Goal: Task Accomplishment & Management: Use online tool/utility

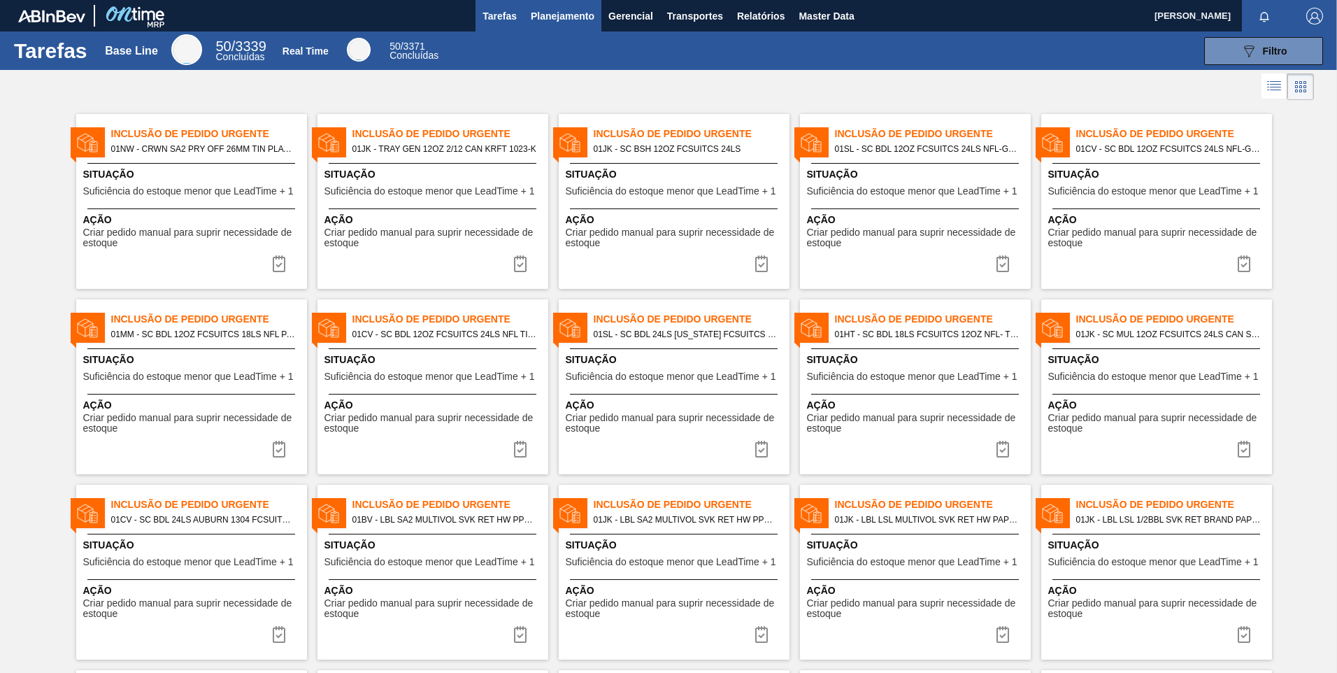
click at [538, 10] on span "Planejamento" at bounding box center [563, 16] width 64 height 17
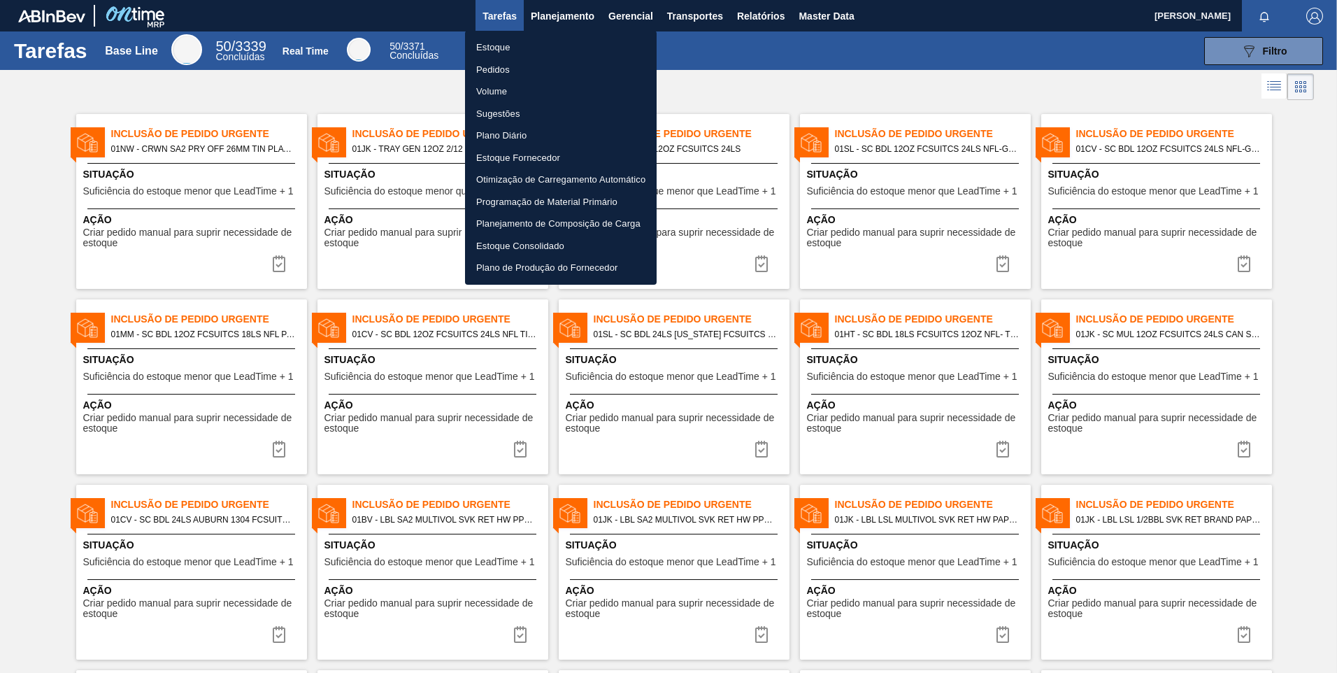
click at [523, 200] on li "Programação de Material Primário" at bounding box center [561, 202] width 192 height 22
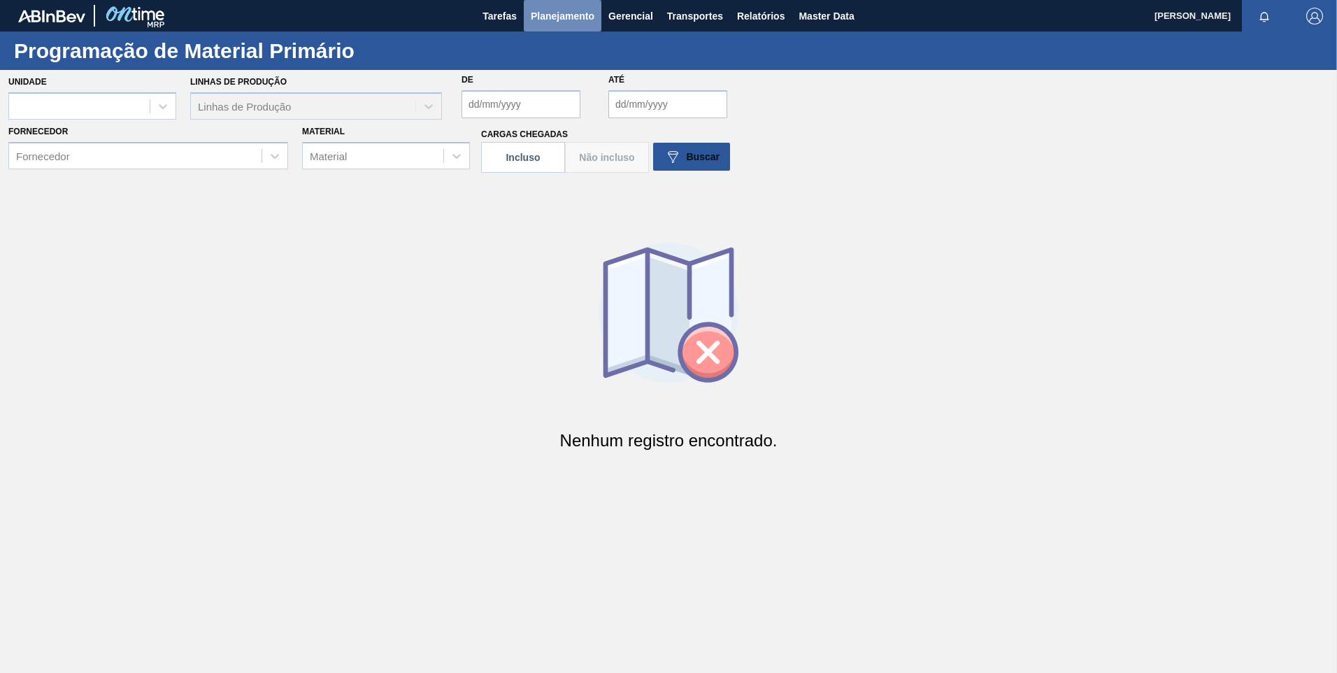
click at [550, 25] on button "Planejamento" at bounding box center [563, 15] width 78 height 31
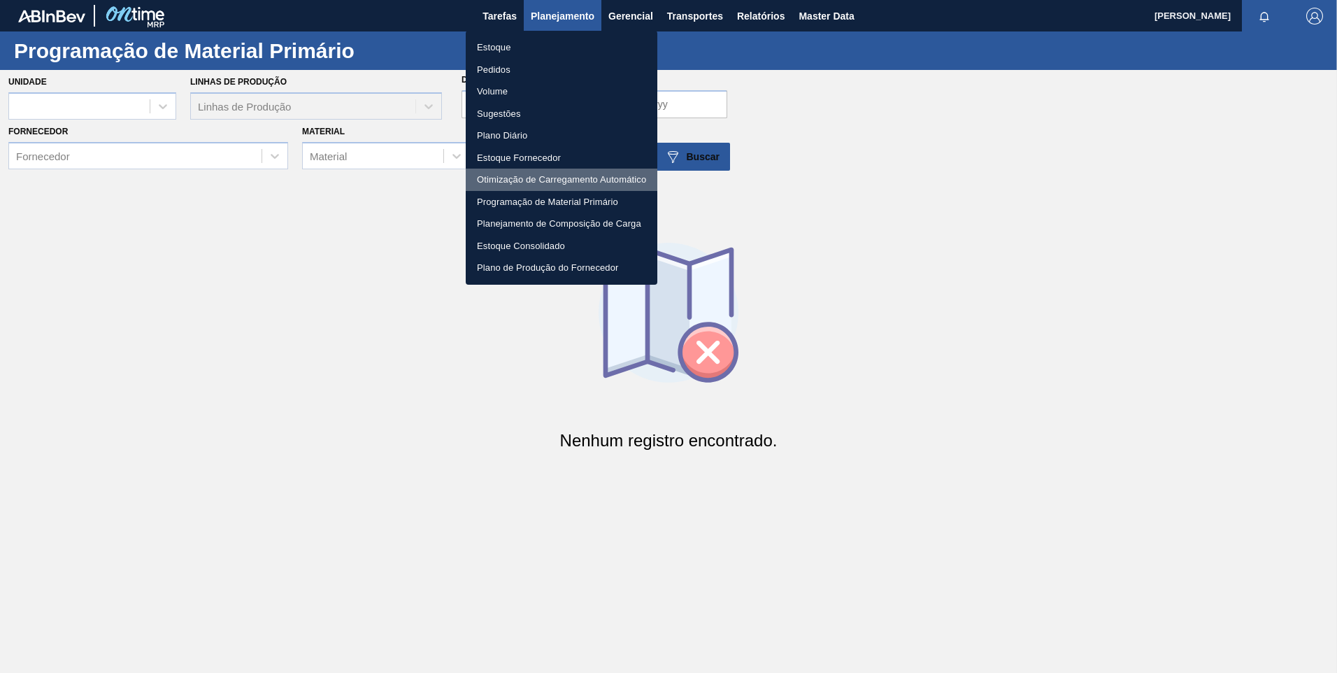
click at [566, 180] on li "Otimização de Carregamento Automático" at bounding box center [562, 180] width 192 height 22
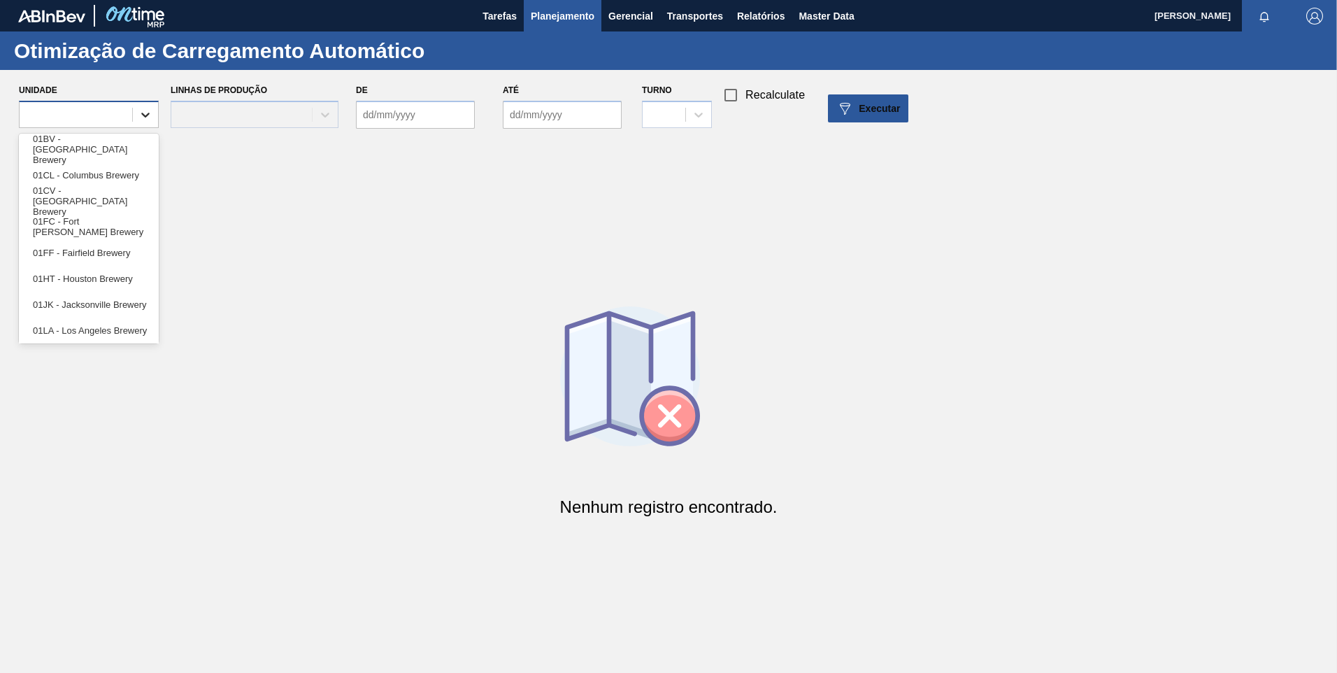
click at [133, 106] on div at bounding box center [145, 114] width 25 height 25
click at [57, 147] on div "01BV - [GEOGRAPHIC_DATA] Brewery" at bounding box center [89, 149] width 140 height 26
click at [309, 110] on div at bounding box center [299, 114] width 25 height 25
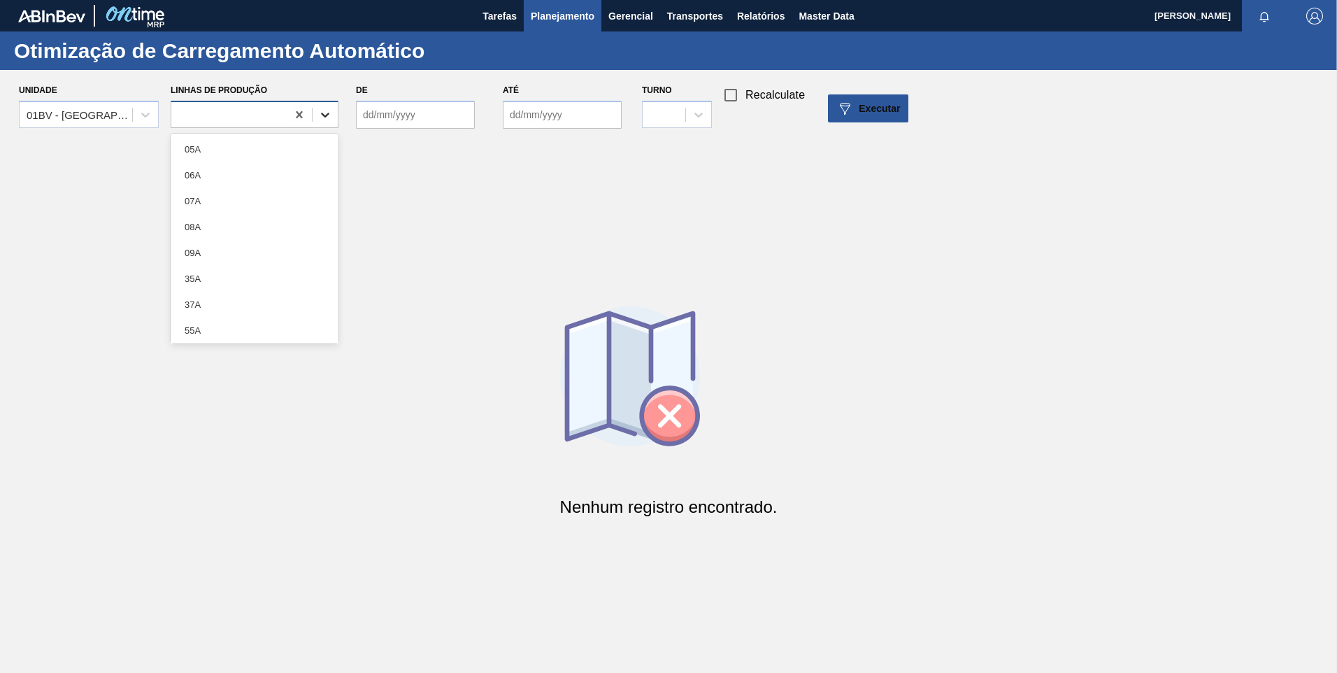
click at [322, 110] on icon at bounding box center [325, 115] width 14 height 14
click at [257, 142] on div "05A" at bounding box center [255, 149] width 168 height 26
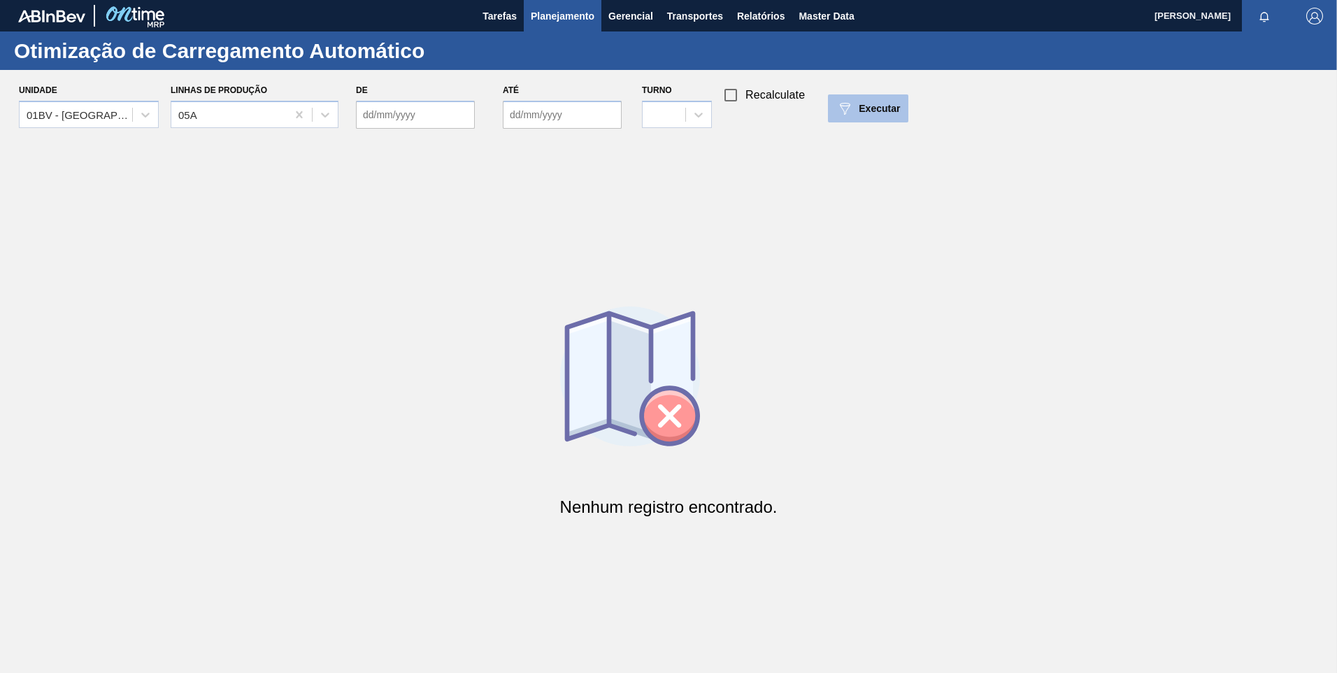
click at [866, 110] on span "Executar" at bounding box center [879, 108] width 41 height 11
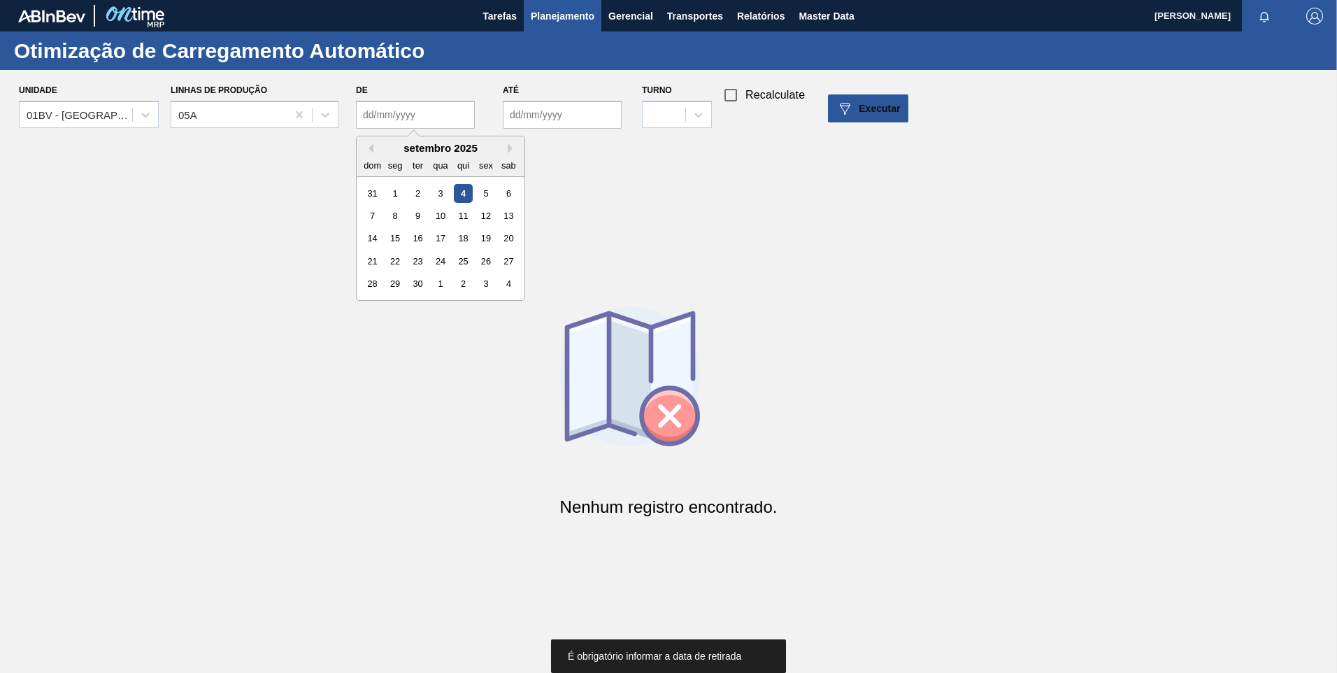
click at [445, 107] on input "De" at bounding box center [415, 115] width 119 height 28
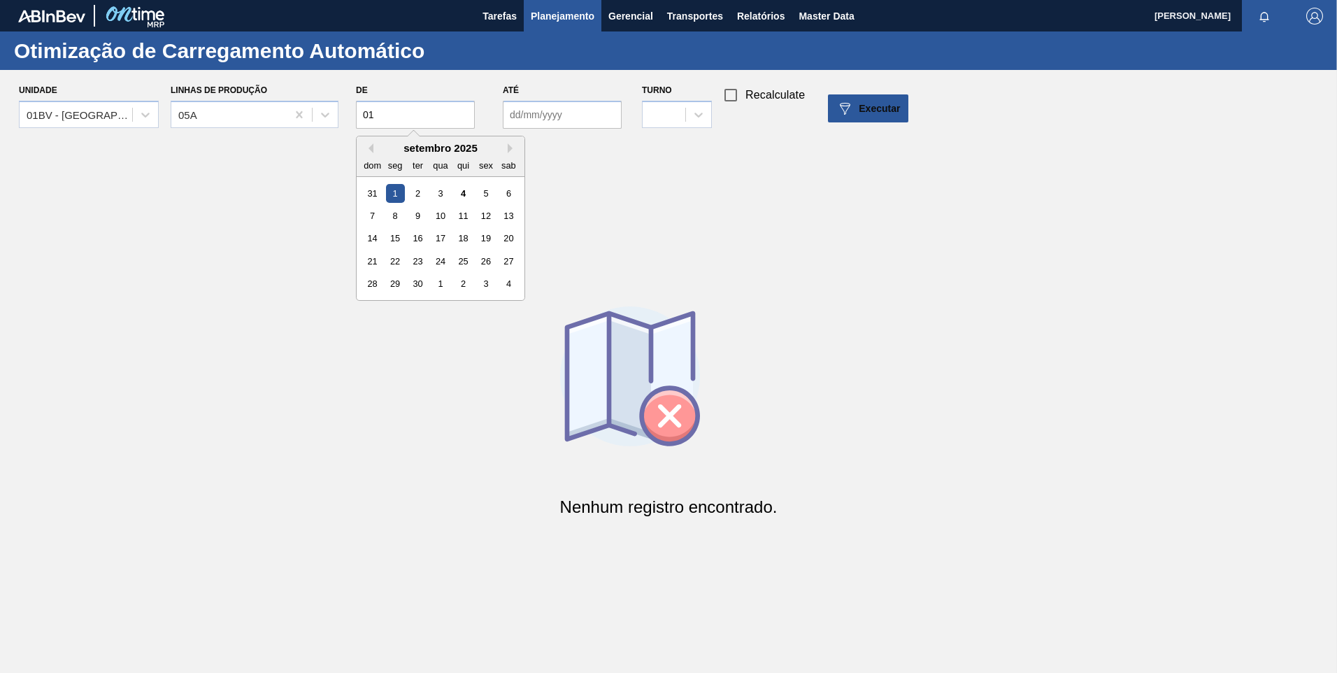
type input "[DATE]"
click at [564, 108] on input "Até" at bounding box center [562, 115] width 119 height 28
click at [978, 176] on div "Nenhum registro encontrado." at bounding box center [668, 418] width 1337 height 564
click at [597, 114] on input "Até" at bounding box center [562, 115] width 119 height 28
click at [563, 282] on div "30" at bounding box center [564, 283] width 19 height 19
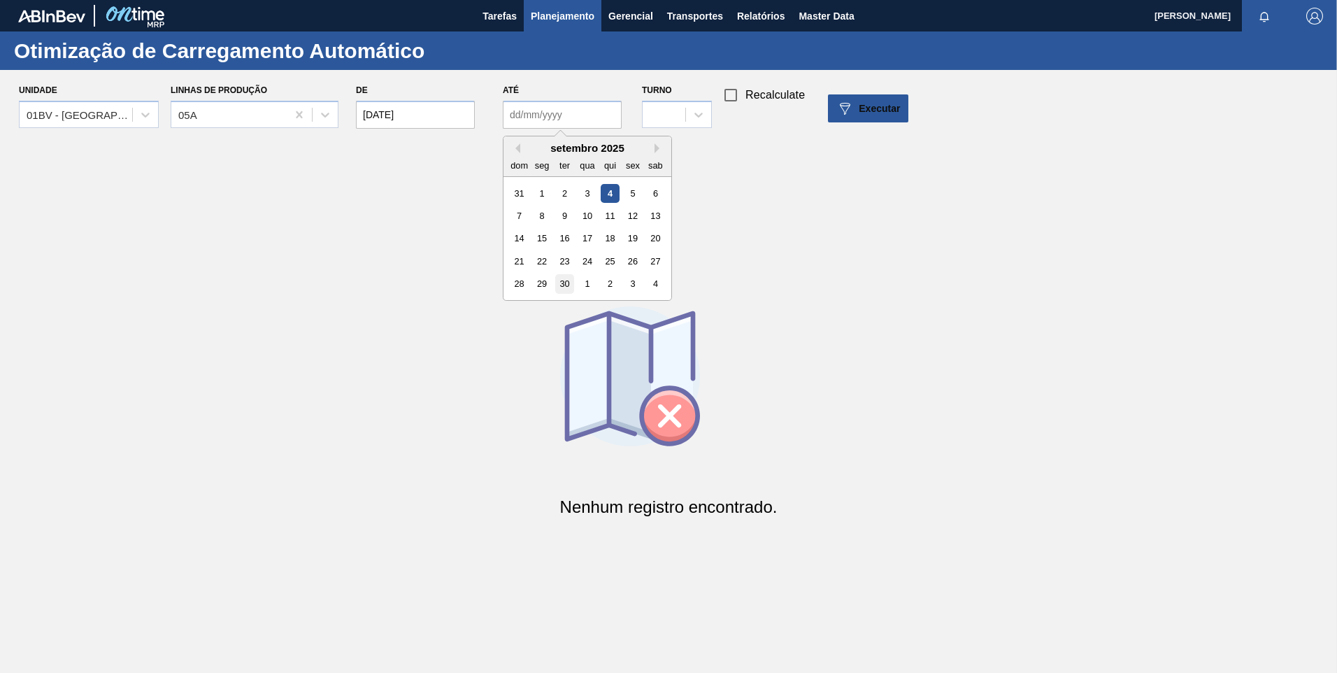
type input "[DATE]"
click at [756, 213] on div "Nenhum registro encontrado." at bounding box center [668, 418] width 1337 height 564
click at [704, 115] on icon at bounding box center [699, 115] width 14 height 14
click at [665, 152] on div "1" at bounding box center [677, 149] width 70 height 26
click at [857, 110] on div "Executar" at bounding box center [868, 108] width 64 height 17
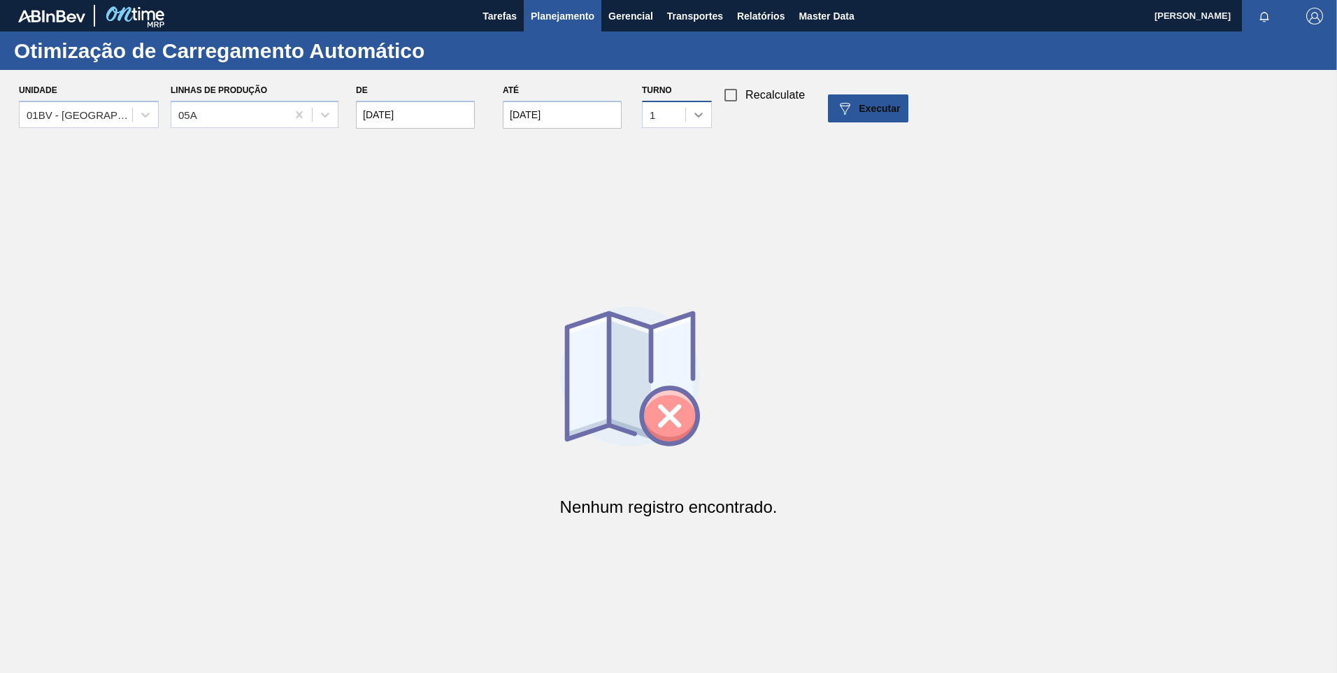
click at [694, 117] on icon at bounding box center [699, 115] width 14 height 14
click at [651, 168] on div "2" at bounding box center [677, 175] width 70 height 26
click at [851, 102] on img at bounding box center [844, 108] width 17 height 17
click at [450, 122] on input "[DATE]" at bounding box center [415, 115] width 119 height 28
click at [435, 279] on div "1" at bounding box center [440, 283] width 19 height 19
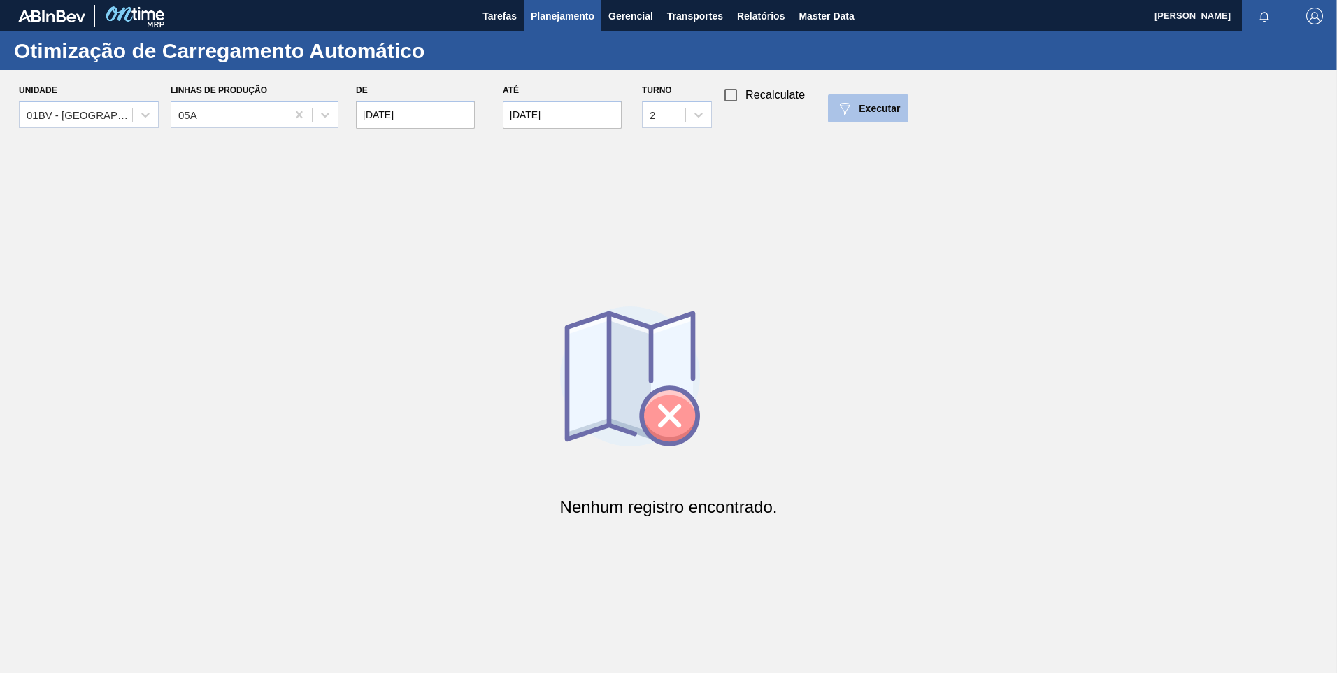
click at [869, 106] on span "Executar" at bounding box center [879, 108] width 41 height 11
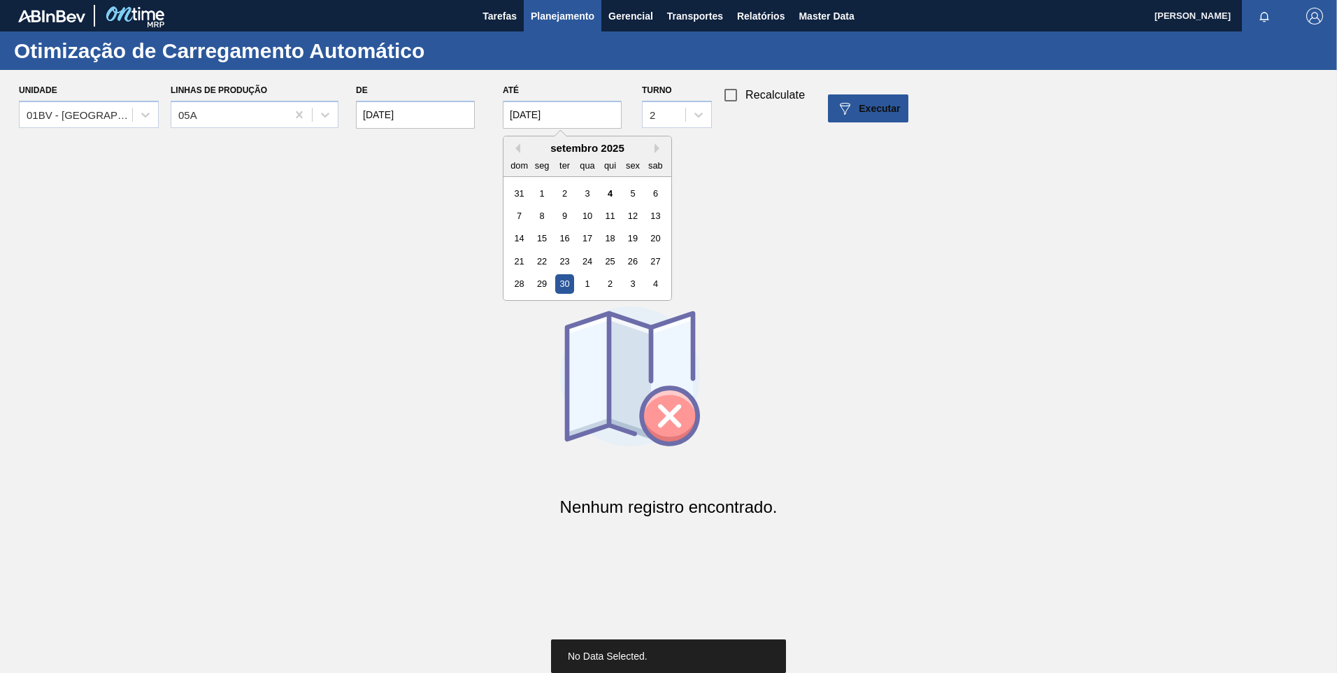
click at [583, 109] on input "[DATE]" at bounding box center [562, 115] width 119 height 28
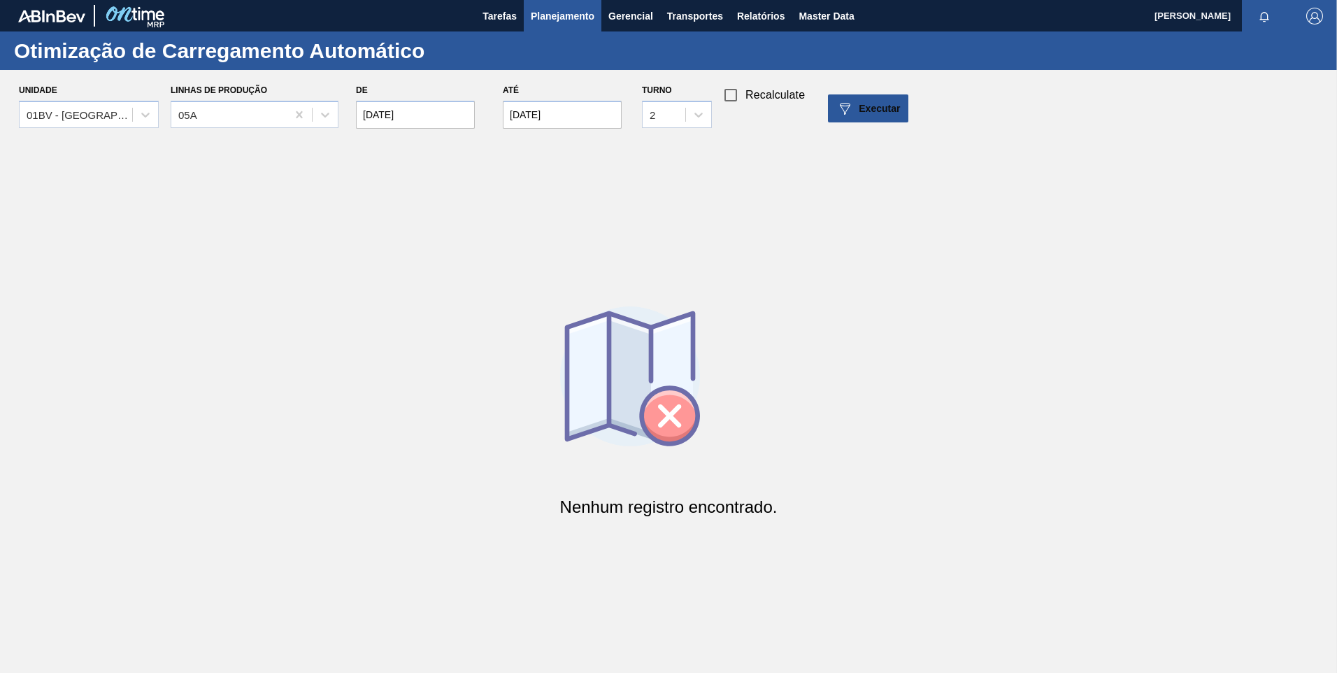
click at [189, 172] on div "Nenhum registro encontrado." at bounding box center [668, 418] width 1337 height 564
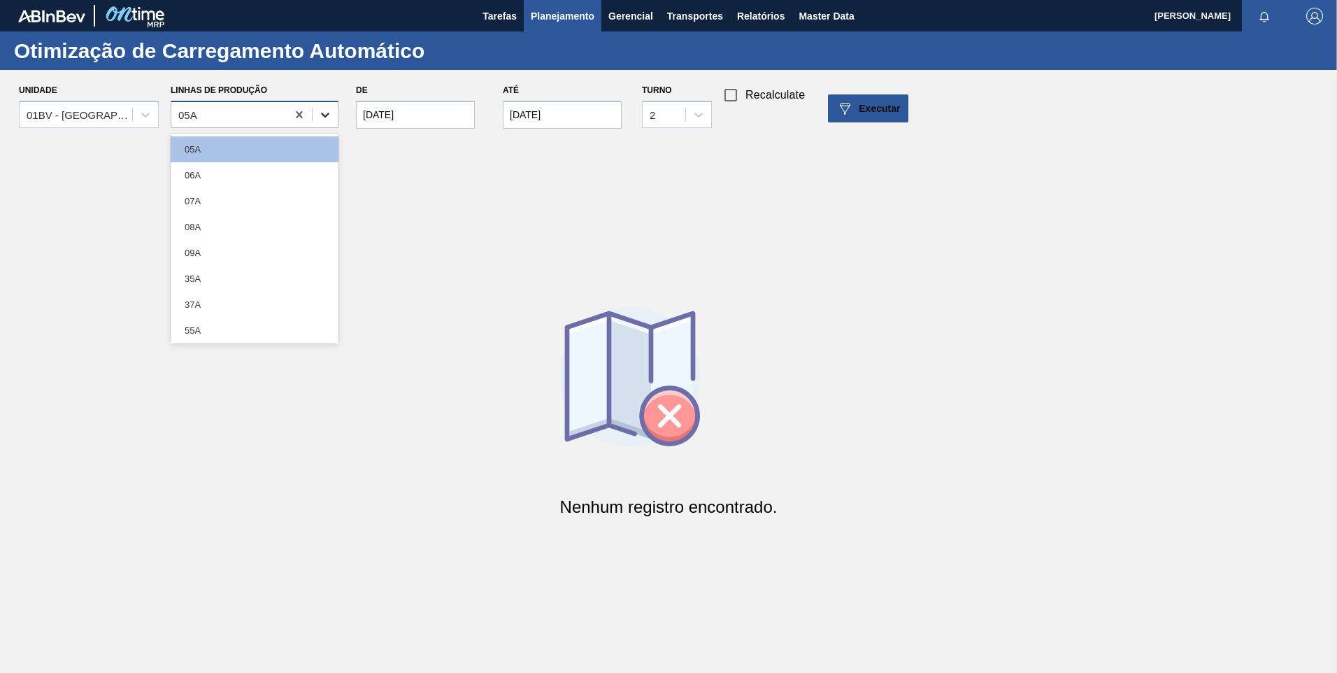
click at [333, 113] on div at bounding box center [325, 114] width 25 height 25
click at [217, 180] on div "06A" at bounding box center [255, 175] width 168 height 26
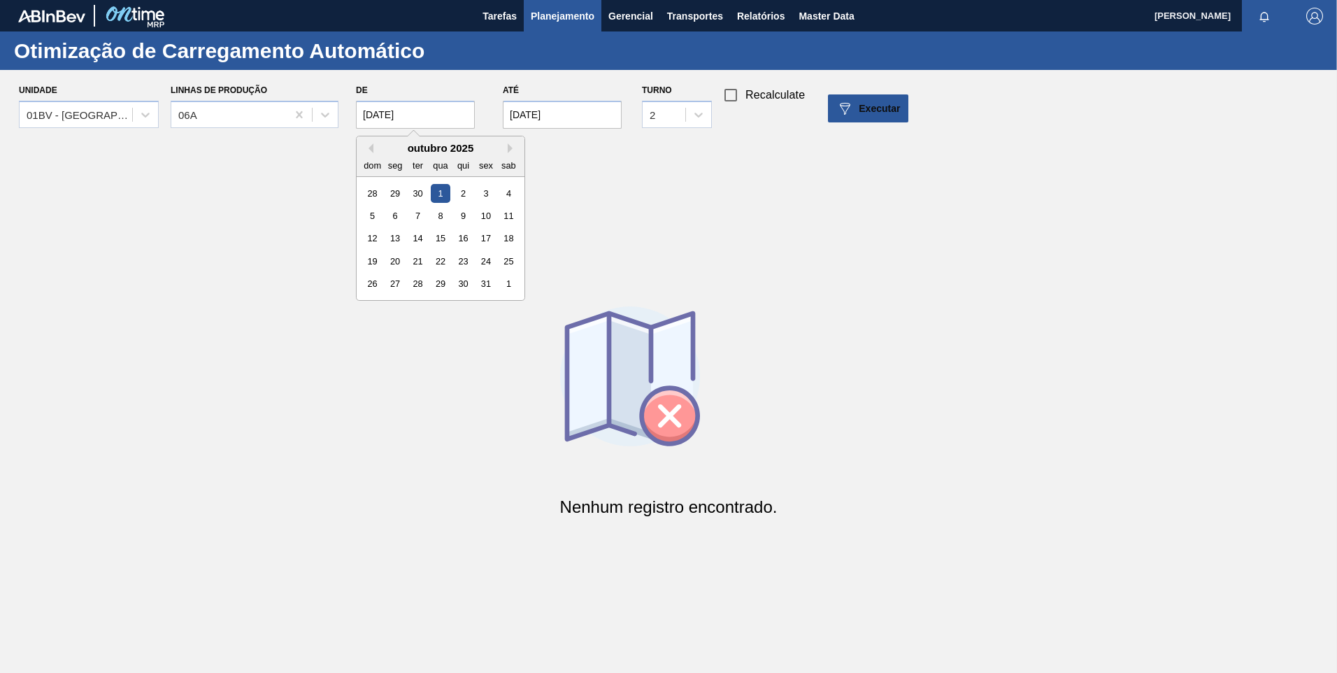
click at [426, 107] on input "01/10/2025" at bounding box center [415, 115] width 119 height 28
drag, startPoint x: 426, startPoint y: 107, endPoint x: 322, endPoint y: 110, distance: 104.3
click at [322, 110] on div "Unidade 01BV - Baldwinsville Brewery Linhas de Produção 06A De 01/10/2025 Previ…" at bounding box center [674, 108] width 1348 height 56
click at [709, 190] on div "Nenhum registro encontrado." at bounding box center [668, 418] width 1337 height 564
click at [860, 110] on span "Executar" at bounding box center [879, 108] width 41 height 11
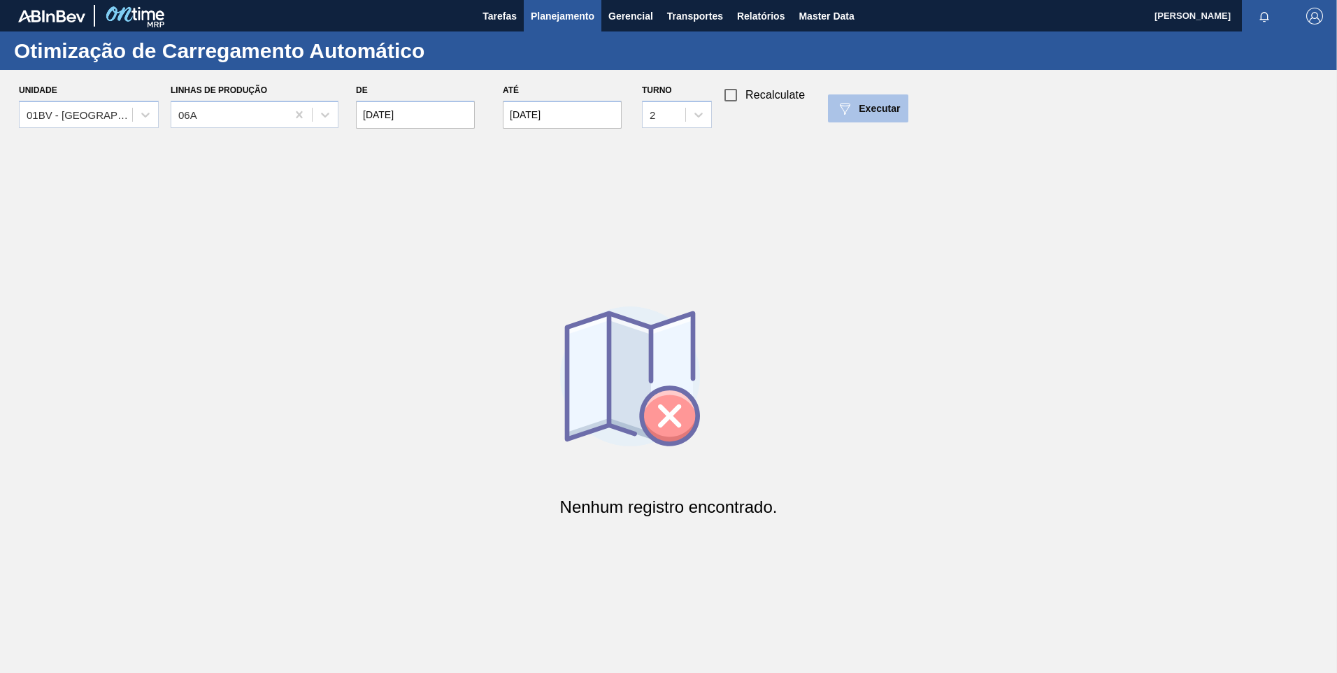
click at [886, 110] on span "Executar" at bounding box center [879, 108] width 41 height 11
click at [702, 113] on icon at bounding box center [698, 115] width 8 height 5
click at [665, 154] on div "1" at bounding box center [677, 149] width 70 height 26
click at [870, 107] on span "Executar" at bounding box center [879, 108] width 41 height 11
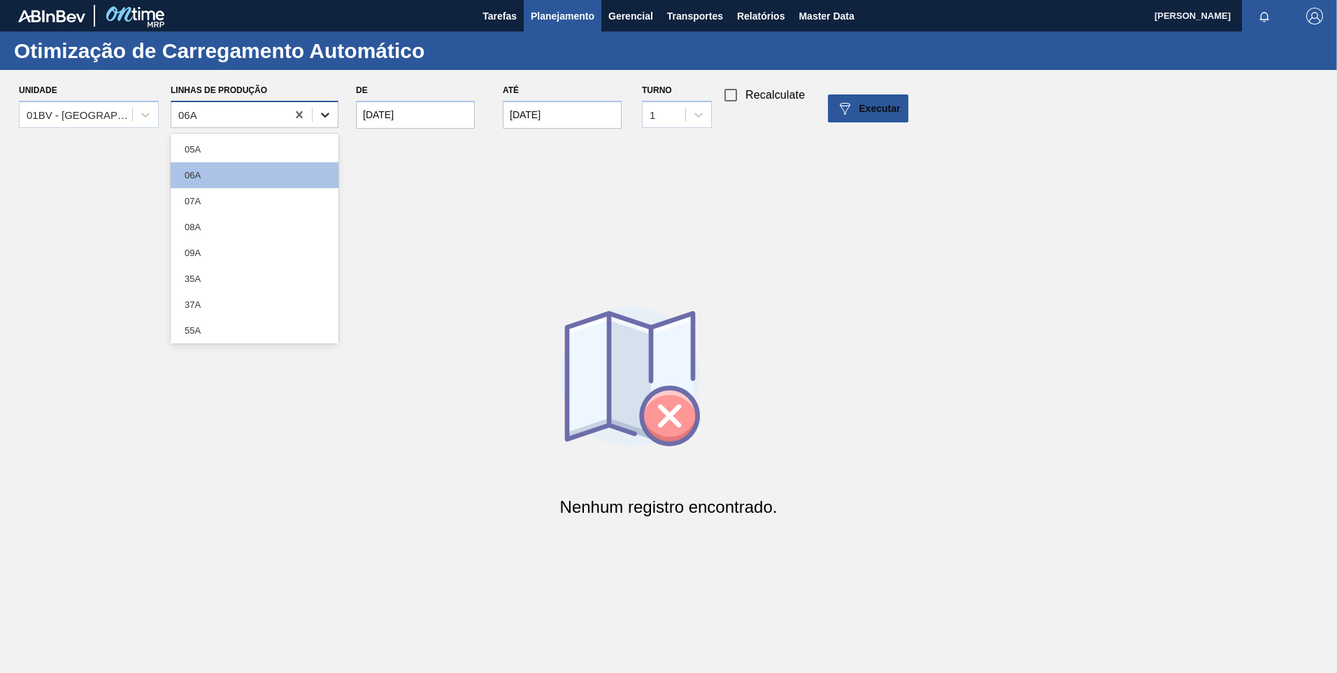
click at [324, 117] on icon at bounding box center [325, 115] width 14 height 14
click at [238, 199] on div "07A" at bounding box center [255, 201] width 168 height 26
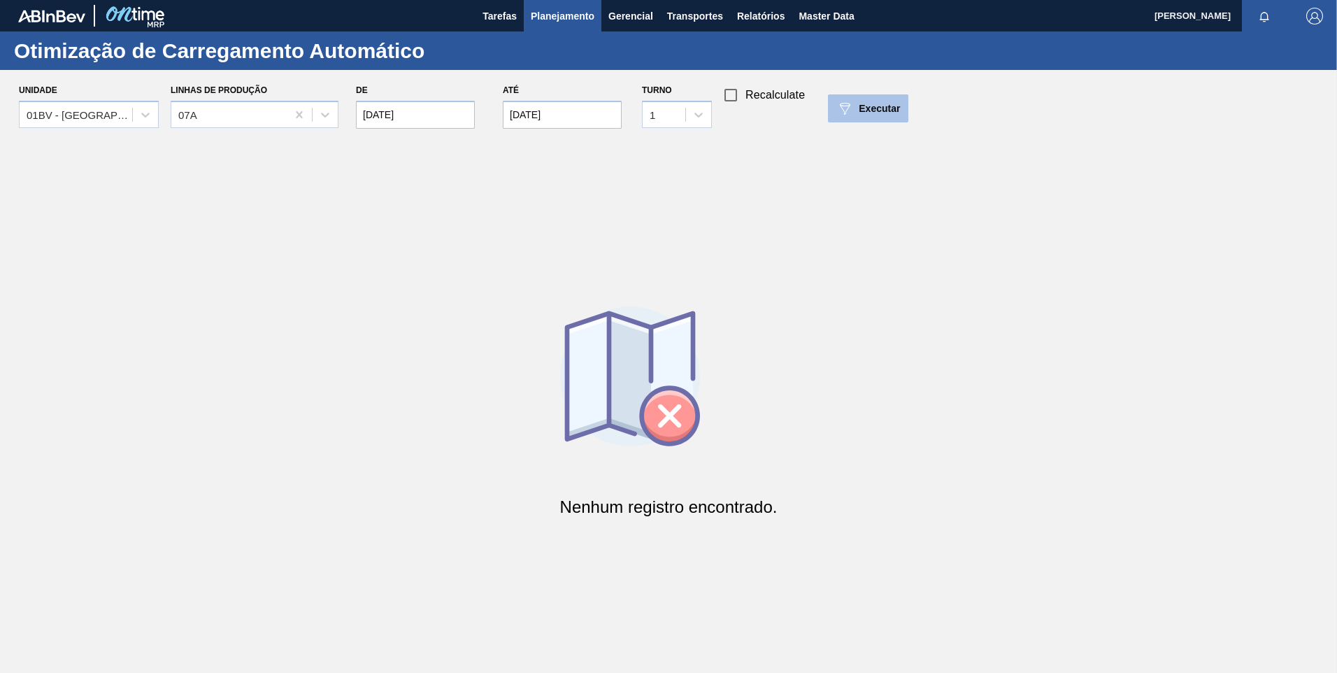
click at [856, 109] on div "Executar" at bounding box center [868, 108] width 64 height 17
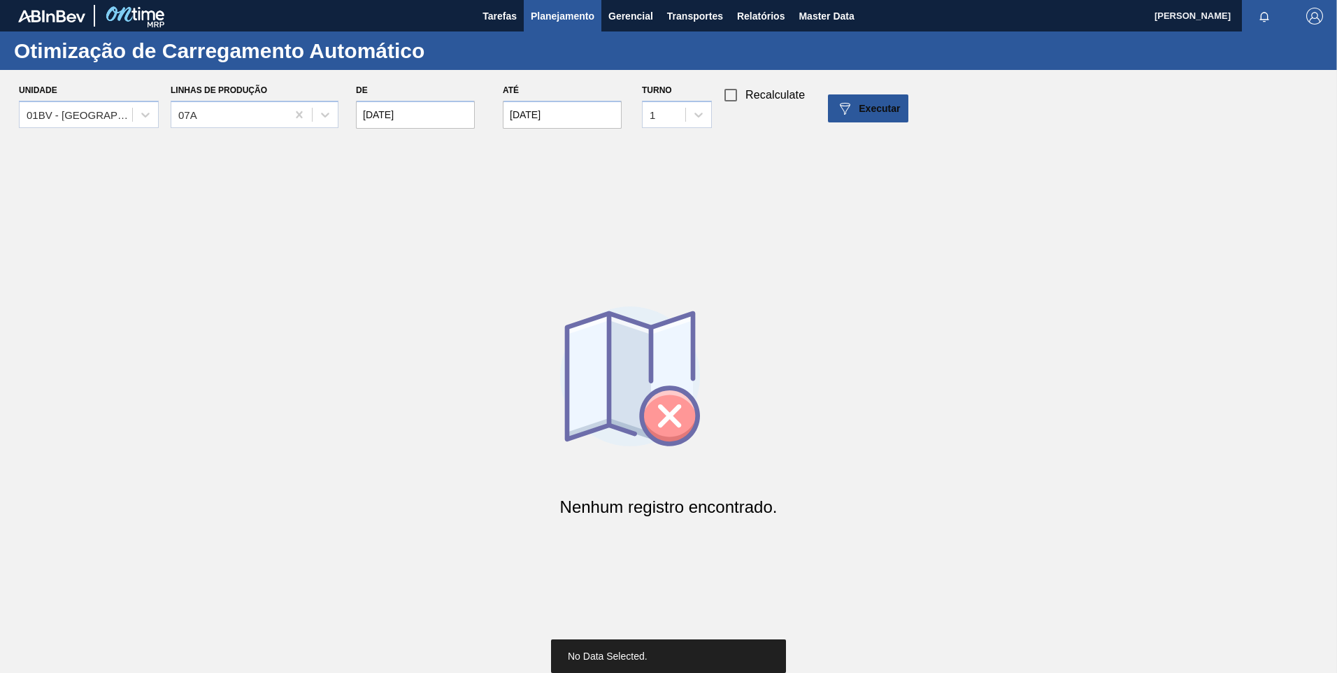
click at [426, 115] on input "[DATE]" at bounding box center [415, 115] width 119 height 28
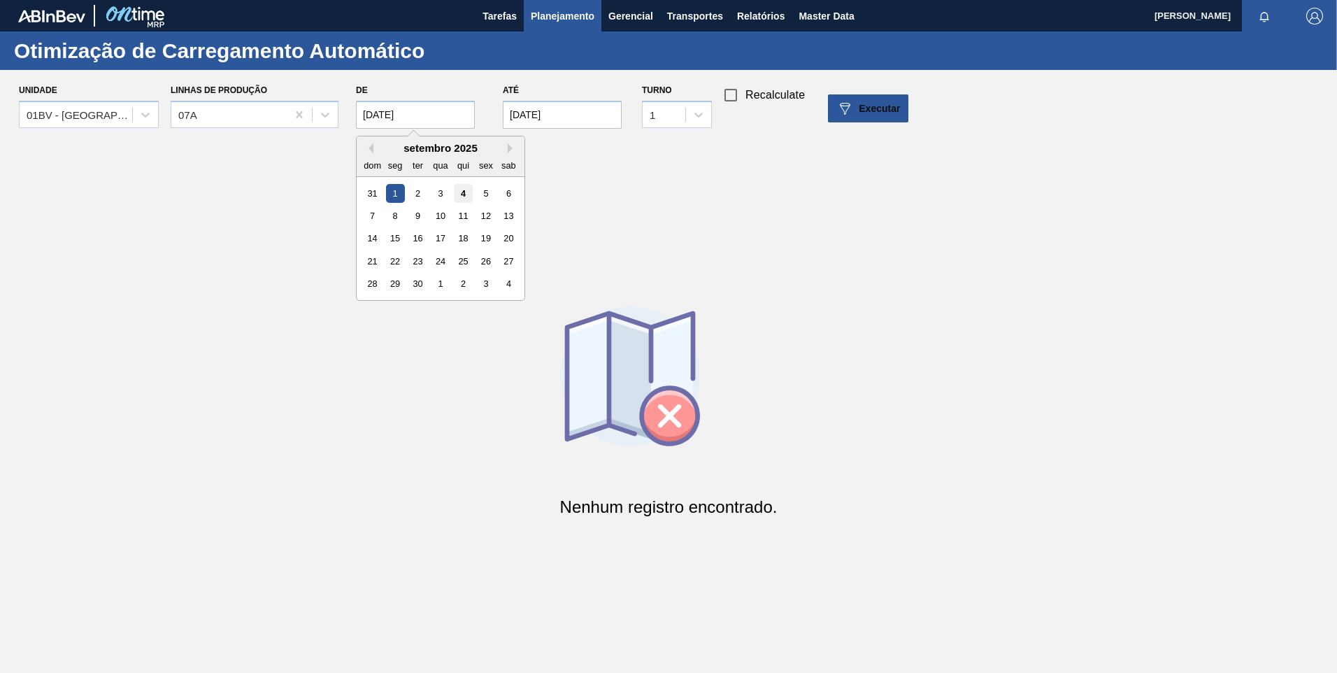
click at [462, 195] on div "4" at bounding box center [463, 192] width 19 height 19
click at [871, 109] on span "Executar" at bounding box center [879, 108] width 41 height 11
click at [438, 115] on input "04/09/2025" at bounding box center [415, 115] width 119 height 28
click at [396, 216] on div "8" at bounding box center [395, 215] width 19 height 19
type input "[DATE]"
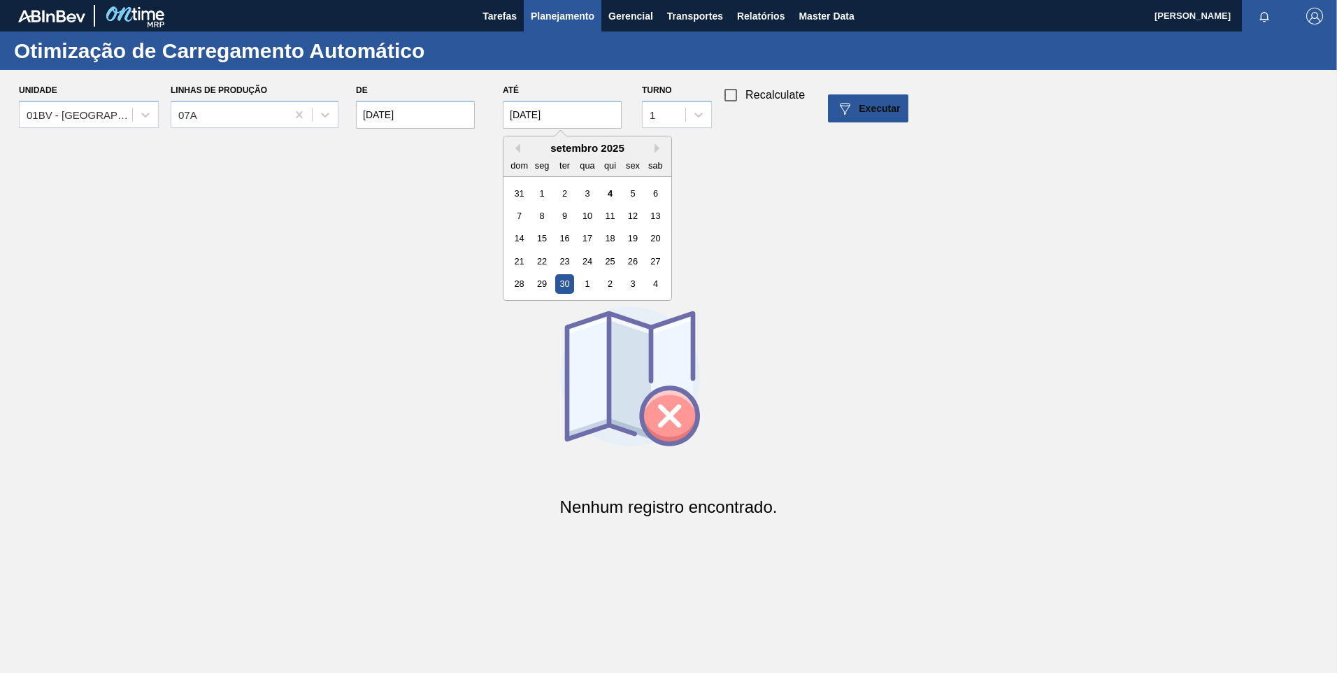
click at [578, 113] on input "[DATE]" at bounding box center [562, 115] width 119 height 28
click at [637, 217] on div "12" at bounding box center [632, 215] width 19 height 19
type input "[DATE]"
click at [869, 97] on button "Executar" at bounding box center [868, 108] width 80 height 28
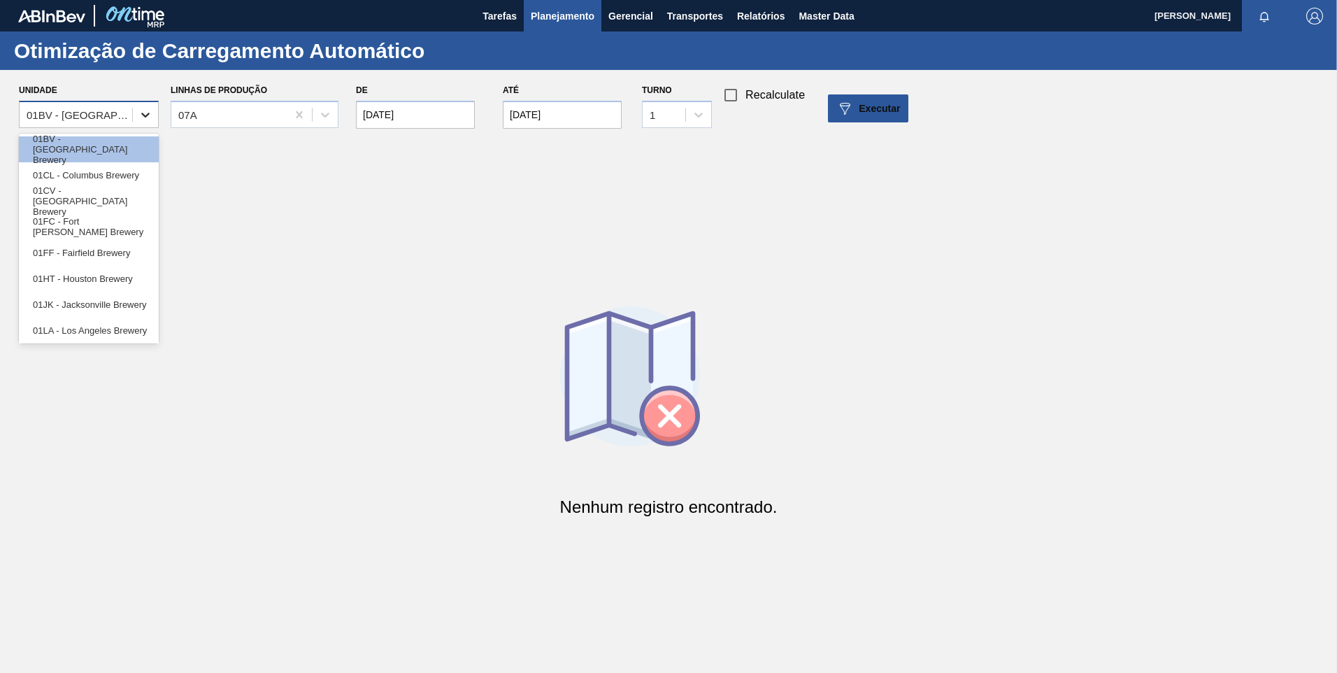
click at [148, 113] on icon at bounding box center [145, 115] width 14 height 14
click at [117, 183] on div "01CL - Columbus Brewery" at bounding box center [89, 175] width 140 height 26
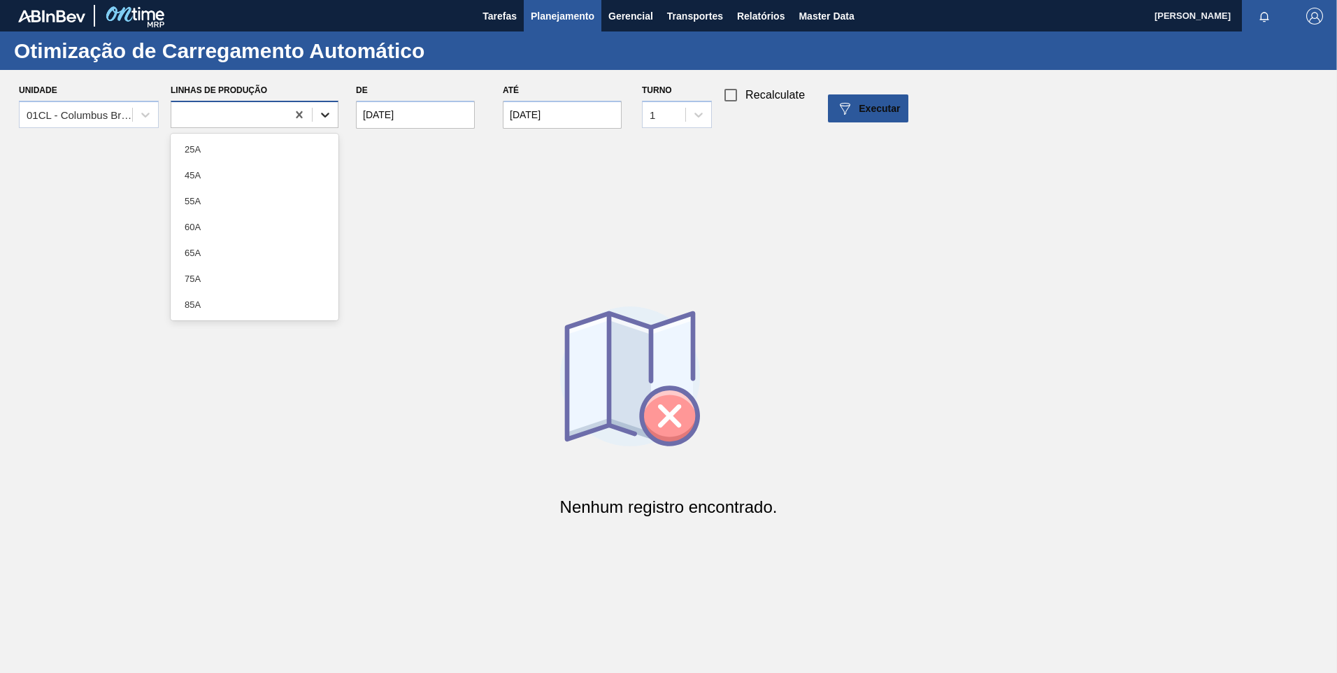
click at [321, 112] on icon at bounding box center [325, 115] width 14 height 14
click at [227, 150] on div "25A" at bounding box center [255, 149] width 168 height 26
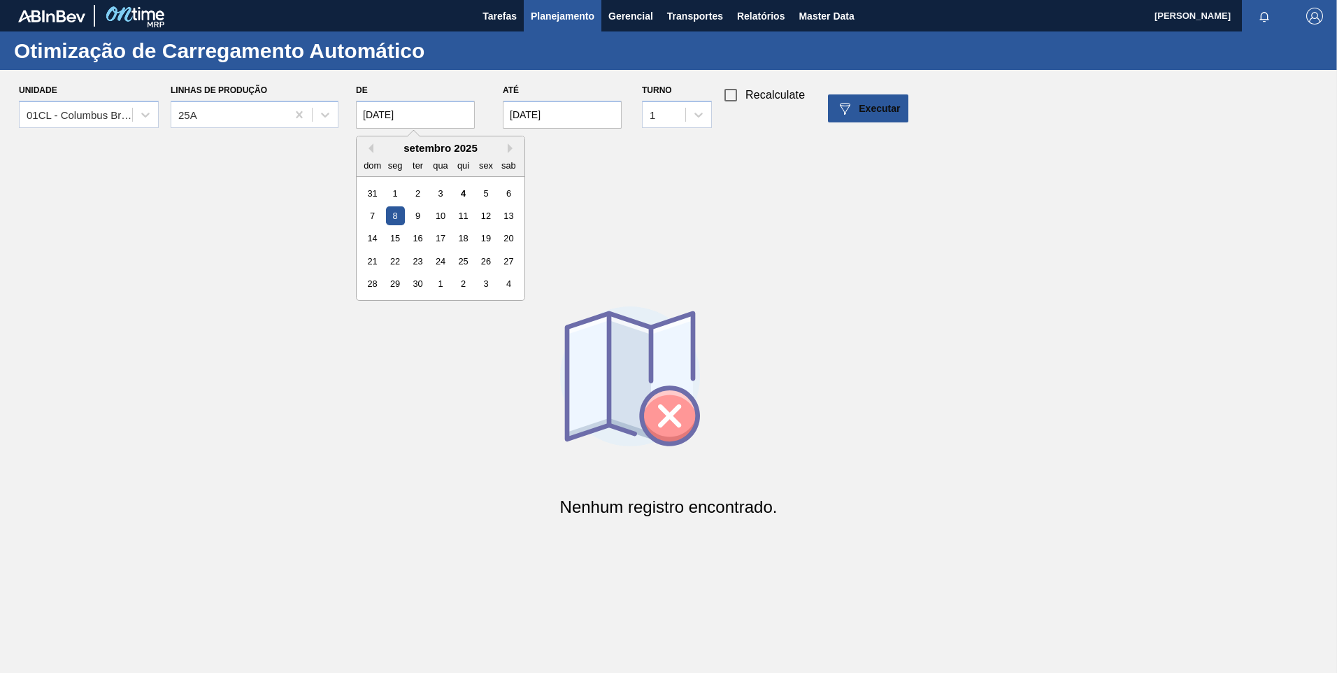
click at [423, 116] on input "[DATE]" at bounding box center [415, 115] width 119 height 28
click at [399, 216] on div "8" at bounding box center [395, 215] width 19 height 19
click at [885, 111] on span "Executar" at bounding box center [879, 108] width 41 height 11
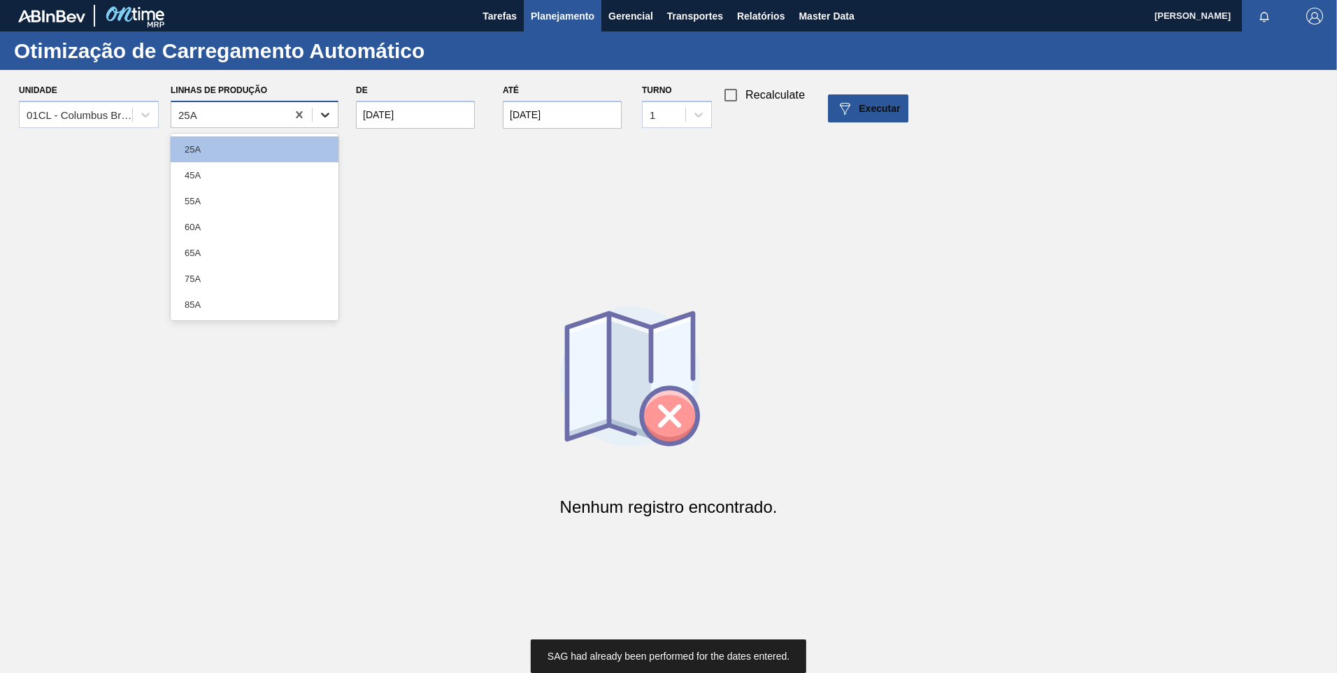
click at [320, 115] on icon at bounding box center [325, 115] width 14 height 14
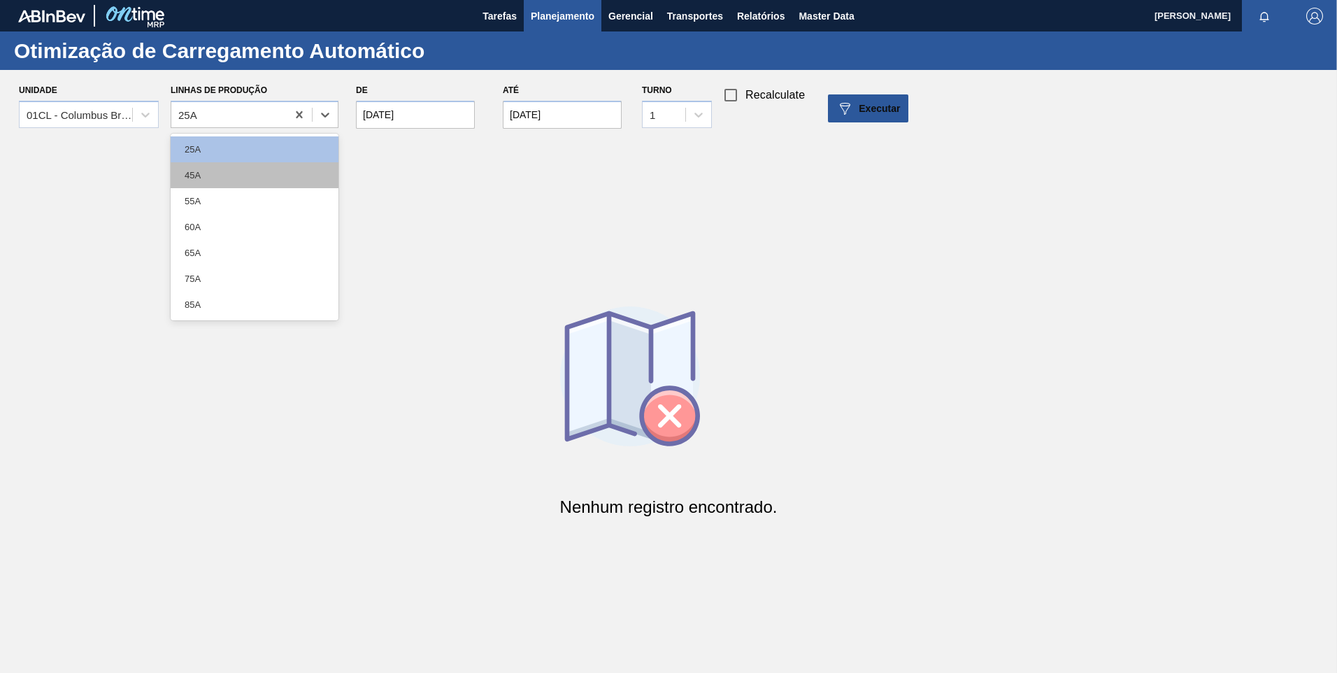
click at [247, 178] on div "45A" at bounding box center [255, 175] width 168 height 26
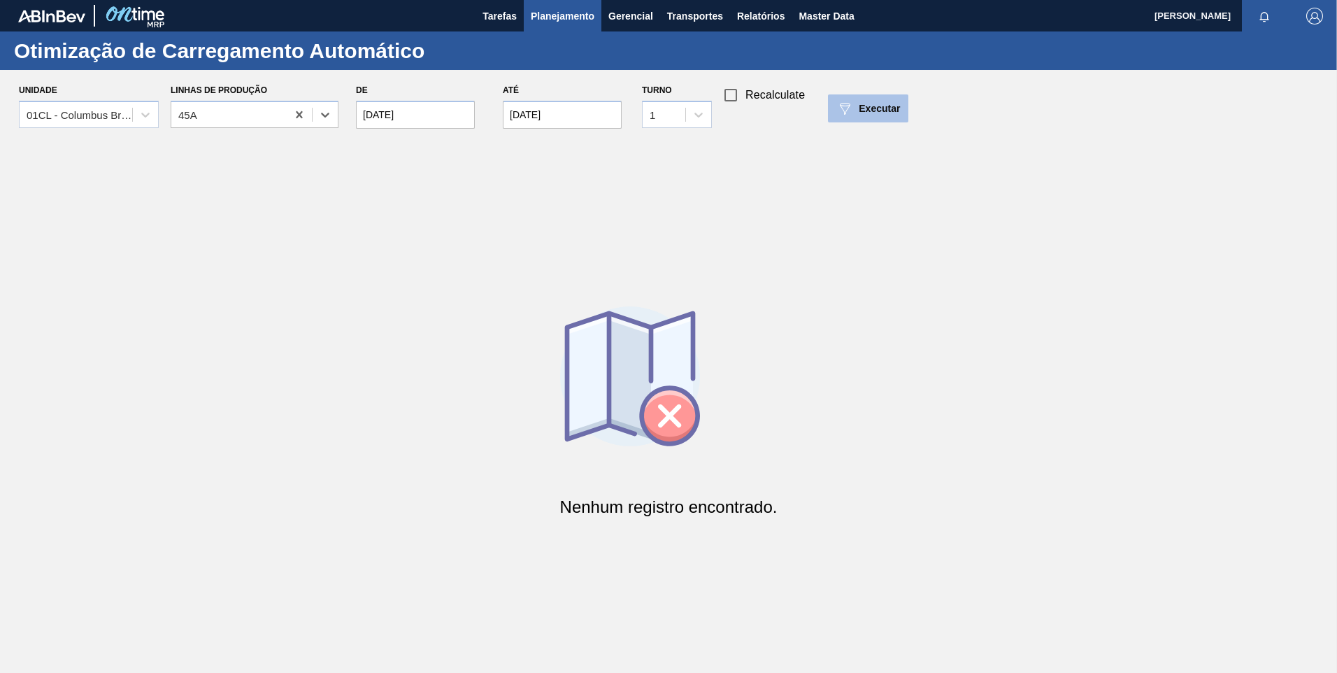
click at [865, 103] on span "Executar" at bounding box center [879, 108] width 41 height 11
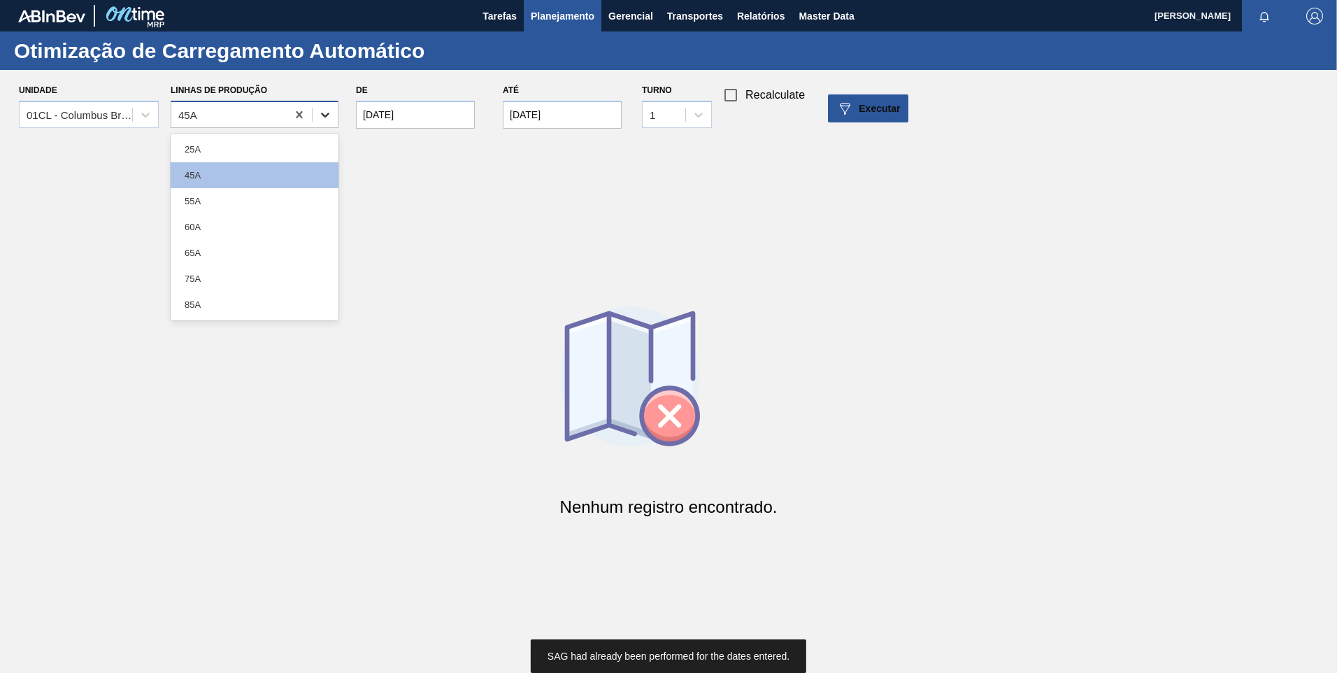
click at [329, 116] on icon at bounding box center [325, 115] width 14 height 14
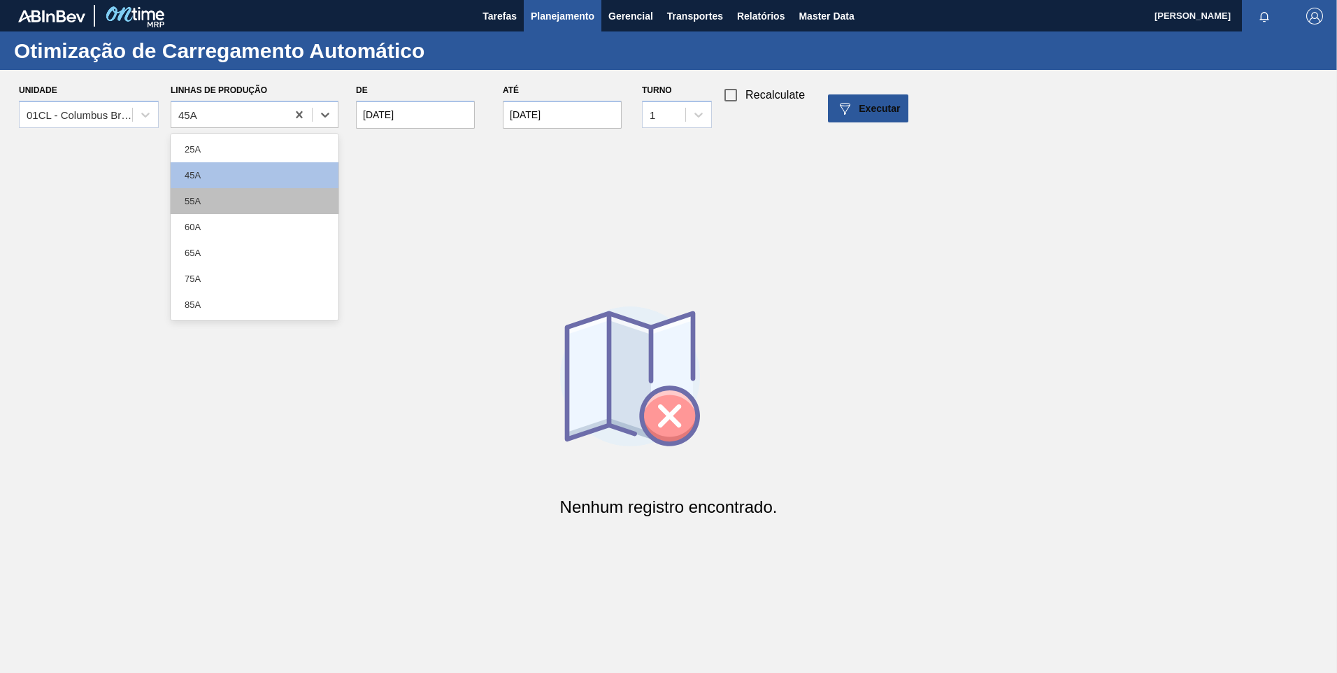
click at [236, 194] on div "55A" at bounding box center [255, 201] width 168 height 26
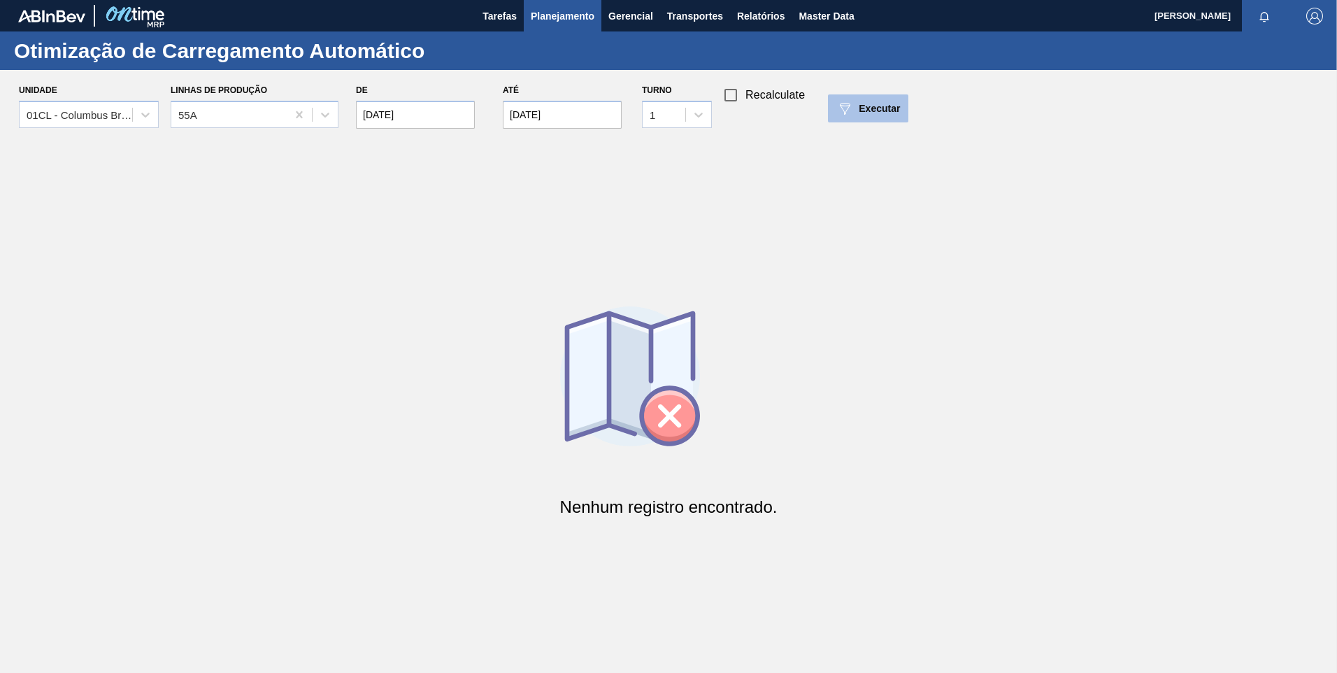
click at [878, 115] on div "Executar" at bounding box center [868, 108] width 64 height 17
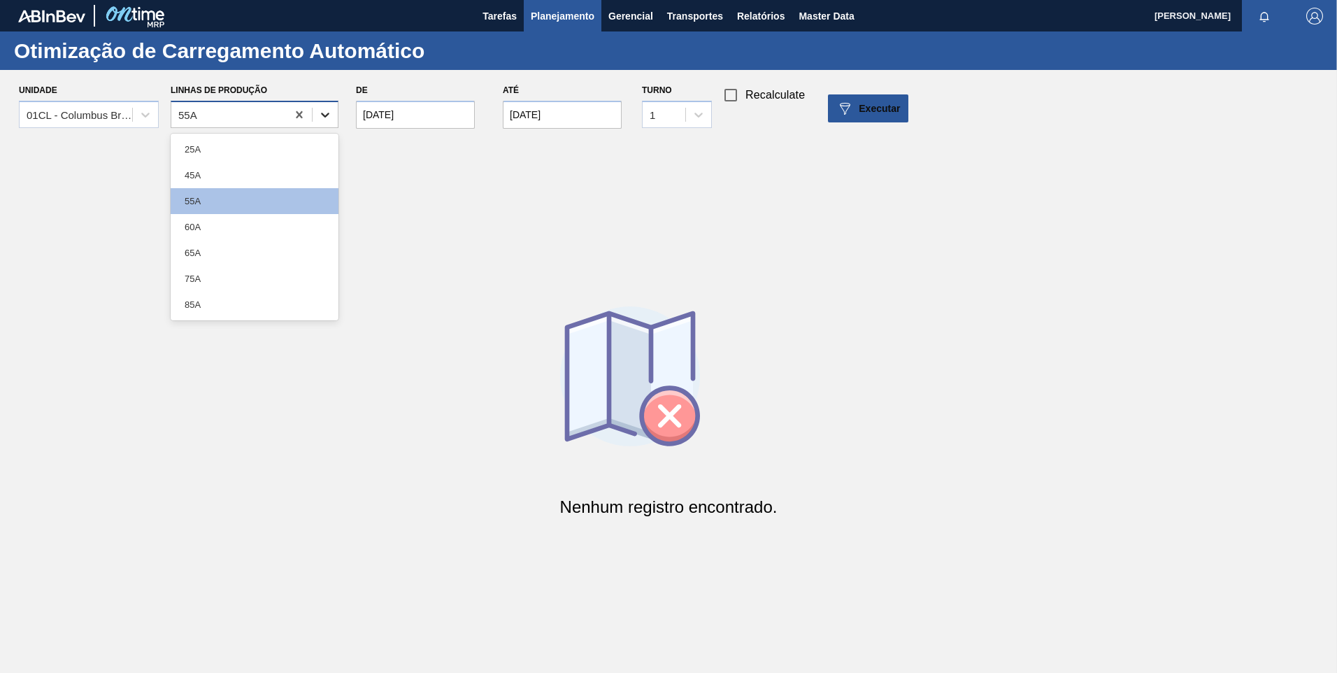
click at [322, 111] on icon at bounding box center [325, 115] width 14 height 14
click at [241, 226] on div "60A" at bounding box center [255, 227] width 168 height 26
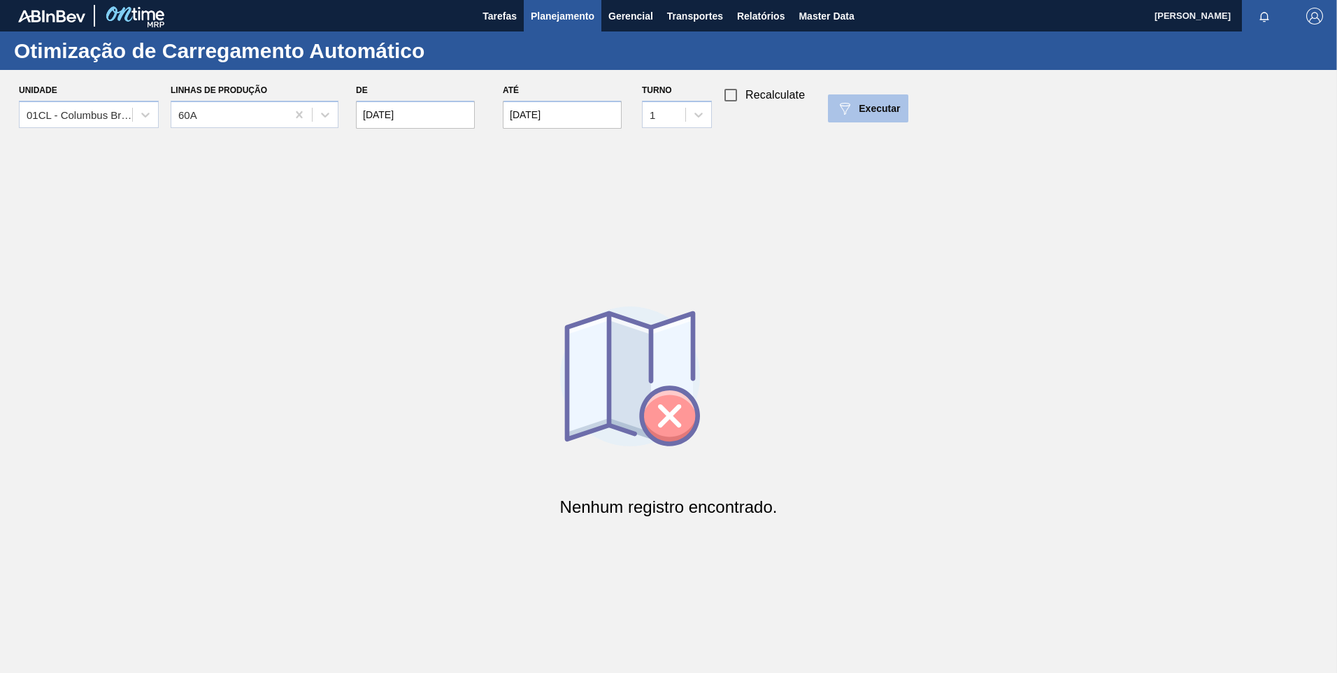
click at [874, 111] on span "Executar" at bounding box center [879, 108] width 41 height 11
click at [324, 115] on icon at bounding box center [325, 115] width 8 height 5
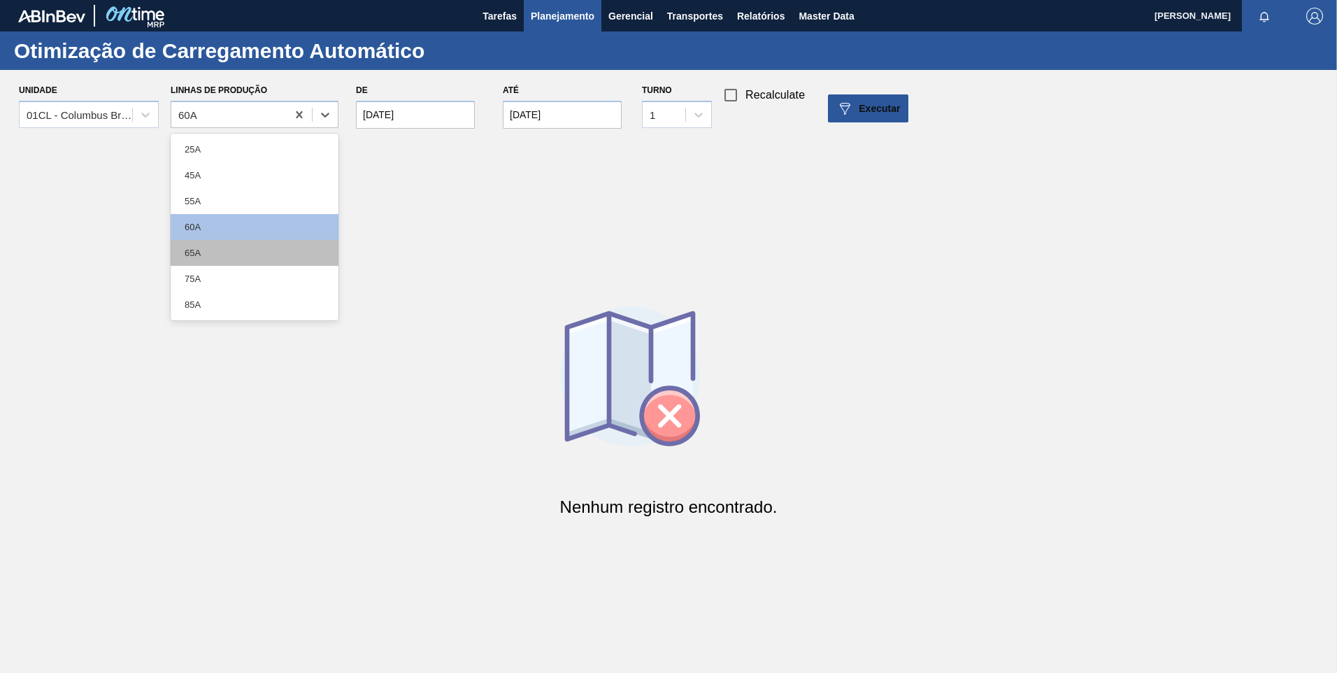
click at [243, 252] on div "65A" at bounding box center [255, 253] width 168 height 26
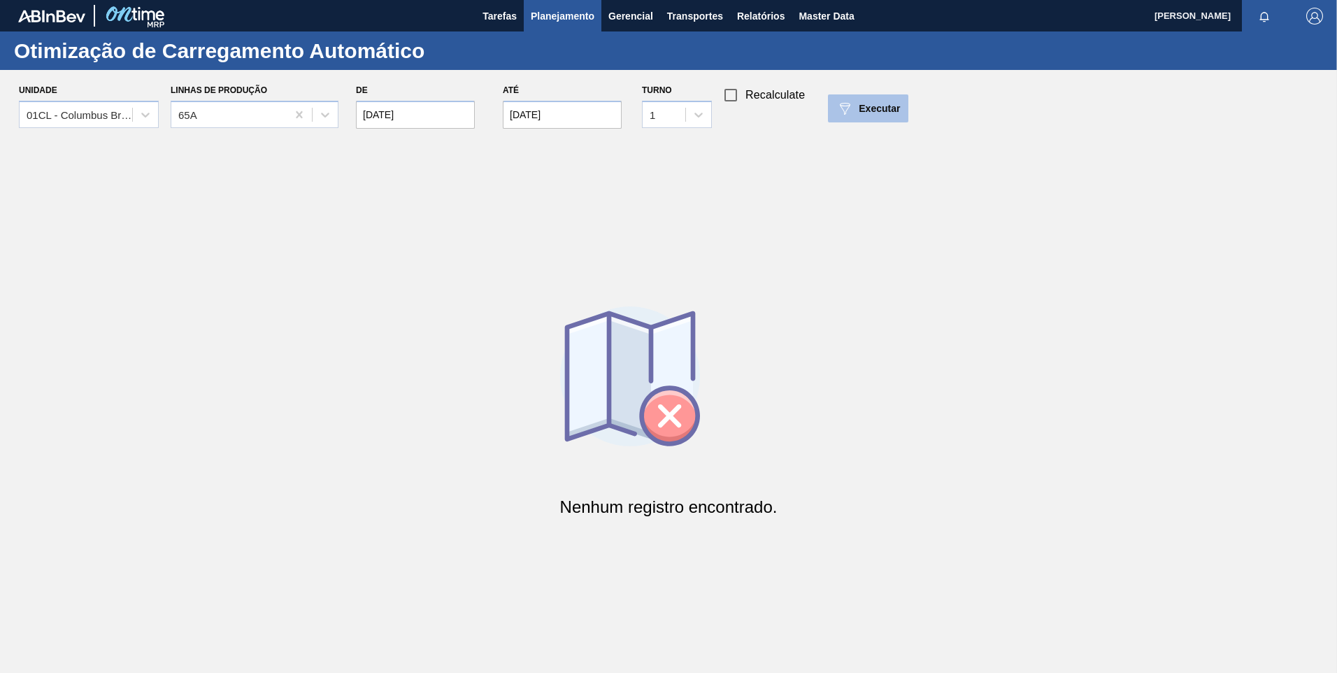
click at [879, 106] on span "Executar" at bounding box center [879, 108] width 41 height 11
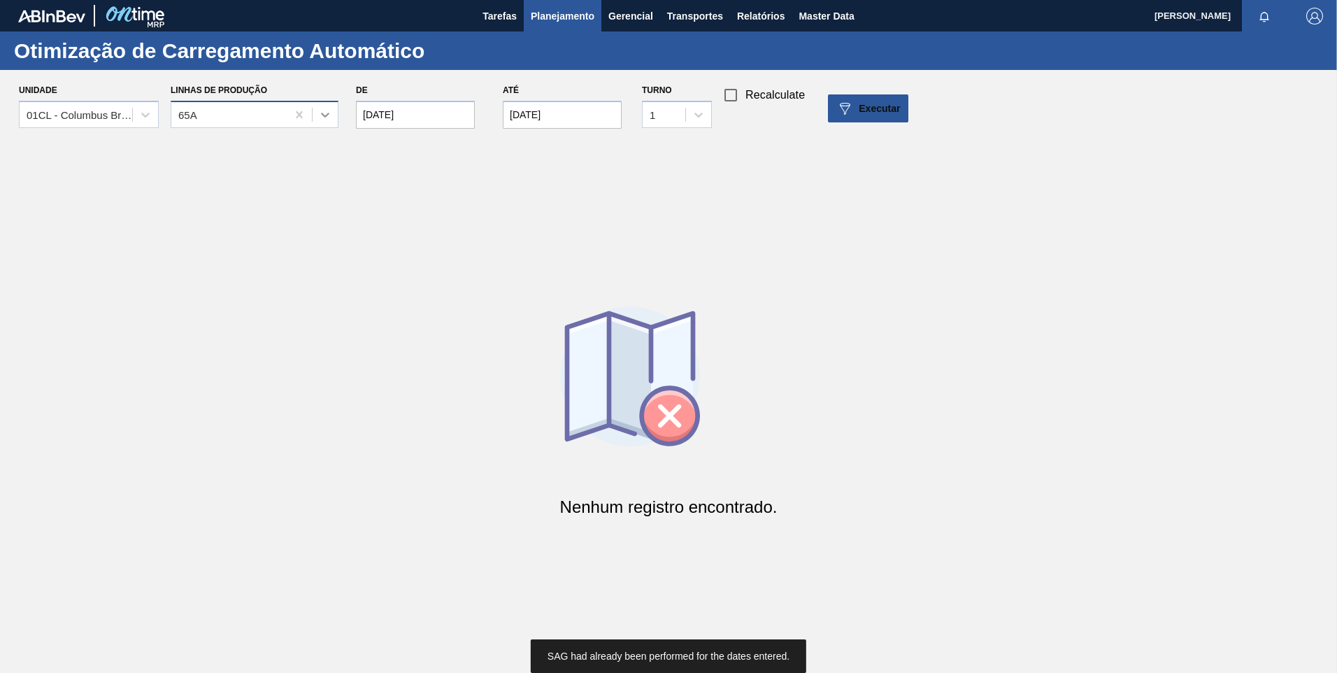
click at [323, 113] on icon at bounding box center [325, 115] width 14 height 14
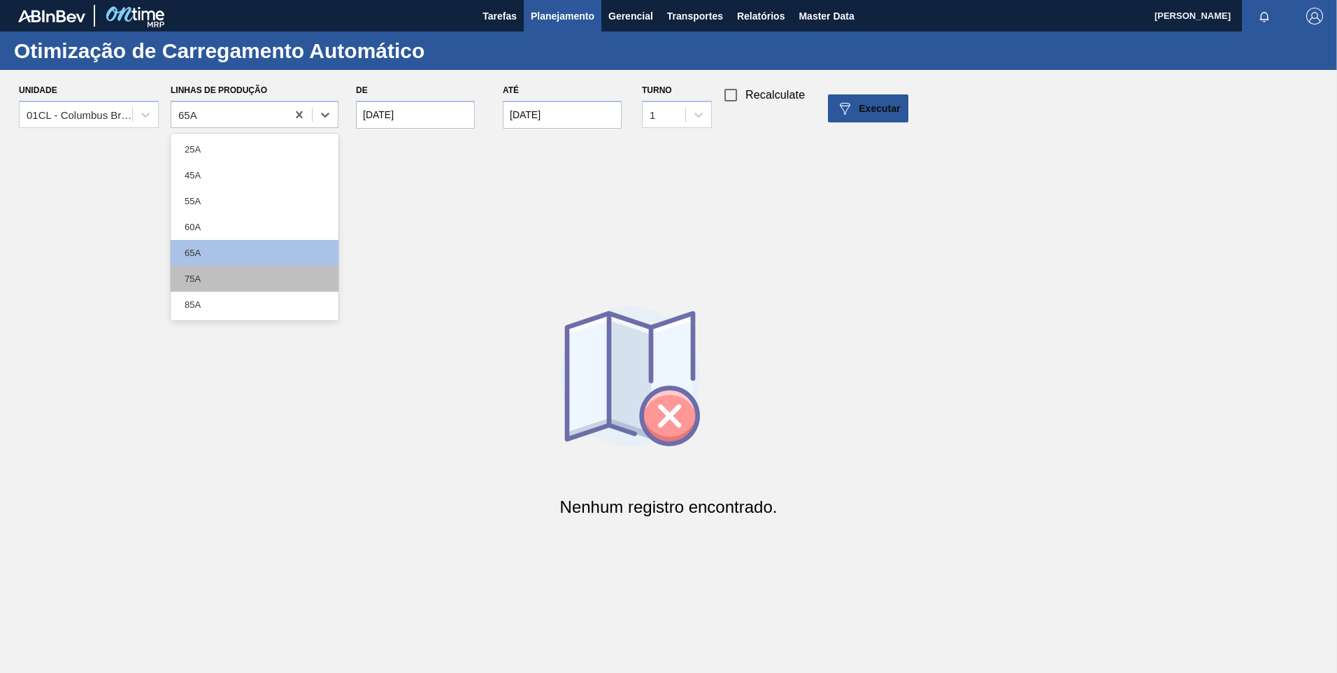
click at [243, 281] on div "75A" at bounding box center [255, 279] width 168 height 26
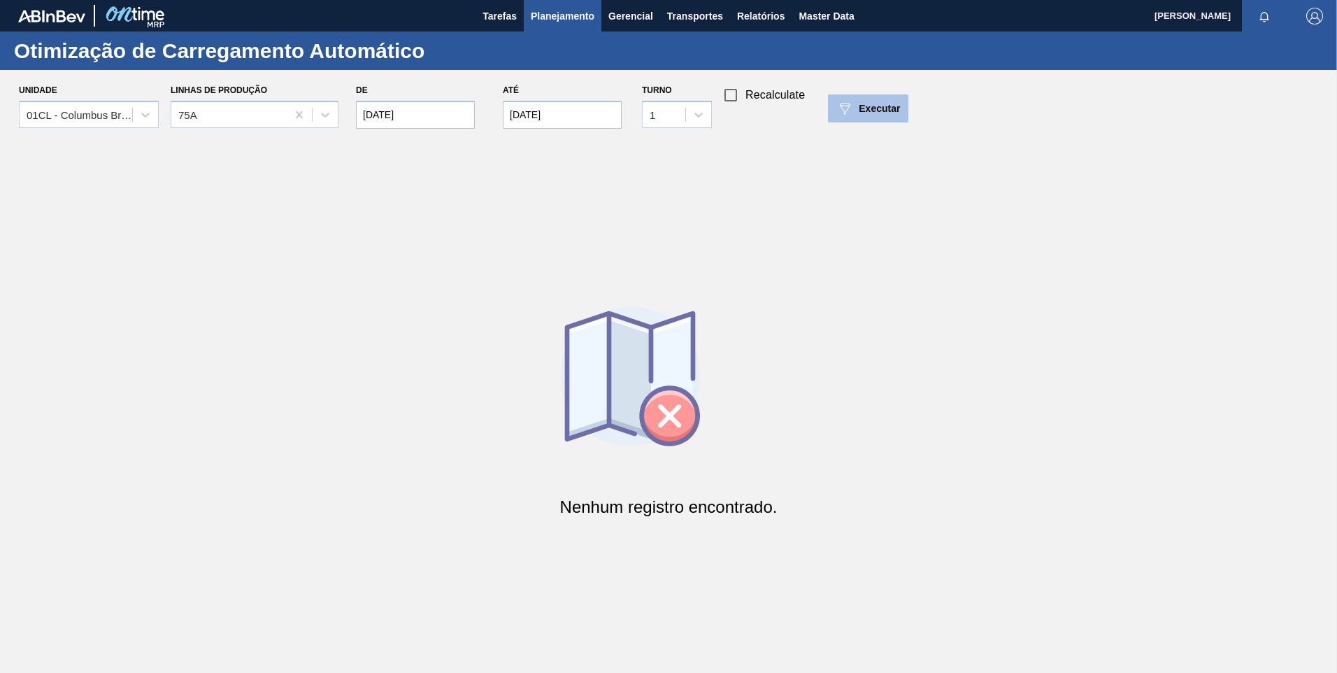
click at [888, 104] on span "Executar" at bounding box center [879, 108] width 41 height 11
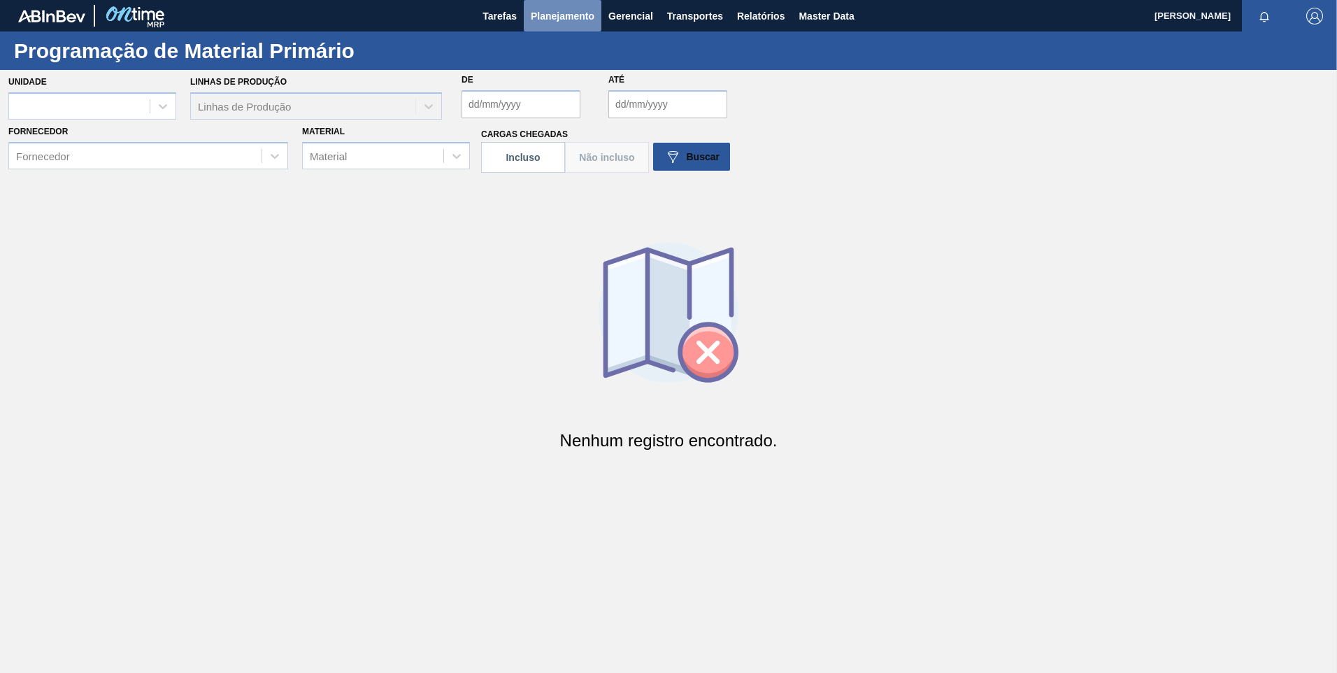
click at [573, 15] on span "Planejamento" at bounding box center [563, 16] width 64 height 17
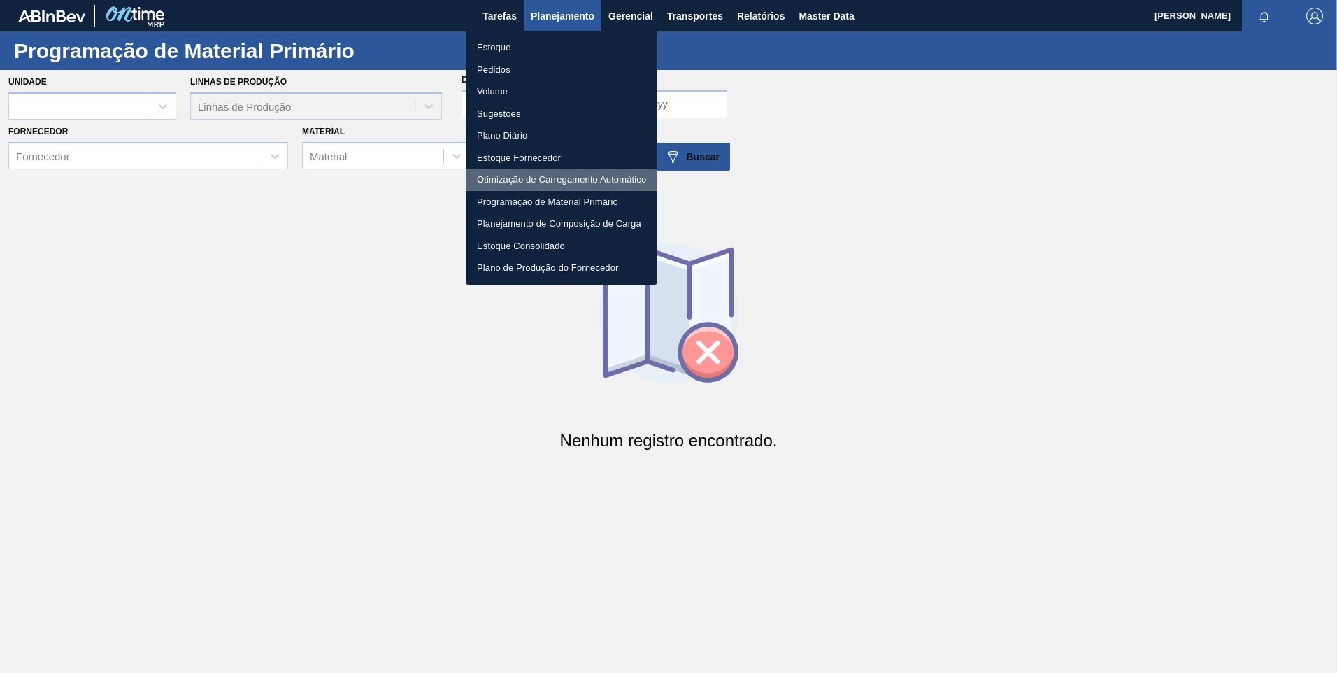
click at [537, 180] on li "Otimização de Carregamento Automático" at bounding box center [562, 180] width 192 height 22
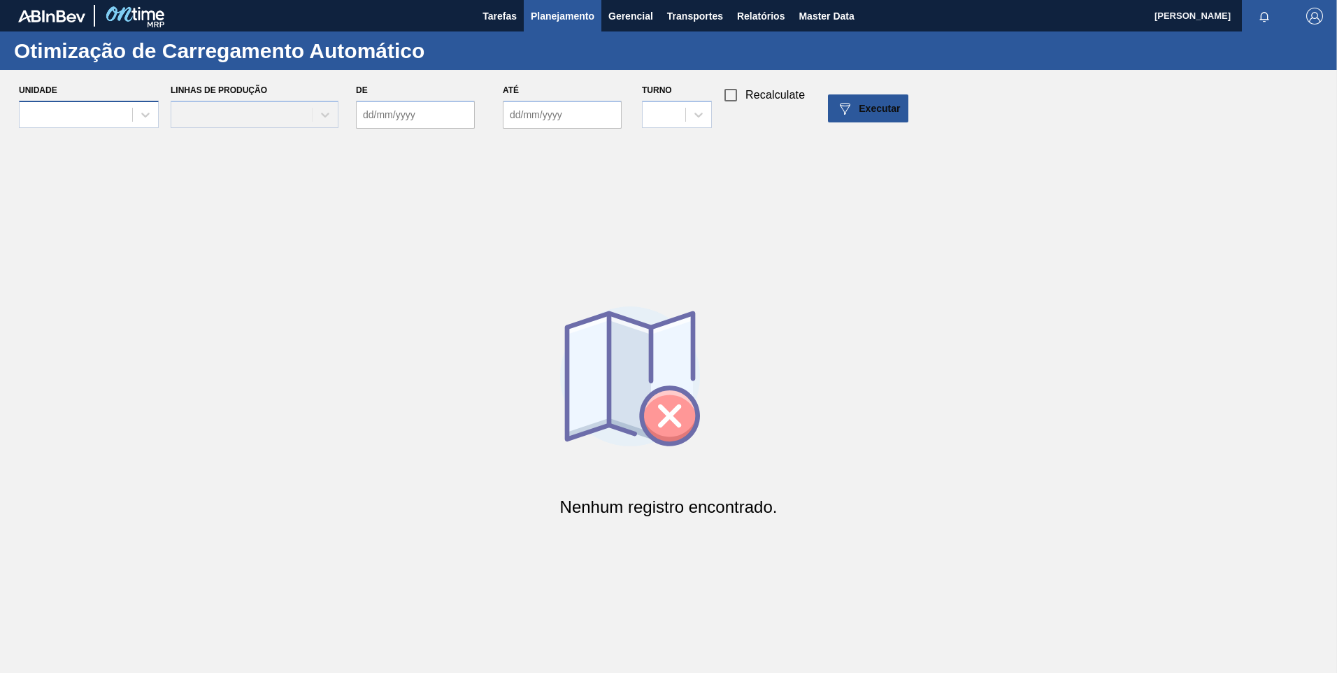
click at [125, 120] on div at bounding box center [76, 114] width 113 height 20
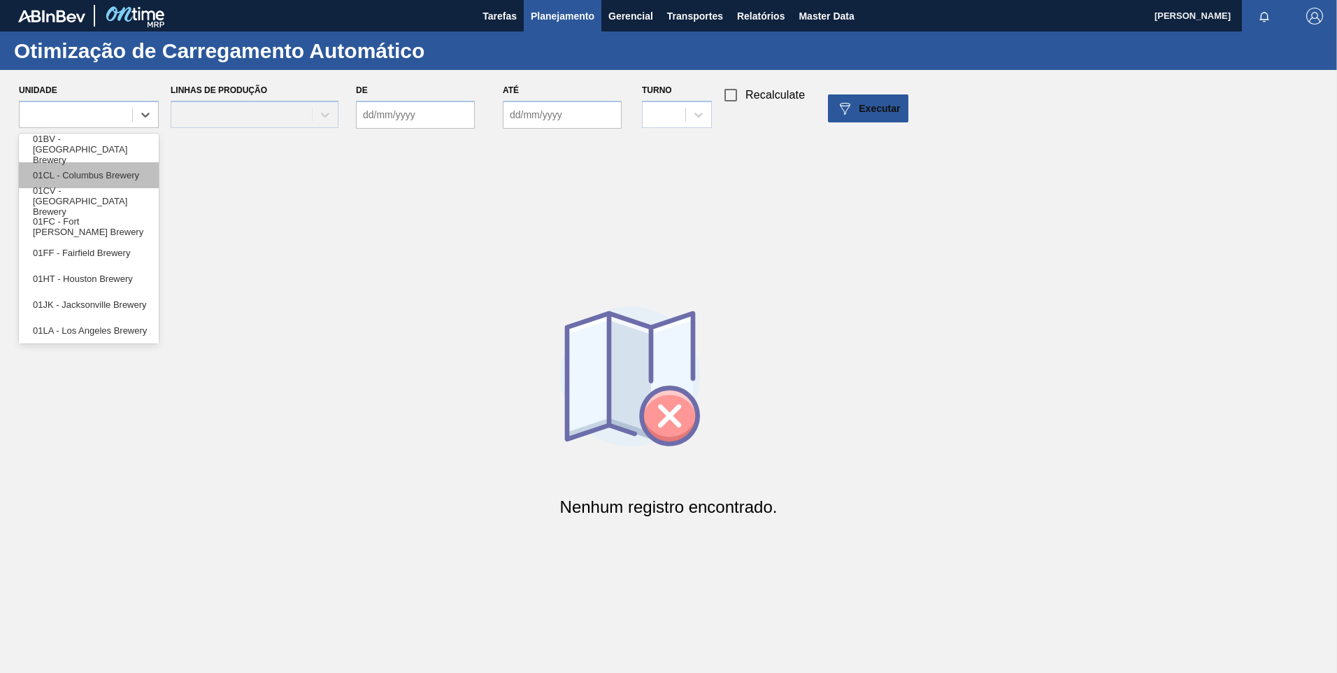
click at [116, 176] on div "01CL - Columbus Brewery" at bounding box center [89, 175] width 140 height 26
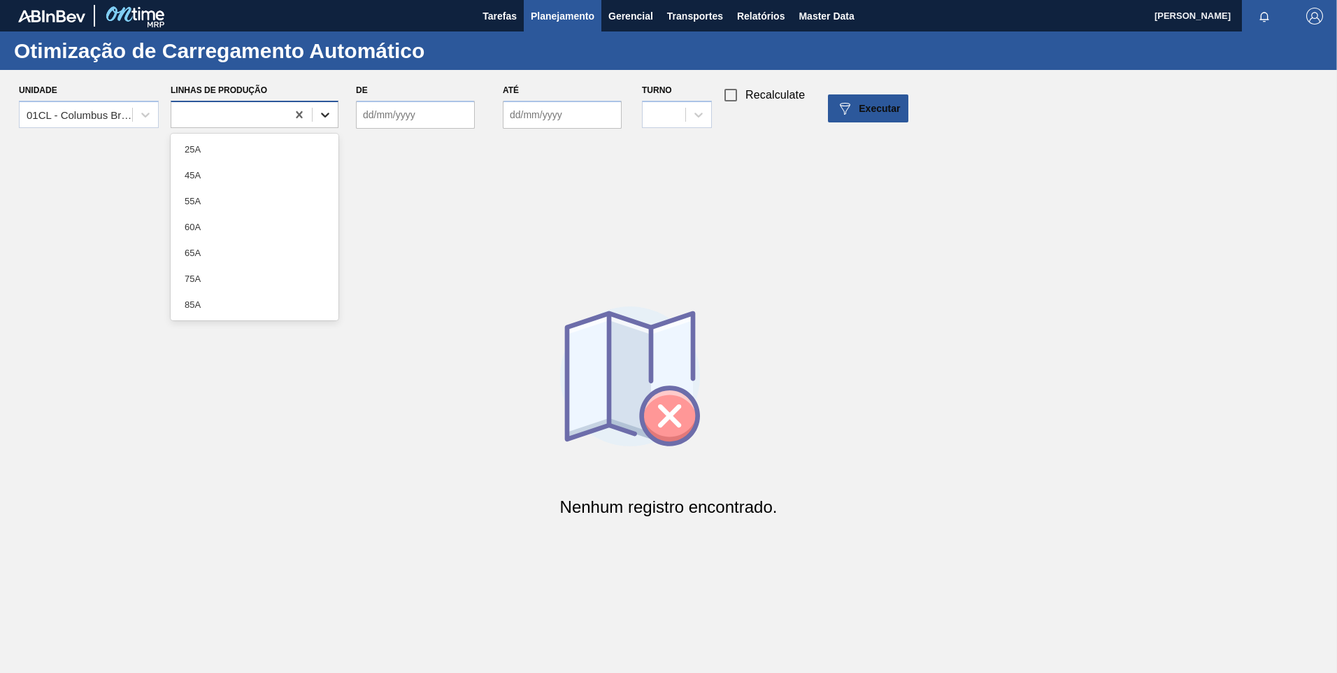
click at [325, 112] on icon at bounding box center [325, 115] width 14 height 14
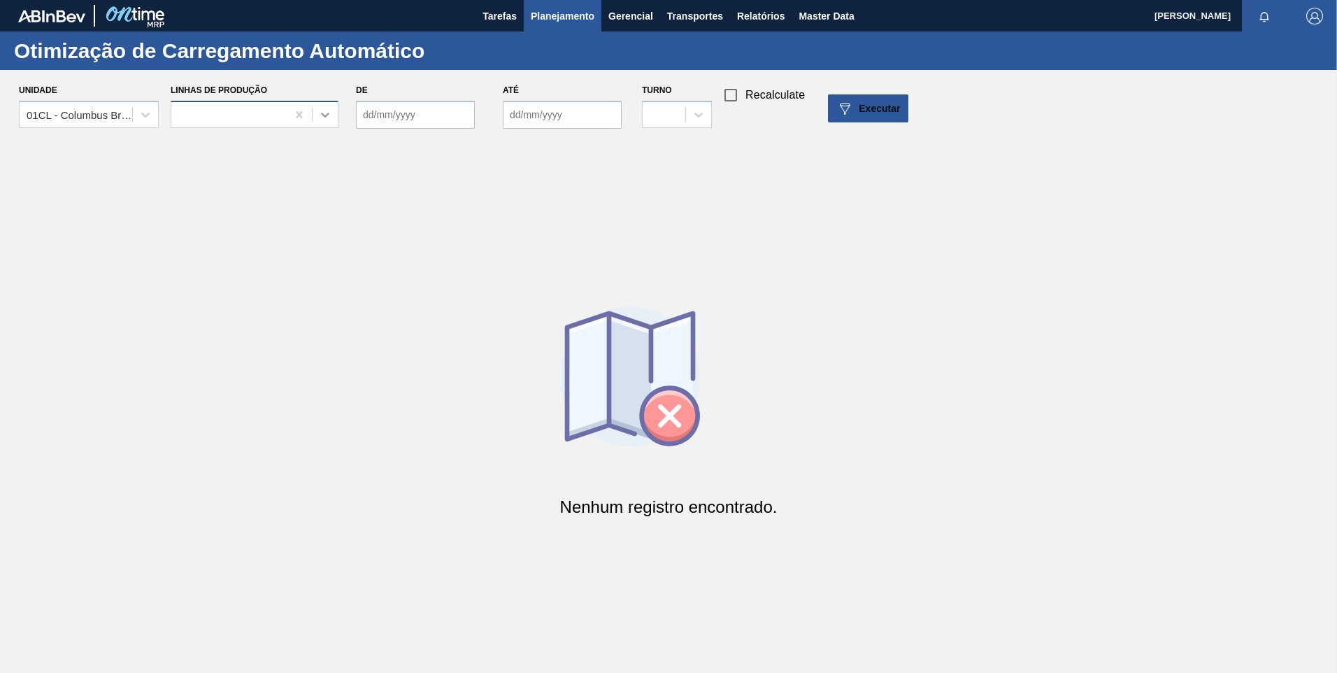
click at [324, 108] on icon at bounding box center [325, 115] width 14 height 14
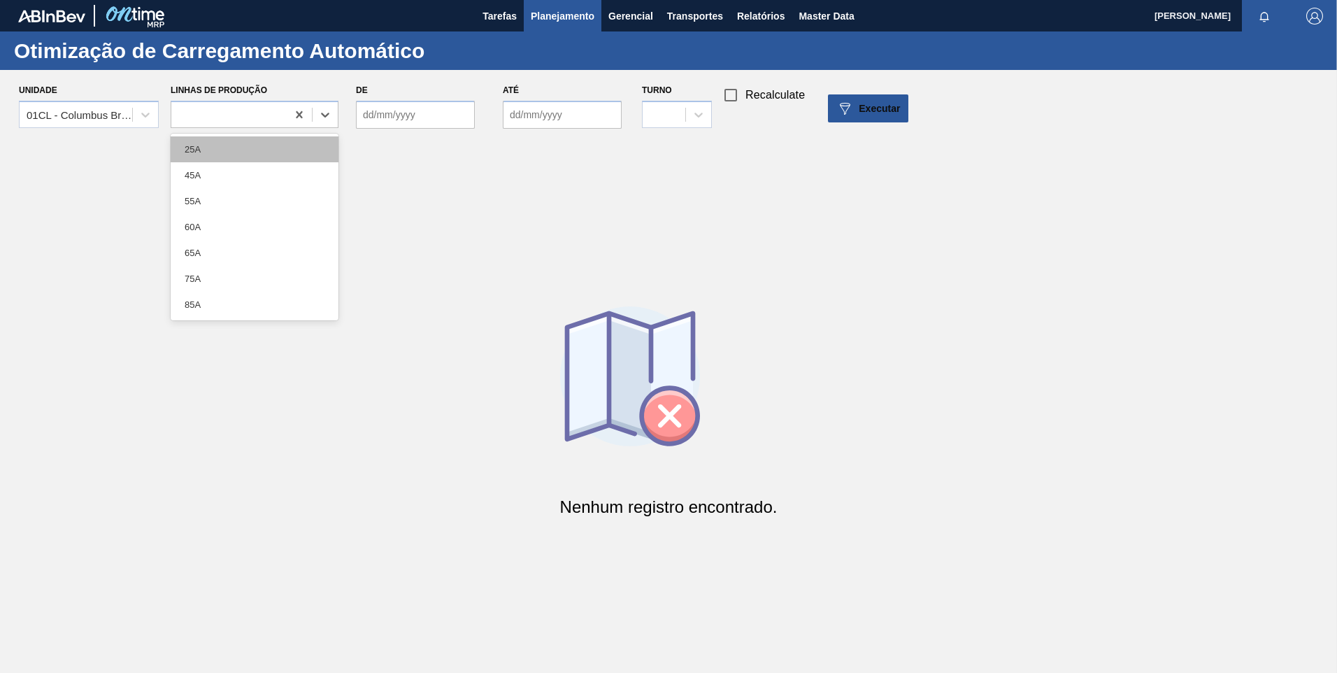
click at [231, 151] on div "25A" at bounding box center [255, 149] width 168 height 26
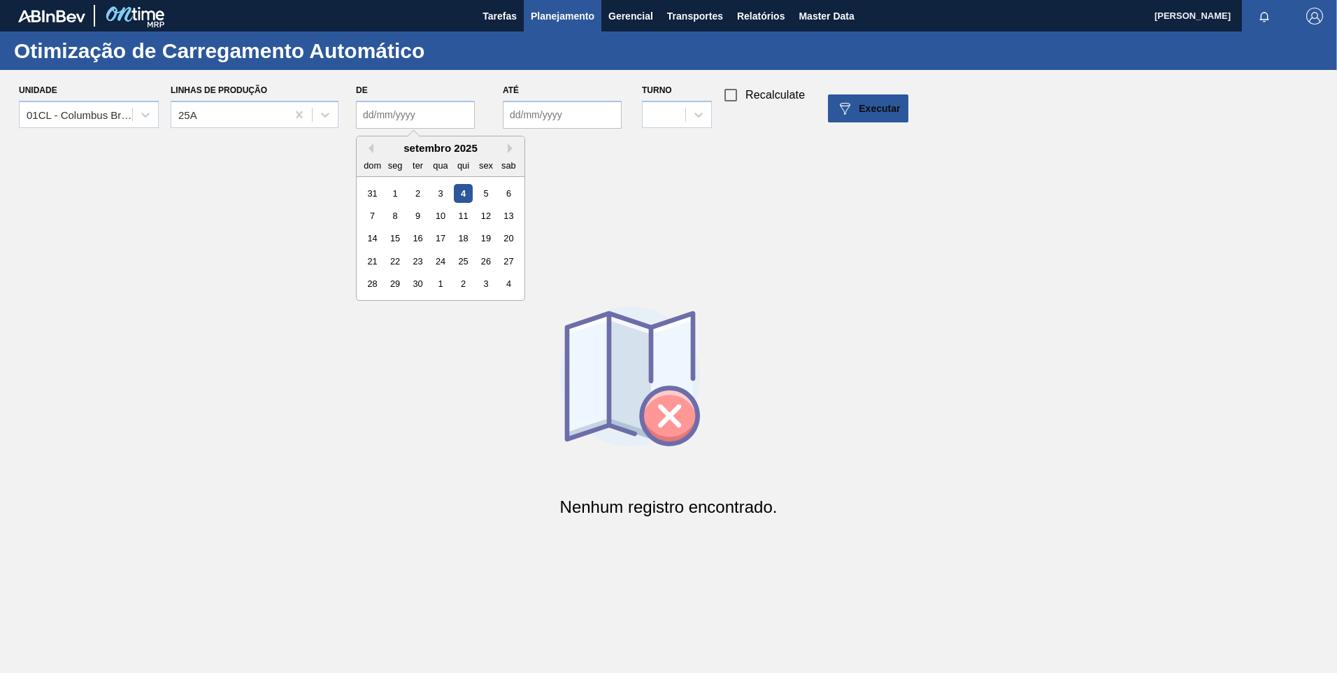
click at [404, 120] on input "De" at bounding box center [415, 115] width 119 height 28
click at [340, 200] on div "Nenhum registro encontrado." at bounding box center [668, 418] width 1337 height 564
click at [413, 124] on input "De" at bounding box center [415, 115] width 119 height 28
click at [394, 193] on div "1" at bounding box center [395, 192] width 19 height 19
type input "[DATE]"
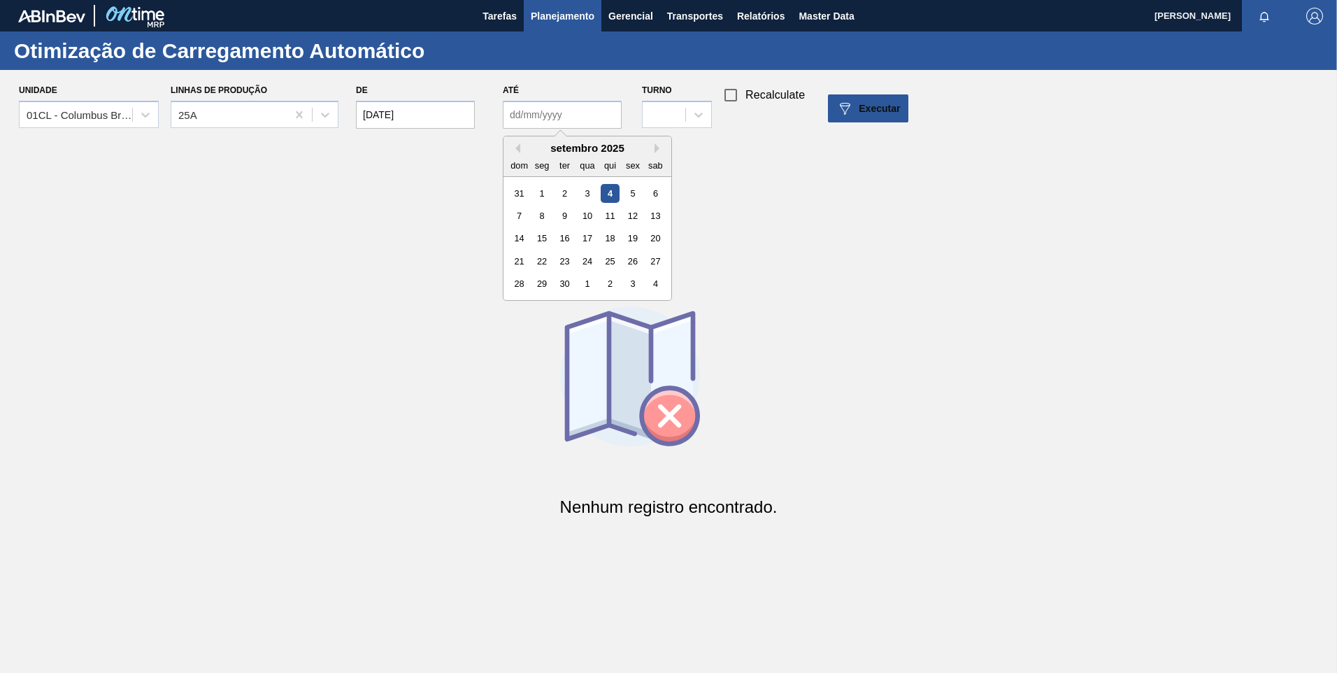
click at [591, 113] on input "Até" at bounding box center [562, 115] width 119 height 28
click at [570, 284] on div "30" at bounding box center [564, 283] width 19 height 19
type input "[DATE]"
click at [709, 117] on div at bounding box center [698, 114] width 25 height 25
click at [669, 146] on div "1" at bounding box center [677, 149] width 70 height 26
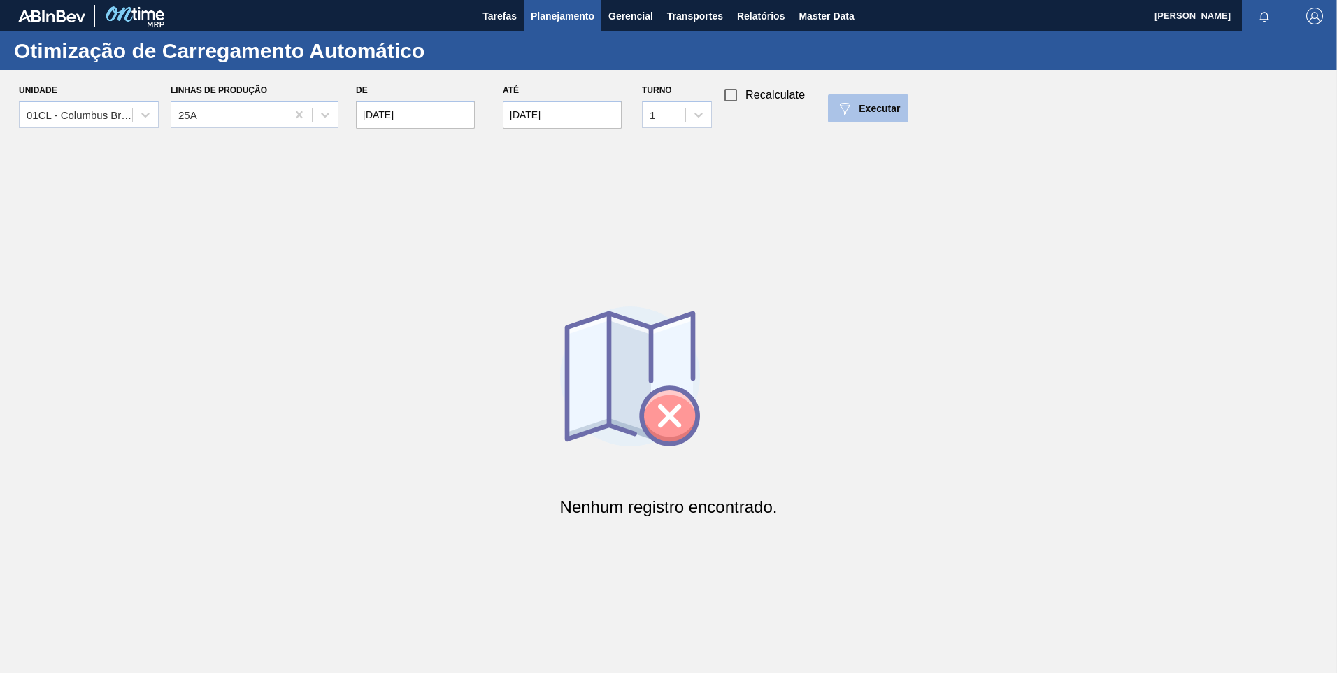
click at [857, 103] on div "Executar" at bounding box center [868, 108] width 64 height 17
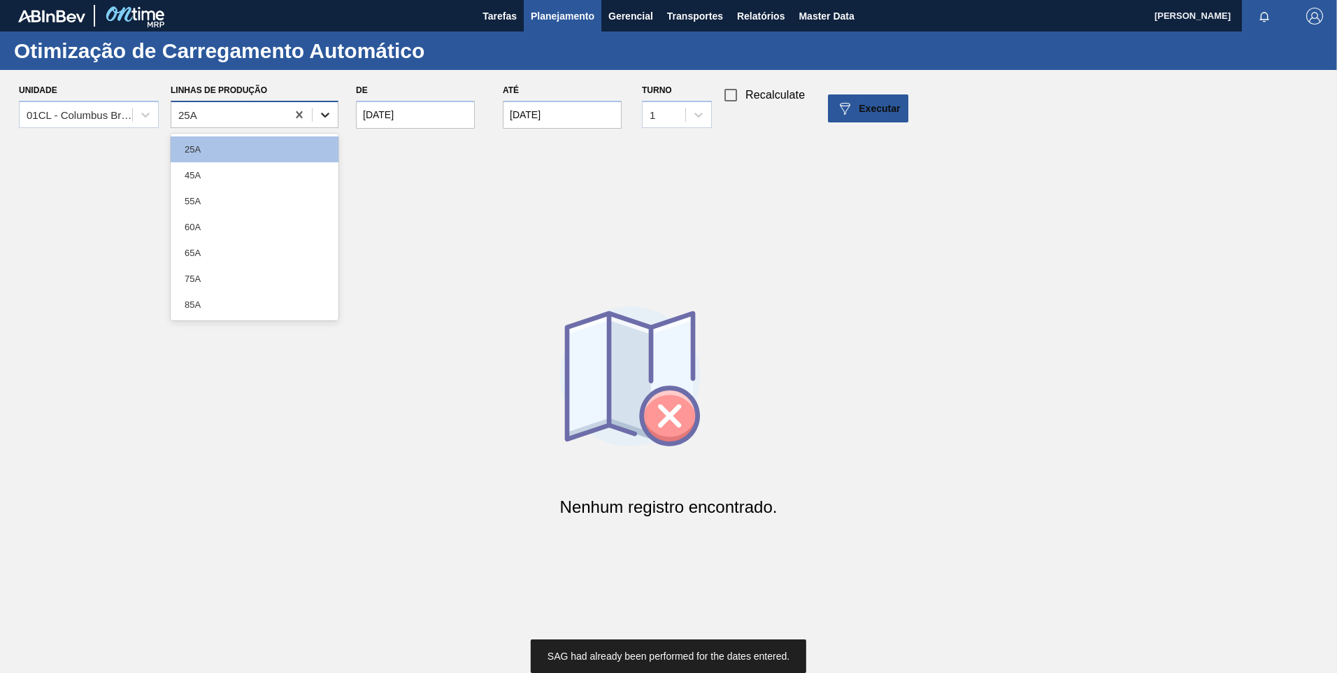
click at [322, 115] on icon at bounding box center [325, 115] width 14 height 14
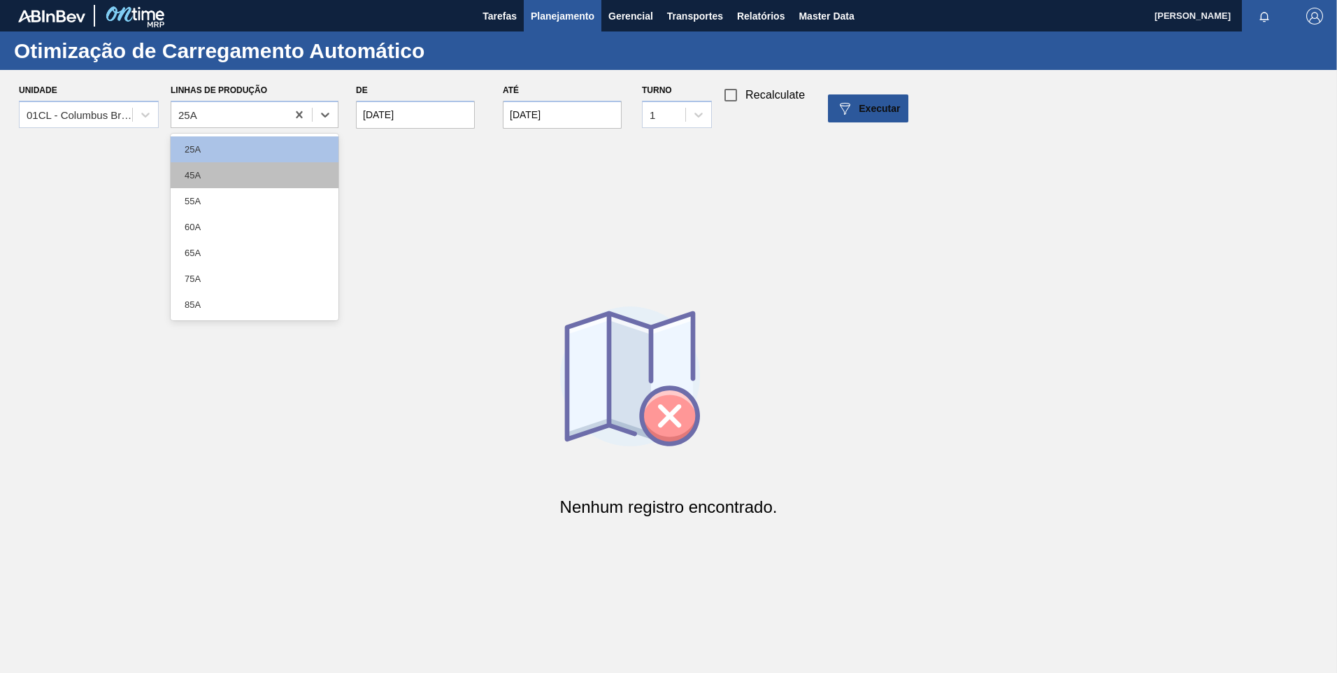
click at [245, 177] on div "45A" at bounding box center [255, 175] width 168 height 26
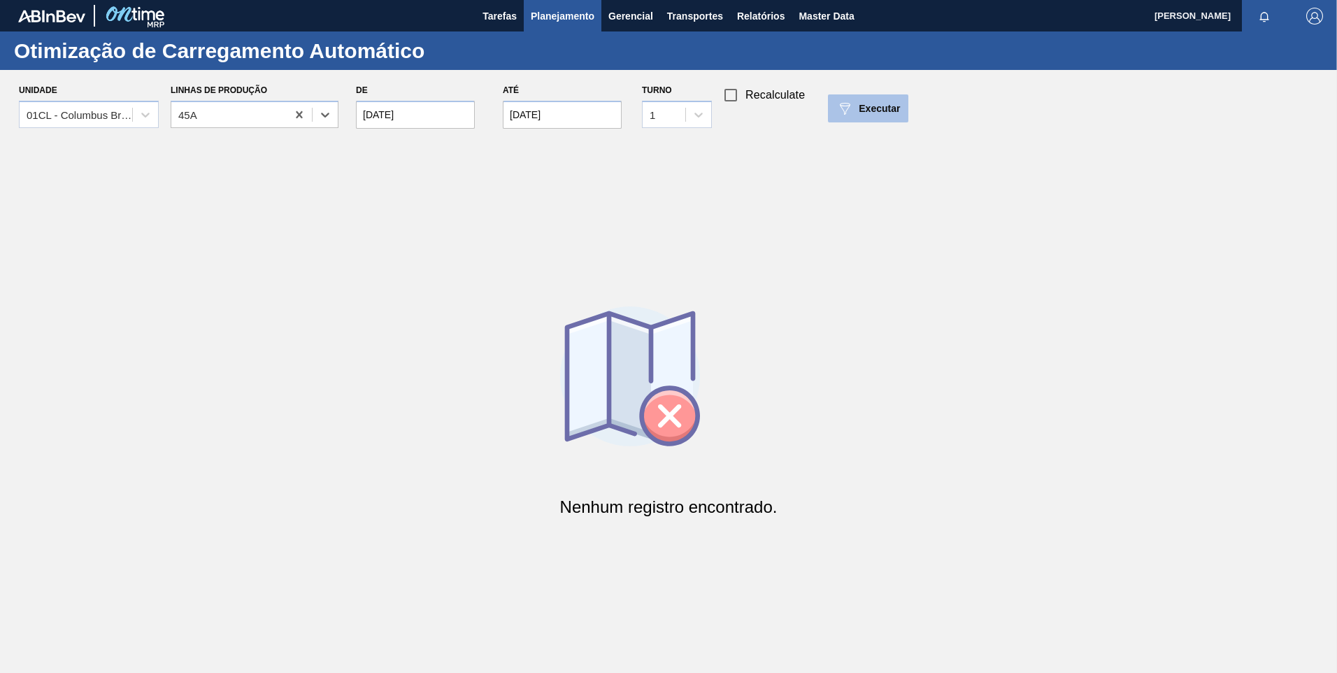
click at [873, 105] on span "Executar" at bounding box center [879, 108] width 41 height 11
click at [326, 110] on icon at bounding box center [325, 115] width 14 height 14
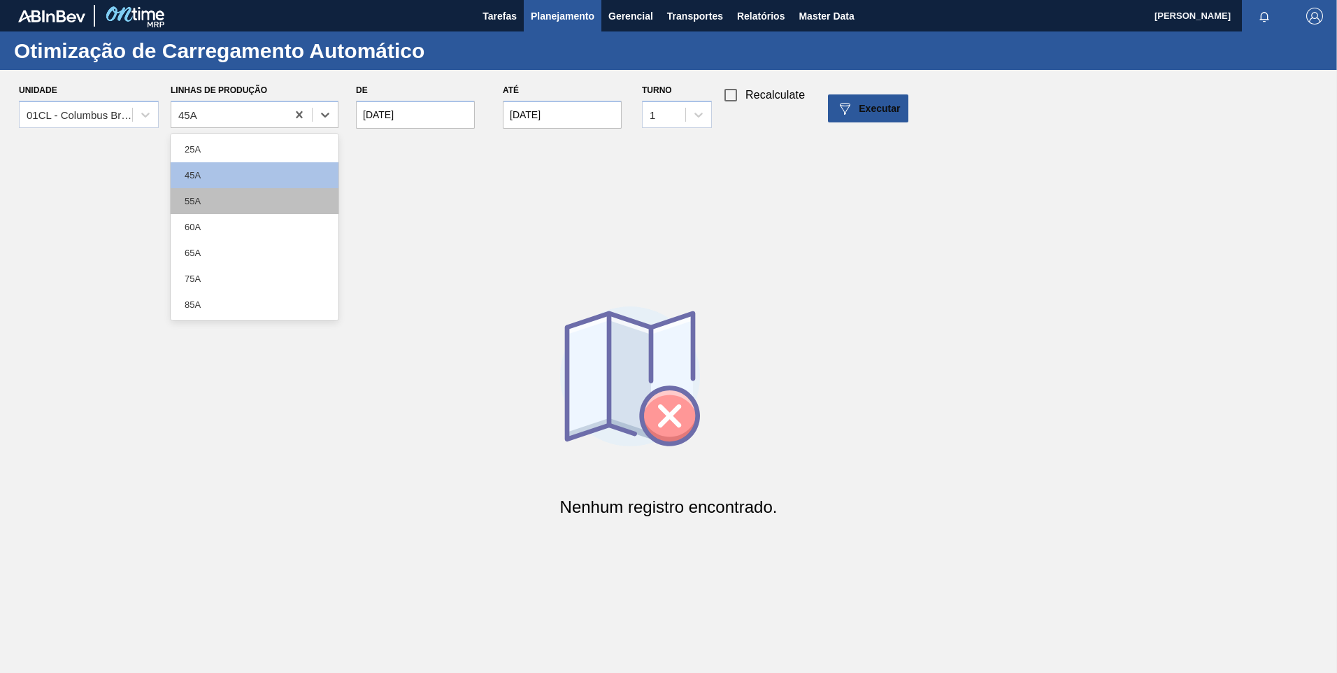
click at [252, 206] on div "55A" at bounding box center [255, 201] width 168 height 26
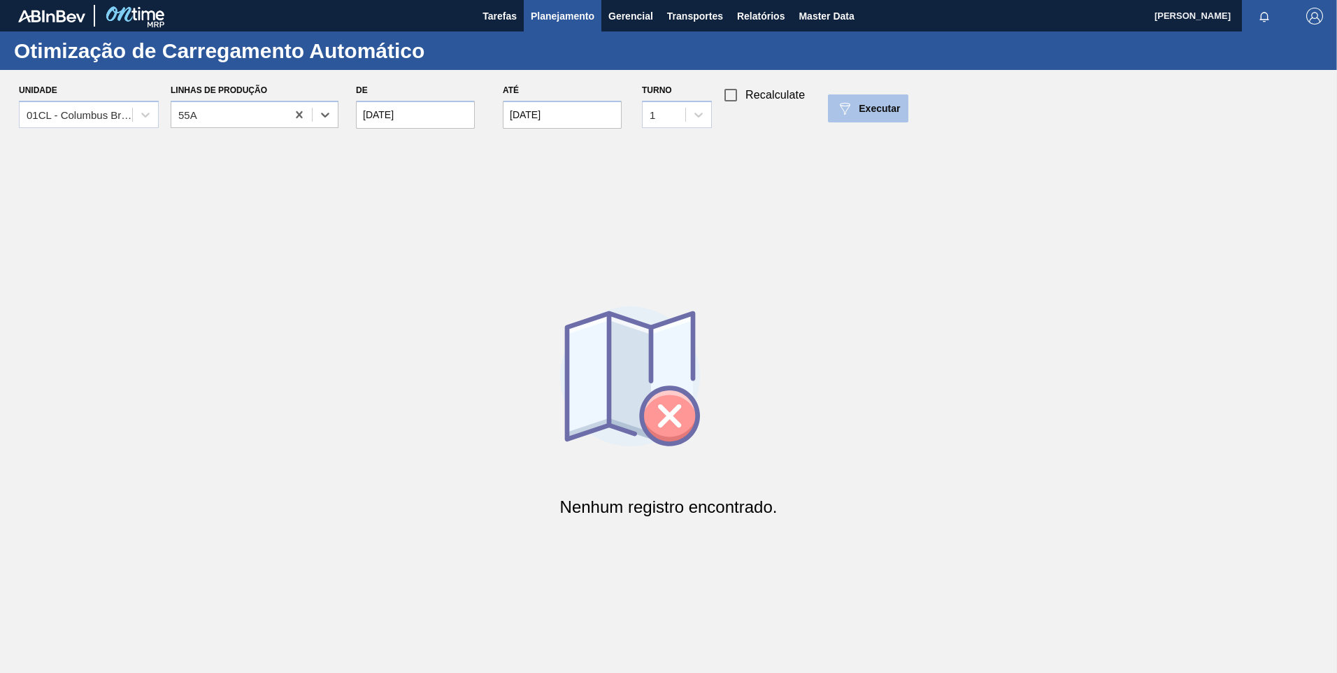
click at [865, 110] on span "Executar" at bounding box center [879, 108] width 41 height 11
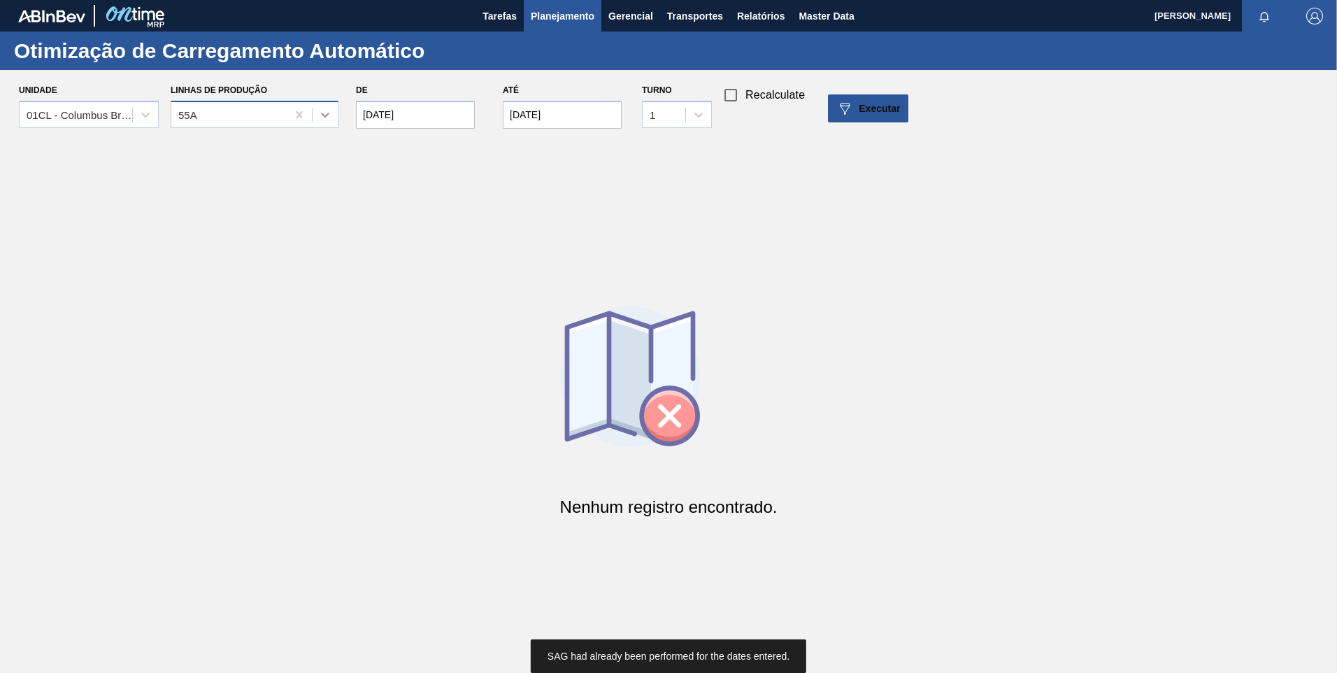
click at [329, 115] on icon at bounding box center [325, 115] width 14 height 14
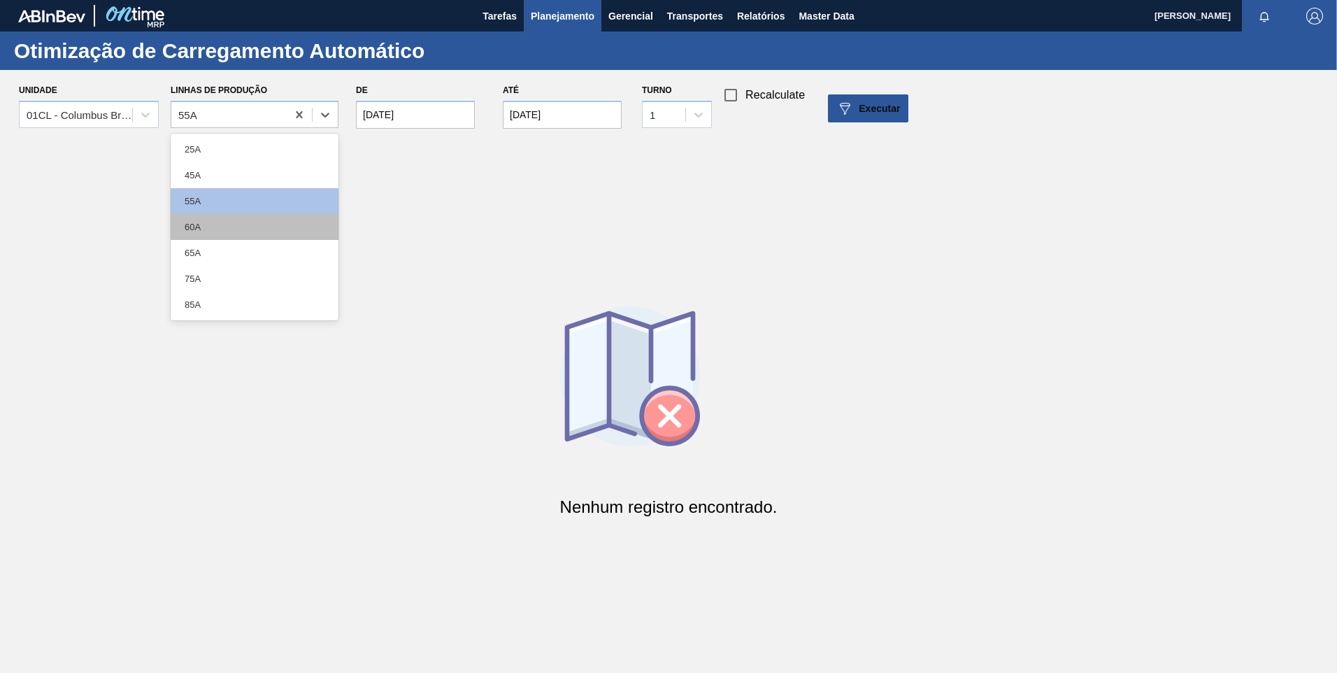
click at [218, 224] on div "60A" at bounding box center [255, 227] width 168 height 26
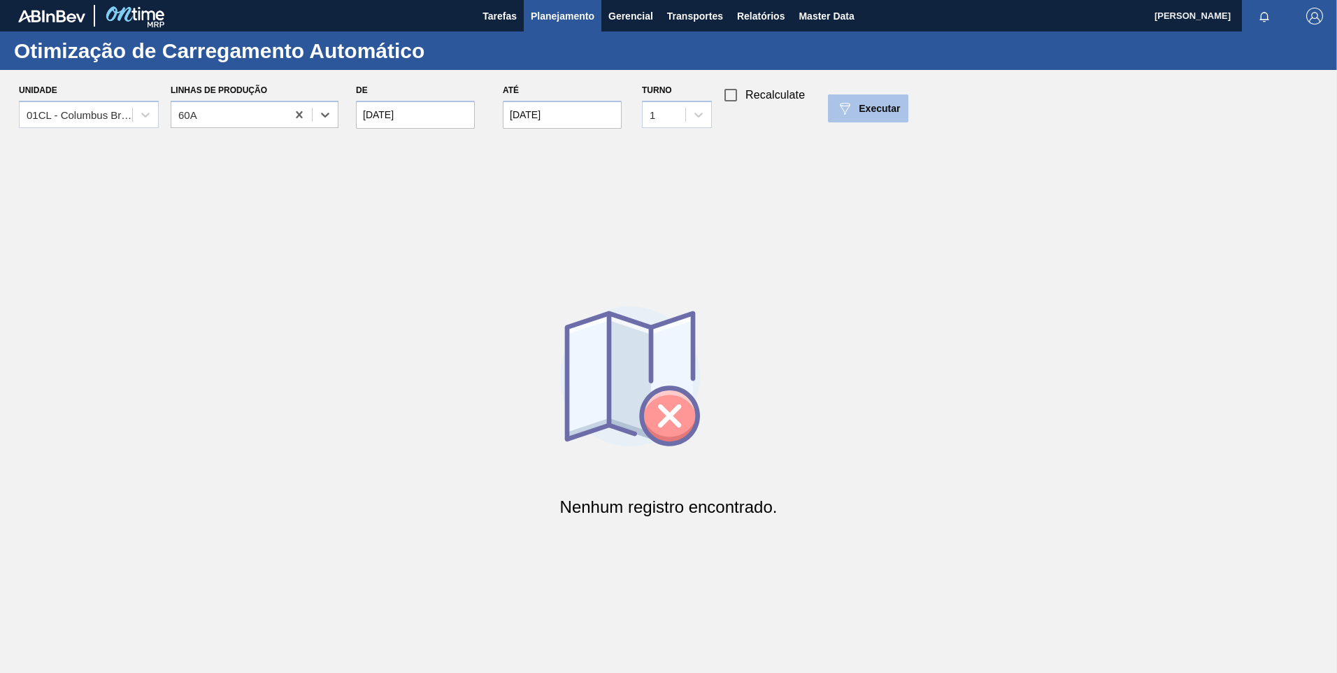
click at [865, 106] on span "Executar" at bounding box center [879, 108] width 41 height 11
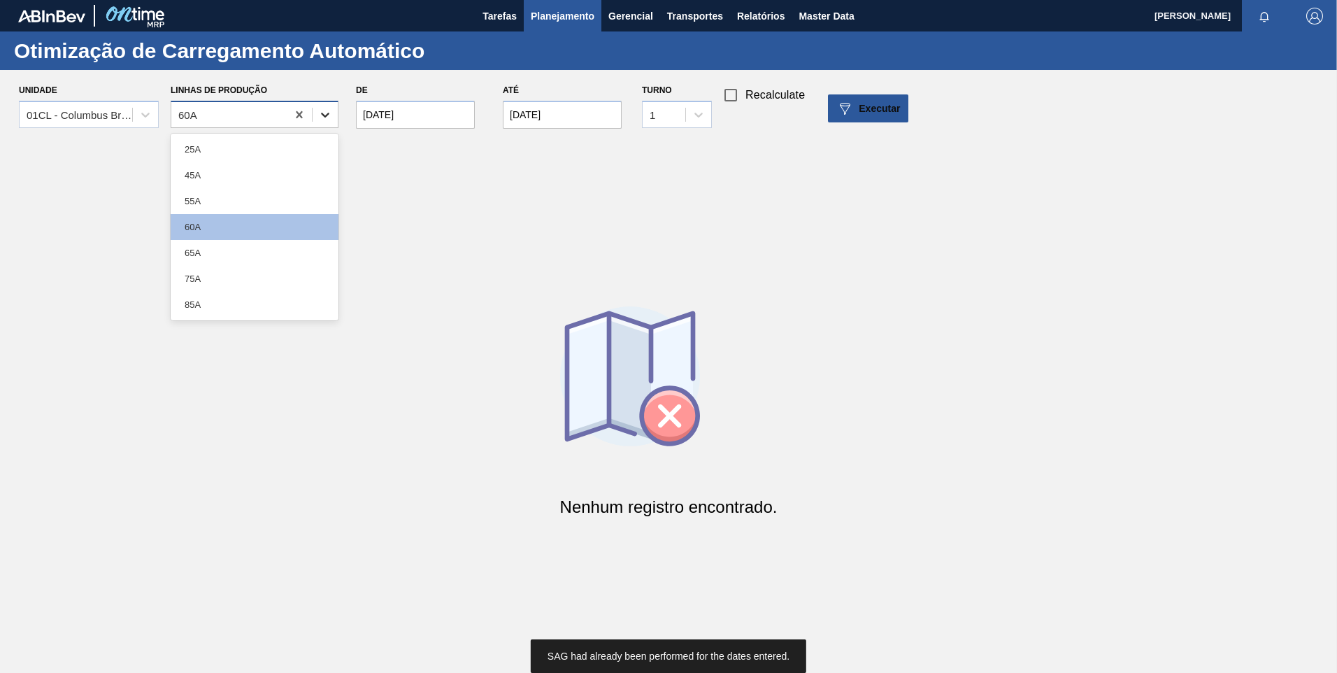
click at [327, 120] on icon at bounding box center [325, 115] width 14 height 14
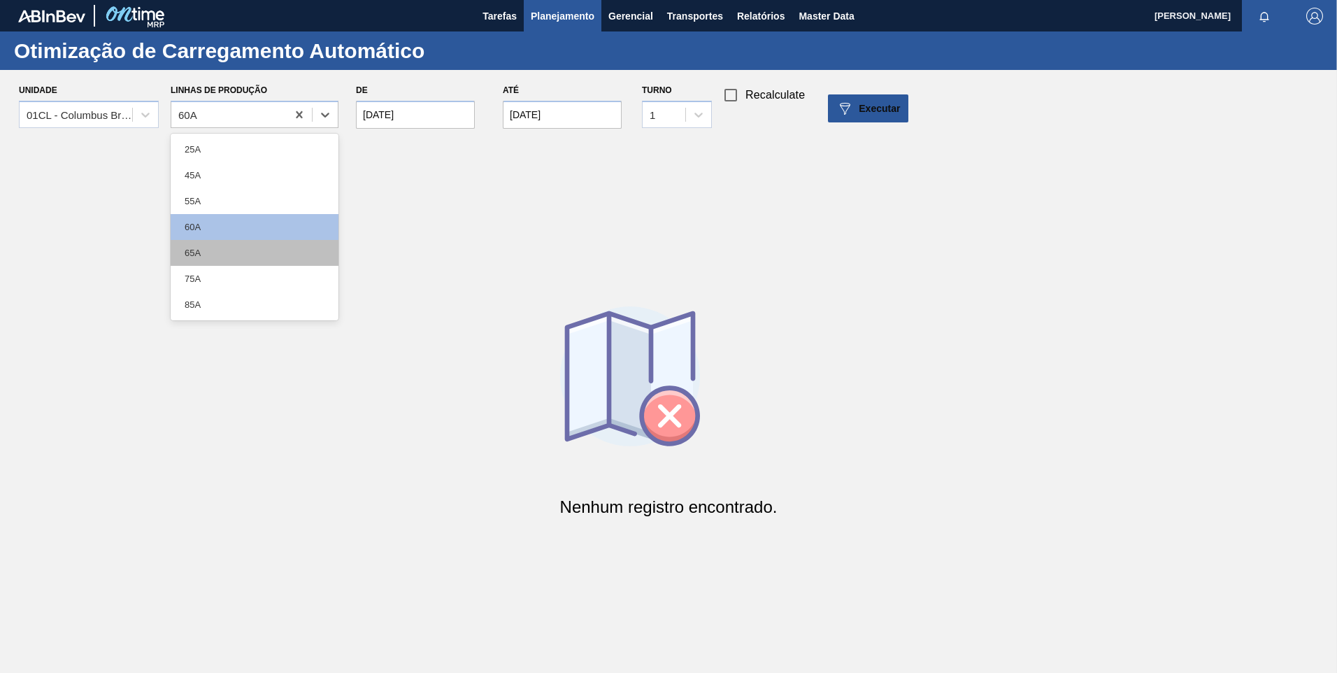
click at [224, 253] on div "65A" at bounding box center [255, 253] width 168 height 26
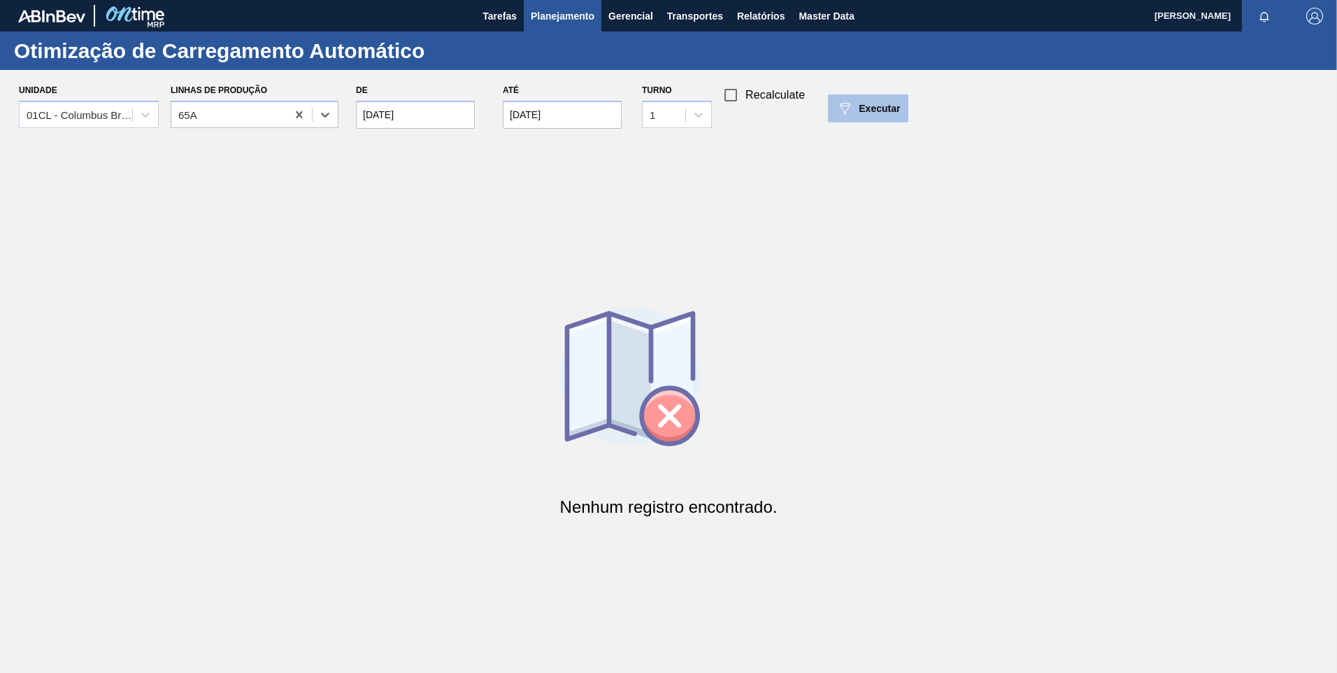
click at [854, 113] on div "Executar" at bounding box center [868, 108] width 64 height 17
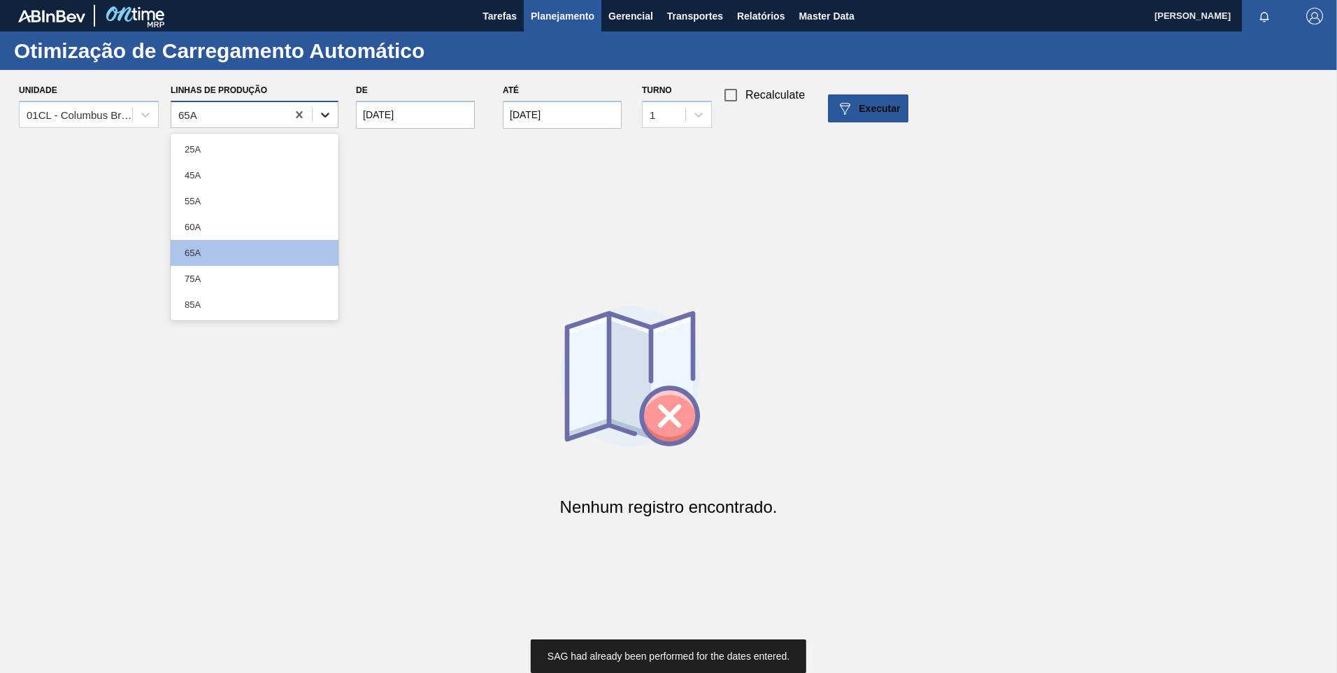
click at [329, 113] on icon at bounding box center [325, 115] width 14 height 14
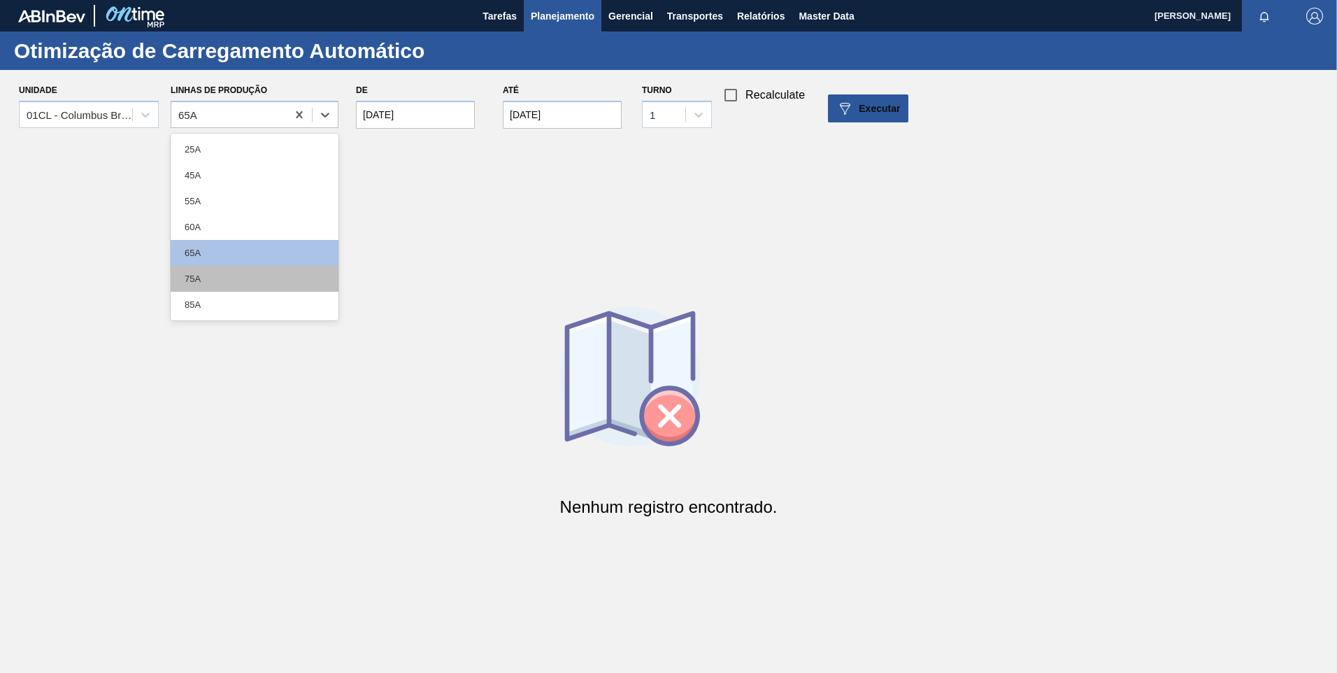
click at [213, 278] on div "75A" at bounding box center [255, 279] width 168 height 26
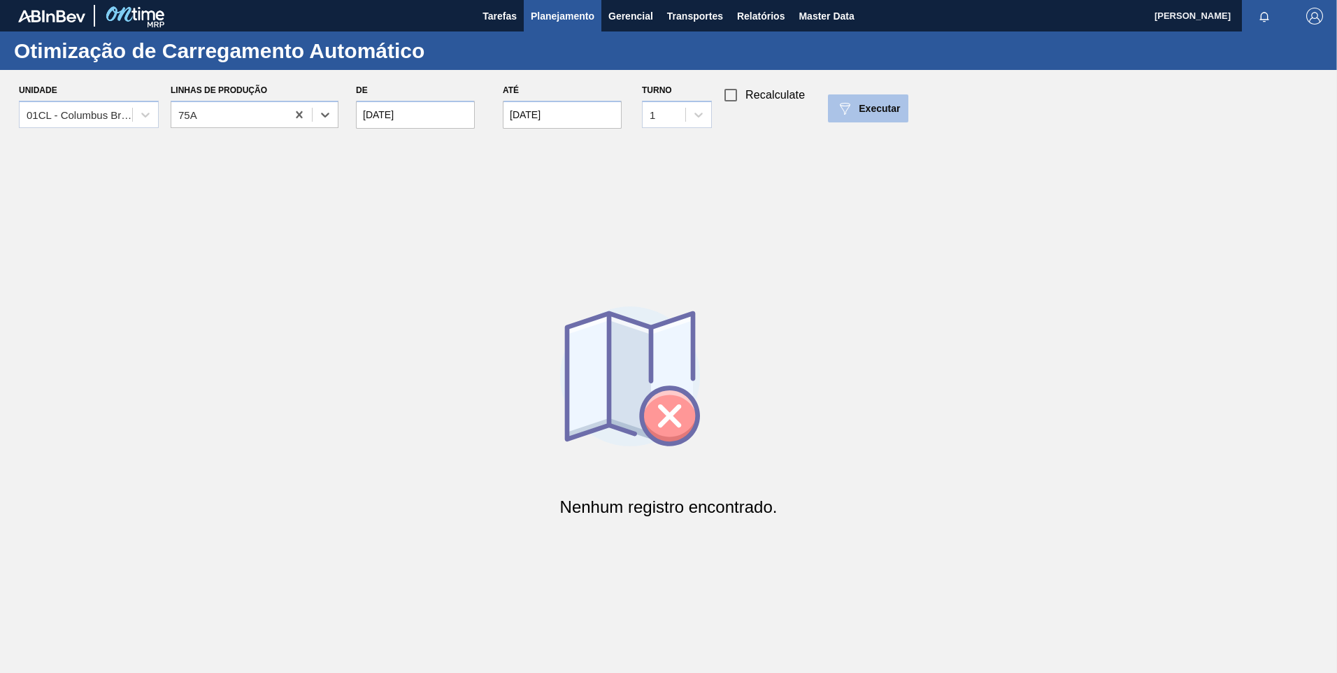
click at [856, 100] on div "Executar" at bounding box center [868, 108] width 64 height 17
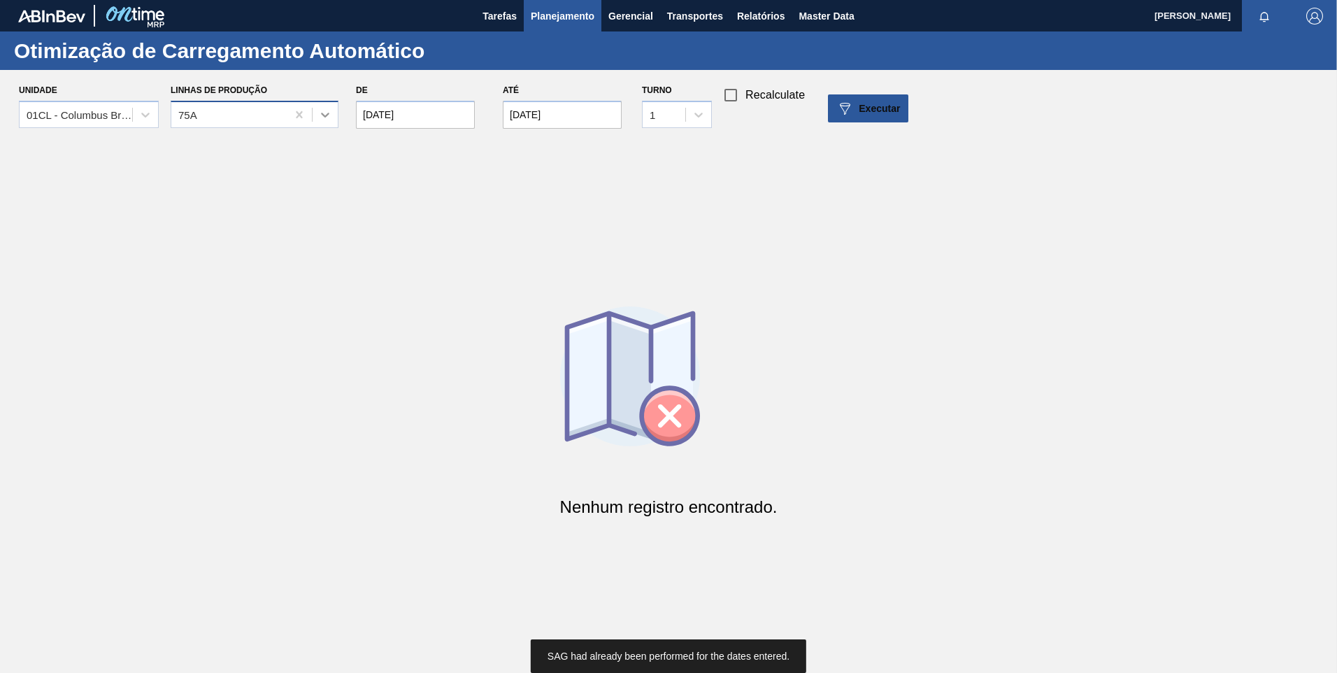
click at [332, 110] on div at bounding box center [325, 114] width 25 height 25
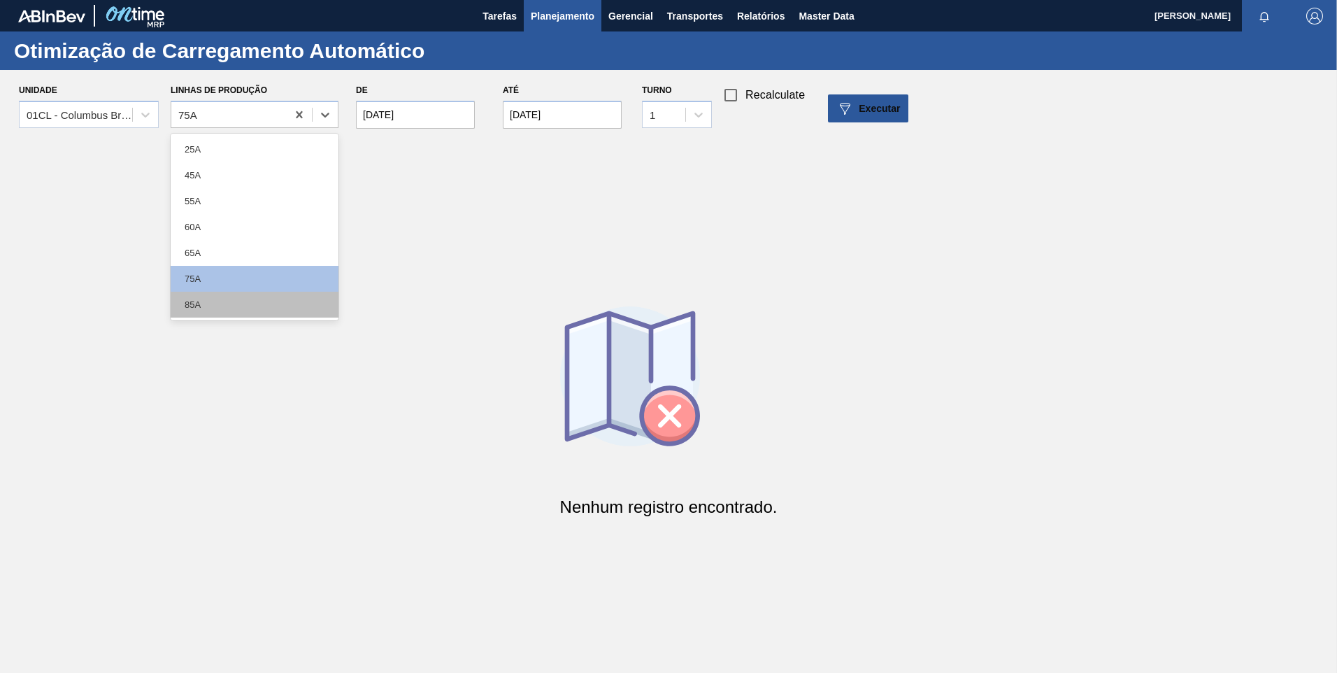
click at [229, 300] on div "85A" at bounding box center [255, 305] width 168 height 26
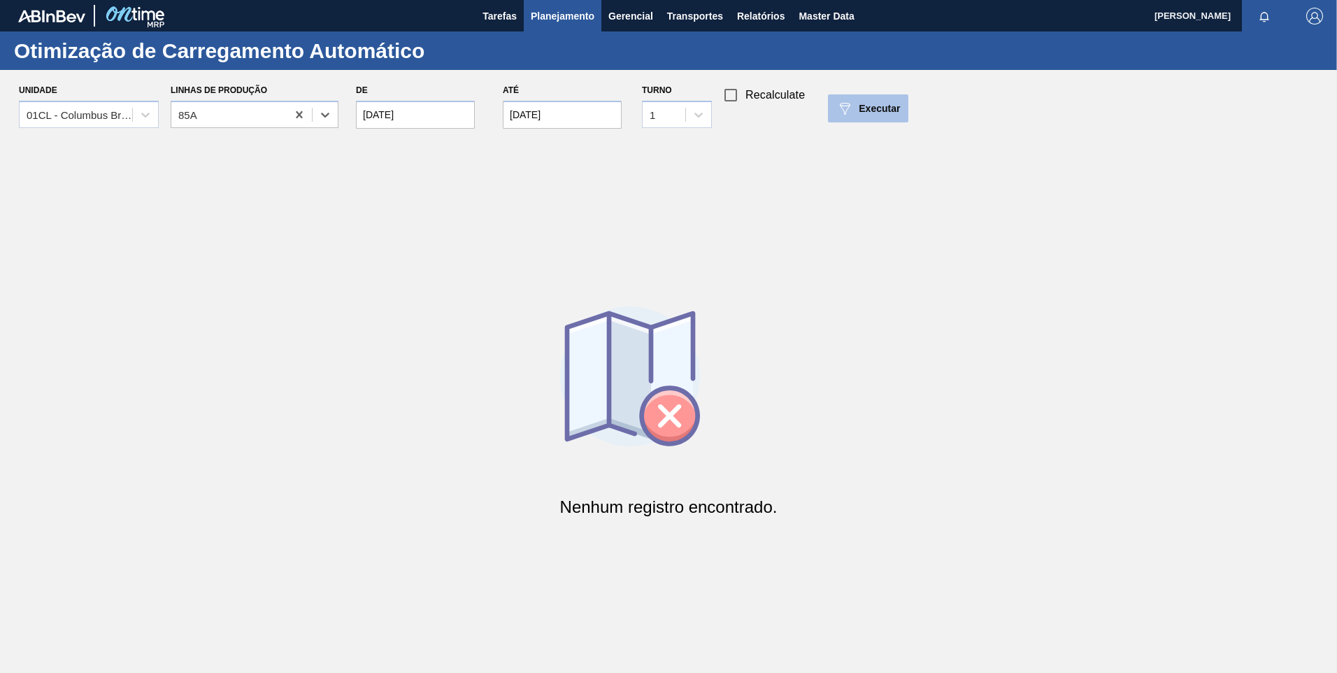
click at [891, 98] on button "Executar" at bounding box center [868, 108] width 80 height 28
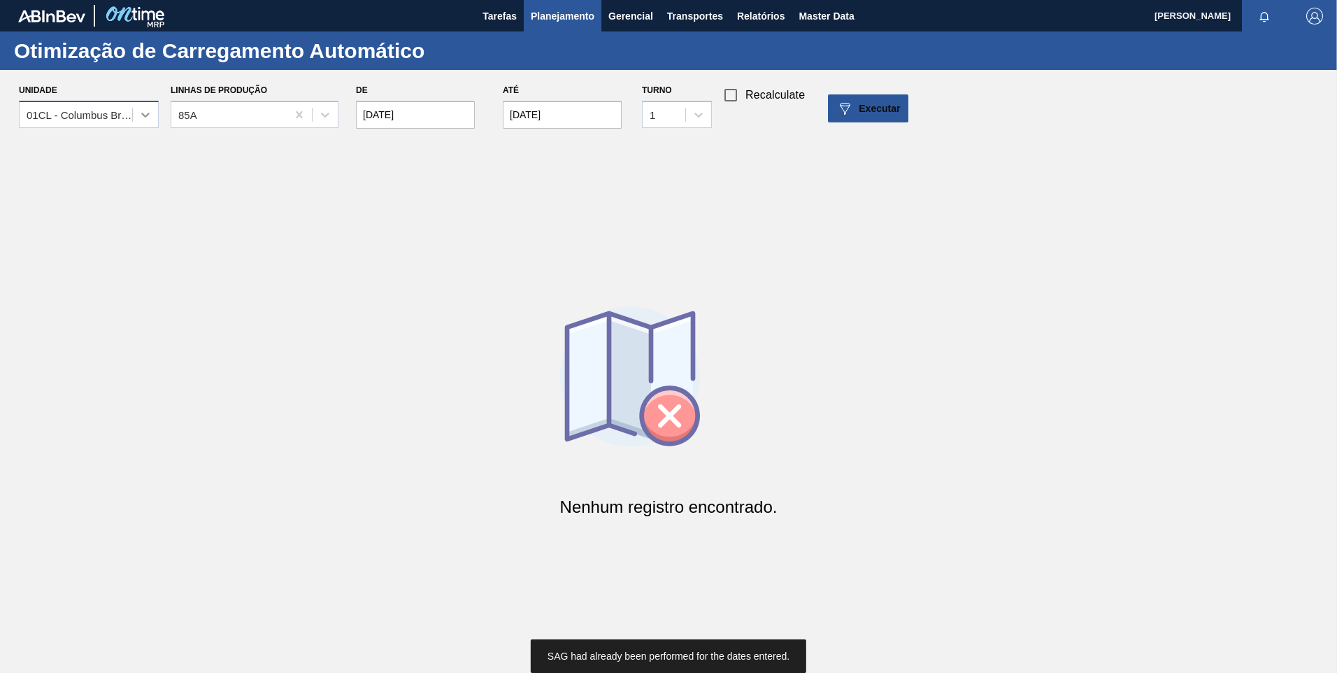
click at [143, 115] on icon at bounding box center [145, 115] width 8 height 5
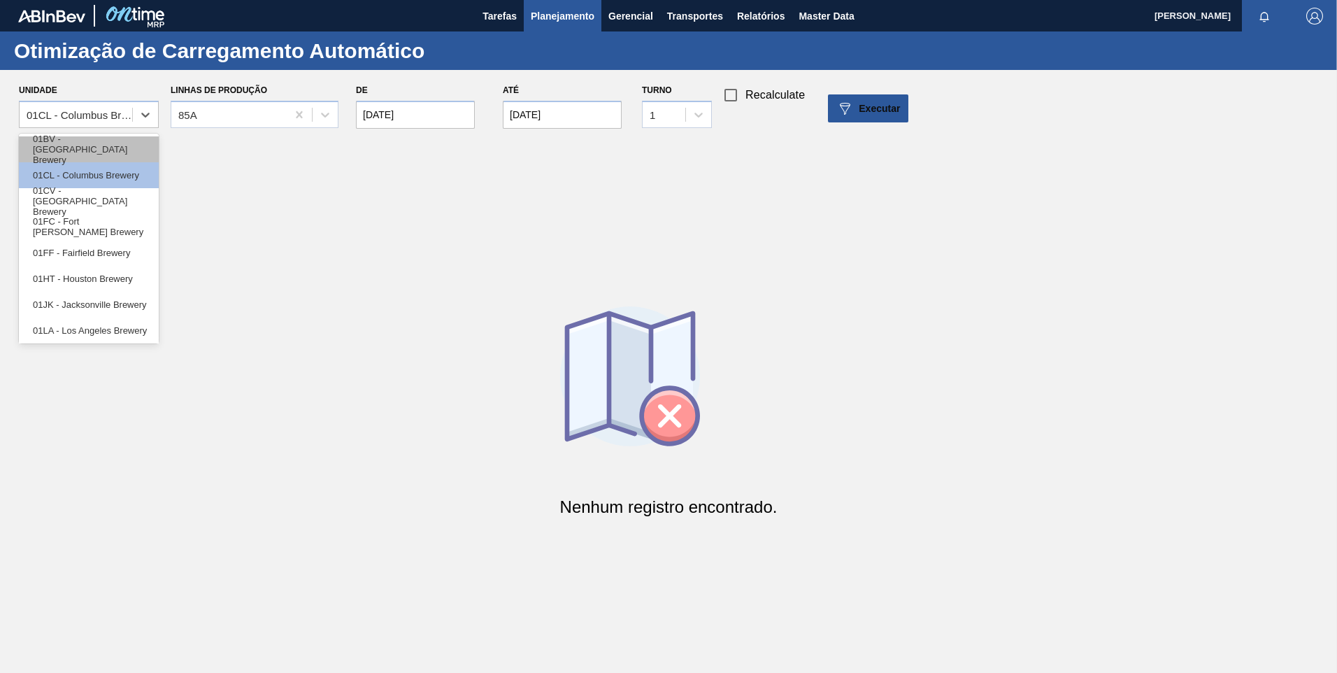
click at [97, 145] on div "01BV - [GEOGRAPHIC_DATA] Brewery" at bounding box center [89, 149] width 140 height 26
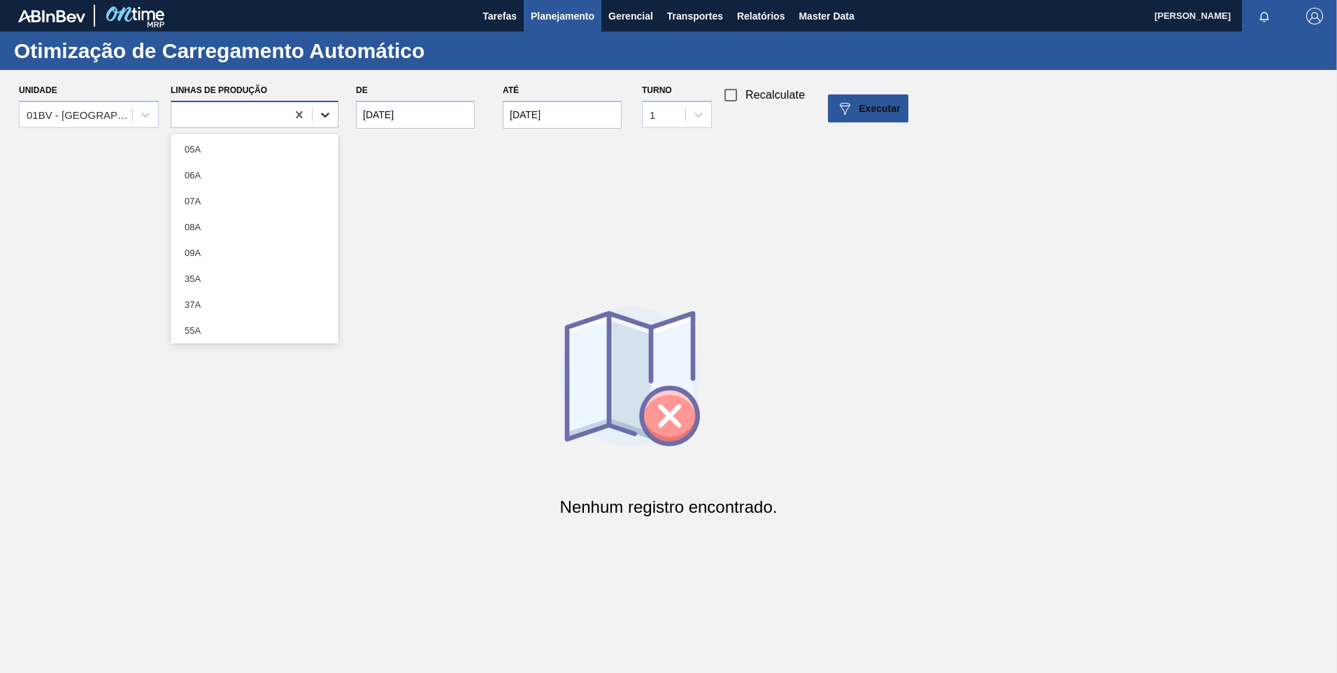
click at [320, 115] on icon at bounding box center [325, 115] width 14 height 14
click at [434, 118] on input "[DATE]" at bounding box center [415, 115] width 119 height 28
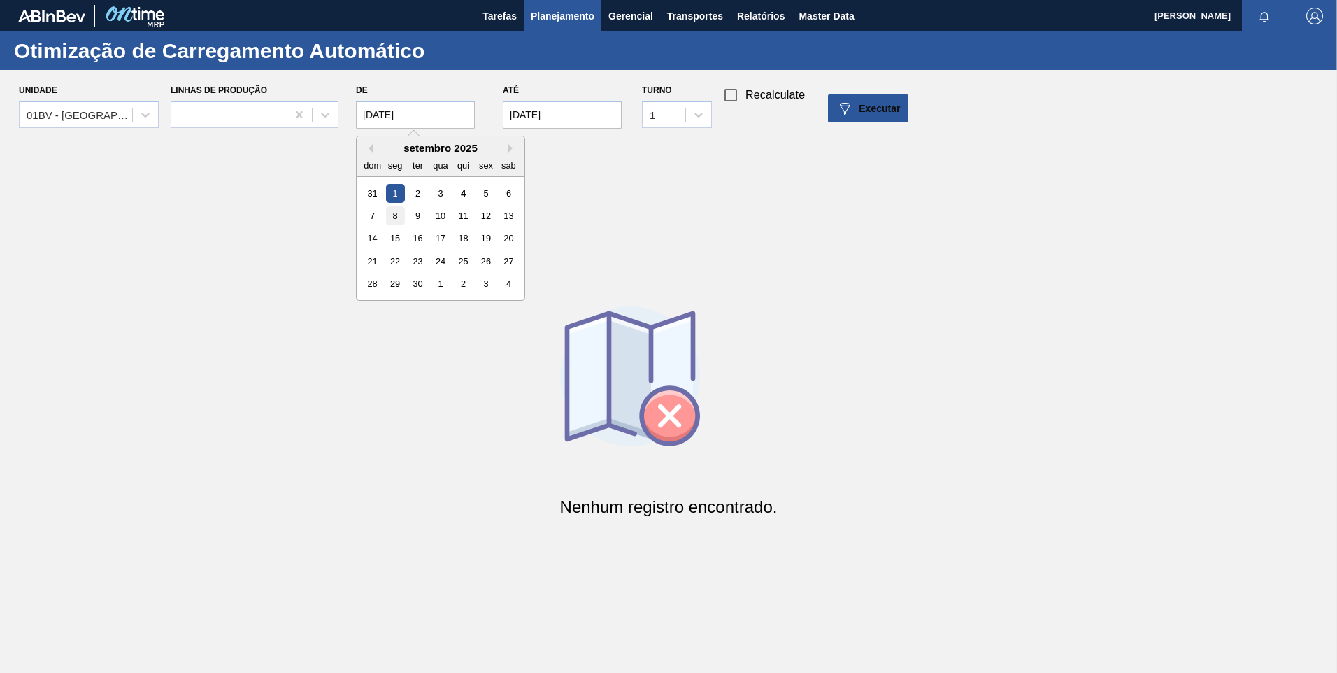
click at [392, 213] on div "8" at bounding box center [395, 215] width 19 height 19
type input "[DATE]"
click at [587, 114] on input "[DATE]" at bounding box center [562, 115] width 119 height 28
click at [634, 215] on div "12" at bounding box center [632, 215] width 19 height 19
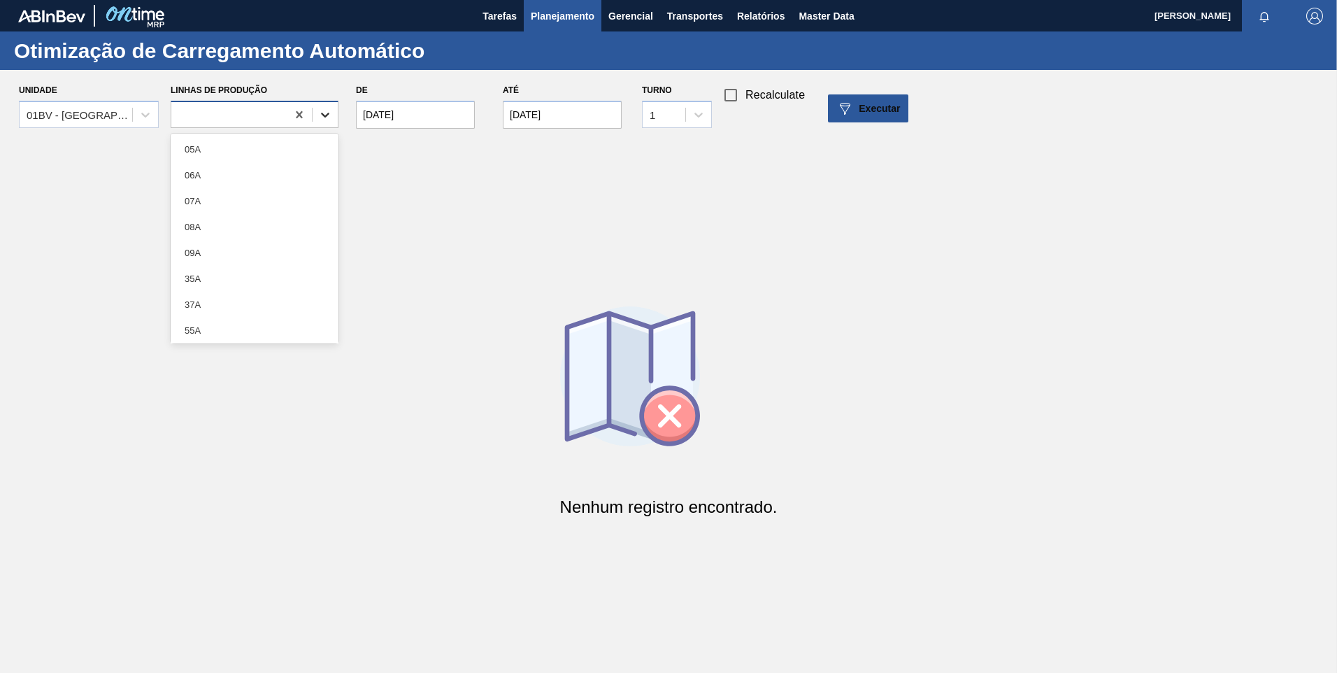
click at [324, 119] on icon at bounding box center [325, 115] width 14 height 14
click at [147, 116] on icon at bounding box center [145, 115] width 8 height 5
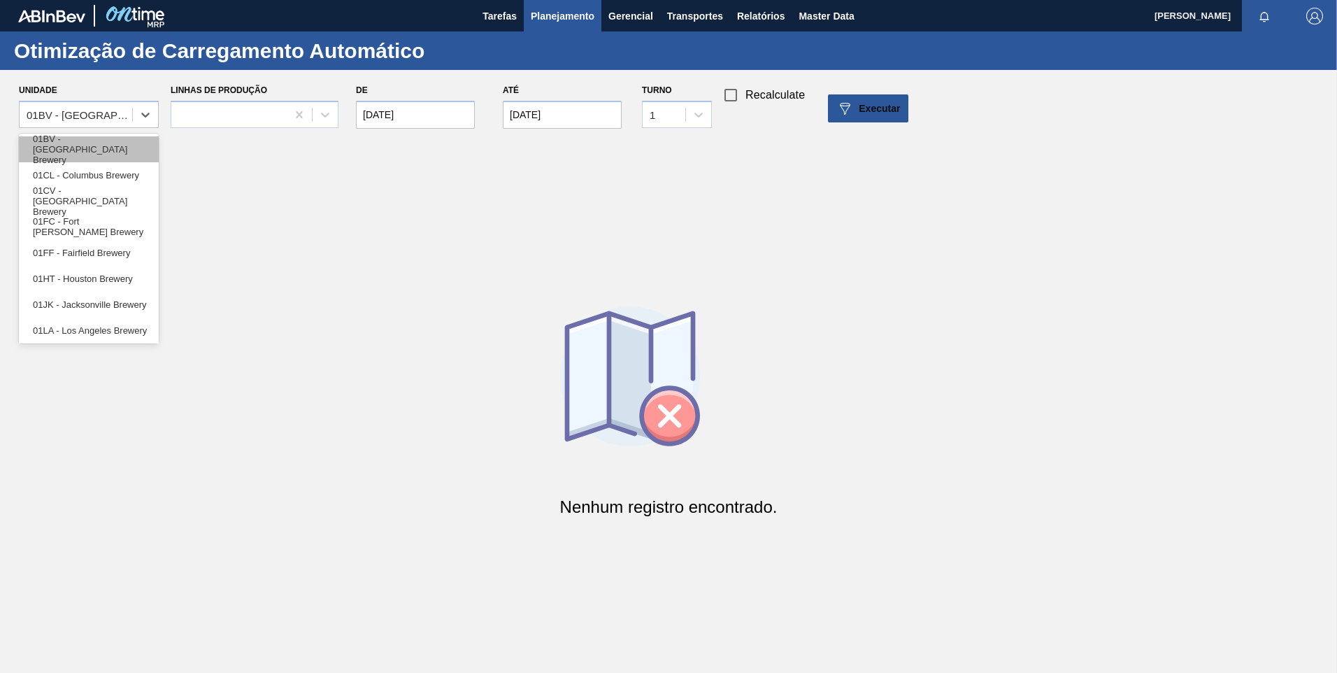
click at [108, 152] on div "01BV - [GEOGRAPHIC_DATA] Brewery" at bounding box center [89, 149] width 140 height 26
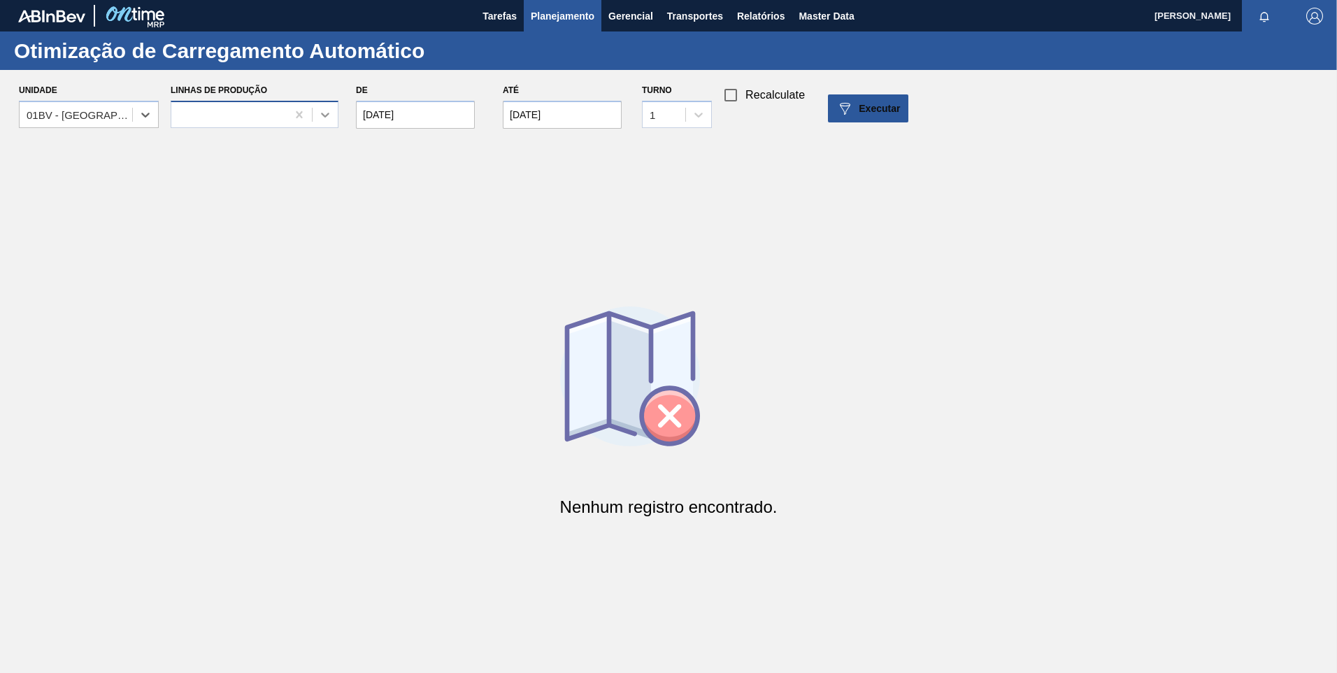
click at [334, 110] on div at bounding box center [325, 114] width 25 height 25
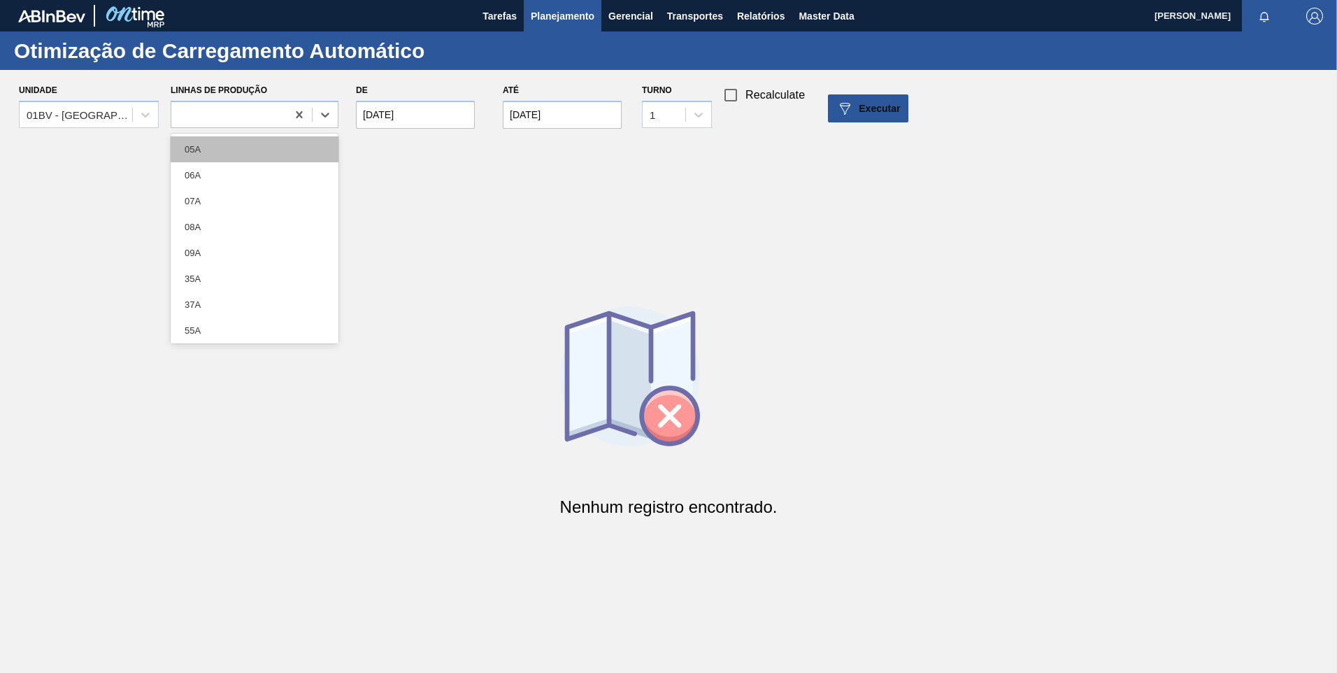
click at [217, 143] on div "05A" at bounding box center [255, 149] width 168 height 26
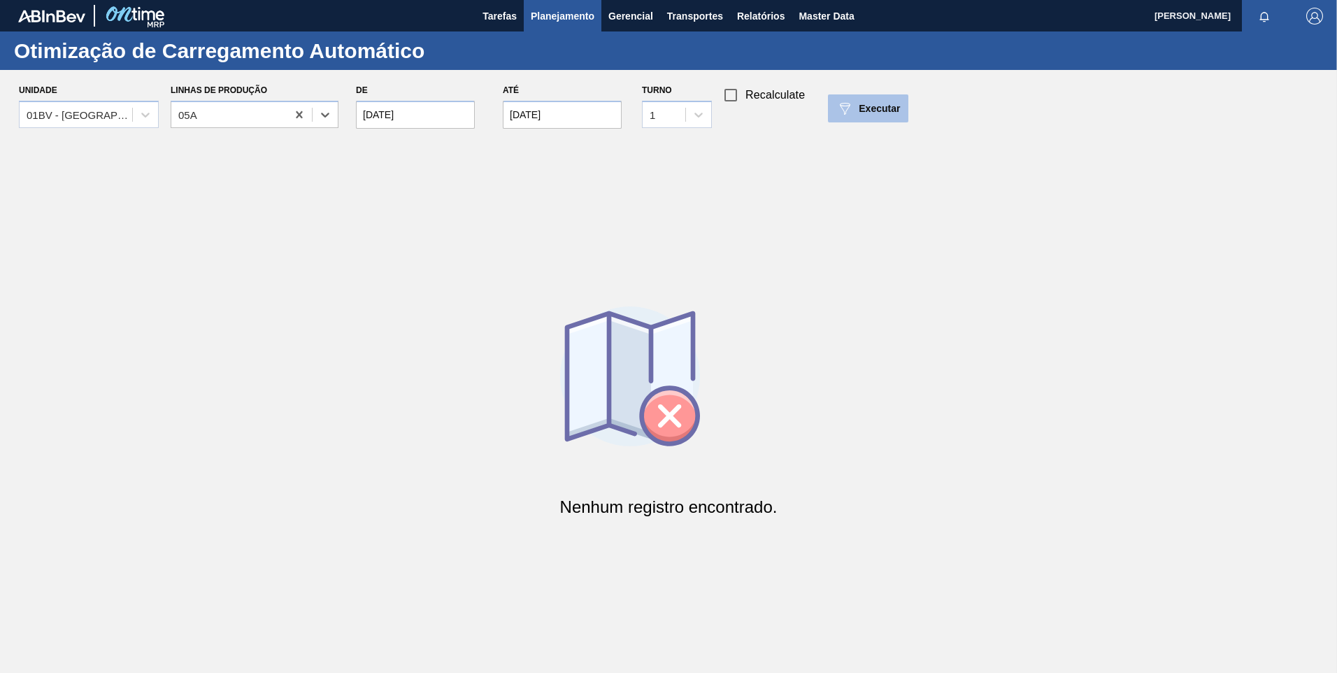
click at [883, 106] on span "Executar" at bounding box center [879, 108] width 41 height 11
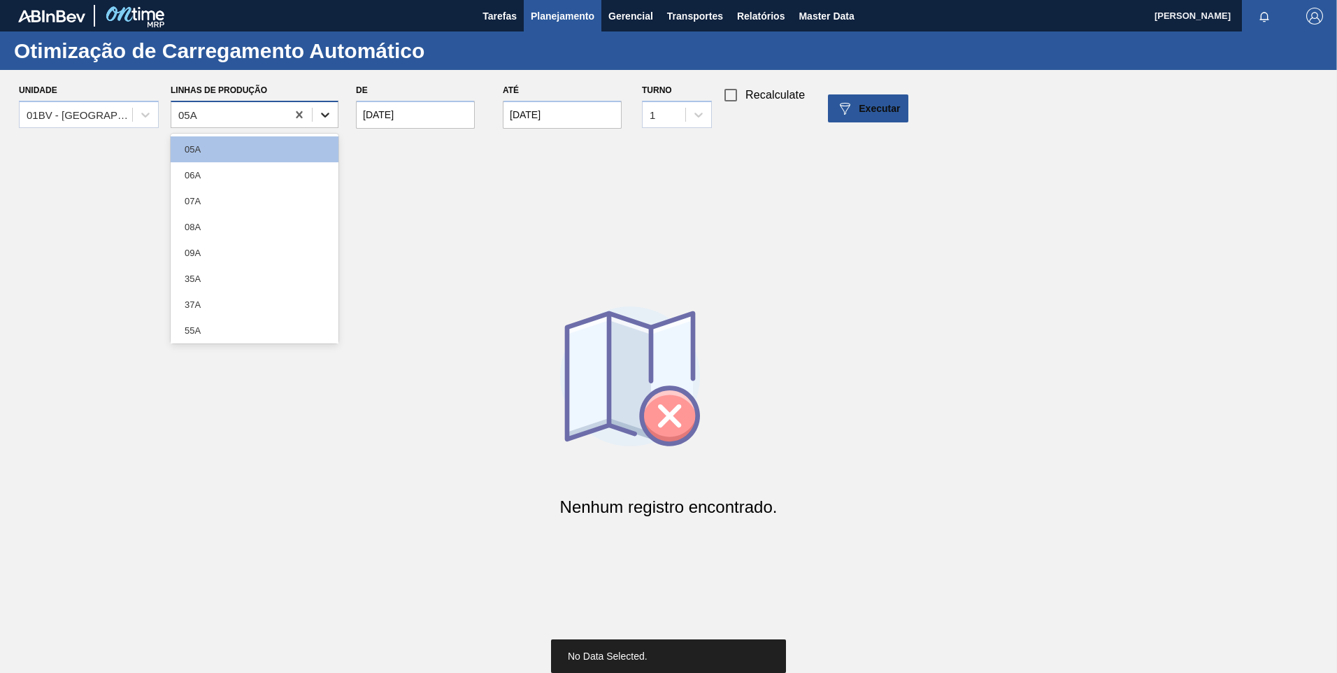
click at [320, 117] on icon at bounding box center [325, 115] width 14 height 14
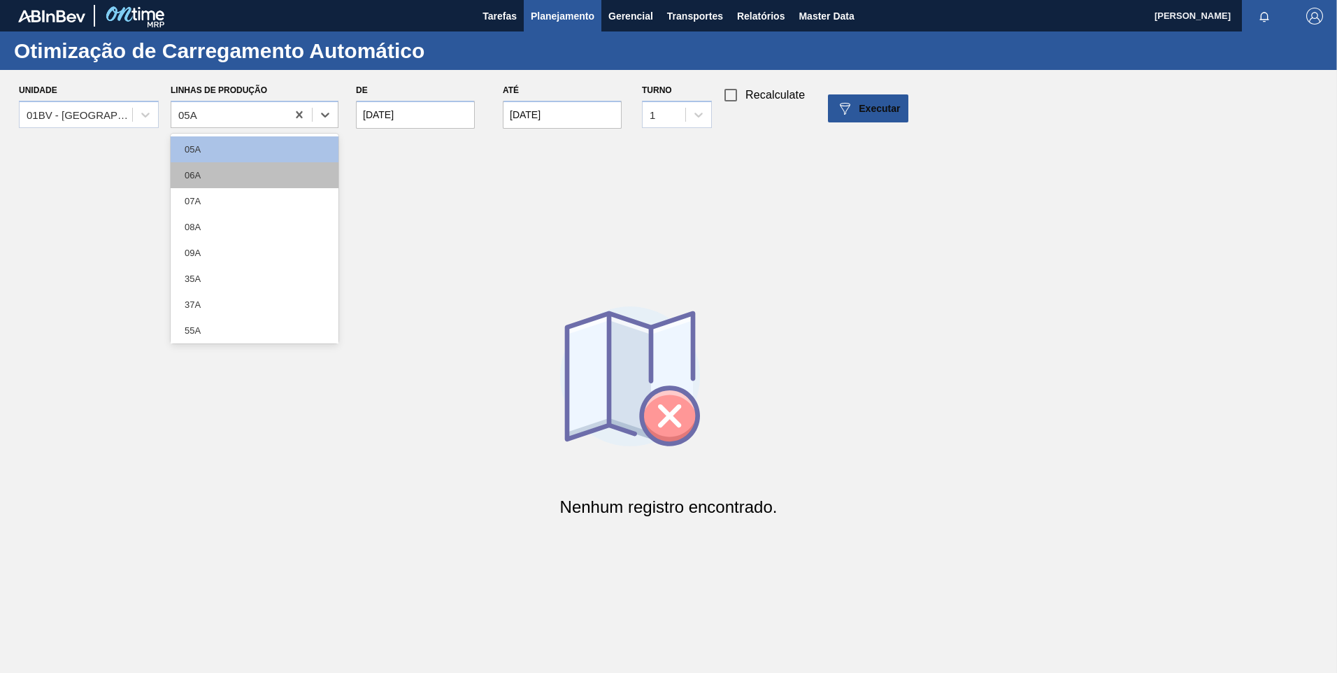
click at [234, 171] on div "06A" at bounding box center [255, 175] width 168 height 26
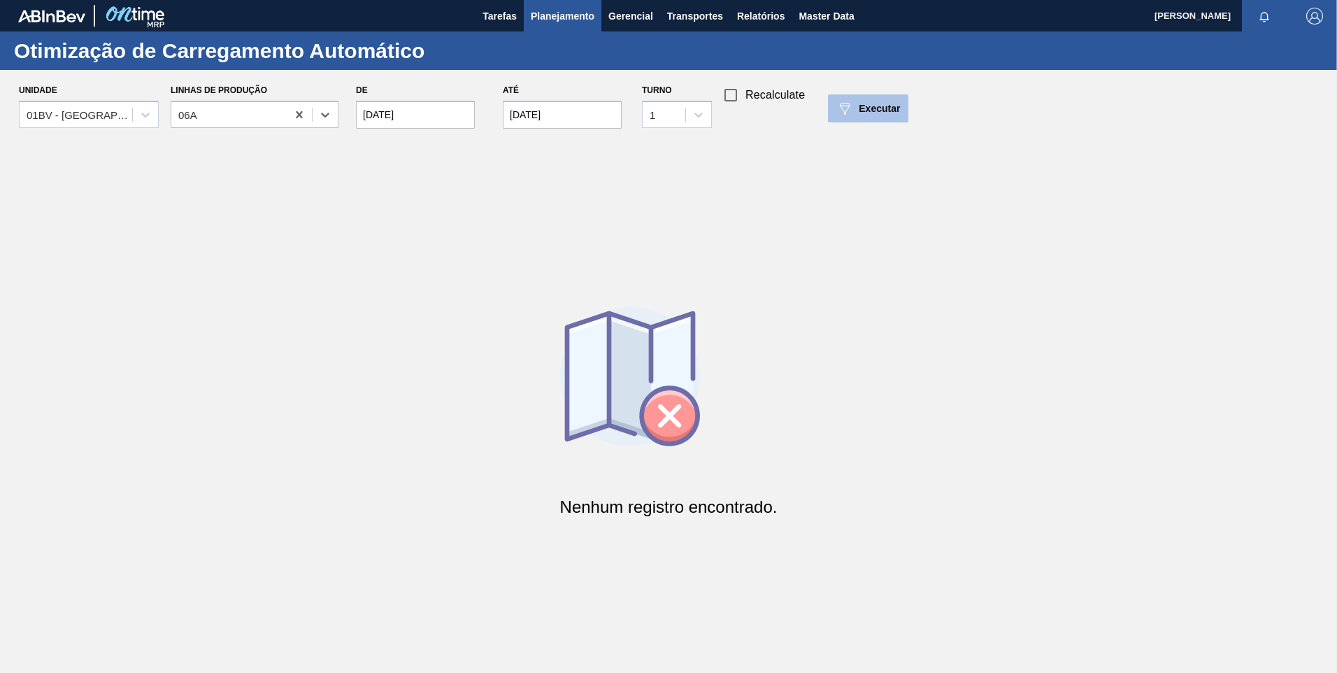
click at [882, 107] on span "Executar" at bounding box center [879, 108] width 41 height 11
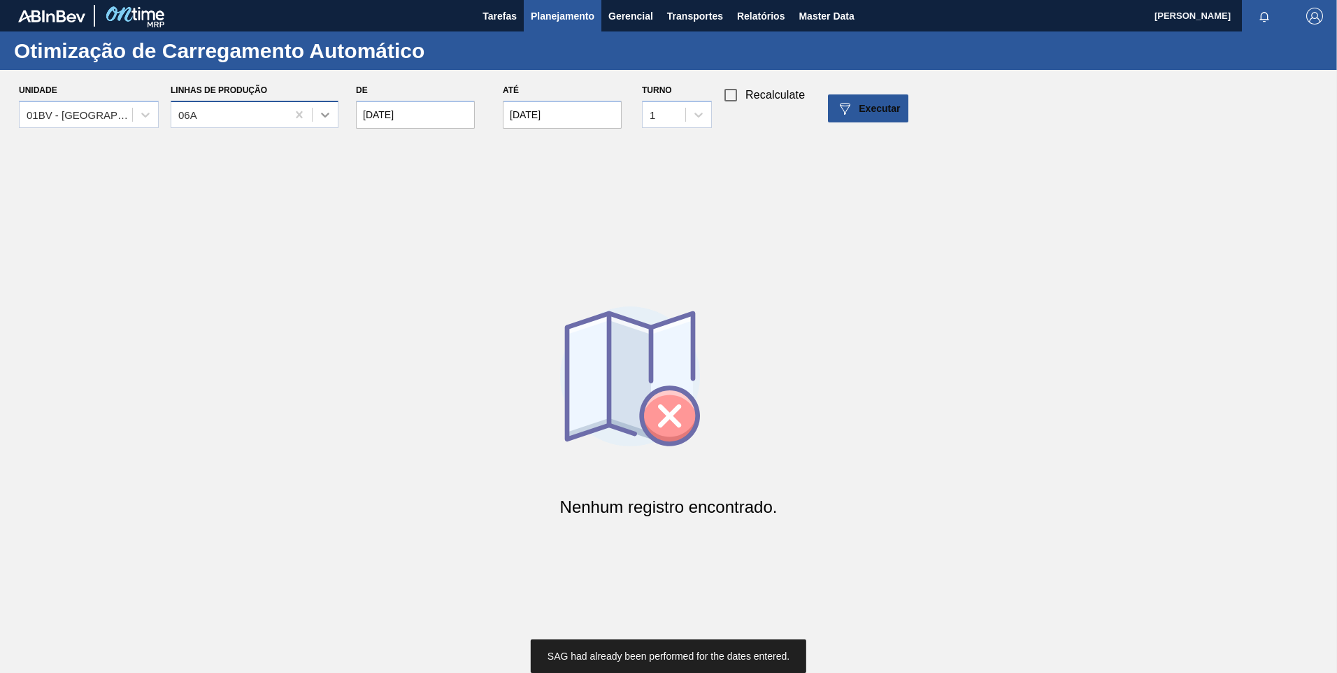
click at [327, 108] on icon at bounding box center [325, 115] width 14 height 14
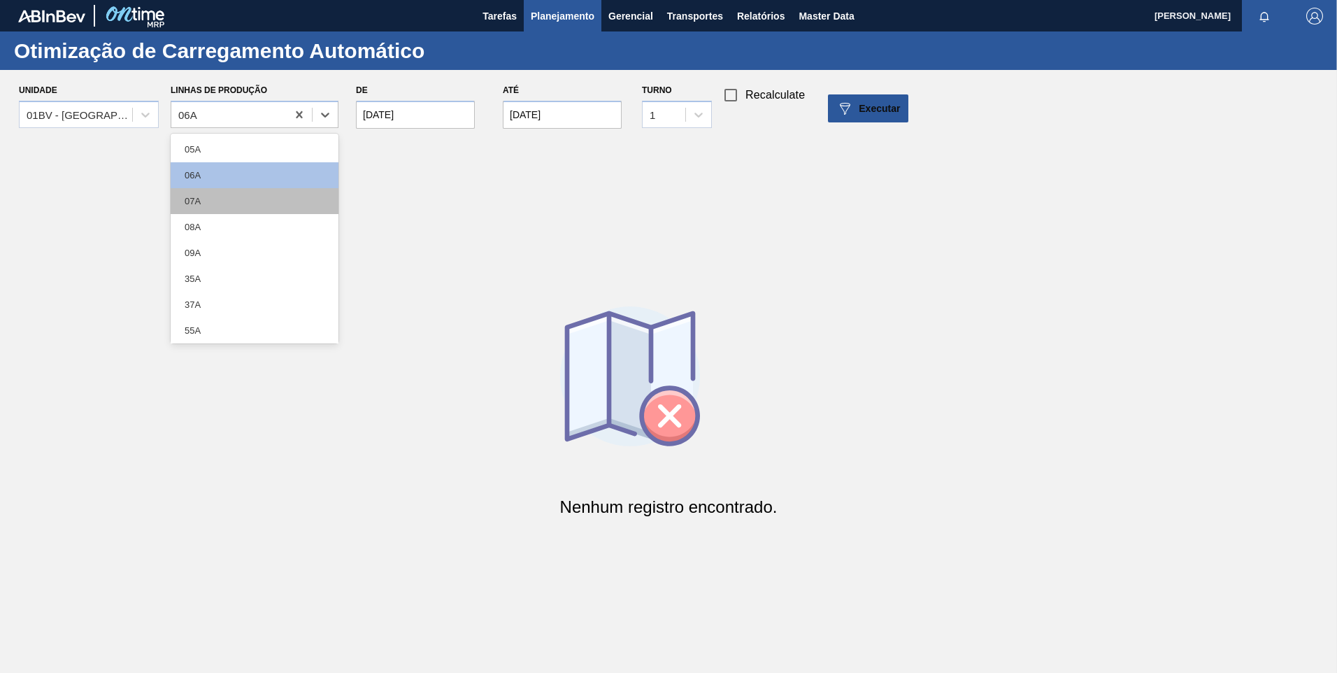
click at [240, 197] on div "07A" at bounding box center [255, 201] width 168 height 26
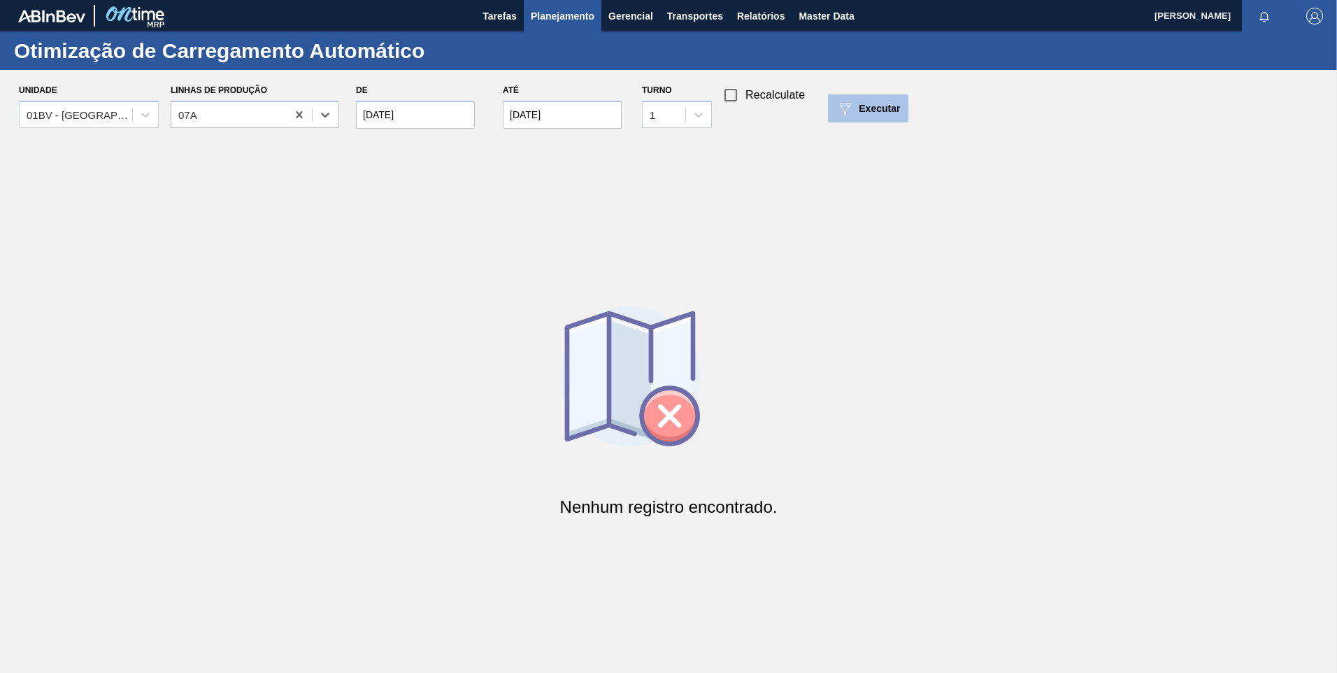
click at [856, 112] on div "Executar" at bounding box center [868, 108] width 64 height 17
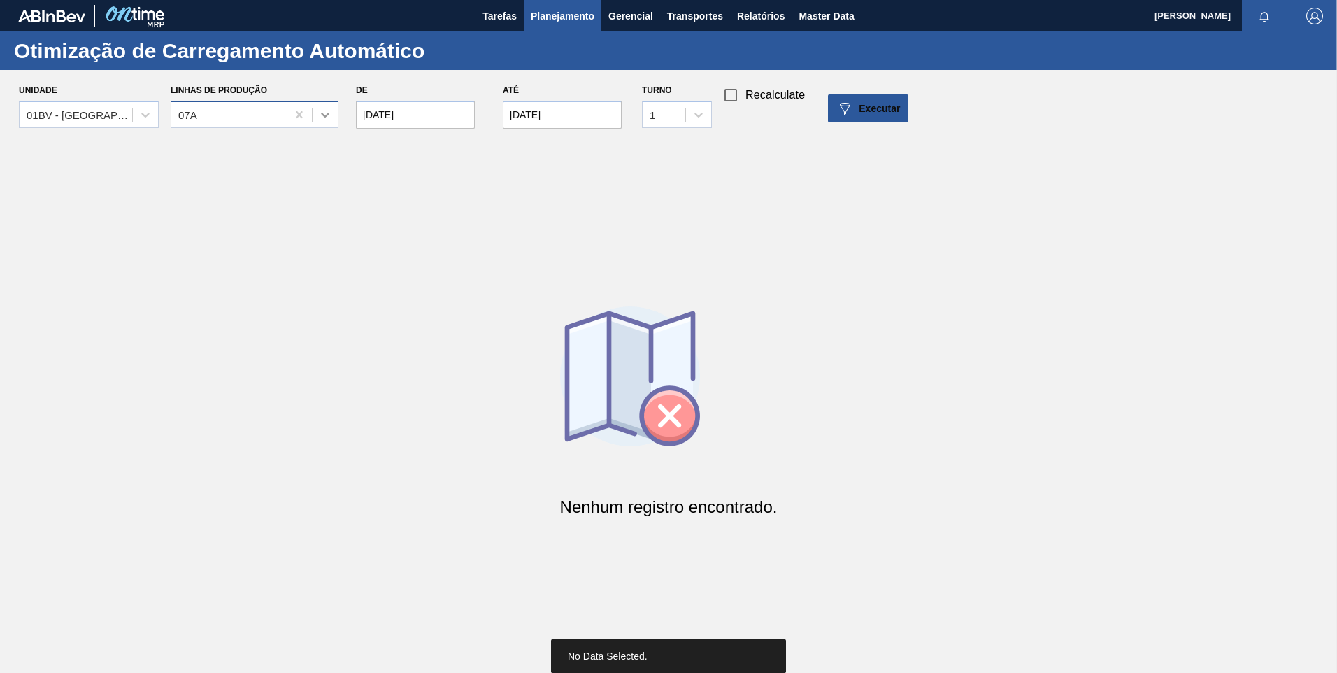
click at [324, 112] on icon at bounding box center [325, 115] width 14 height 14
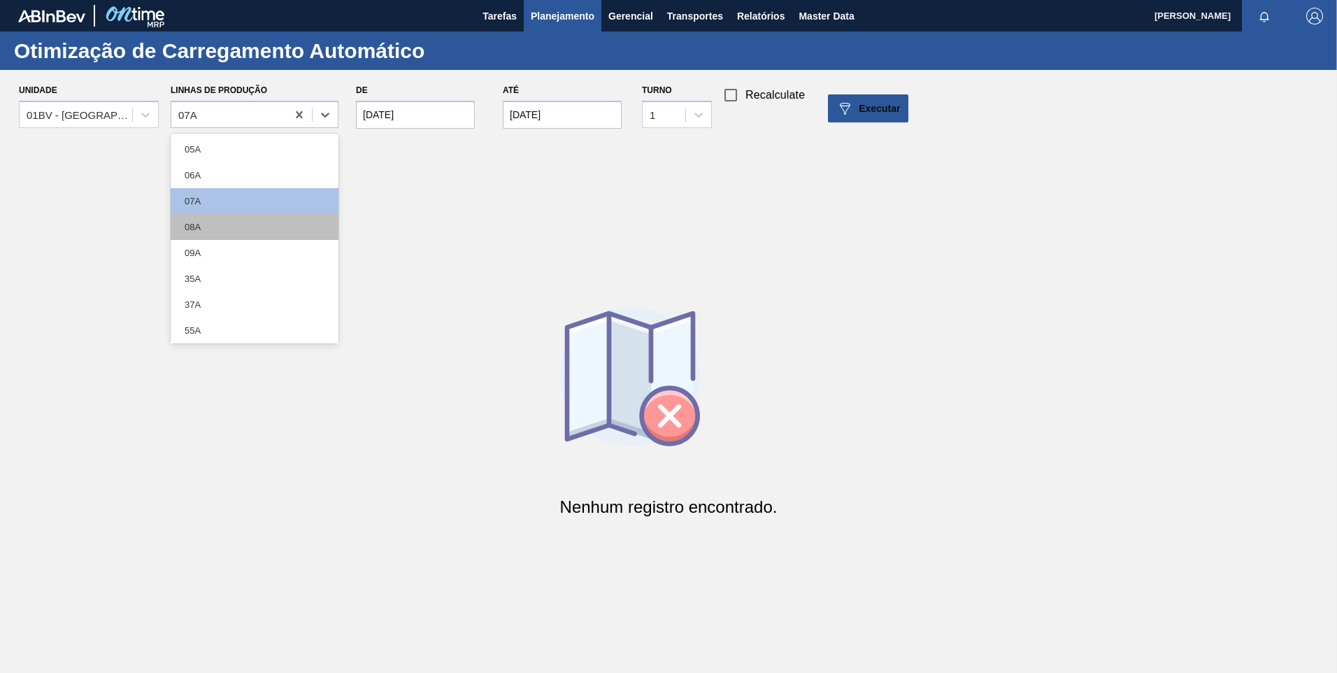
click at [231, 227] on div "08A" at bounding box center [255, 227] width 168 height 26
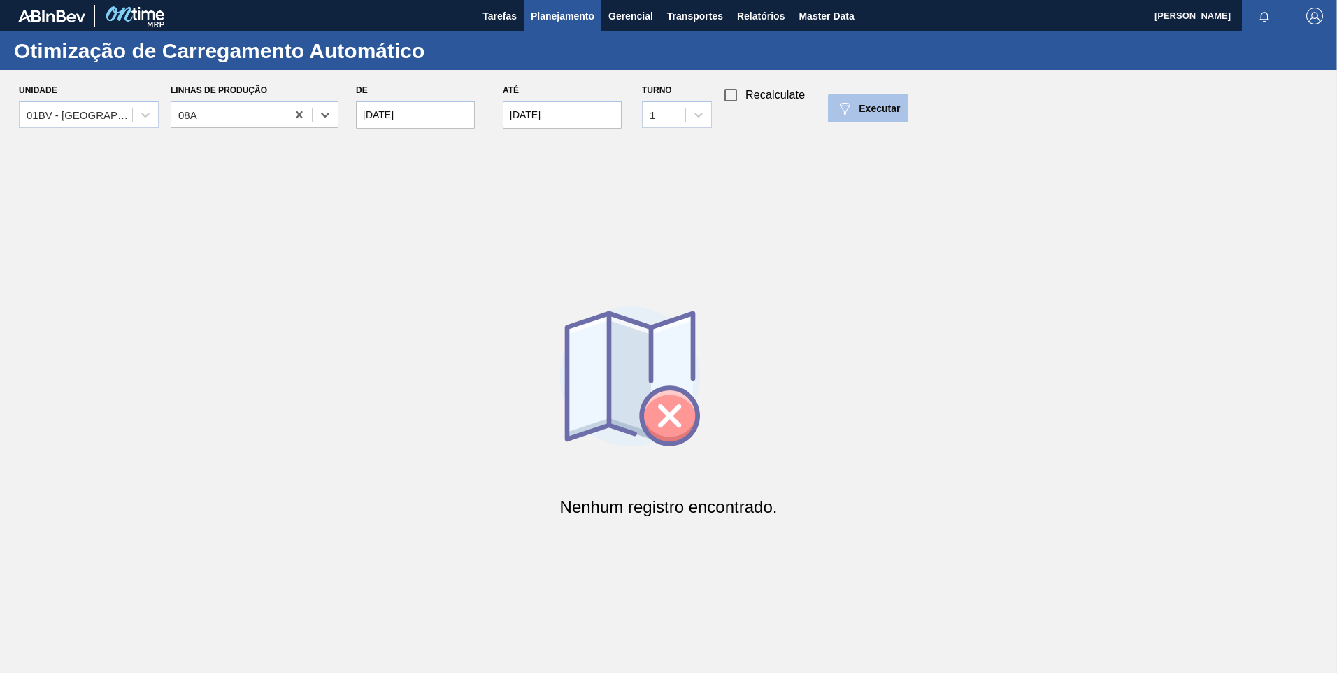
click at [859, 106] on span "Executar" at bounding box center [879, 108] width 41 height 11
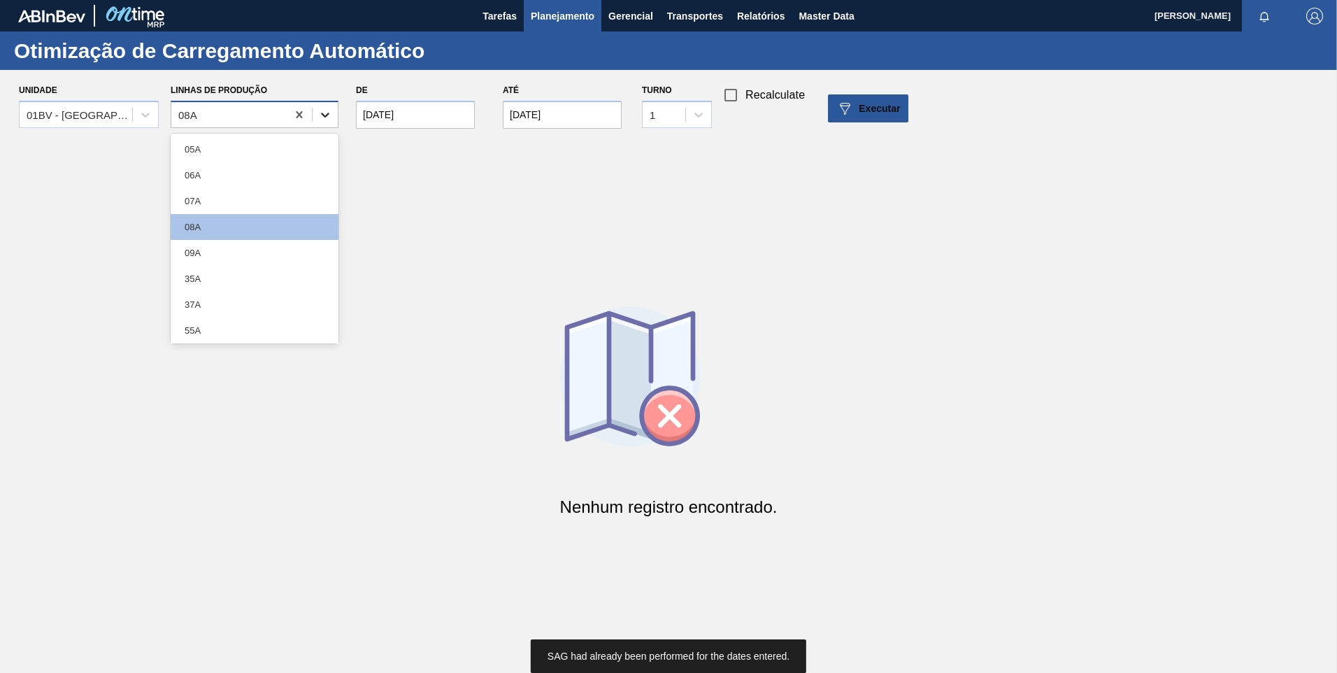
click at [323, 111] on icon at bounding box center [325, 115] width 14 height 14
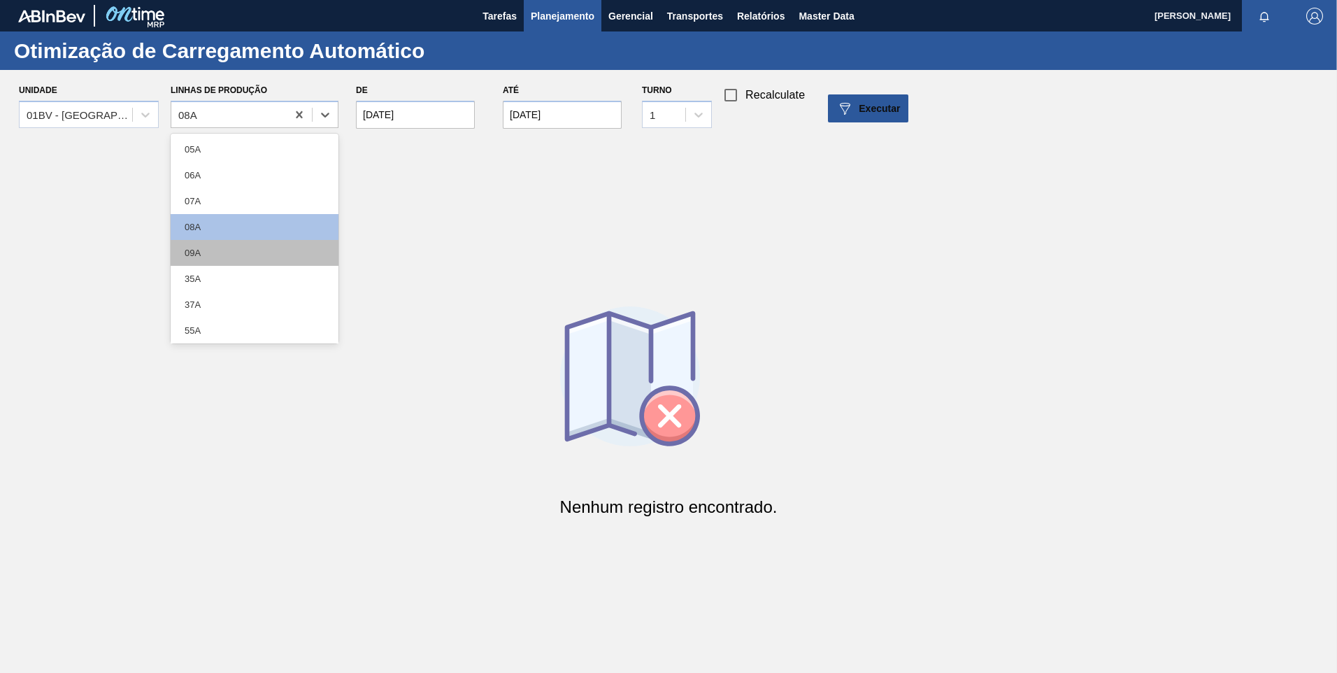
click at [218, 255] on div "09A" at bounding box center [255, 253] width 168 height 26
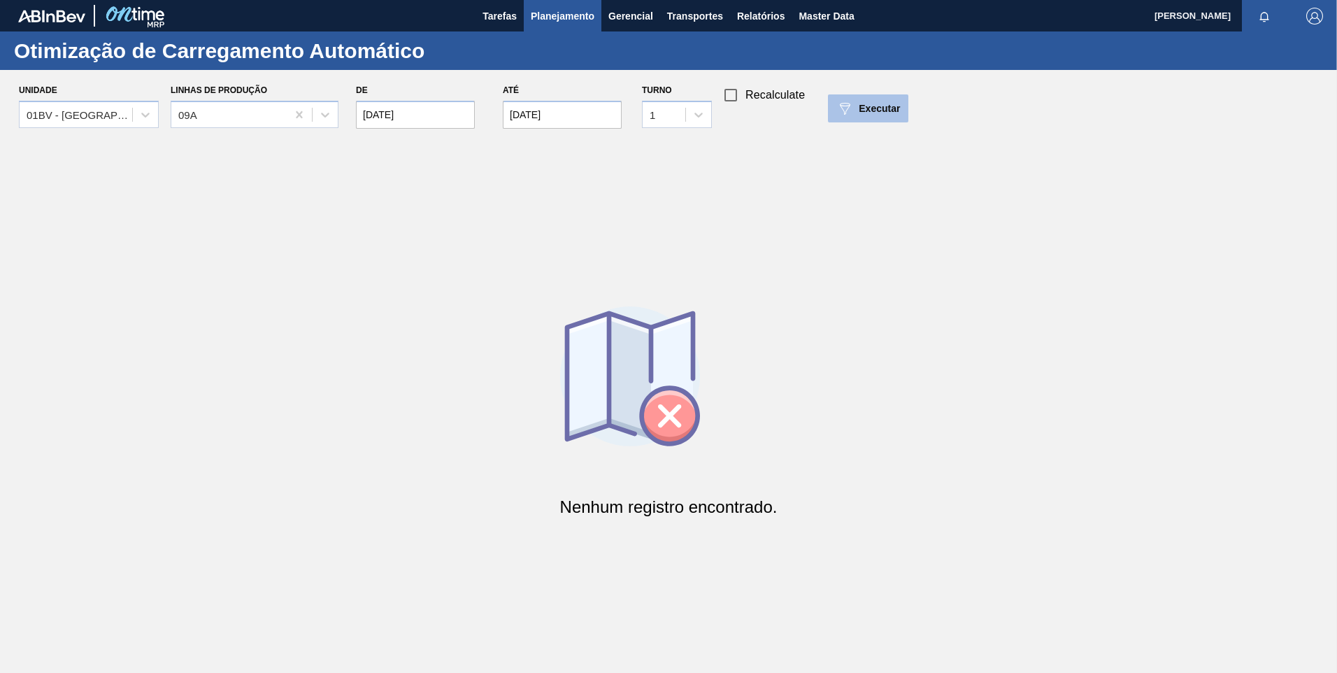
click at [859, 109] on span "Executar" at bounding box center [879, 108] width 41 height 11
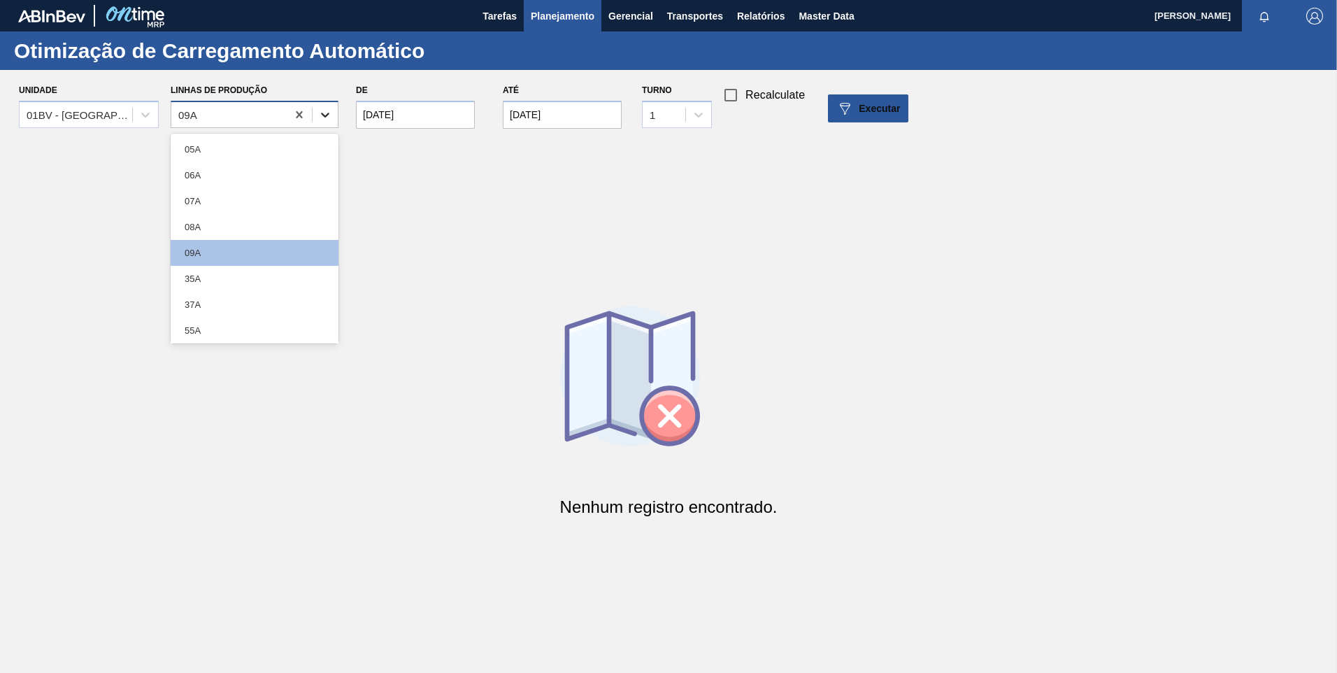
click at [324, 114] on icon at bounding box center [325, 115] width 14 height 14
click at [208, 278] on div "35A" at bounding box center [255, 279] width 168 height 26
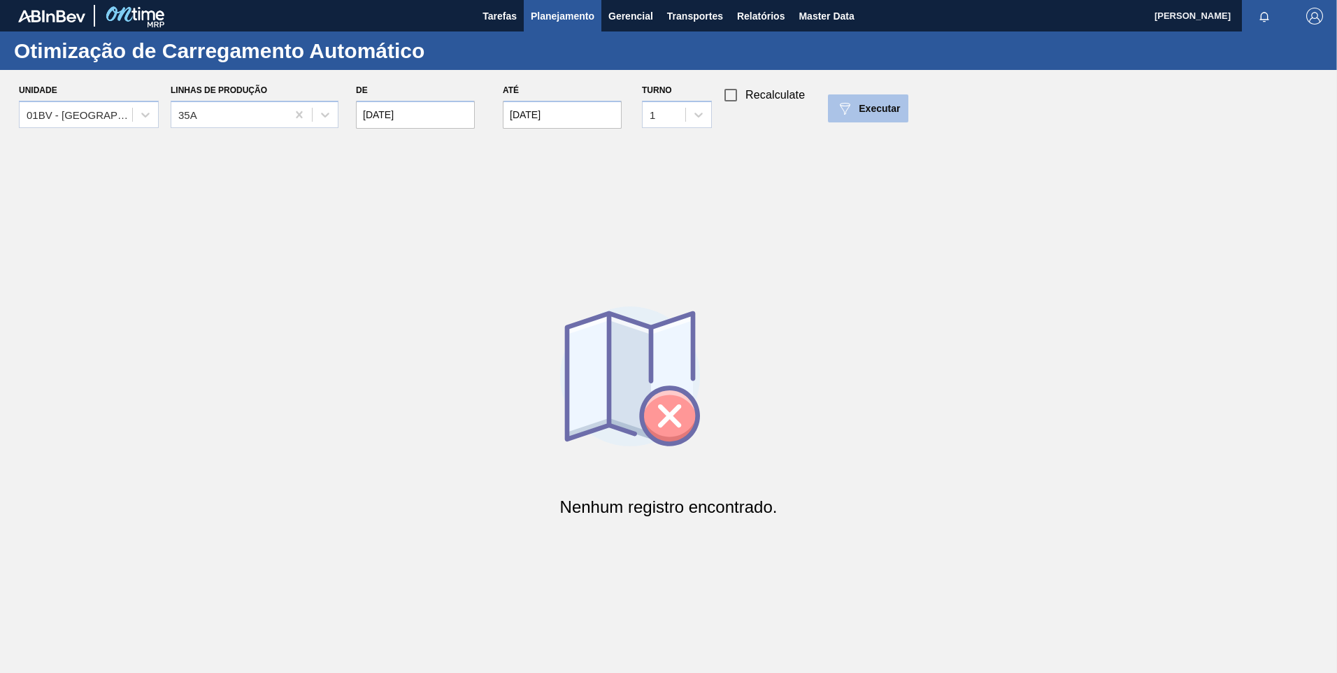
click at [852, 97] on button "Executar" at bounding box center [868, 108] width 80 height 28
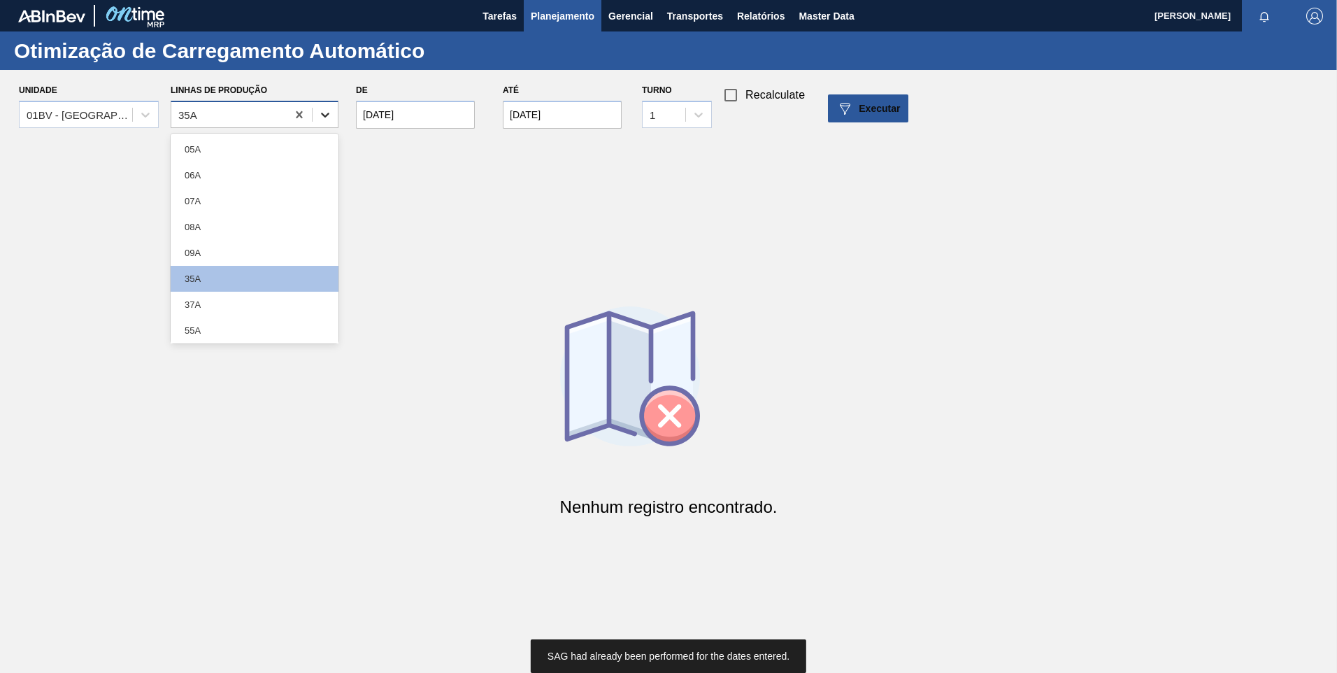
click at [327, 114] on icon at bounding box center [325, 115] width 8 height 5
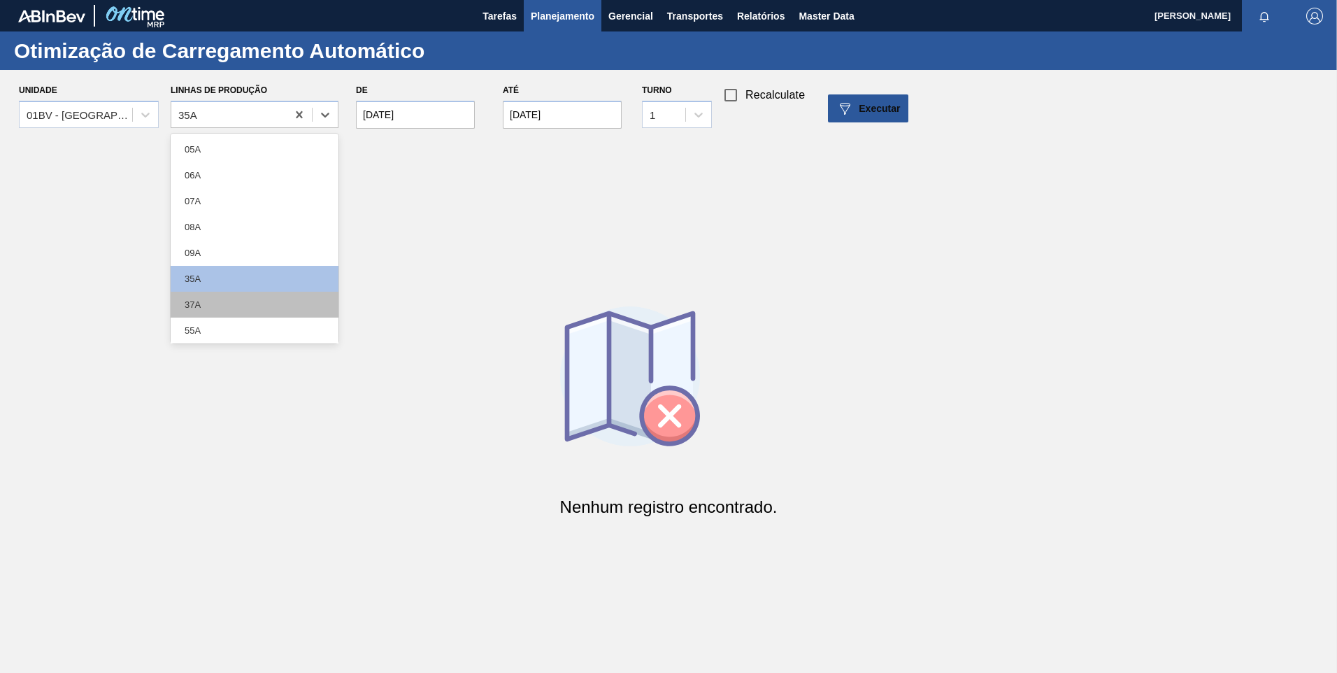
click at [219, 307] on div "37A" at bounding box center [255, 305] width 168 height 26
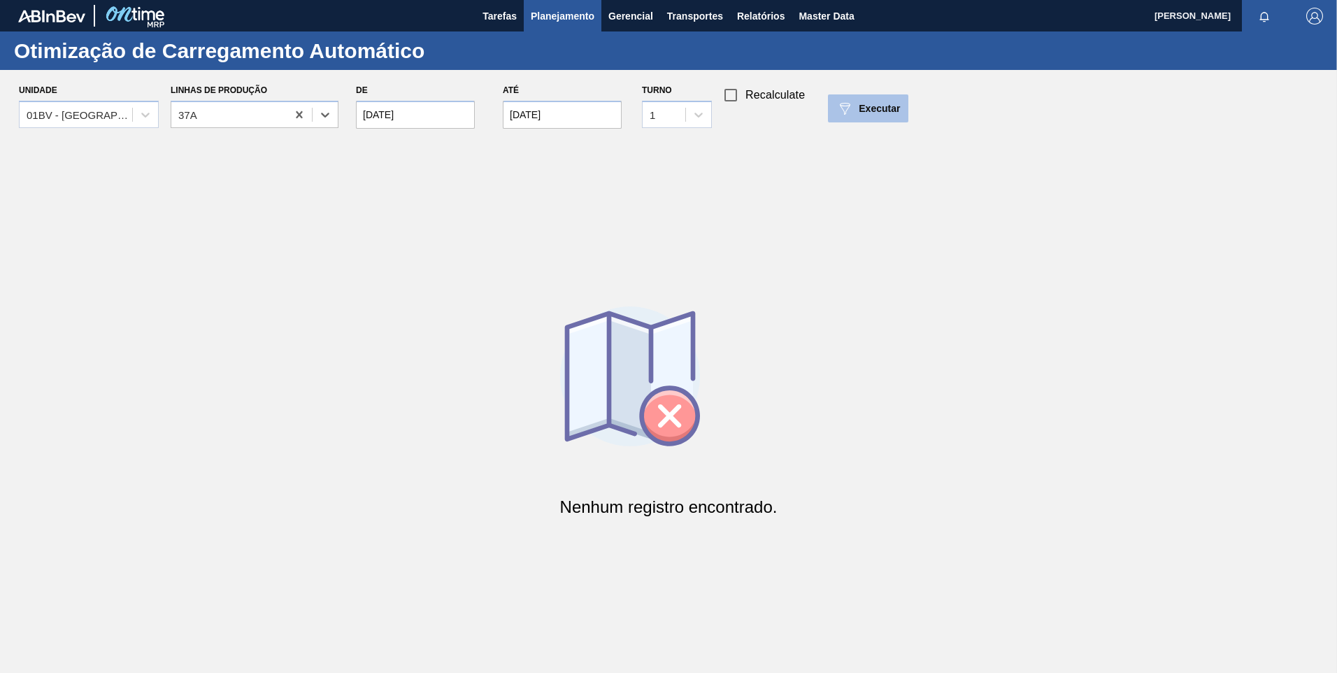
click at [869, 108] on span "Executar" at bounding box center [879, 108] width 41 height 11
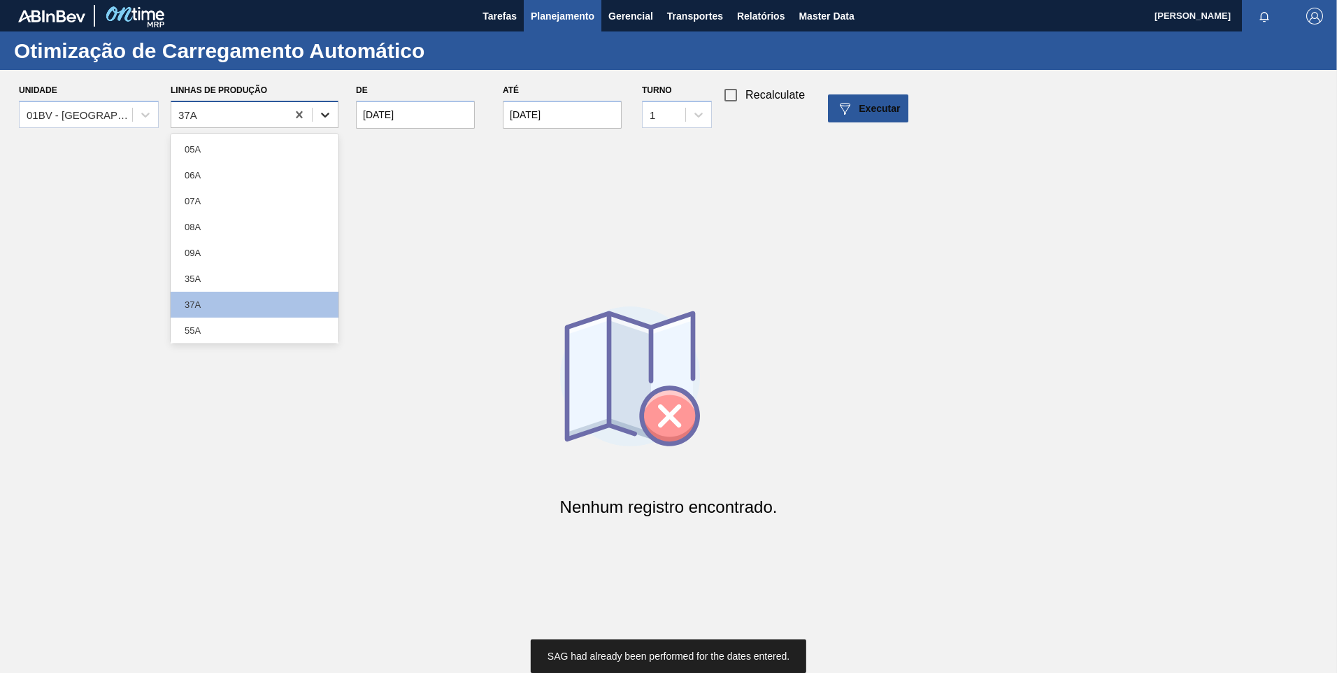
click at [335, 110] on div at bounding box center [325, 114] width 25 height 25
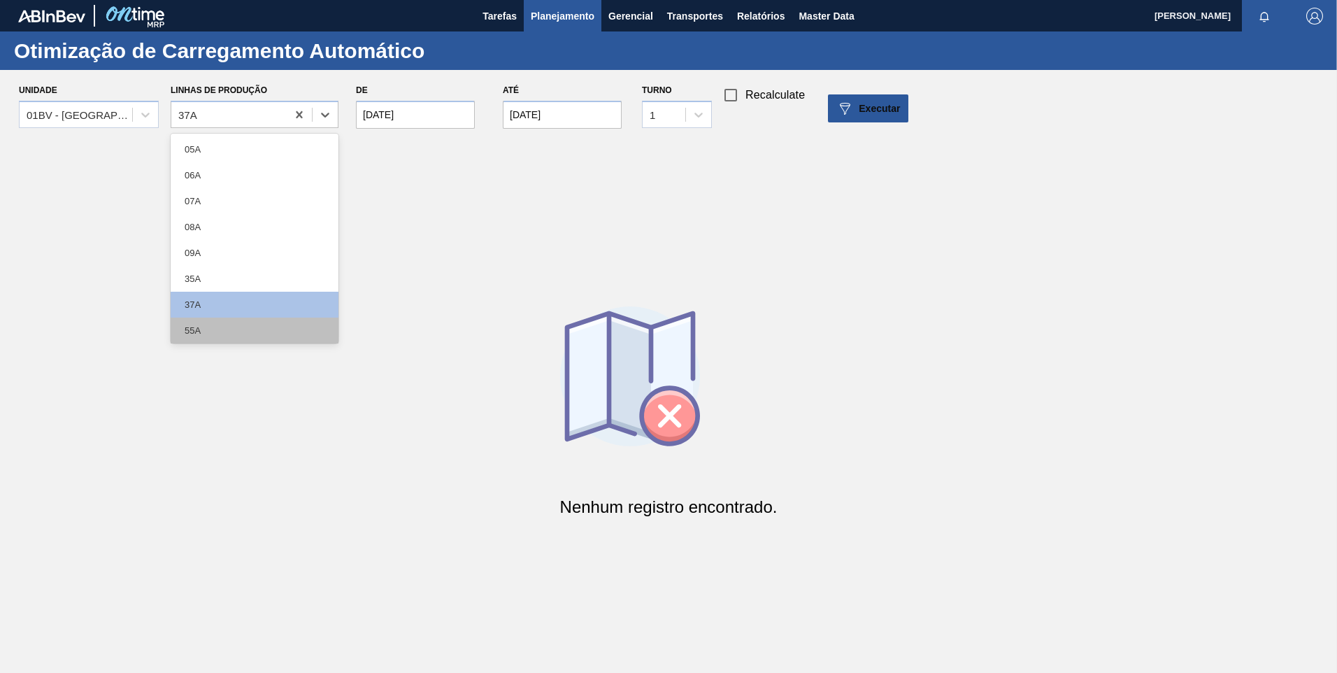
click at [252, 329] on div "55A" at bounding box center [255, 330] width 168 height 26
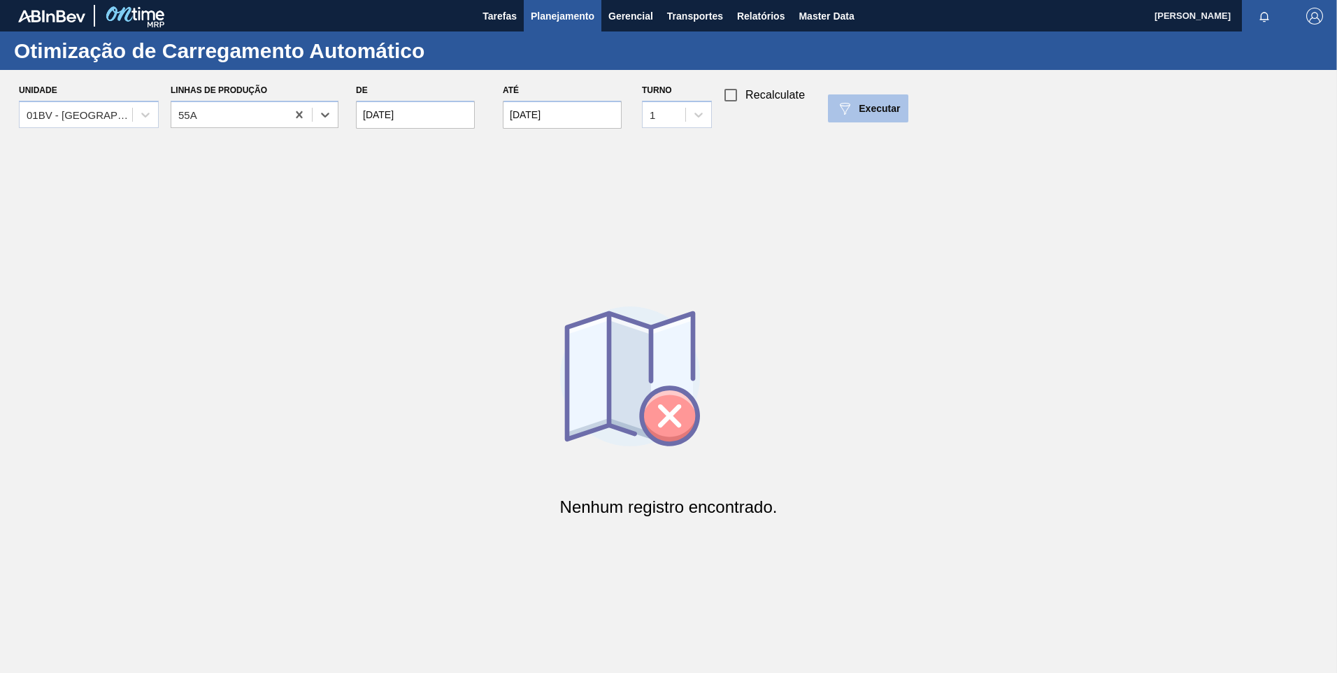
click at [873, 101] on div "Executar" at bounding box center [868, 108] width 64 height 17
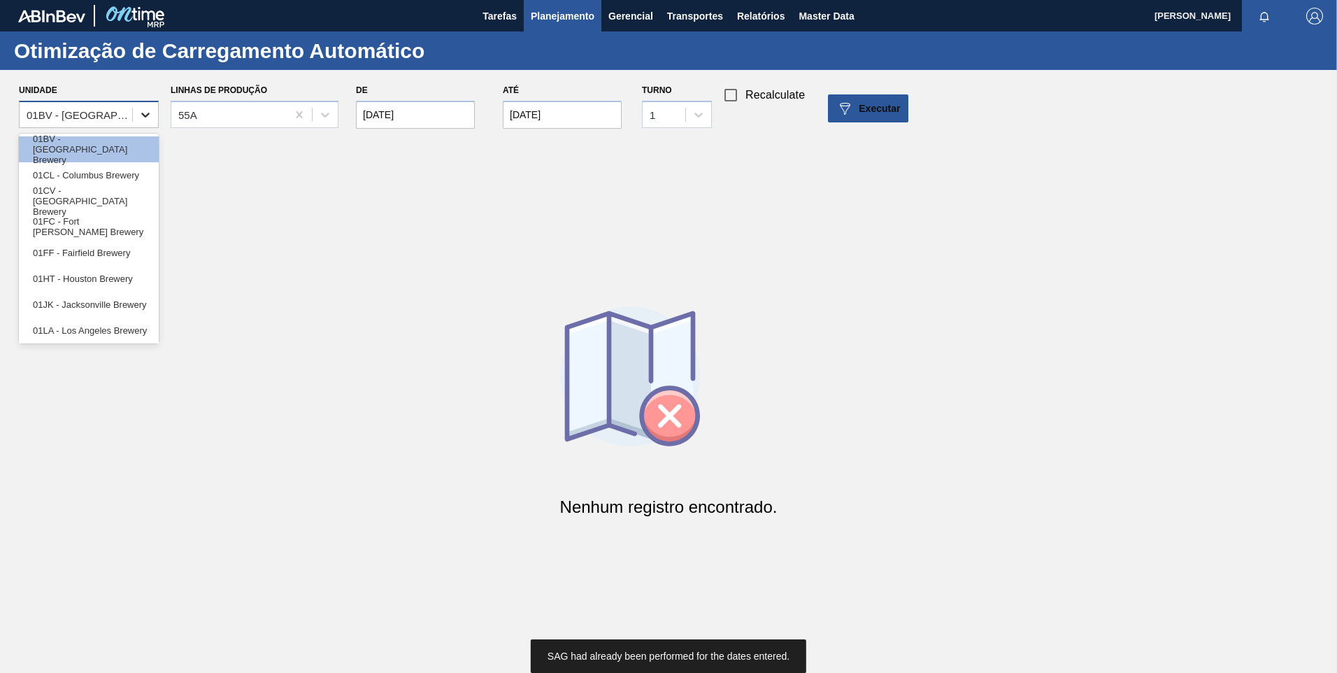
click at [134, 114] on div at bounding box center [145, 114] width 25 height 25
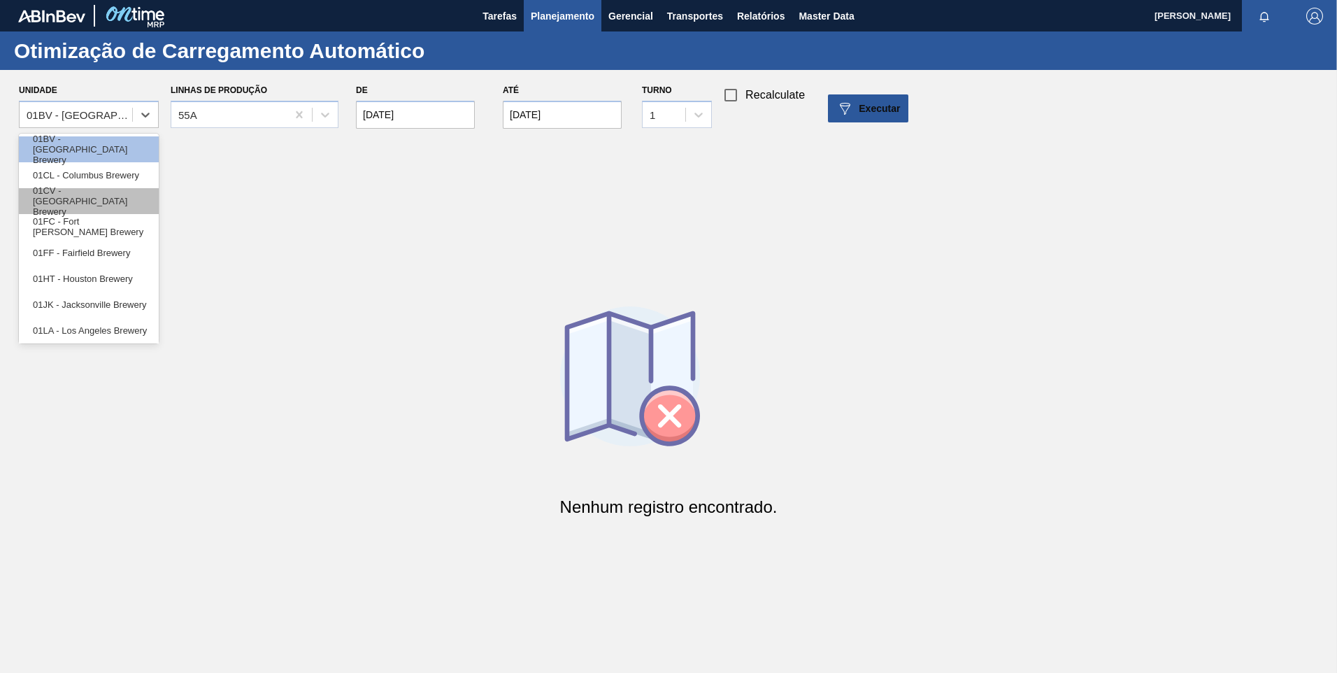
click at [84, 192] on div "01CV - [GEOGRAPHIC_DATA] Brewery" at bounding box center [89, 201] width 140 height 26
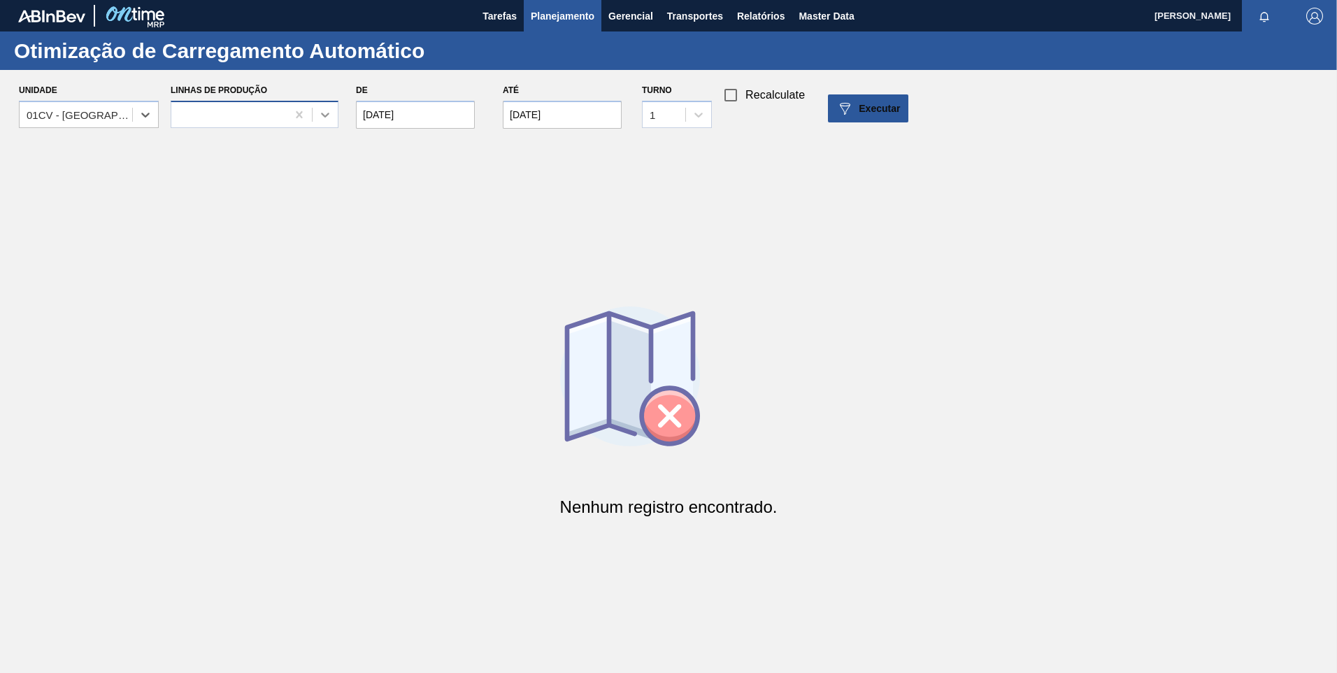
click at [329, 112] on icon at bounding box center [325, 115] width 14 height 14
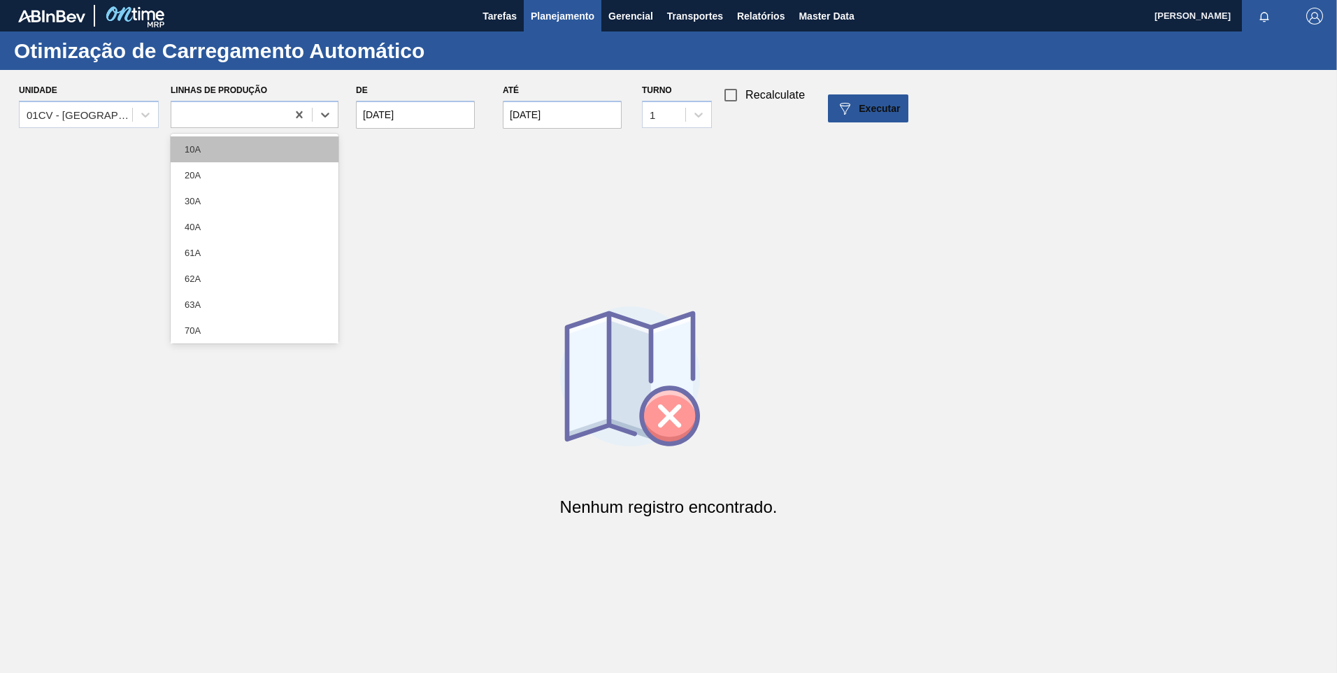
click at [210, 153] on div "10A" at bounding box center [255, 149] width 168 height 26
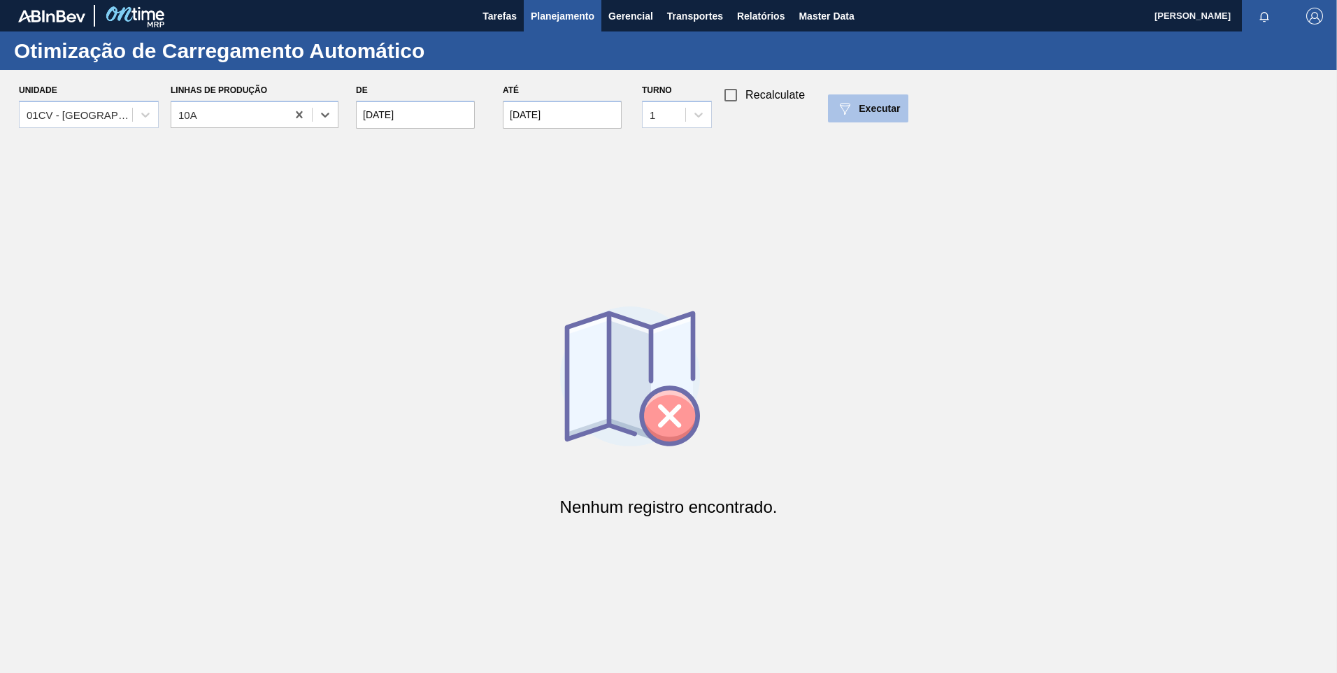
click at [871, 113] on span "Executar" at bounding box center [879, 108] width 41 height 11
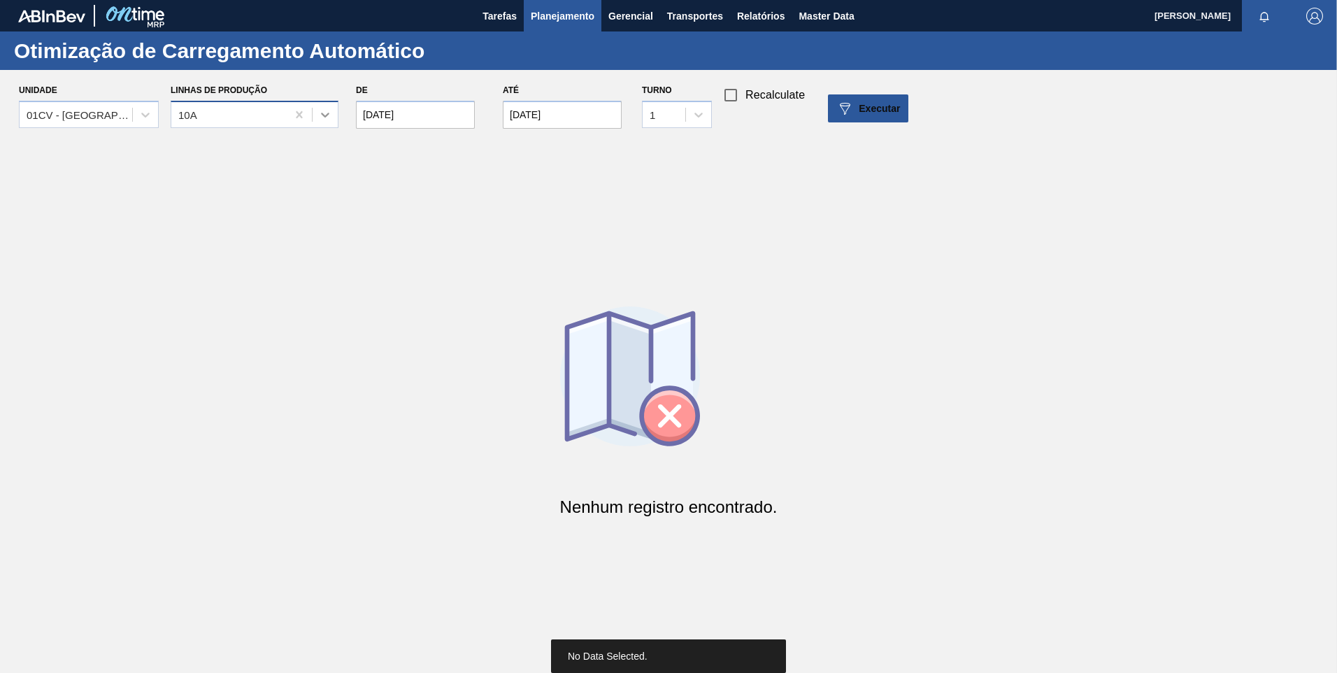
click at [327, 114] on icon at bounding box center [325, 115] width 14 height 14
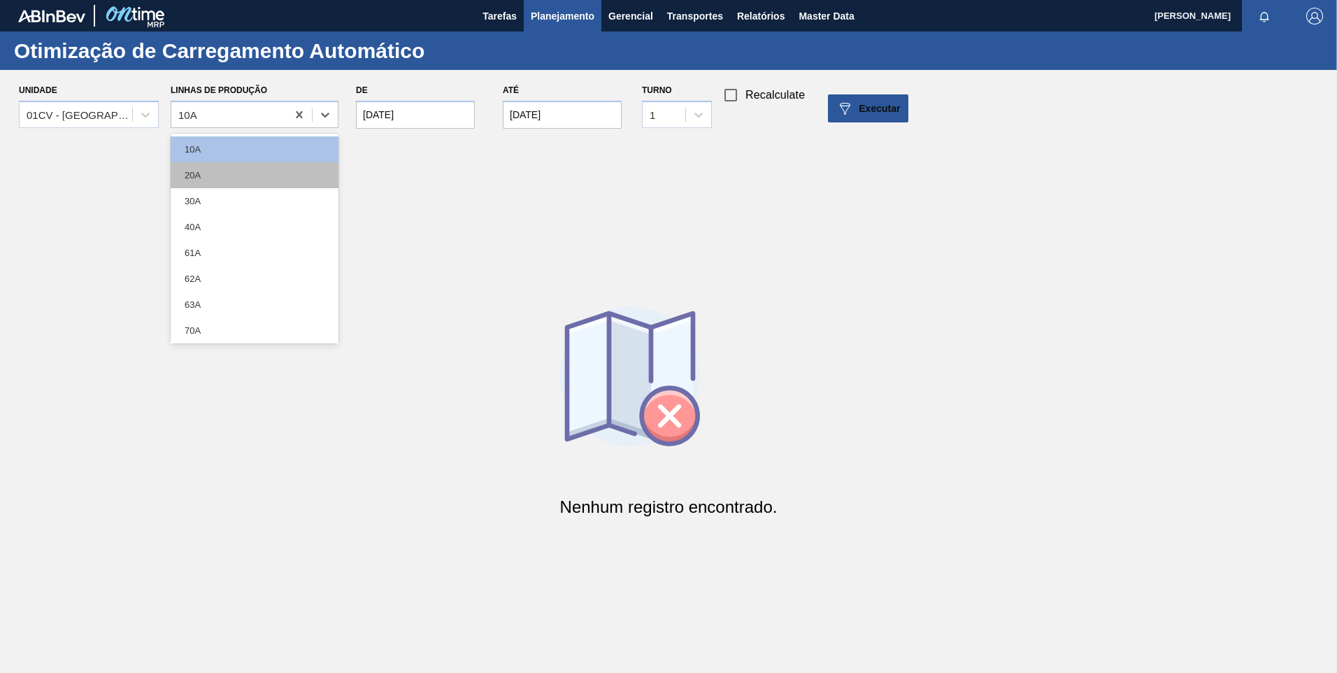
click at [232, 178] on div "20A" at bounding box center [255, 175] width 168 height 26
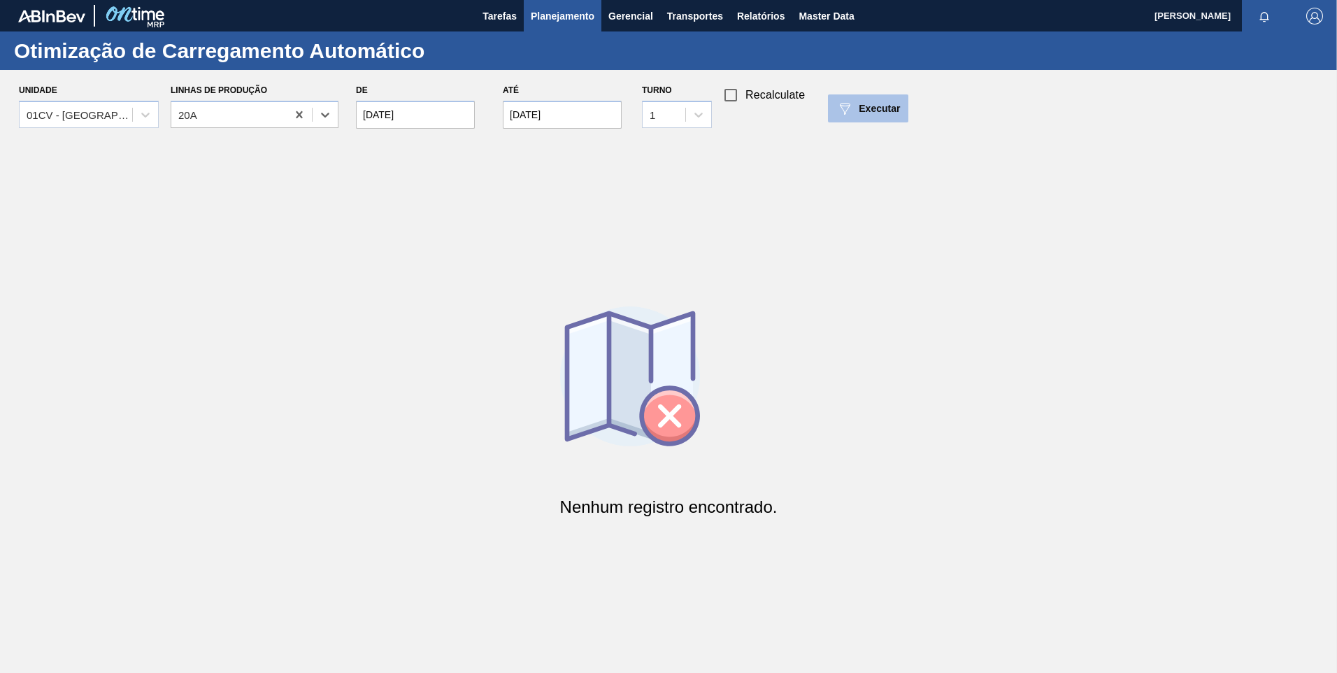
click at [883, 117] on button "Executar" at bounding box center [868, 108] width 80 height 28
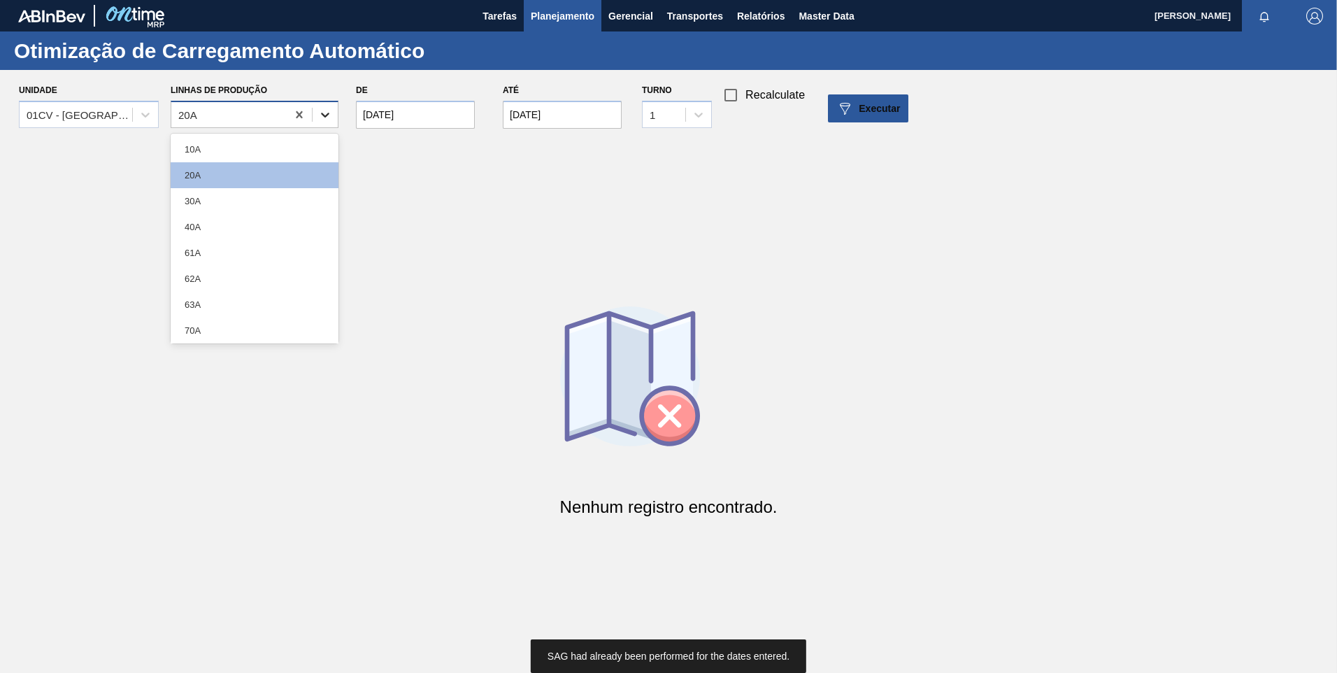
click at [322, 110] on icon at bounding box center [325, 115] width 14 height 14
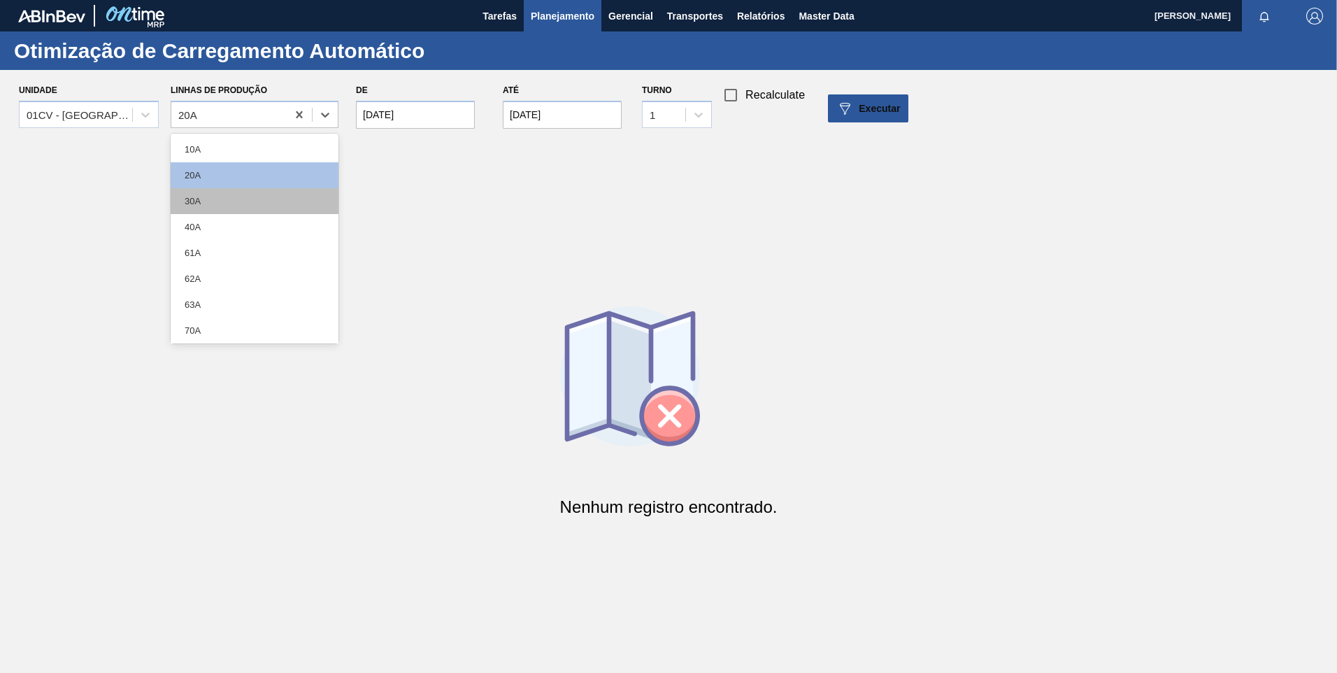
click at [222, 196] on div "30A" at bounding box center [255, 201] width 168 height 26
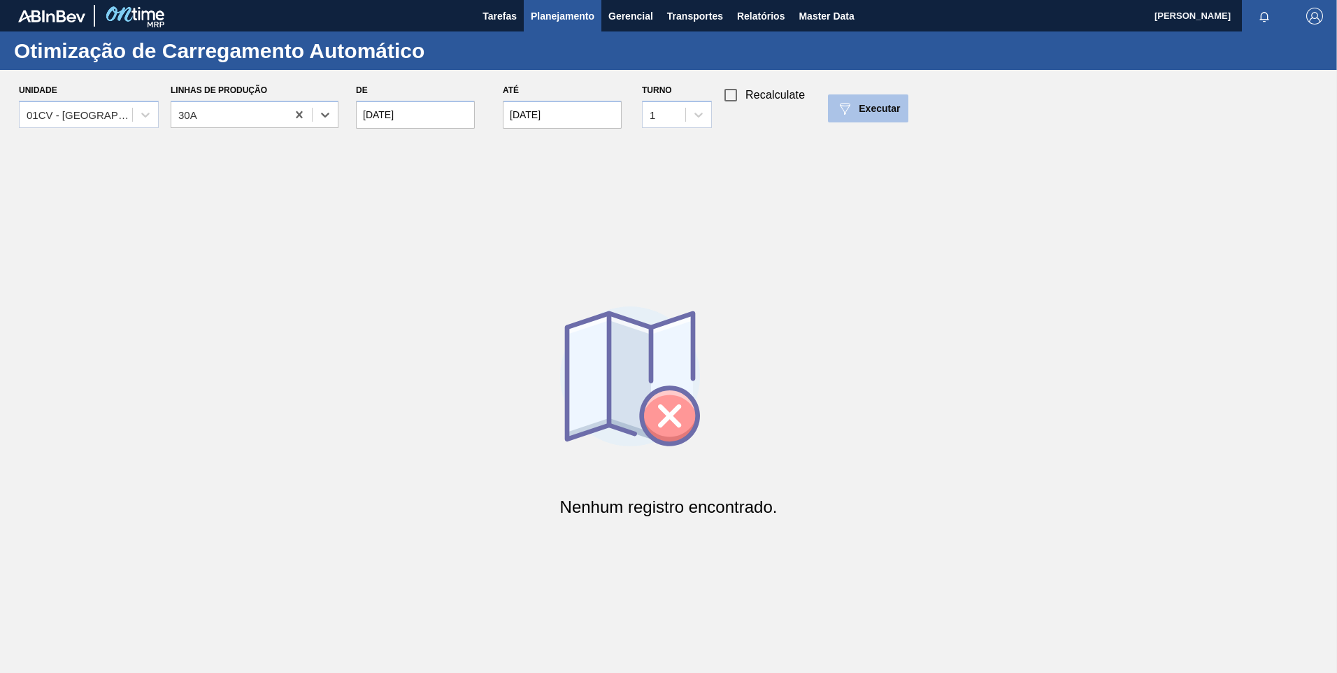
click at [881, 108] on span "Executar" at bounding box center [879, 108] width 41 height 11
click at [321, 115] on icon at bounding box center [325, 115] width 14 height 14
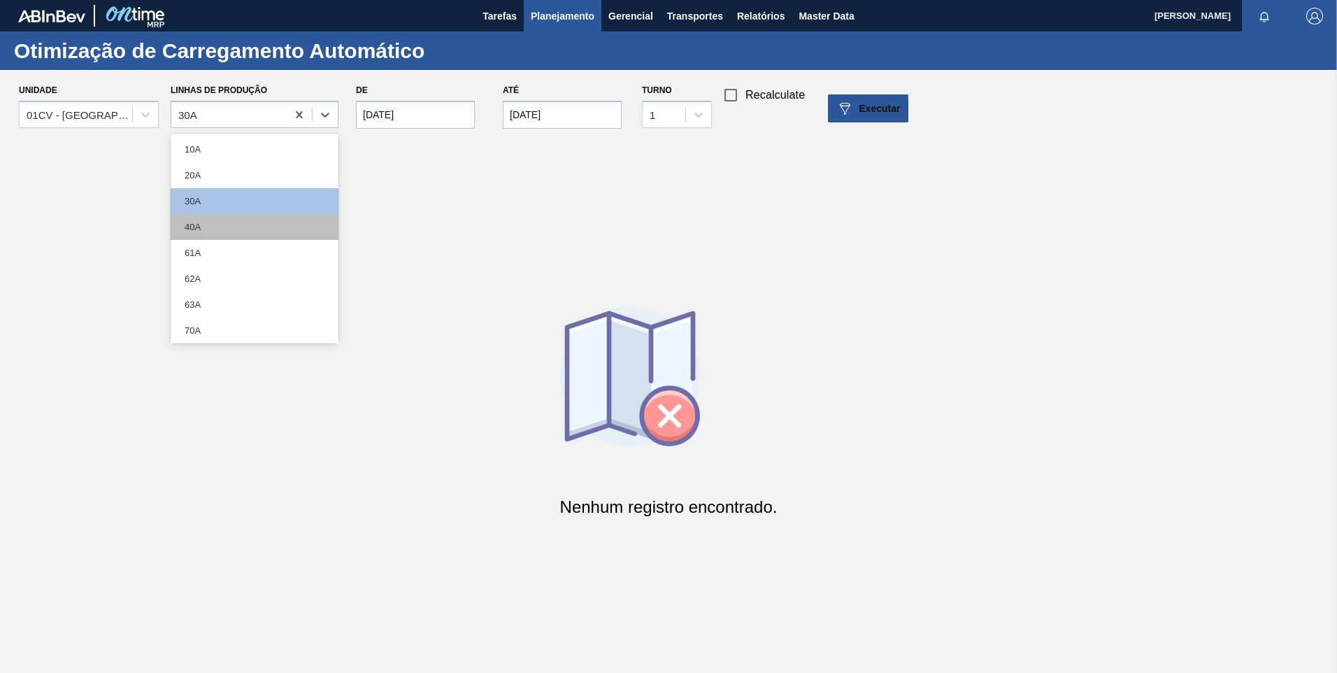
click at [204, 229] on div "40A" at bounding box center [255, 227] width 168 height 26
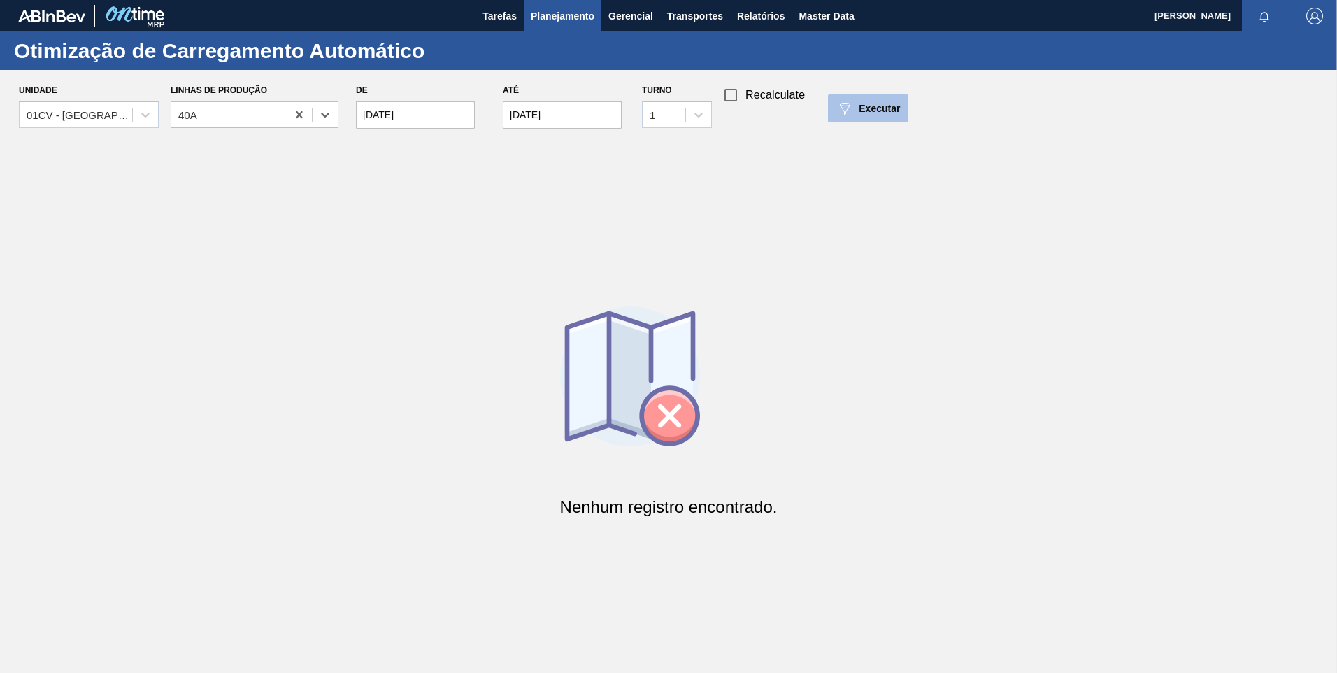
click at [859, 107] on span "Executar" at bounding box center [879, 108] width 41 height 11
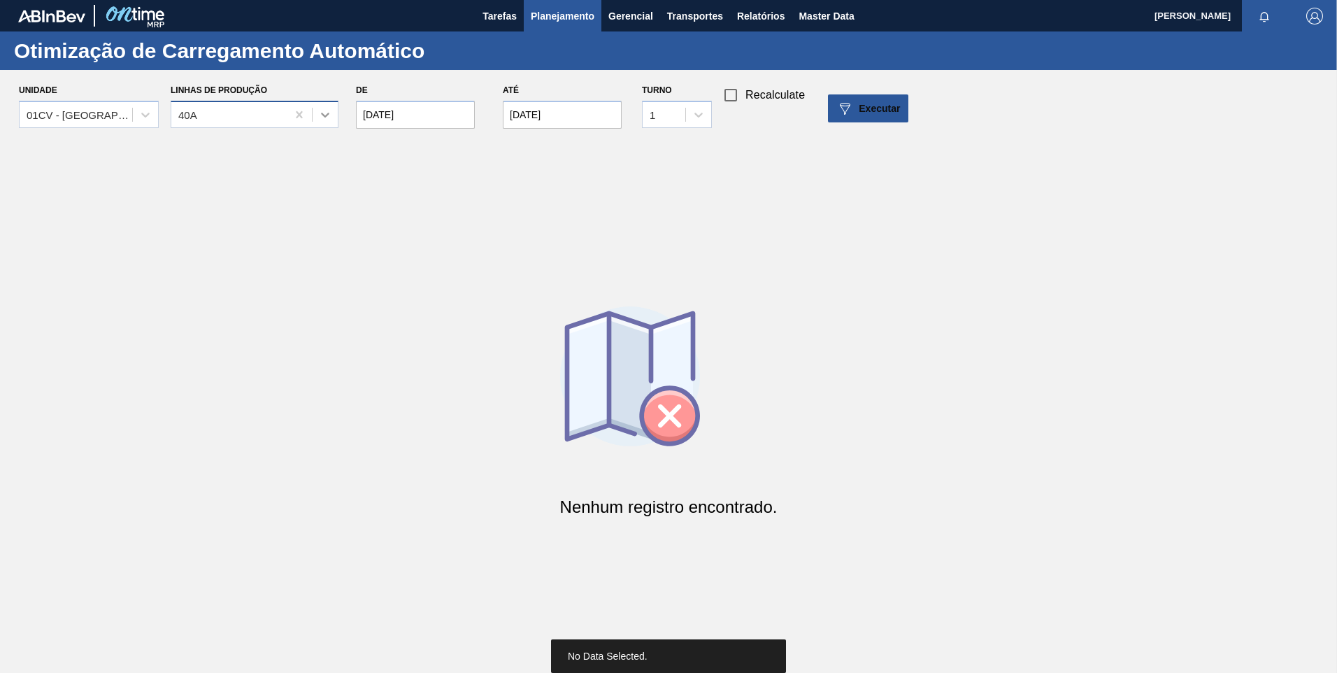
click at [329, 115] on icon at bounding box center [325, 115] width 14 height 14
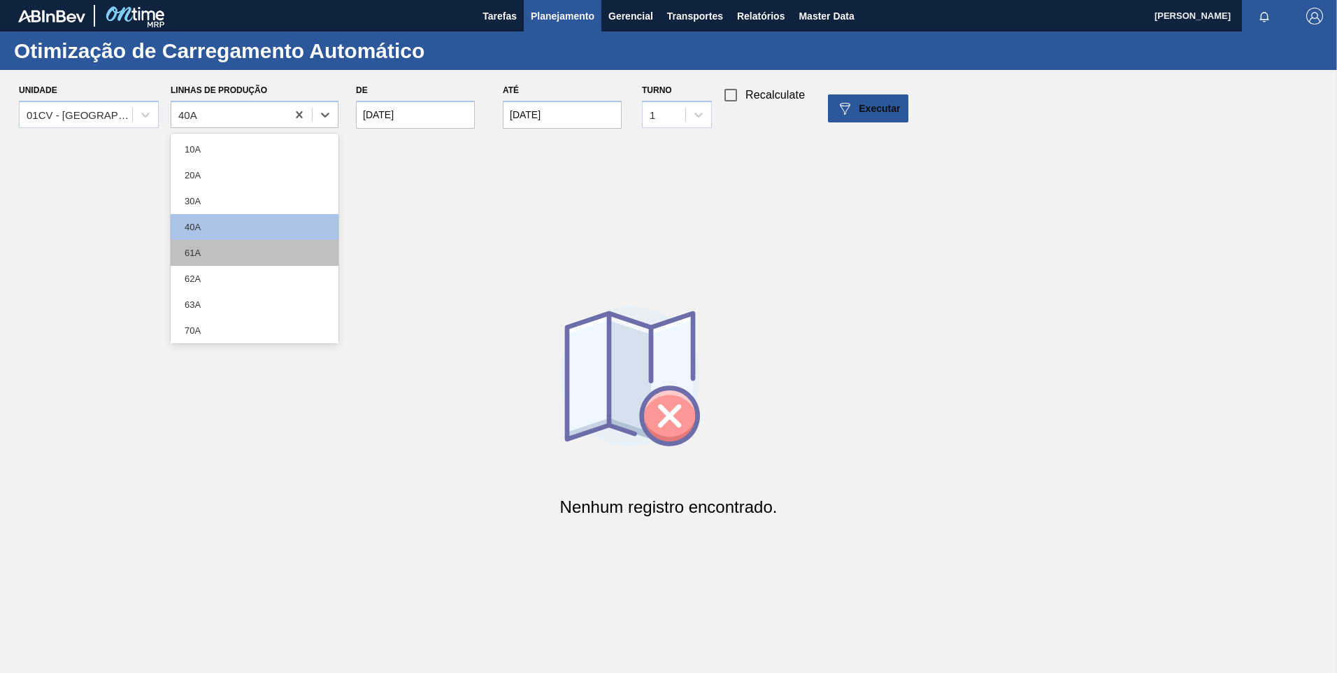
click at [226, 254] on div "61A" at bounding box center [255, 253] width 168 height 26
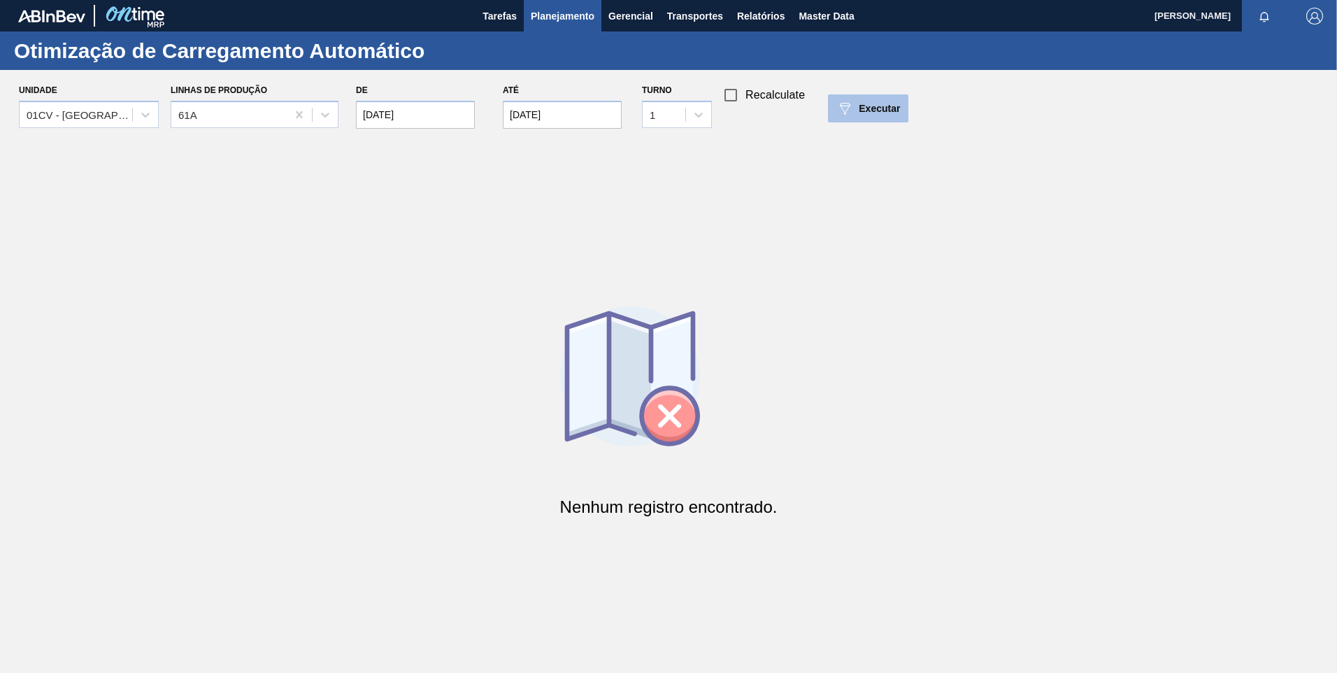
click at [882, 113] on span "Executar" at bounding box center [879, 108] width 41 height 11
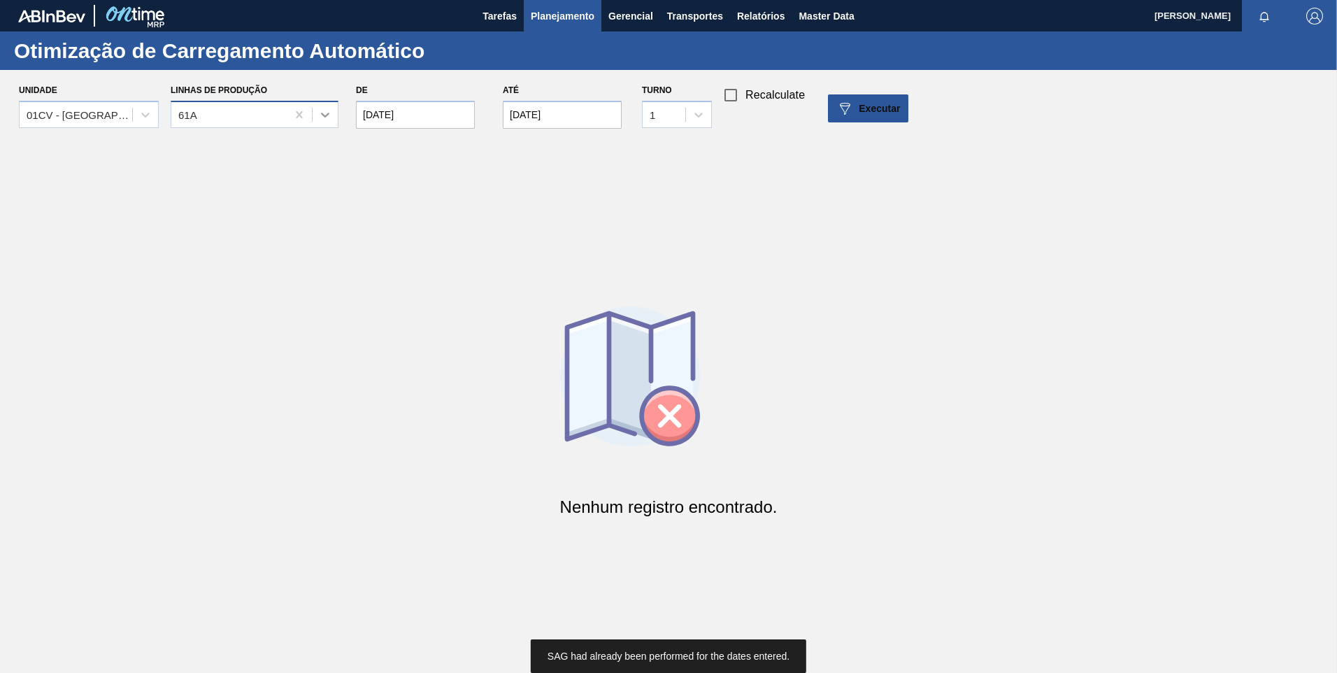
click at [326, 115] on icon at bounding box center [325, 115] width 14 height 14
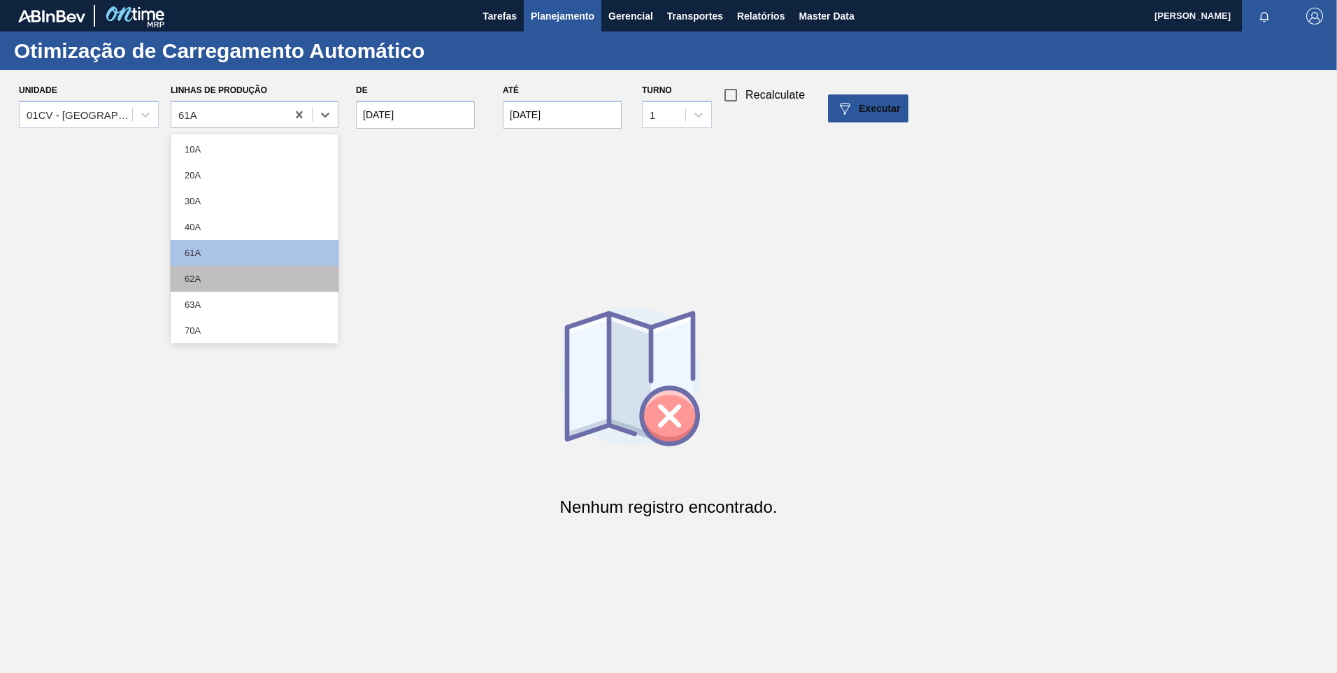
click at [244, 278] on div "62A" at bounding box center [255, 279] width 168 height 26
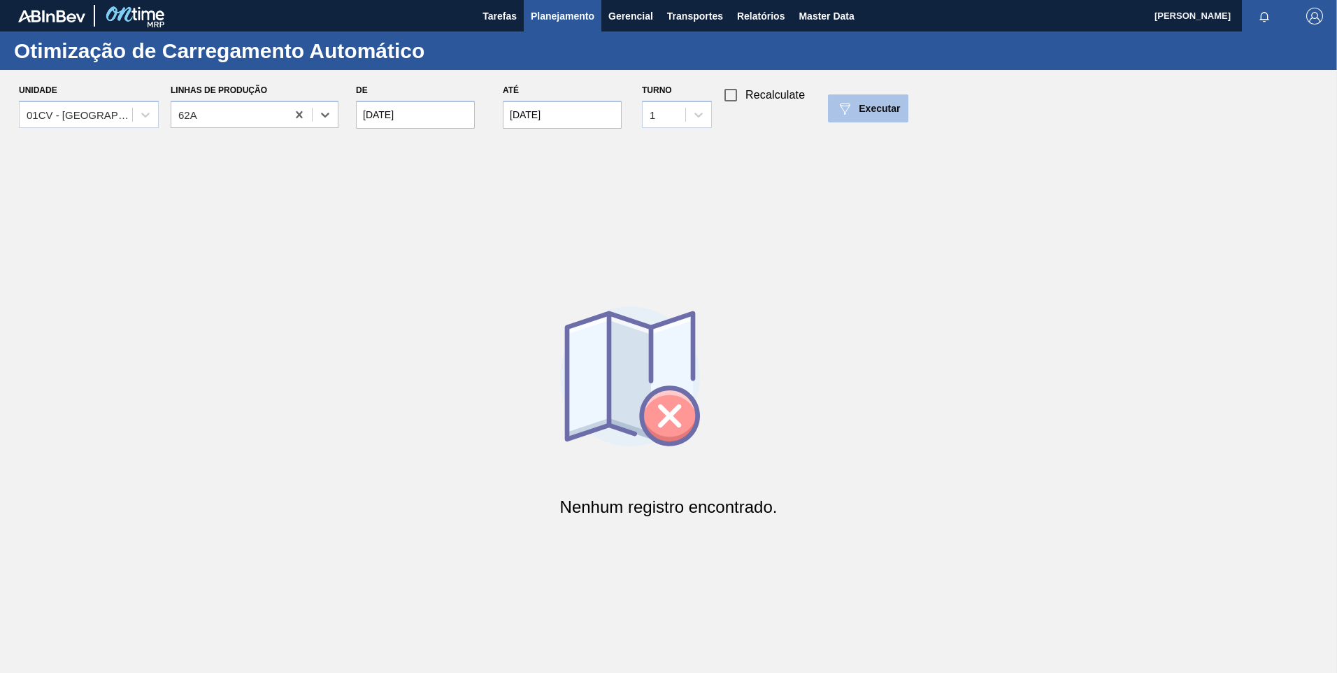
click at [866, 120] on button "Executar" at bounding box center [868, 108] width 80 height 28
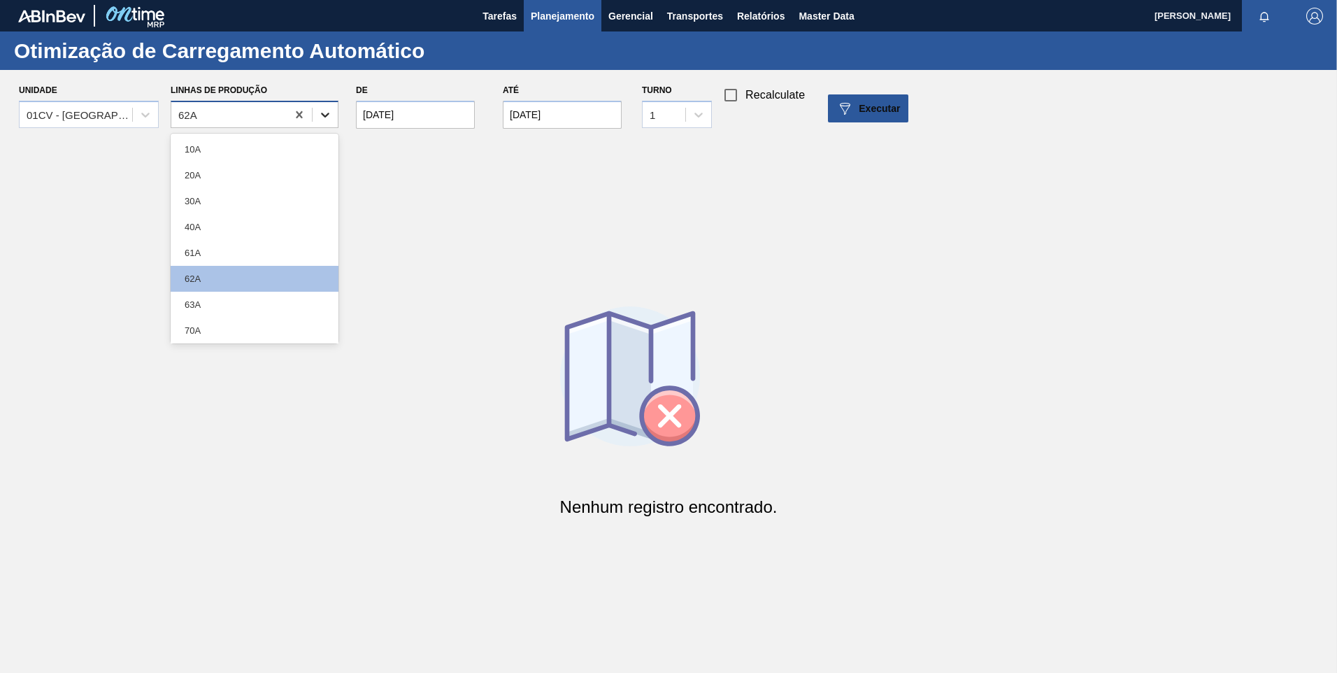
click at [329, 108] on icon at bounding box center [325, 115] width 14 height 14
click at [224, 305] on div "63A" at bounding box center [255, 305] width 168 height 26
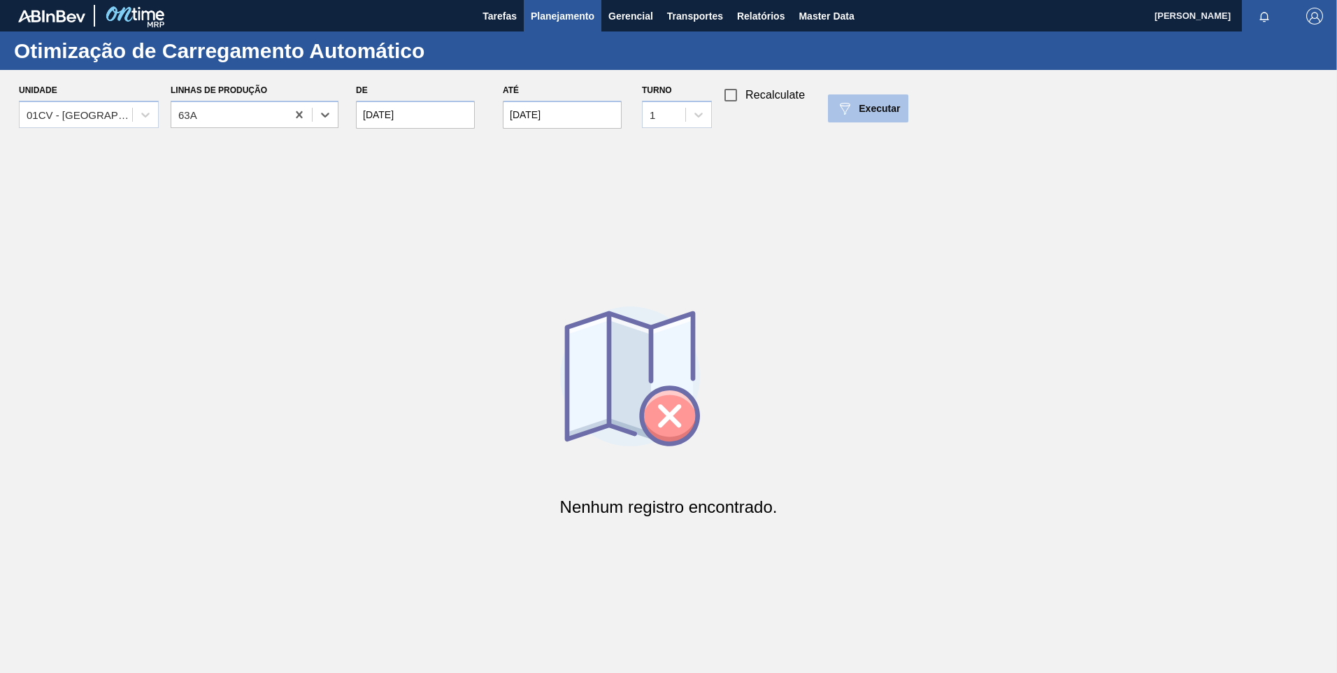
click at [855, 113] on div "Executar" at bounding box center [868, 108] width 64 height 17
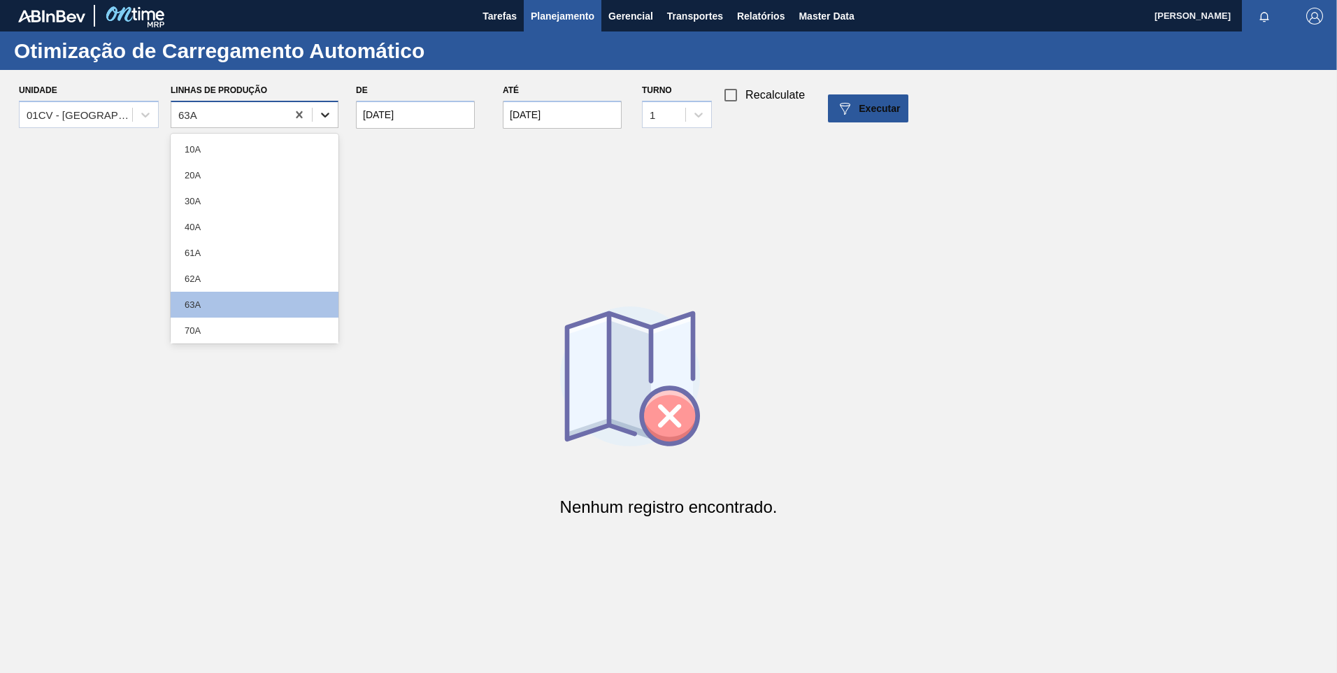
click at [324, 116] on icon at bounding box center [325, 115] width 8 height 5
click at [220, 334] on div "70A" at bounding box center [255, 330] width 168 height 26
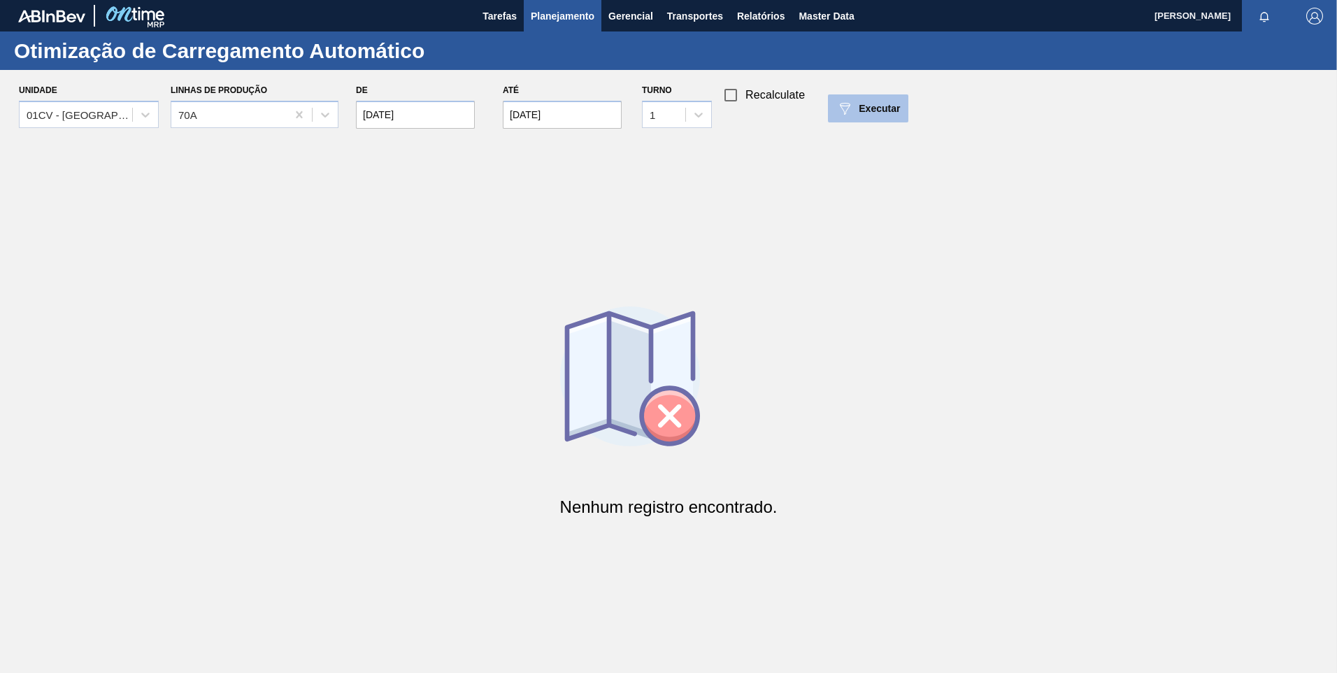
click at [868, 118] on button "Executar" at bounding box center [868, 108] width 80 height 28
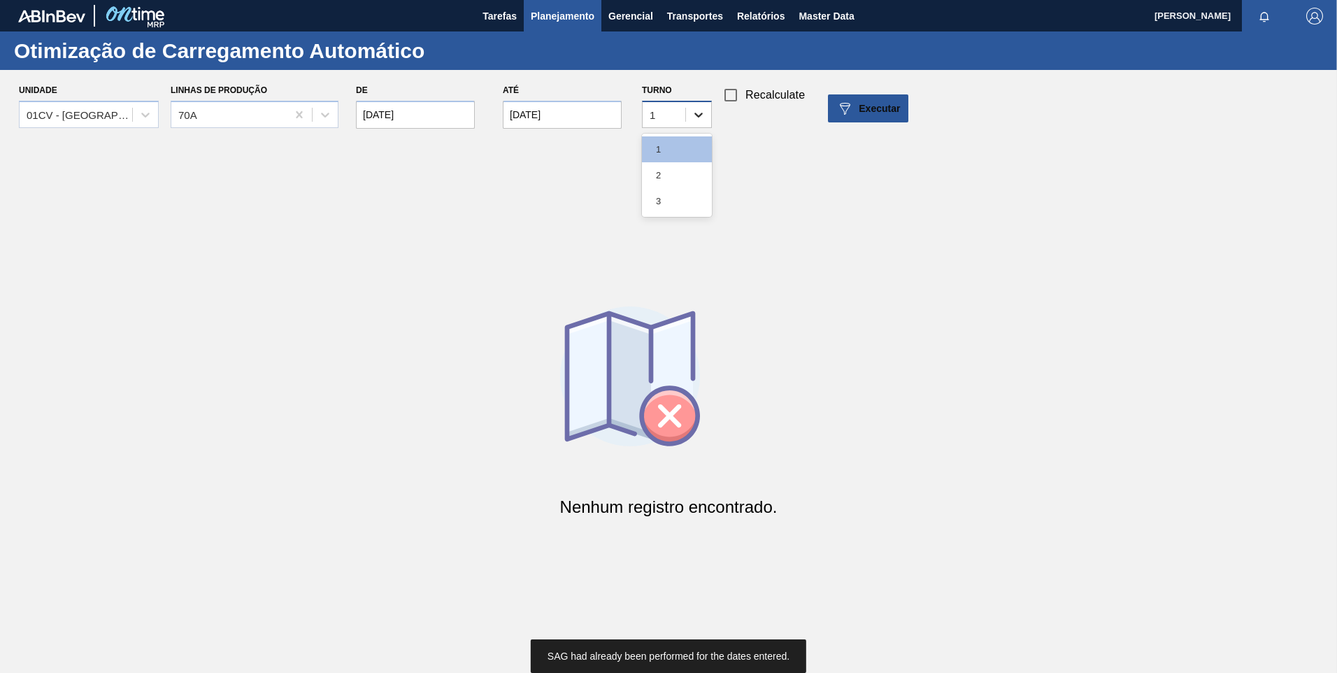
click at [694, 115] on icon at bounding box center [699, 115] width 14 height 14
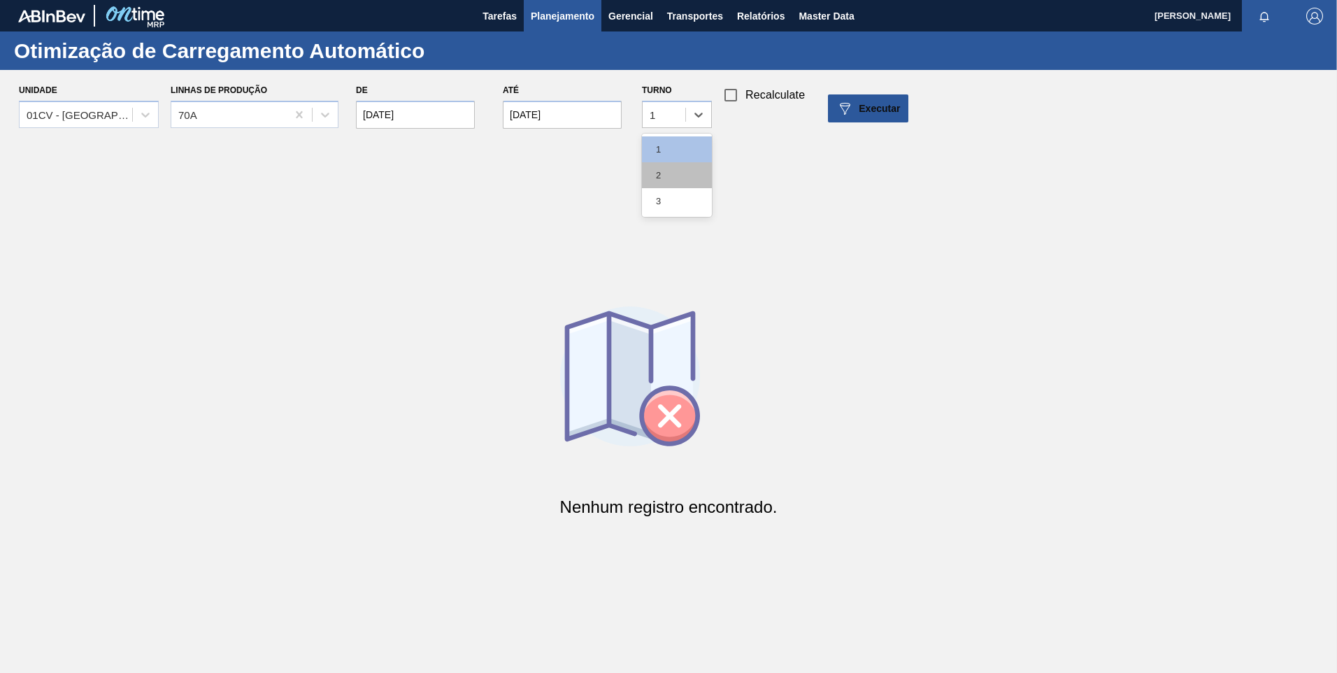
click at [672, 173] on div "2" at bounding box center [677, 175] width 70 height 26
click at [883, 108] on span "Executar" at bounding box center [879, 108] width 41 height 11
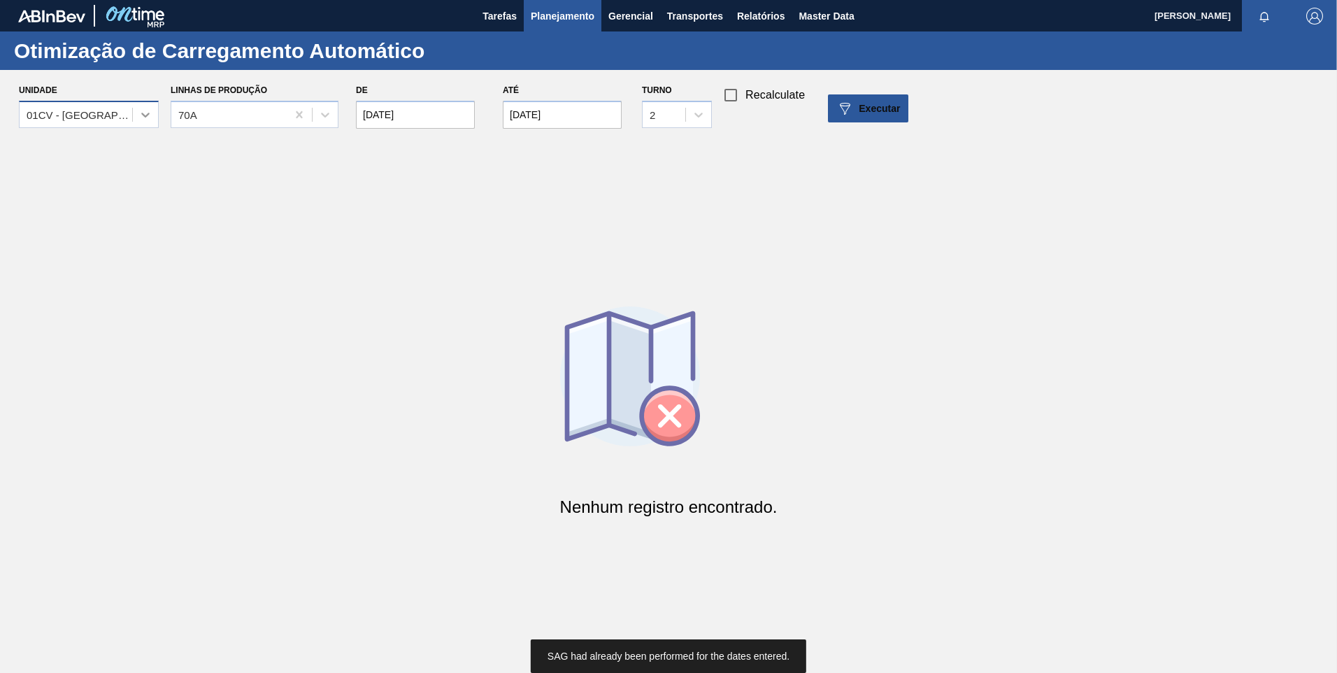
click at [150, 115] on icon at bounding box center [145, 115] width 14 height 14
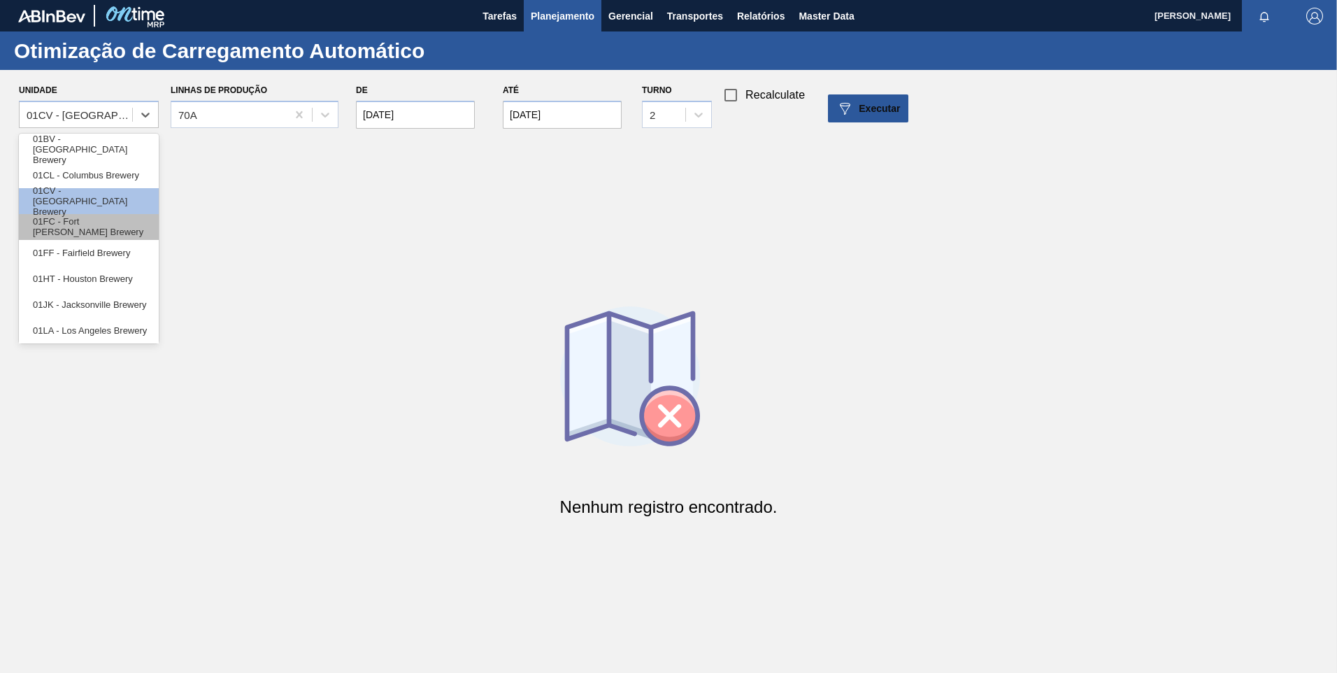
click at [111, 224] on div "01FC - Fort [PERSON_NAME] Brewery" at bounding box center [89, 227] width 140 height 26
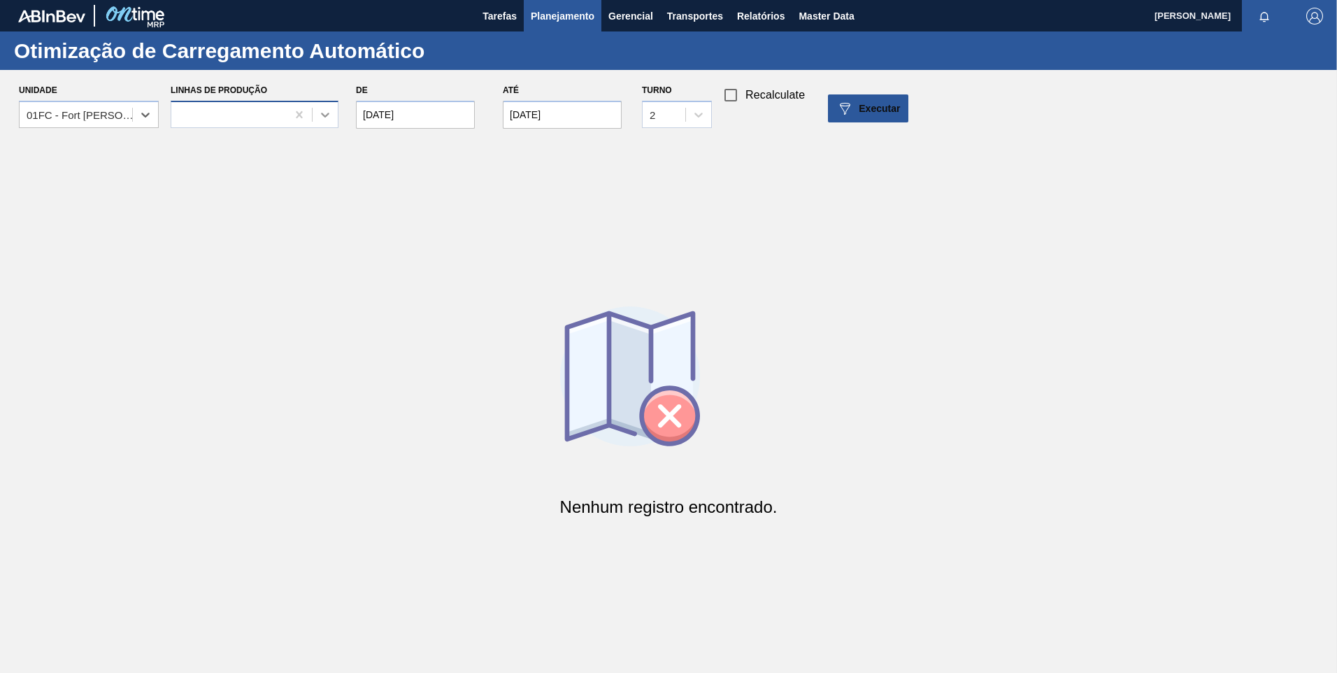
click at [330, 113] on icon at bounding box center [325, 115] width 14 height 14
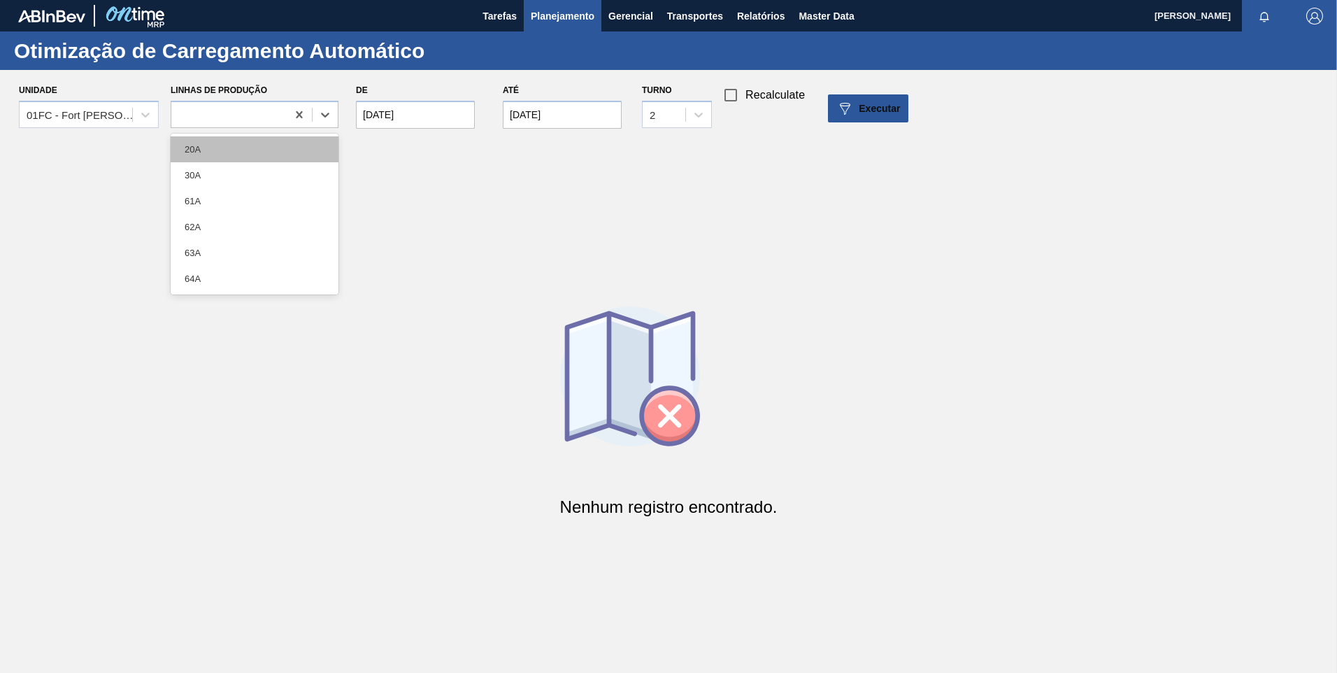
click at [219, 154] on div "20A" at bounding box center [255, 149] width 168 height 26
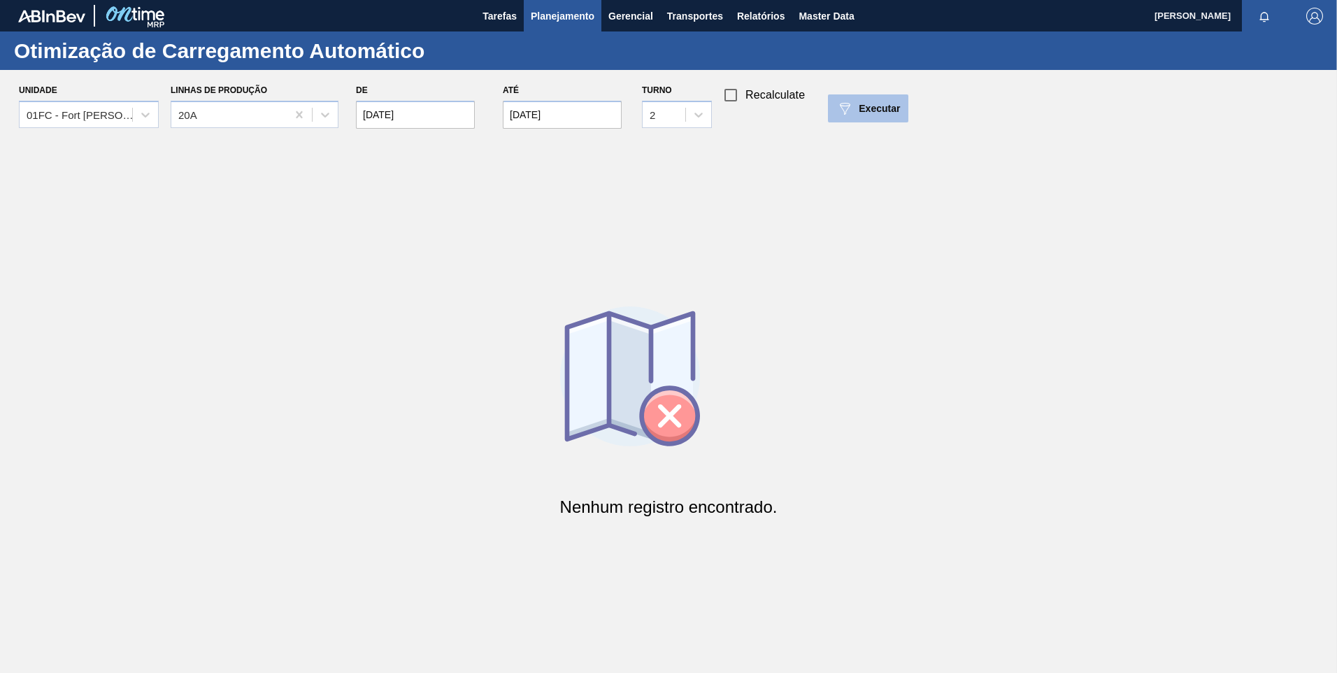
click at [855, 104] on div "Executar" at bounding box center [868, 108] width 64 height 17
click at [590, 116] on input "[DATE]" at bounding box center [562, 115] width 119 height 28
click at [569, 283] on div "30" at bounding box center [564, 283] width 19 height 19
click at [870, 105] on span "Executar" at bounding box center [879, 108] width 41 height 11
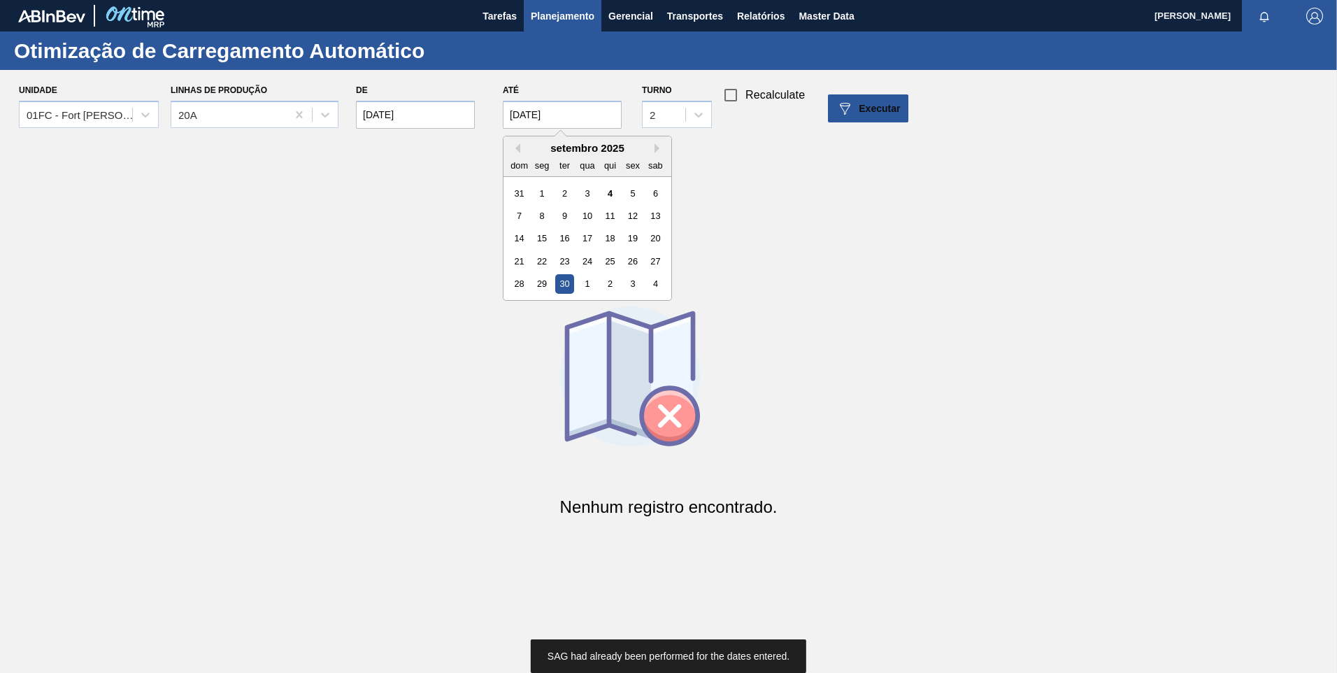
click at [599, 116] on input "[DATE]" at bounding box center [562, 115] width 119 height 28
click at [656, 285] on div "4" at bounding box center [655, 283] width 19 height 19
type input "[DATE]"
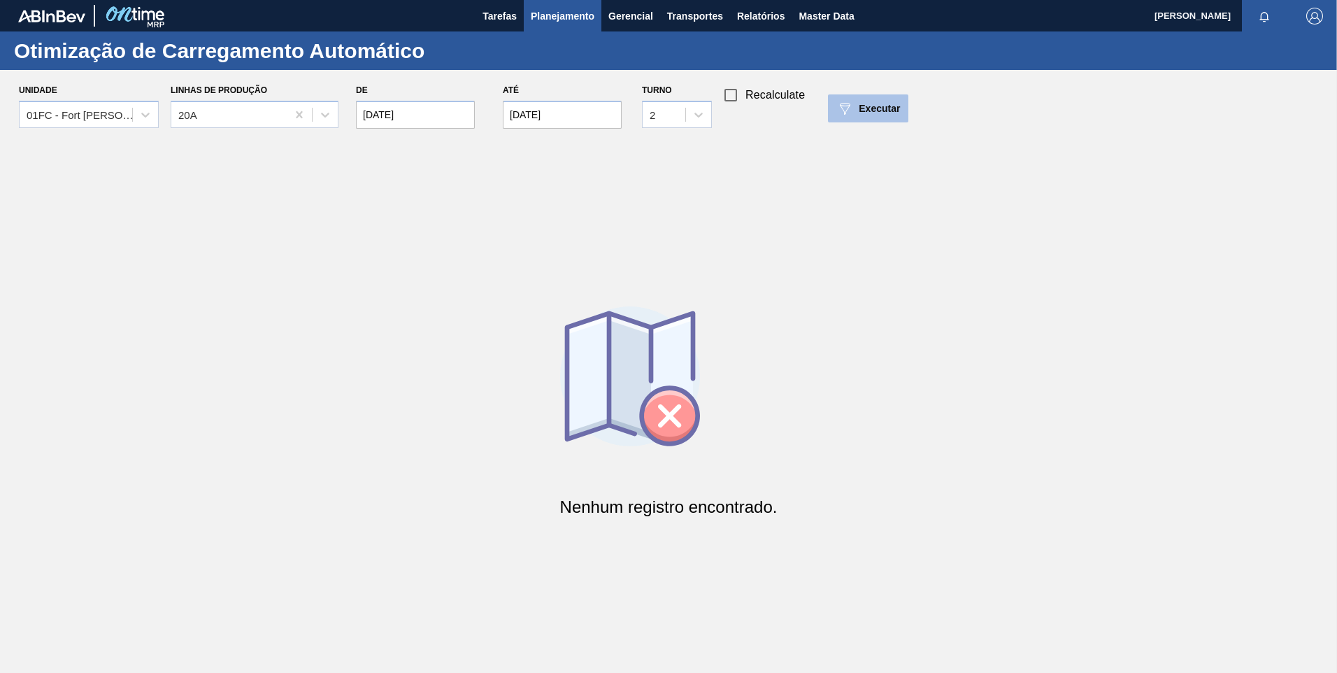
click at [878, 109] on span "Executar" at bounding box center [879, 108] width 41 height 11
drag, startPoint x: 704, startPoint y: 117, endPoint x: 691, endPoint y: 131, distance: 18.8
click at [703, 117] on icon at bounding box center [699, 115] width 14 height 14
click at [653, 199] on div "3" at bounding box center [677, 201] width 70 height 26
click at [843, 118] on button "Executar" at bounding box center [868, 108] width 80 height 28
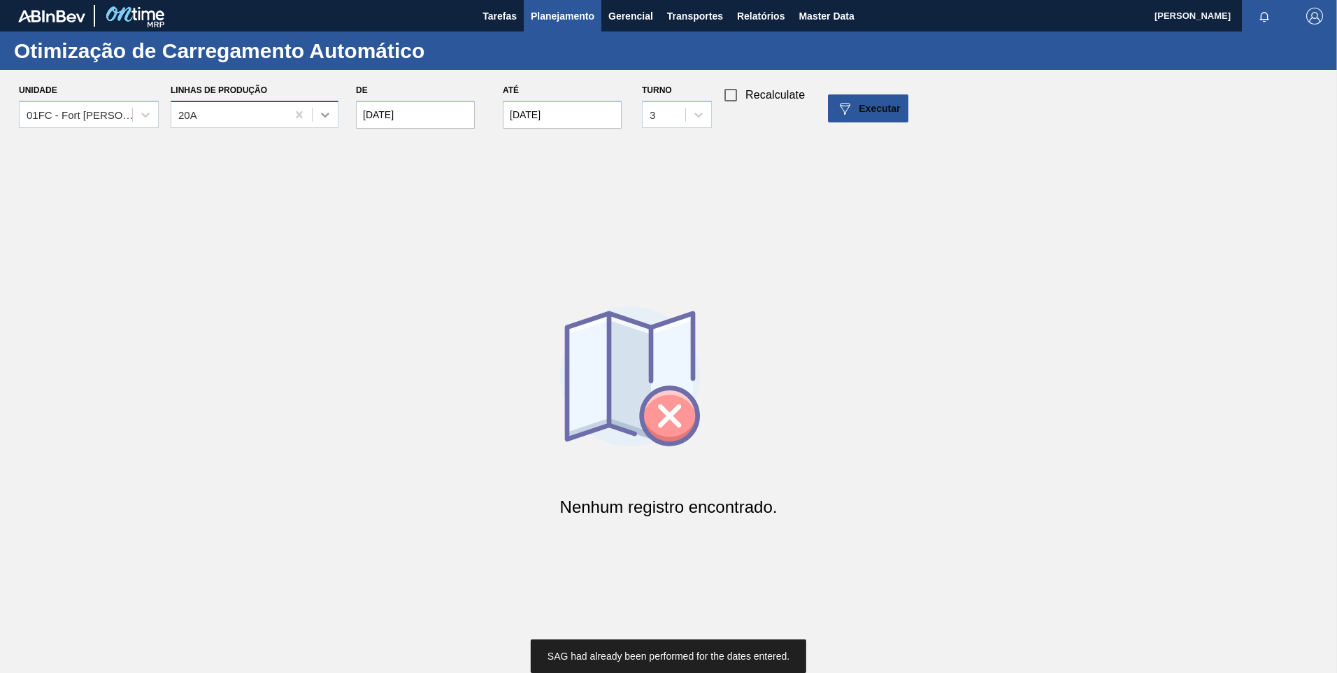
click at [317, 115] on div at bounding box center [325, 114] width 25 height 25
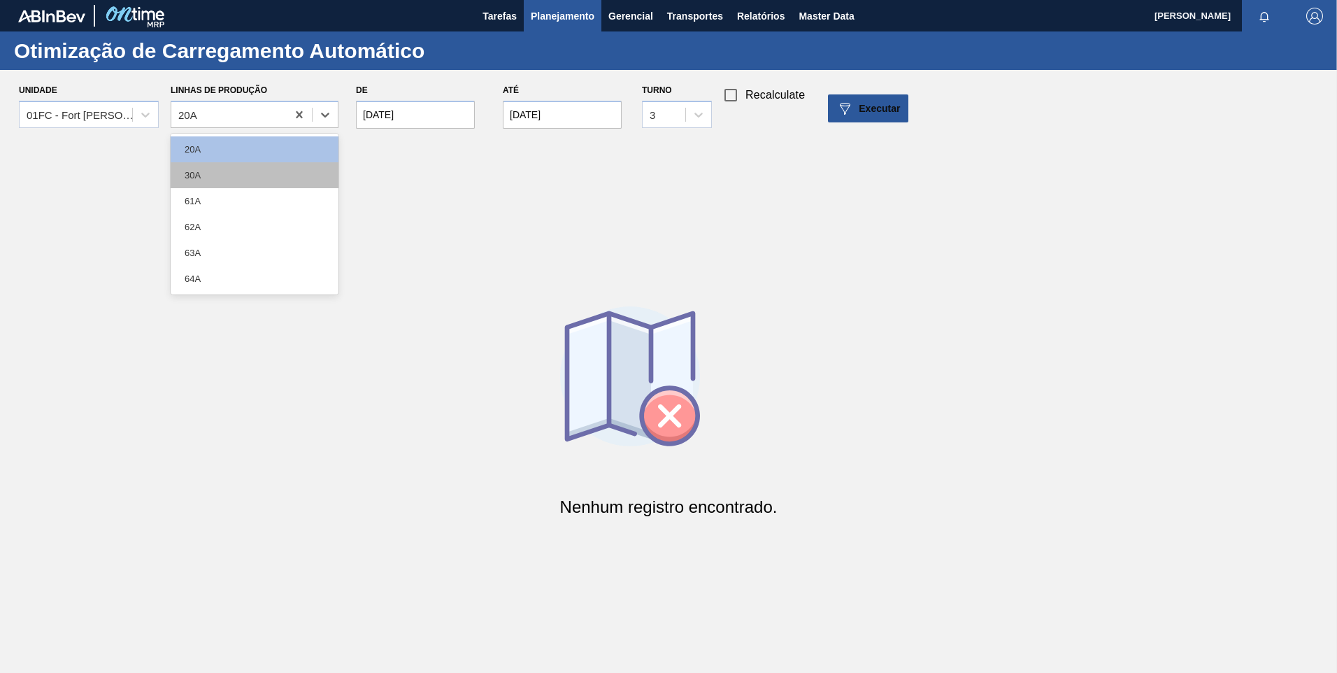
click at [256, 179] on div "30A" at bounding box center [255, 175] width 168 height 26
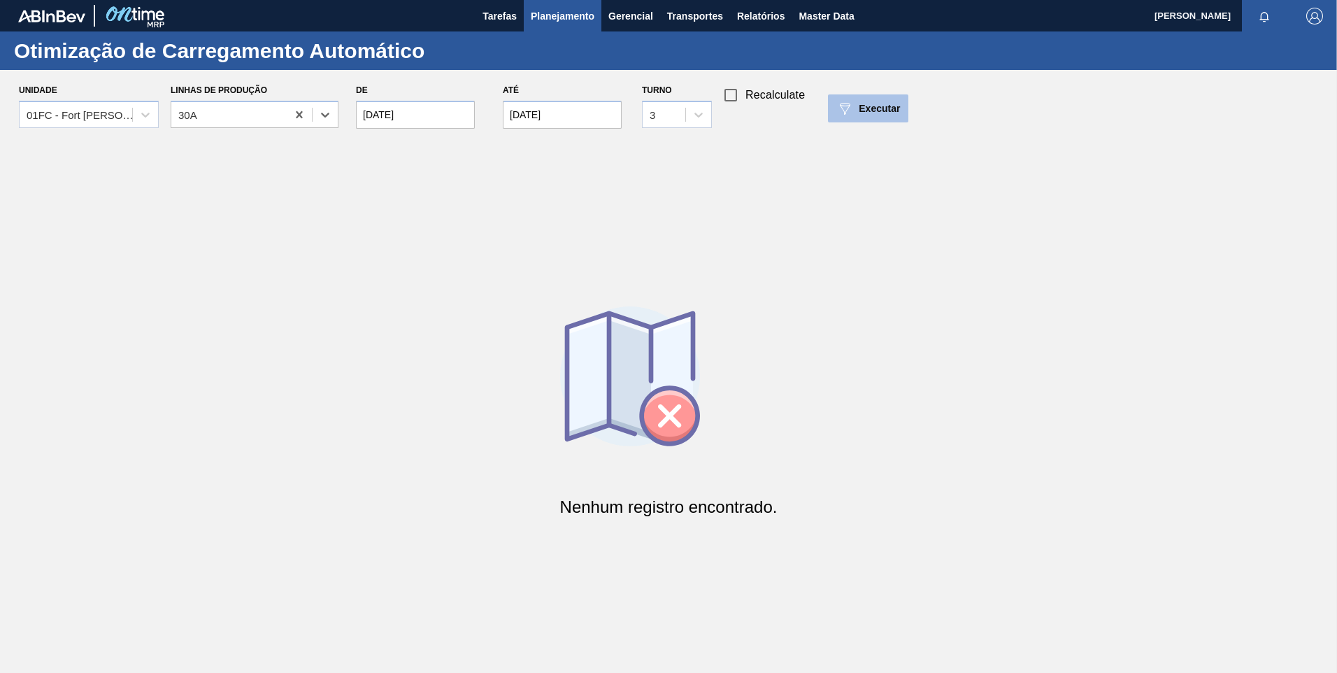
click at [871, 113] on span "Executar" at bounding box center [879, 108] width 41 height 11
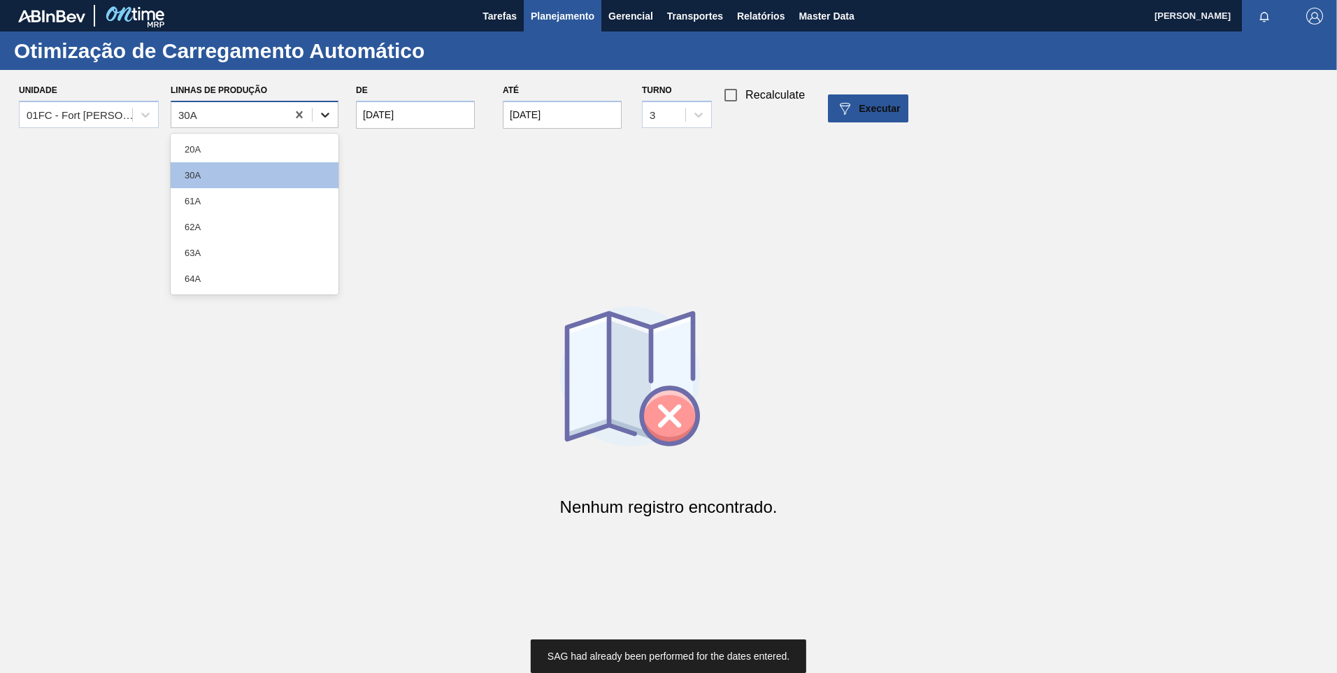
click at [325, 115] on icon at bounding box center [325, 115] width 14 height 14
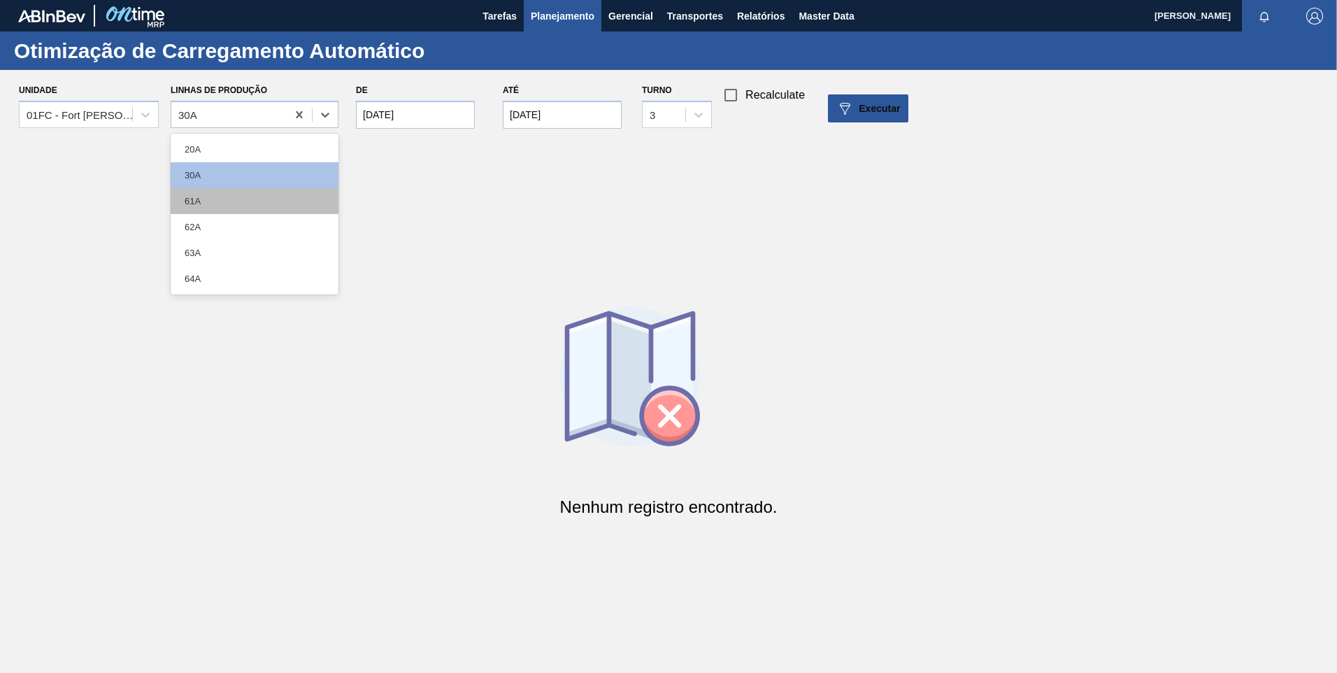
click at [246, 193] on div "61A" at bounding box center [255, 201] width 168 height 26
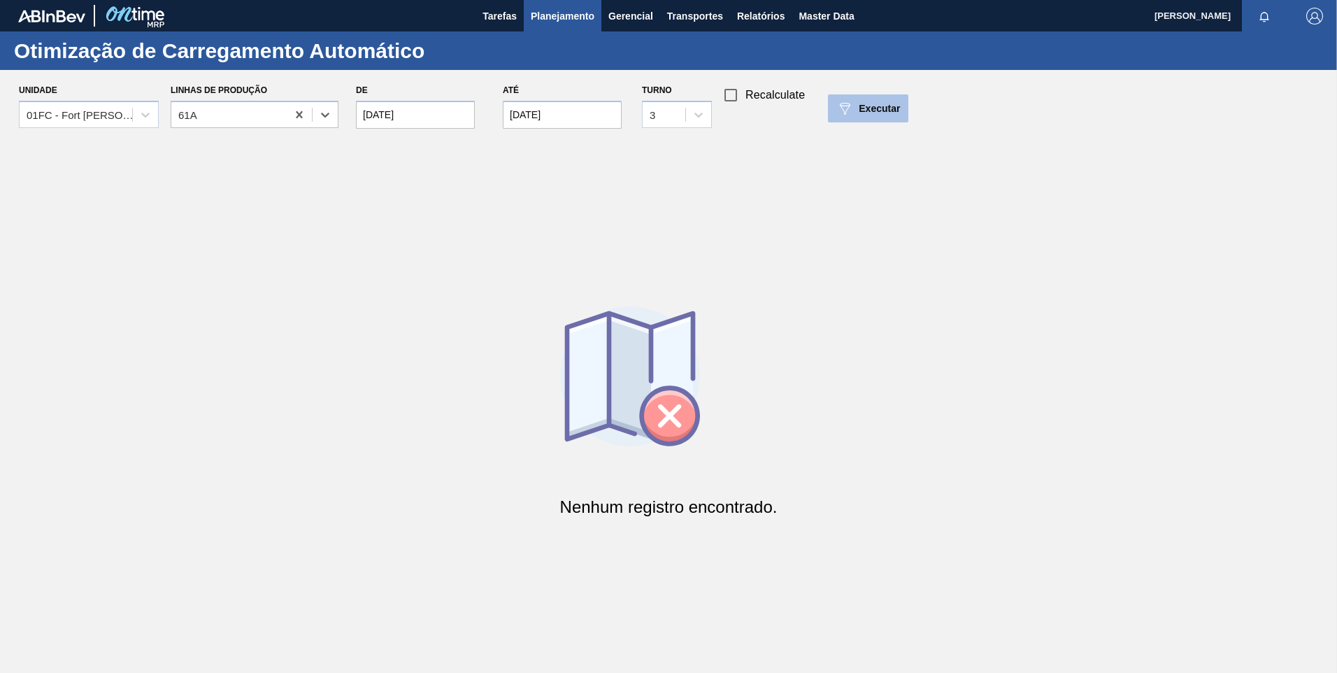
click at [871, 105] on span "Executar" at bounding box center [879, 108] width 41 height 11
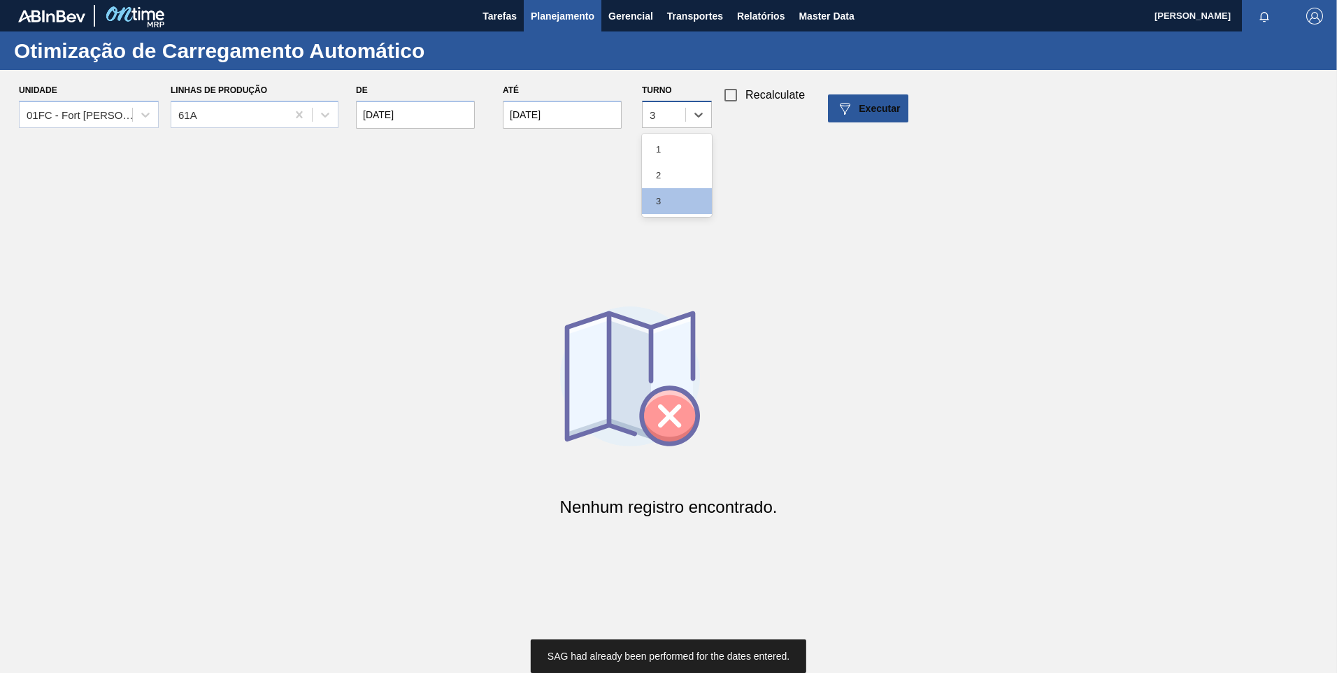
click at [683, 117] on div "3" at bounding box center [664, 114] width 43 height 20
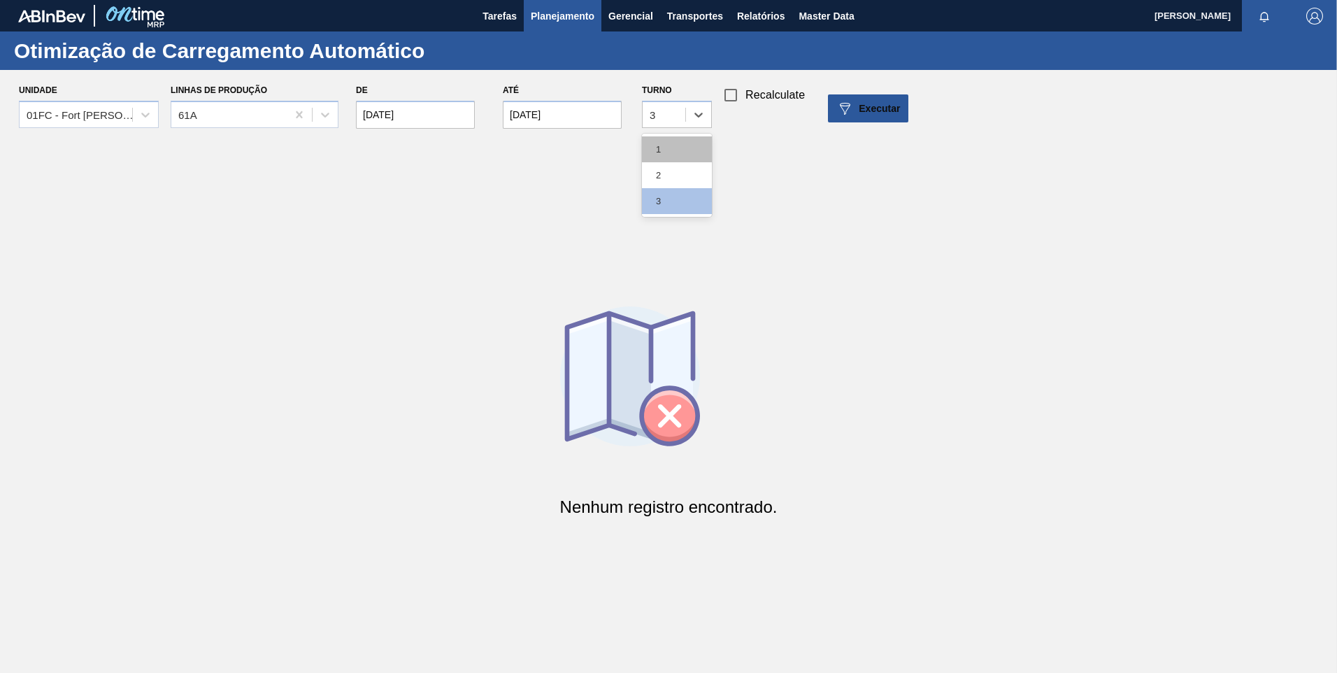
click at [670, 155] on div "1" at bounding box center [677, 149] width 70 height 26
click at [847, 122] on div "Unidade 01FC - [GEOGRAPHIC_DATA][PERSON_NAME] Linhas de Produção 61A De [DATE] …" at bounding box center [674, 108] width 1348 height 56
click at [852, 112] on img at bounding box center [844, 108] width 17 height 17
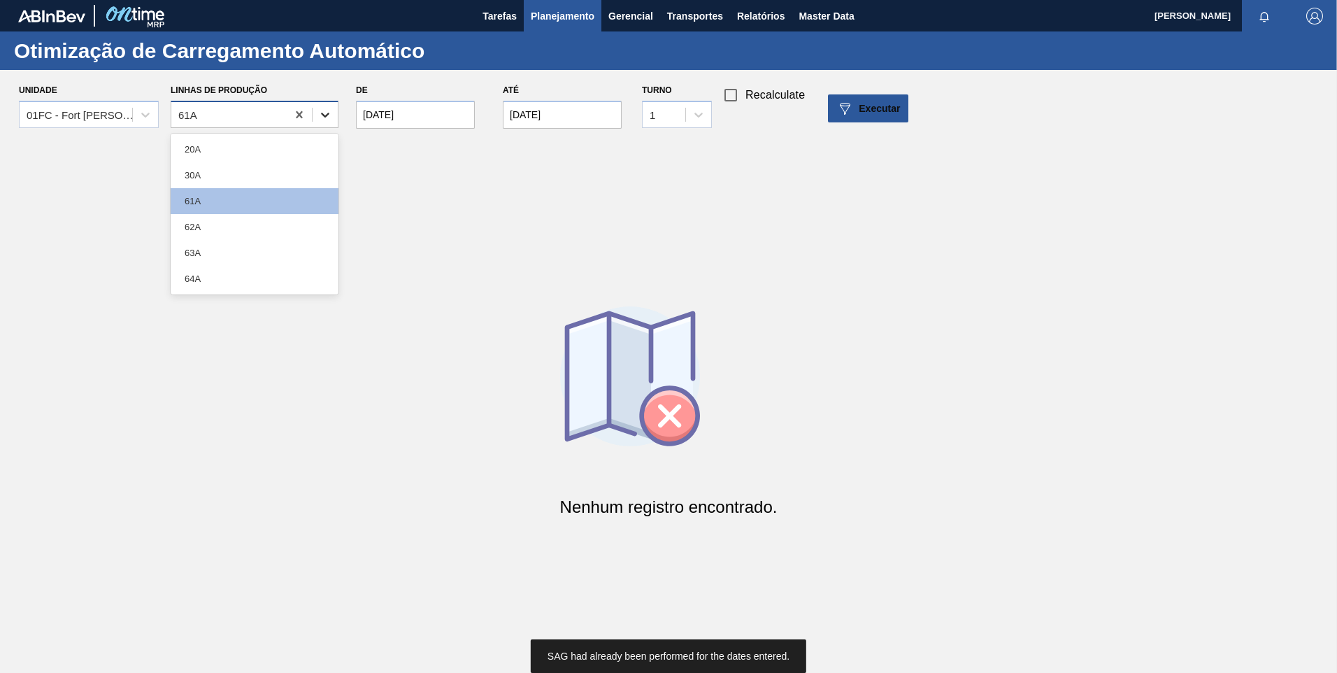
click at [319, 108] on icon at bounding box center [325, 115] width 14 height 14
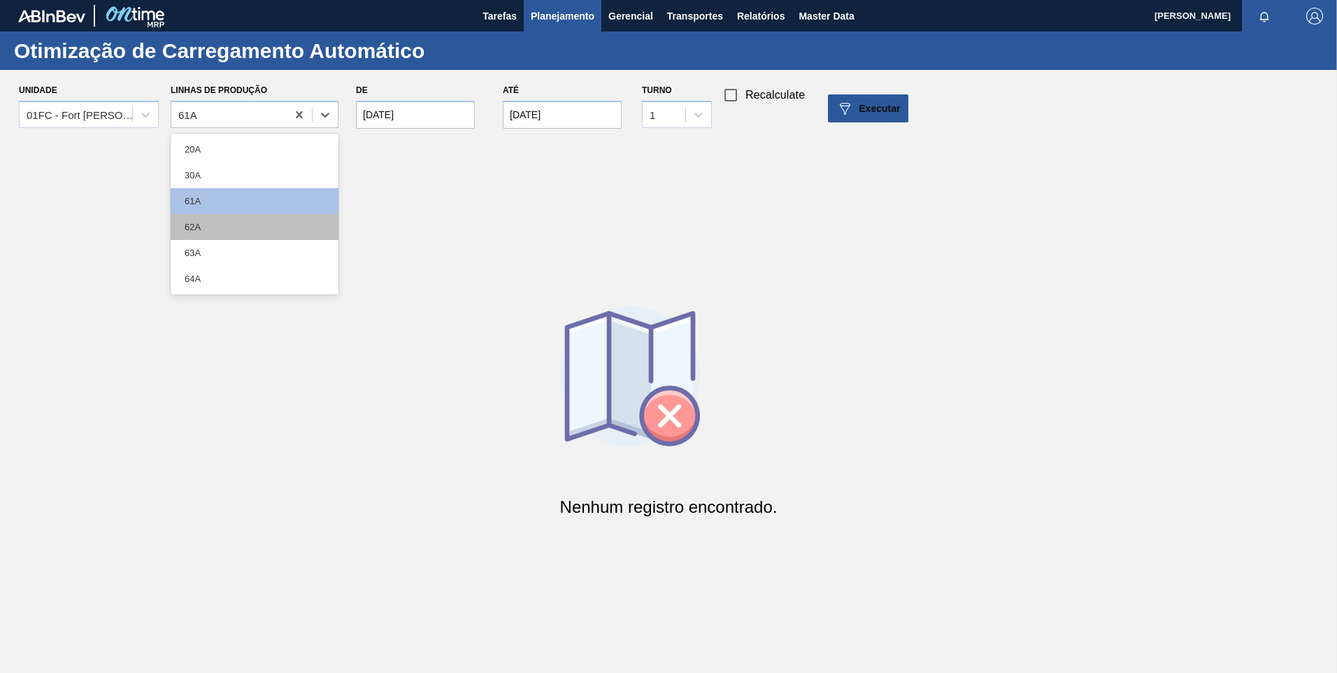
click at [233, 220] on div "62A" at bounding box center [255, 227] width 168 height 26
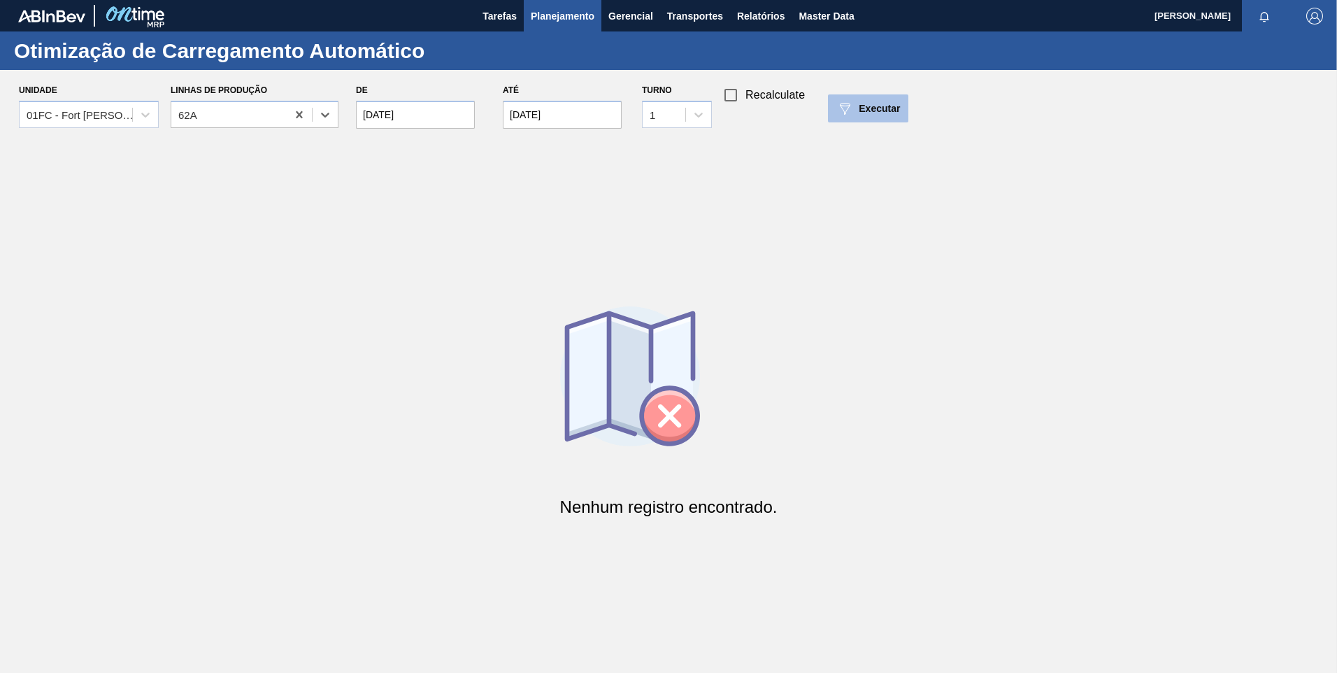
click at [859, 108] on span "Executar" at bounding box center [879, 108] width 41 height 11
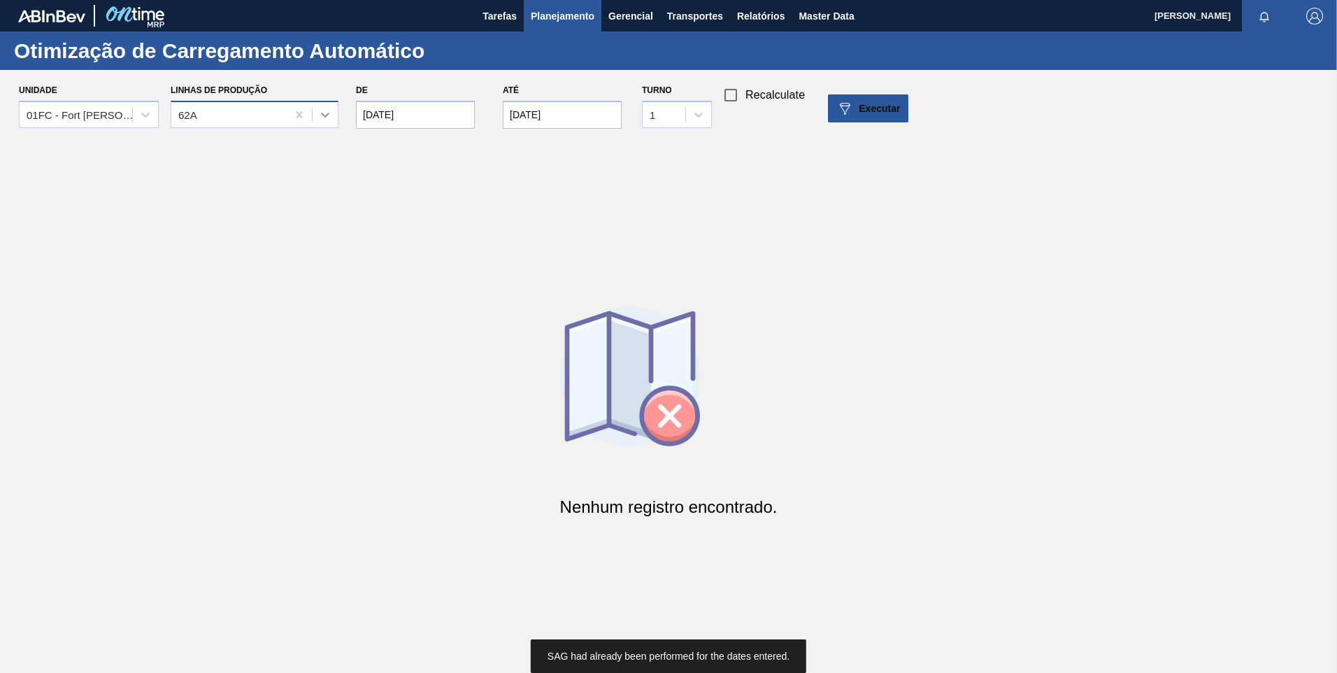
click at [331, 114] on icon at bounding box center [325, 115] width 14 height 14
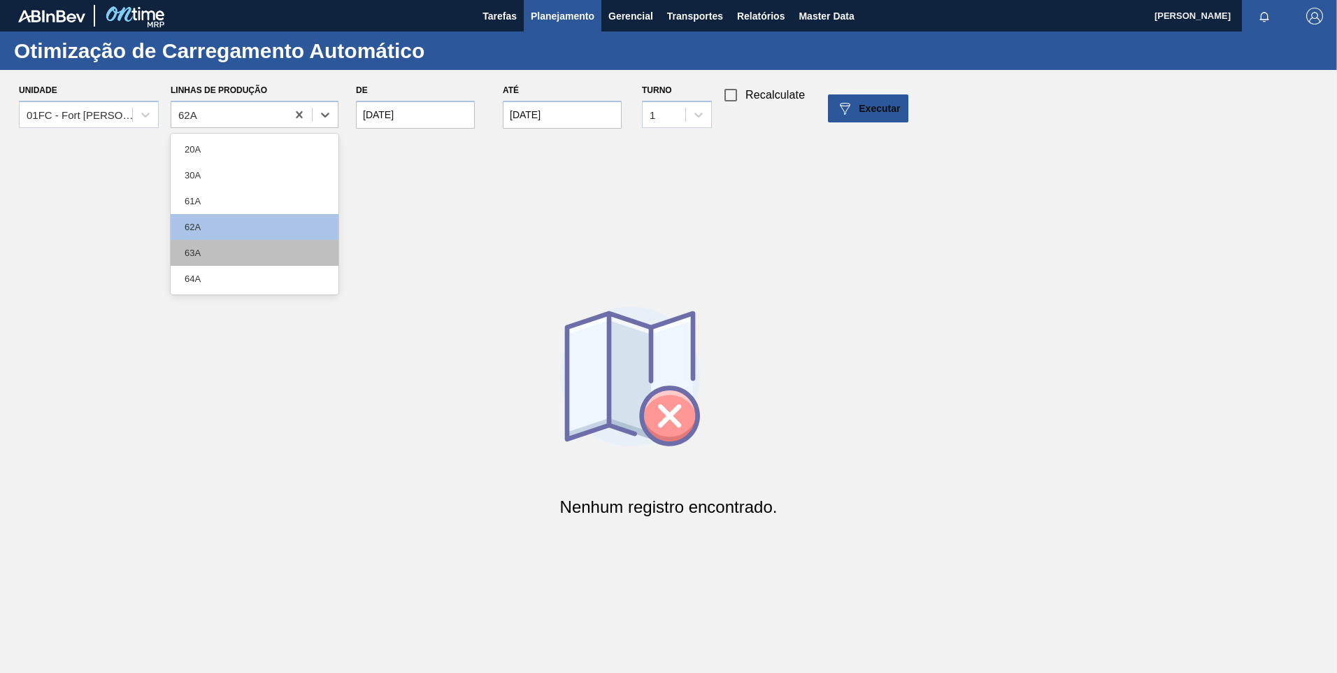
click at [204, 252] on div "63A" at bounding box center [255, 253] width 168 height 26
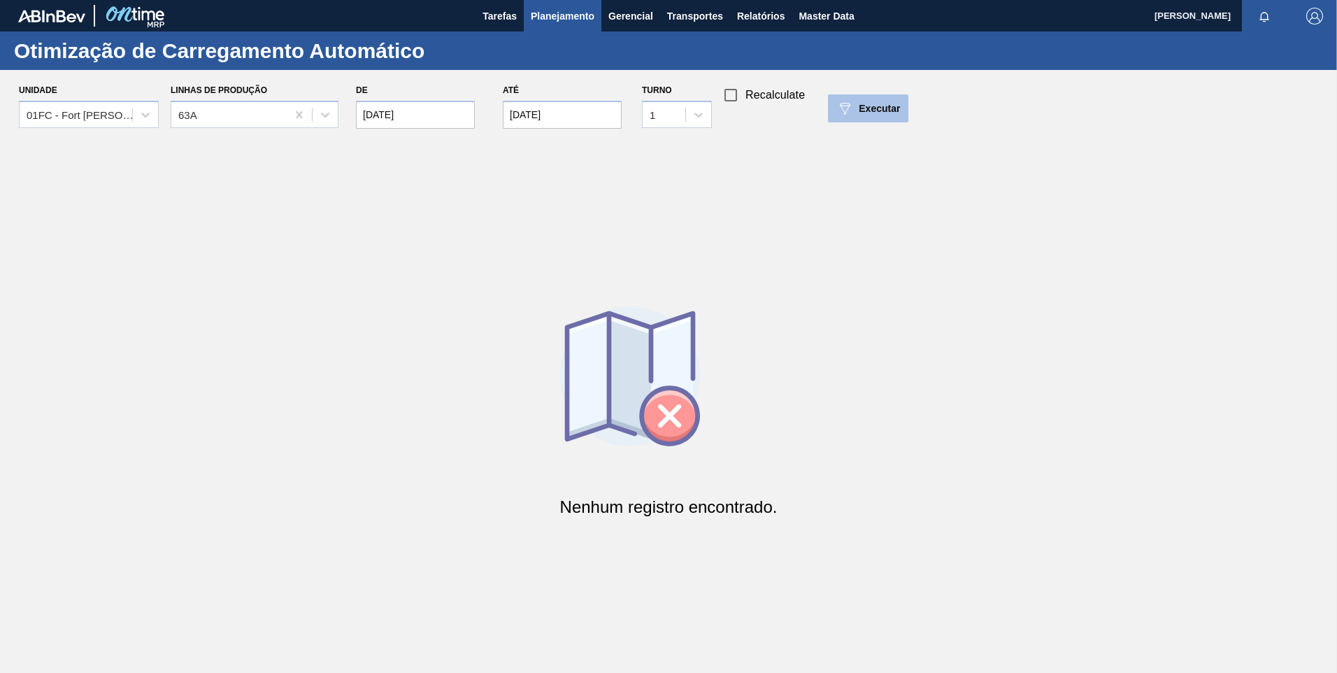
click at [881, 115] on div "Executar" at bounding box center [868, 108] width 64 height 17
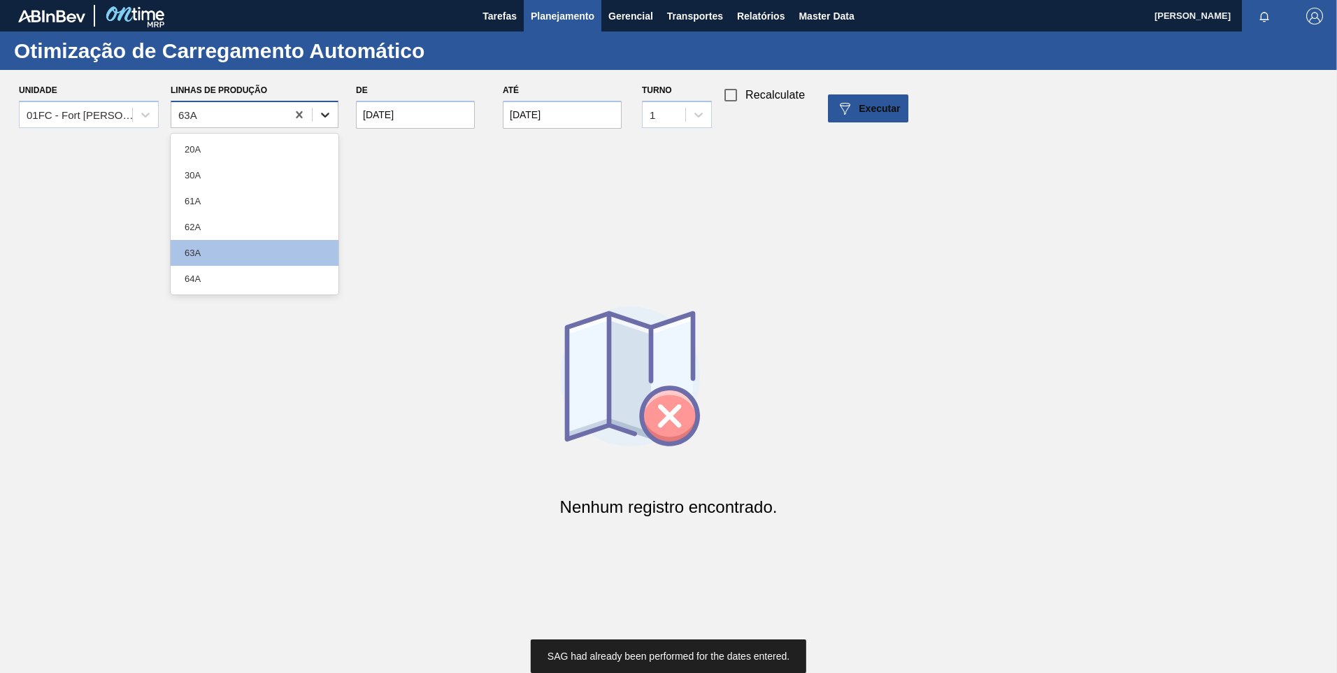
click at [331, 110] on icon at bounding box center [325, 115] width 14 height 14
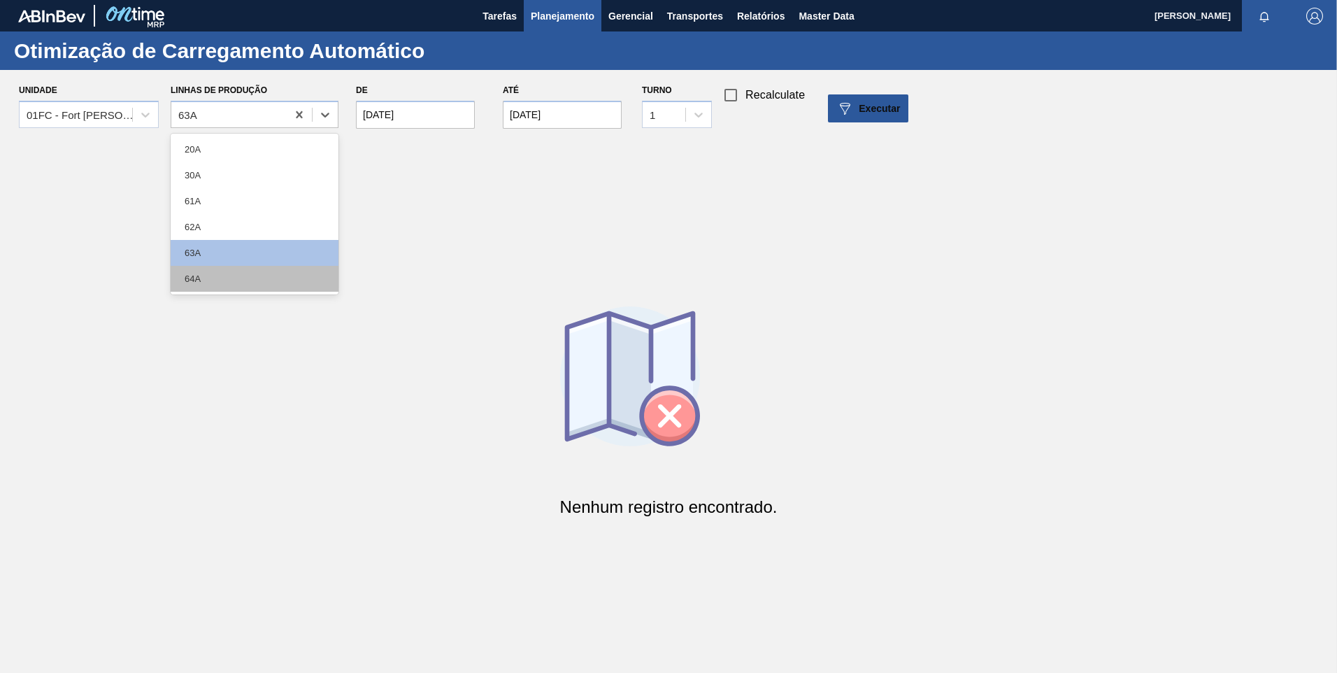
click at [211, 281] on div "64A" at bounding box center [255, 279] width 168 height 26
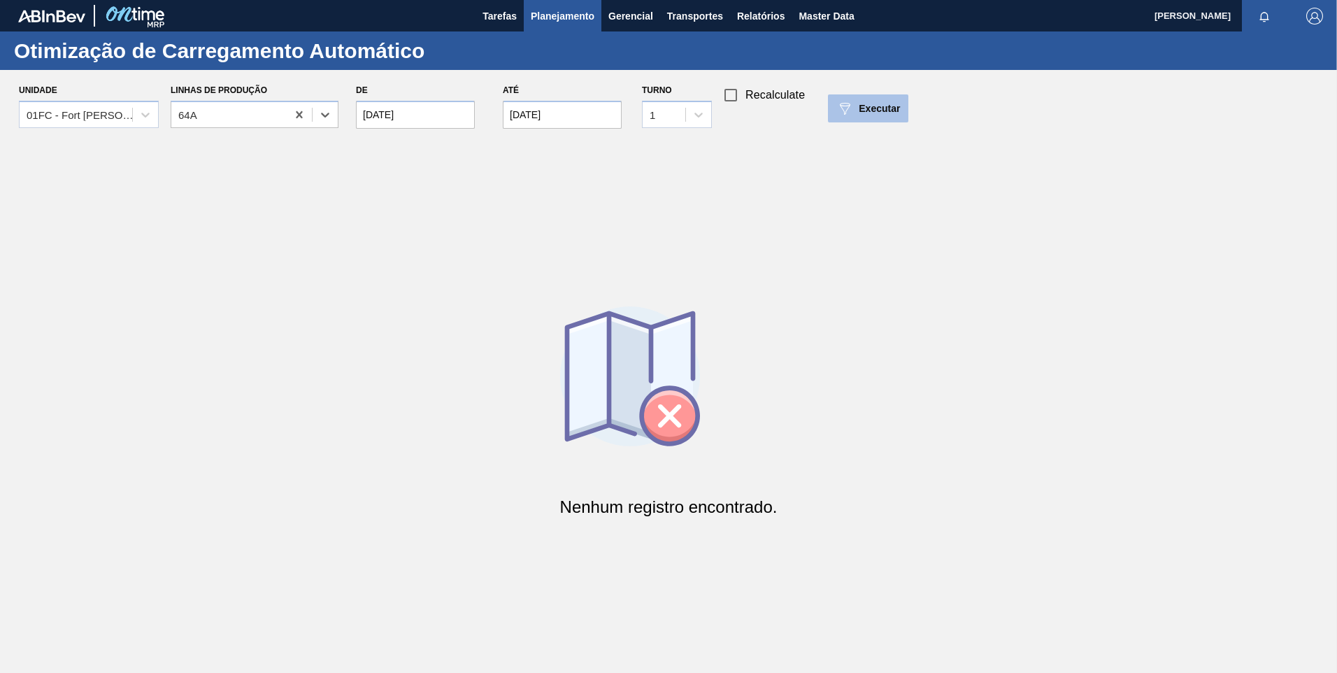
click at [885, 97] on button "Executar" at bounding box center [868, 108] width 80 height 28
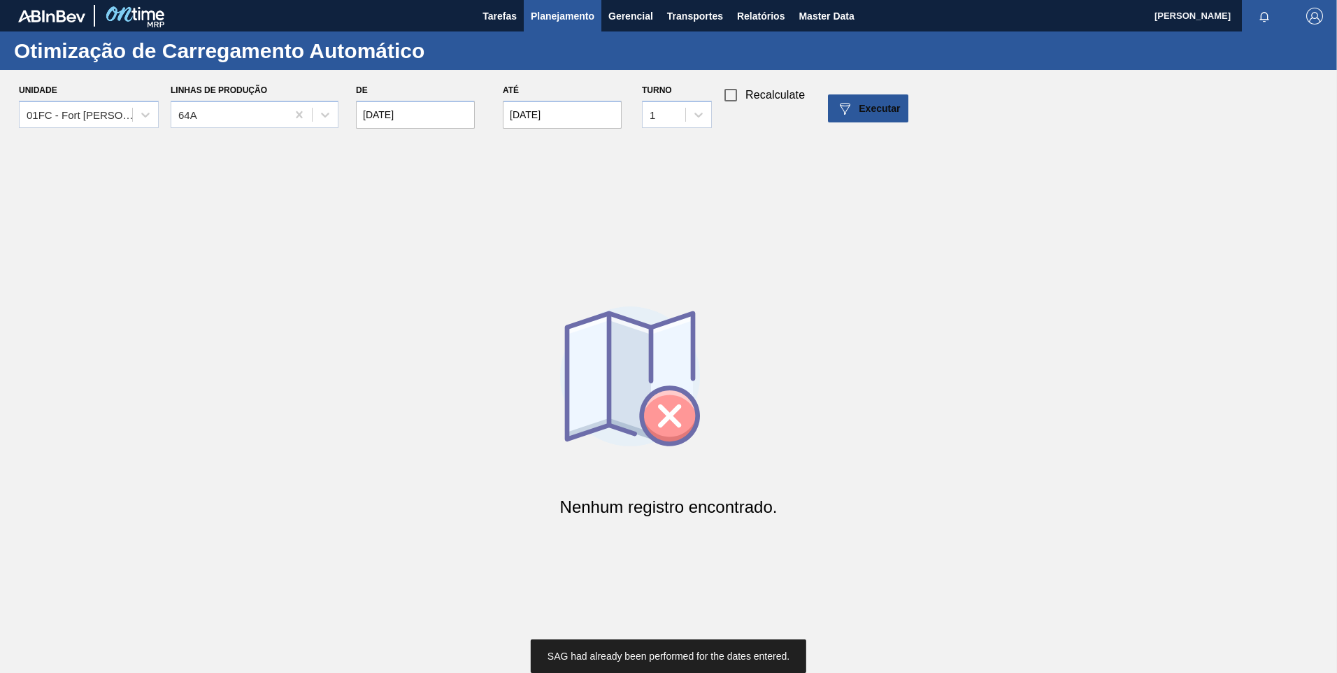
click at [418, 117] on input "[DATE]" at bounding box center [415, 115] width 119 height 28
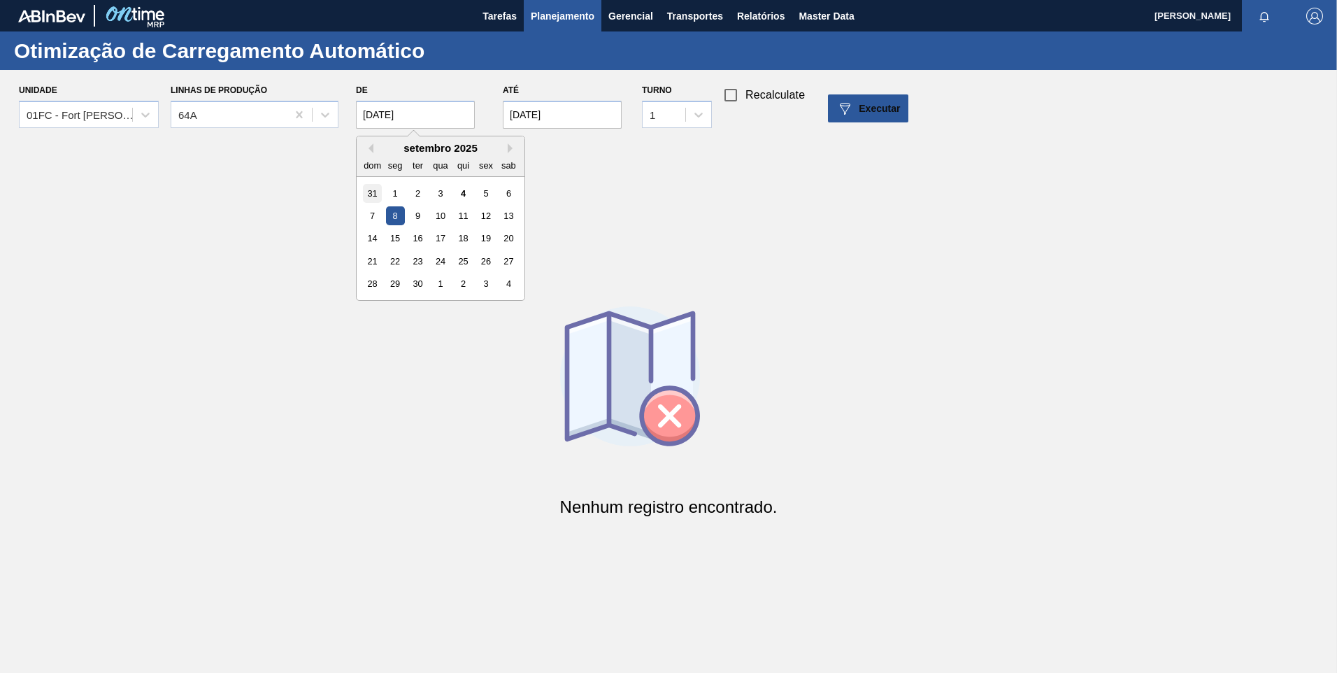
click at [373, 192] on div "31" at bounding box center [372, 192] width 19 height 19
type input "[DATE]"
click at [881, 112] on span "Executar" at bounding box center [879, 108] width 41 height 11
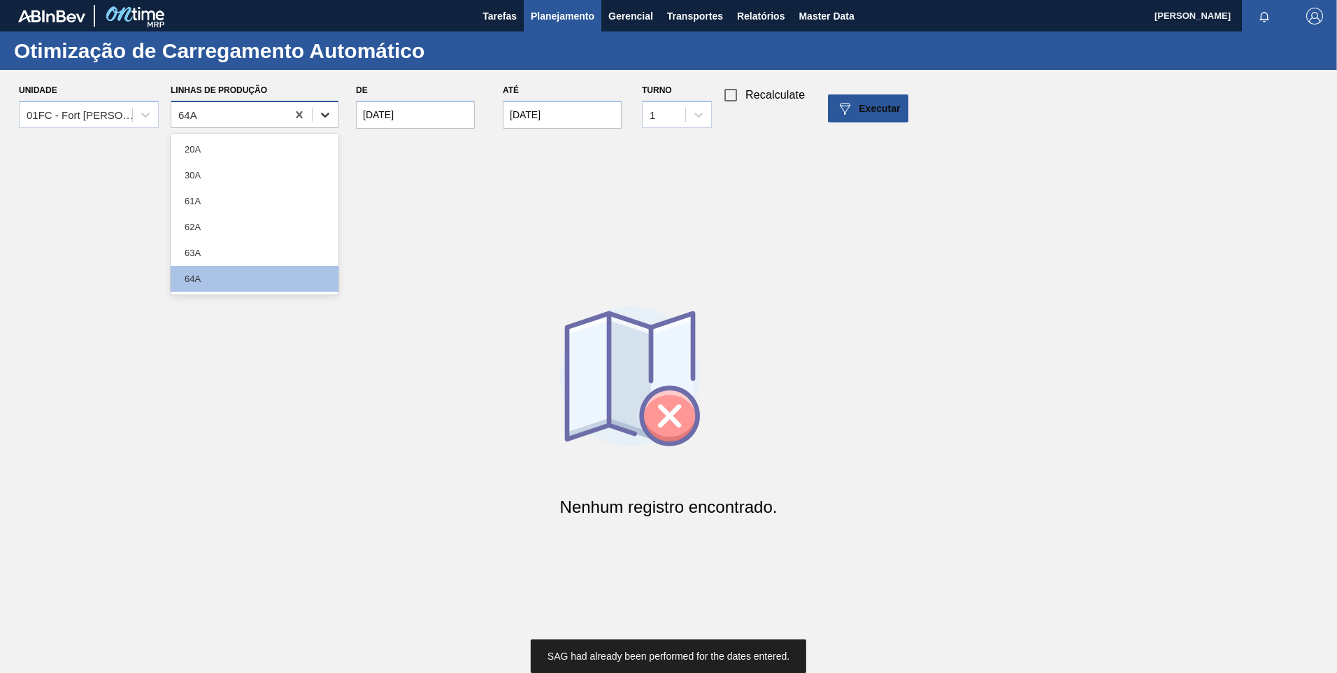
click at [318, 117] on icon at bounding box center [325, 115] width 14 height 14
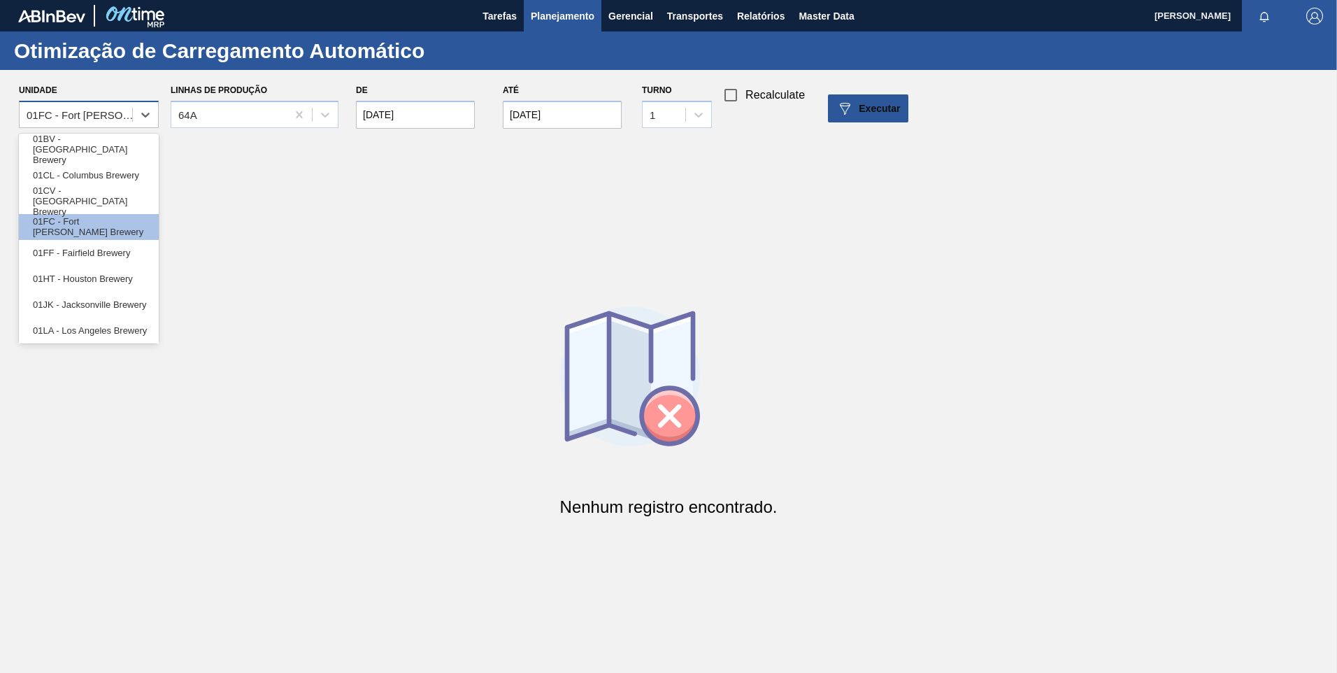
click at [115, 117] on div "01FC - Fort [PERSON_NAME] Brewery" at bounding box center [80, 114] width 107 height 12
click at [94, 252] on div "01FF - Fairfield Brewery" at bounding box center [89, 253] width 140 height 26
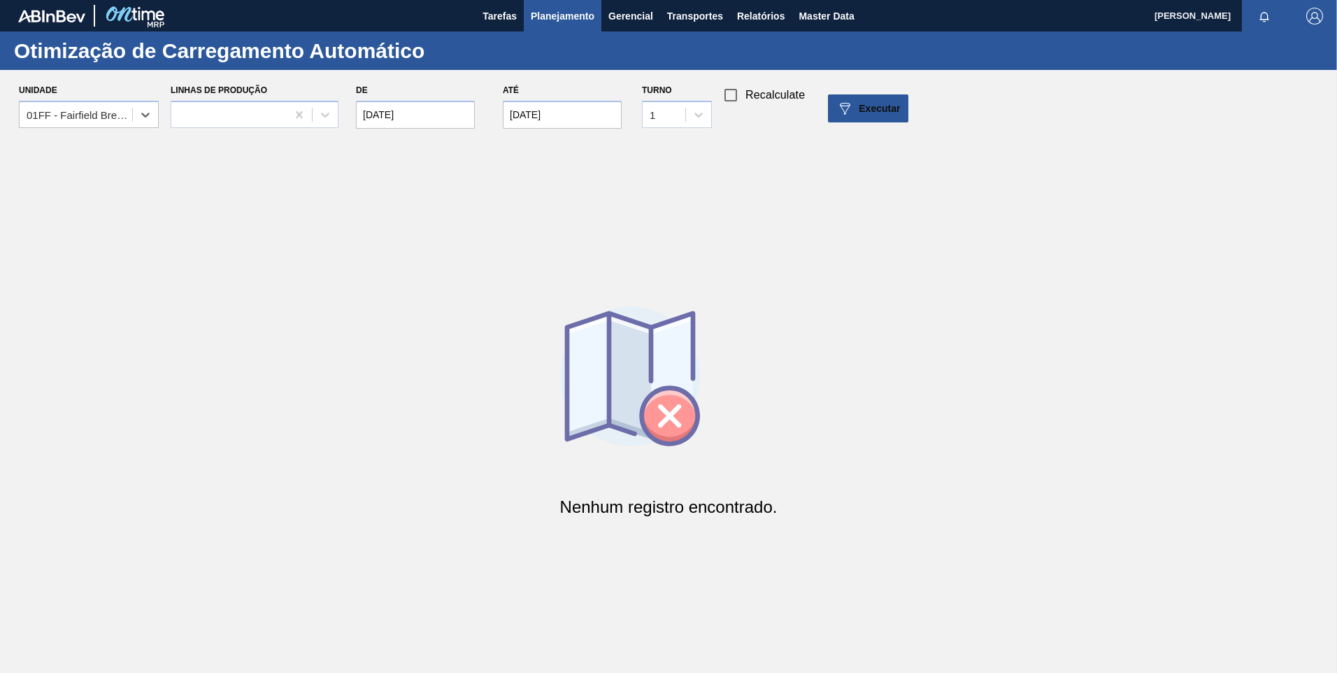
click at [340, 106] on div "Unidade option 01FF - Fairfield Brewery, selected. Select is focused ,type to r…" at bounding box center [674, 108] width 1348 height 56
click at [319, 115] on icon at bounding box center [325, 115] width 14 height 14
click at [243, 138] on div "01A" at bounding box center [255, 149] width 168 height 26
click at [838, 101] on img at bounding box center [844, 108] width 17 height 17
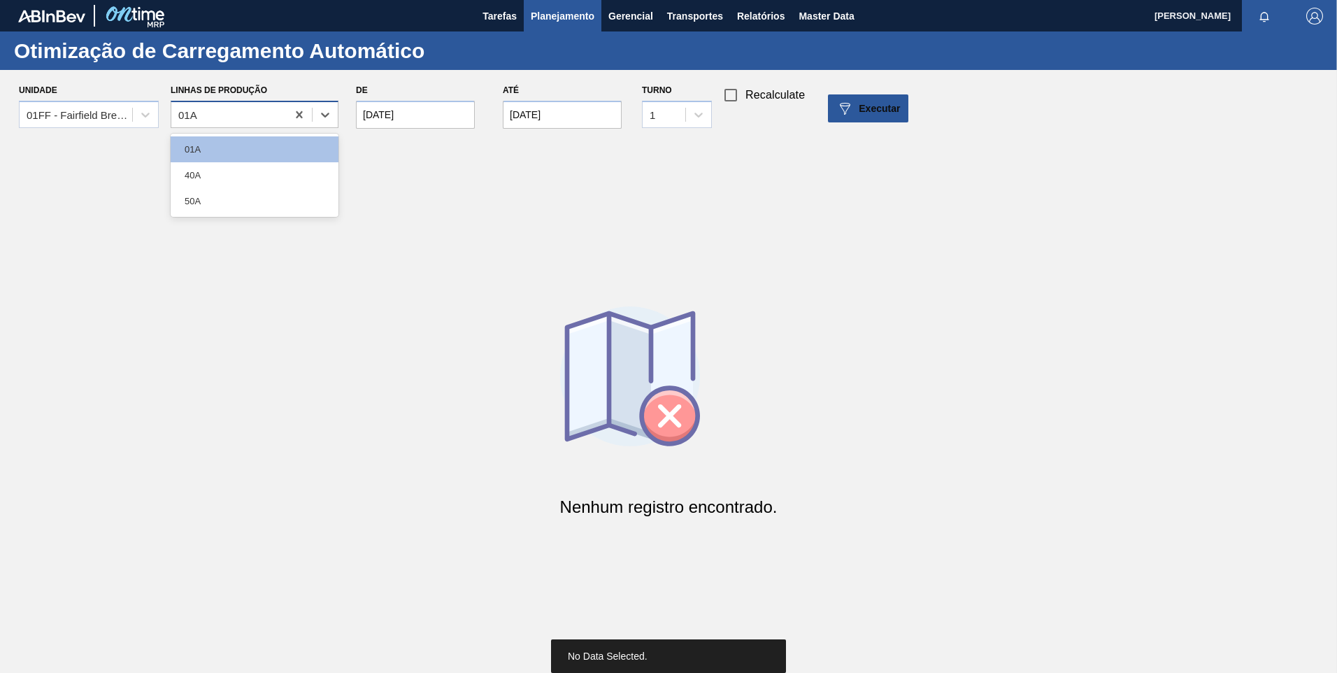
click at [263, 123] on div "01A" at bounding box center [228, 114] width 115 height 20
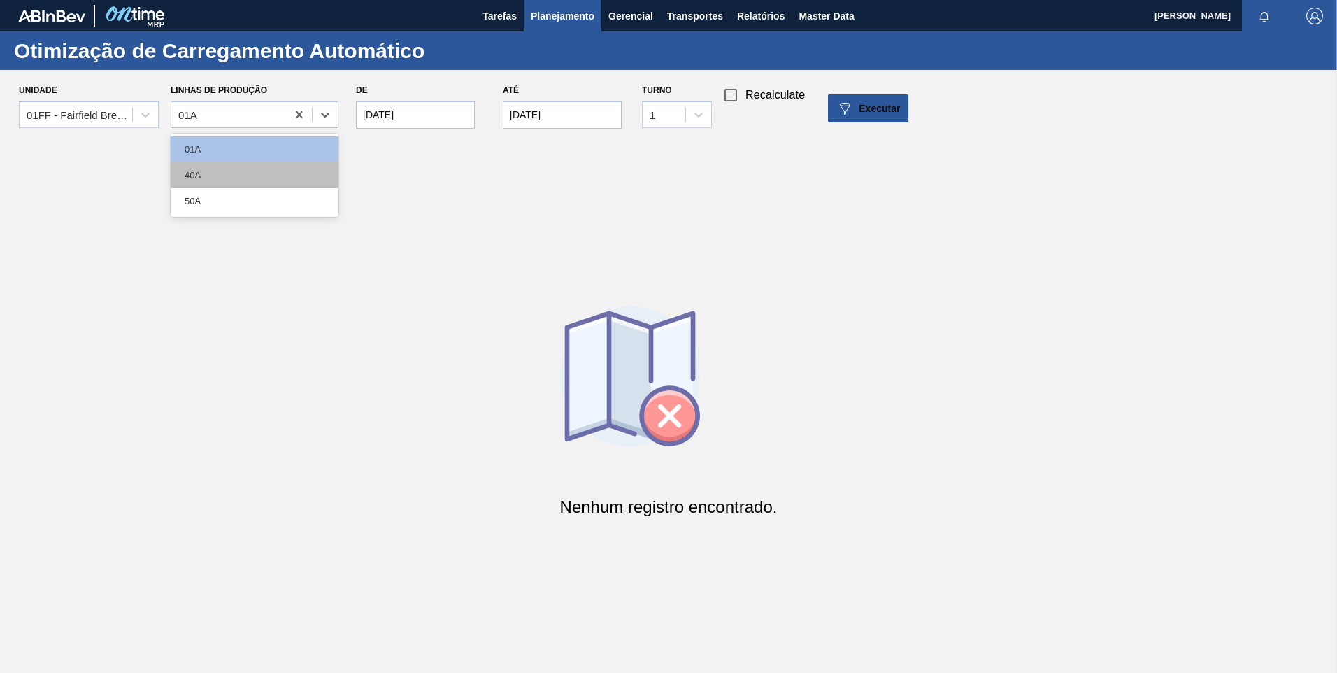
click at [241, 170] on div "40A" at bounding box center [255, 175] width 168 height 26
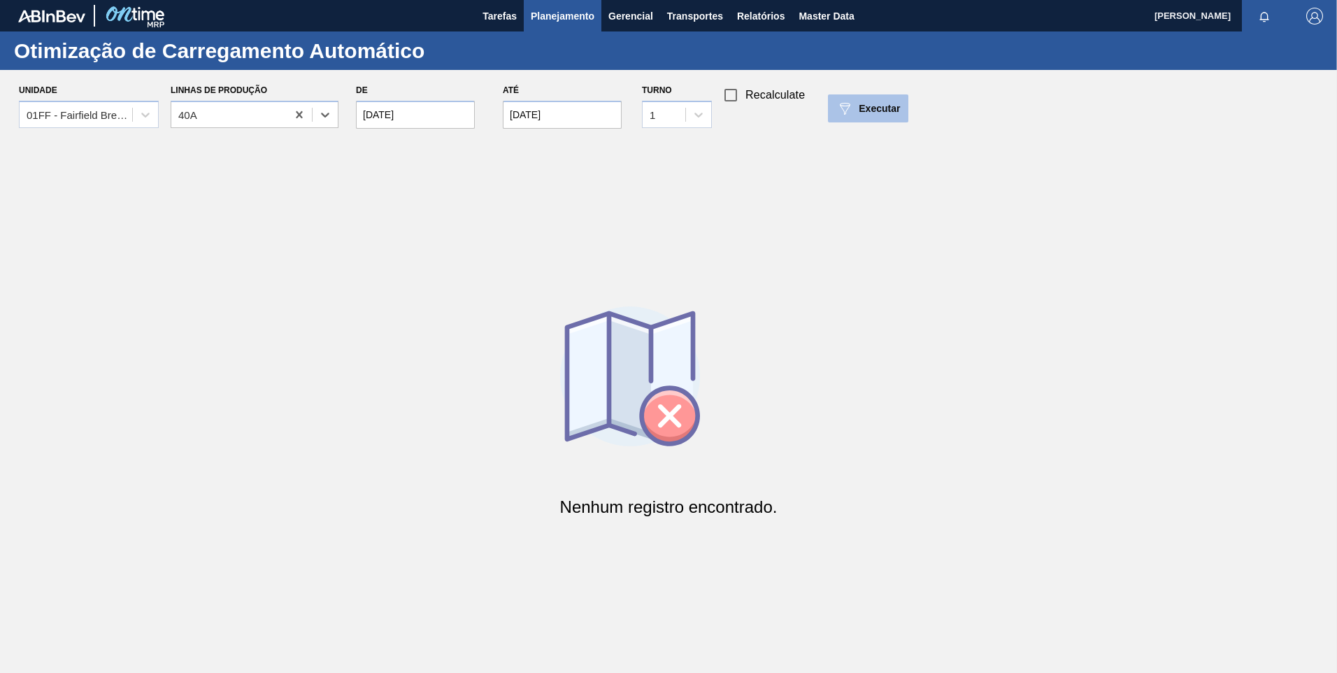
click at [850, 108] on img at bounding box center [844, 108] width 17 height 17
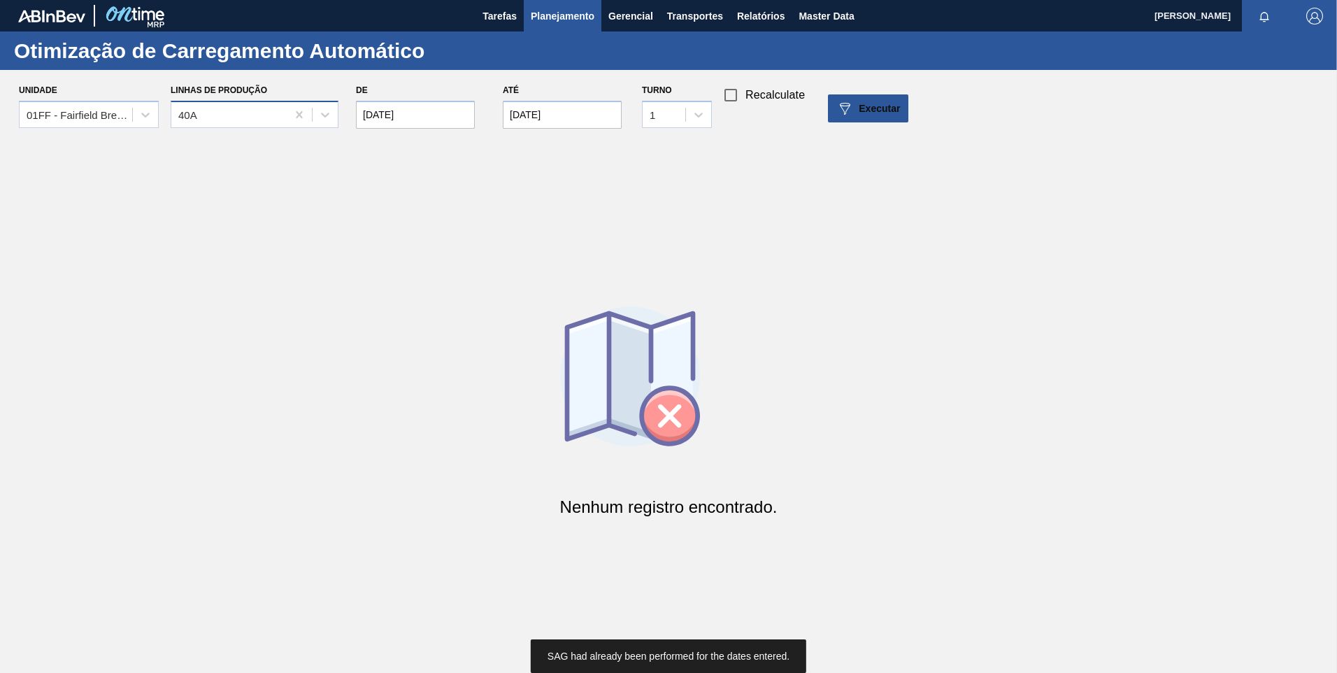
click at [234, 113] on div "40A" at bounding box center [228, 114] width 115 height 20
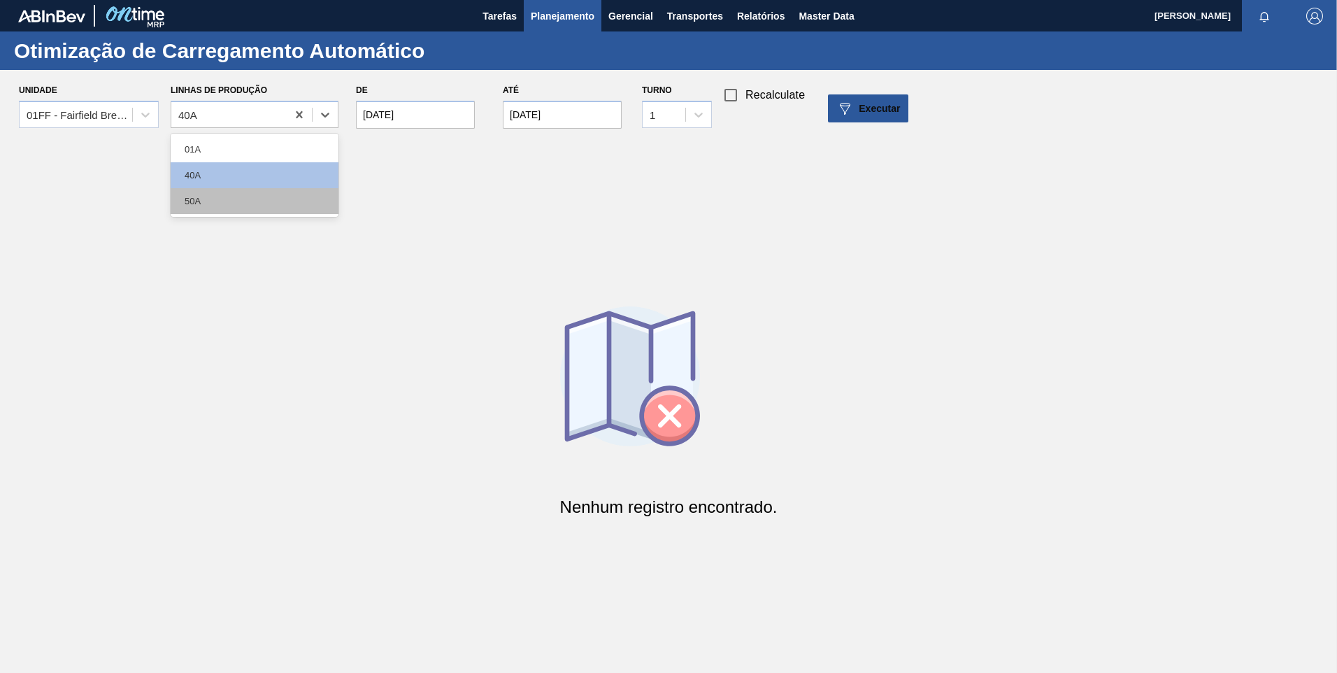
click at [200, 201] on div "50A" at bounding box center [255, 201] width 168 height 26
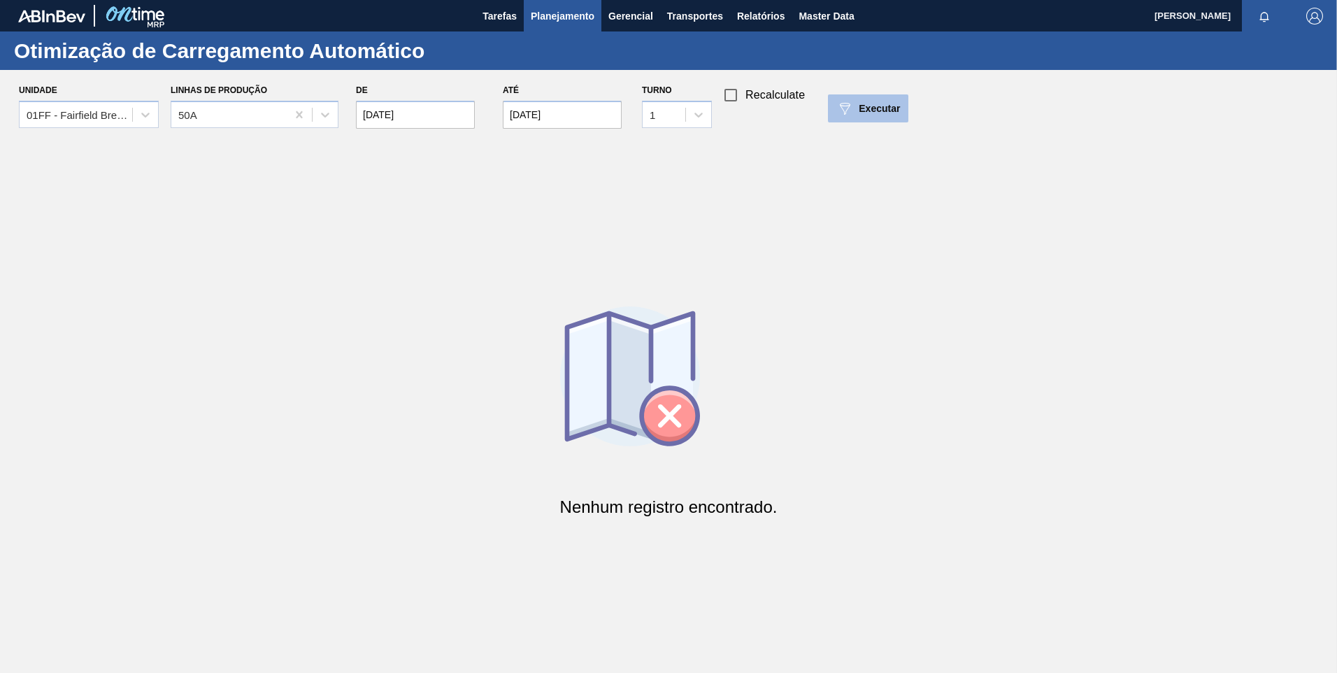
click at [864, 112] on span "Executar" at bounding box center [879, 108] width 41 height 11
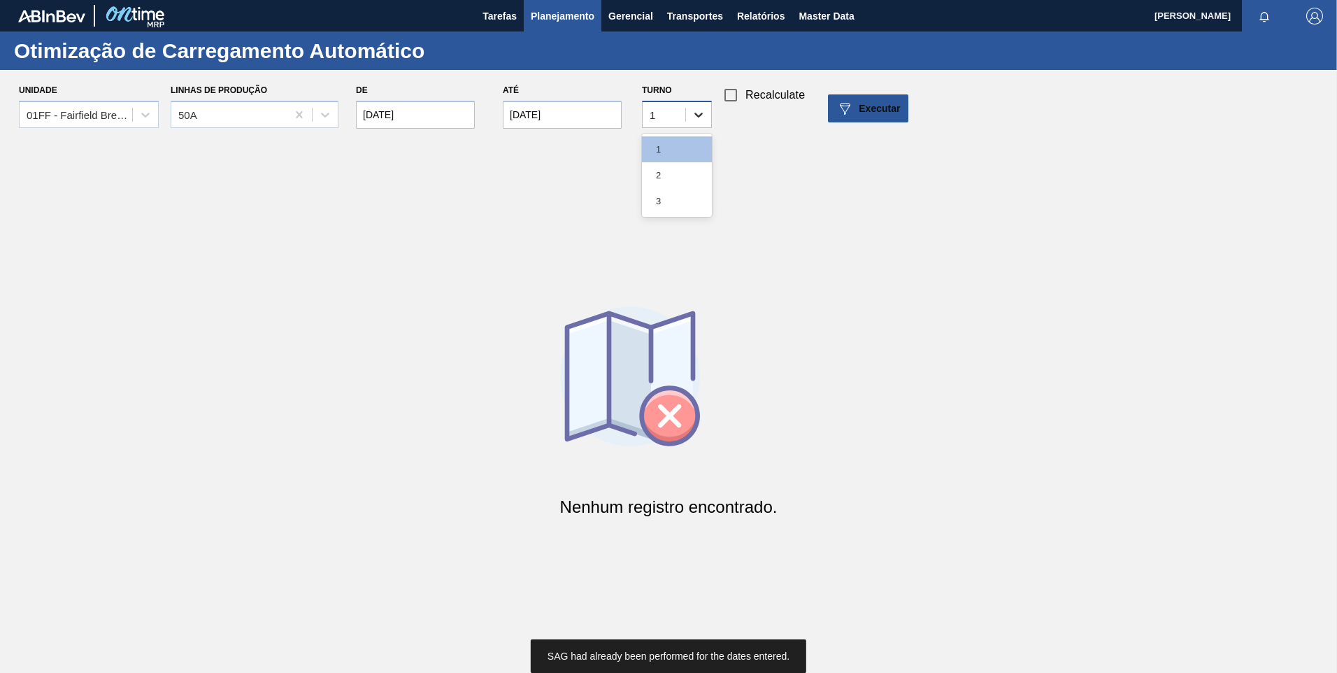
click at [694, 115] on icon at bounding box center [699, 115] width 14 height 14
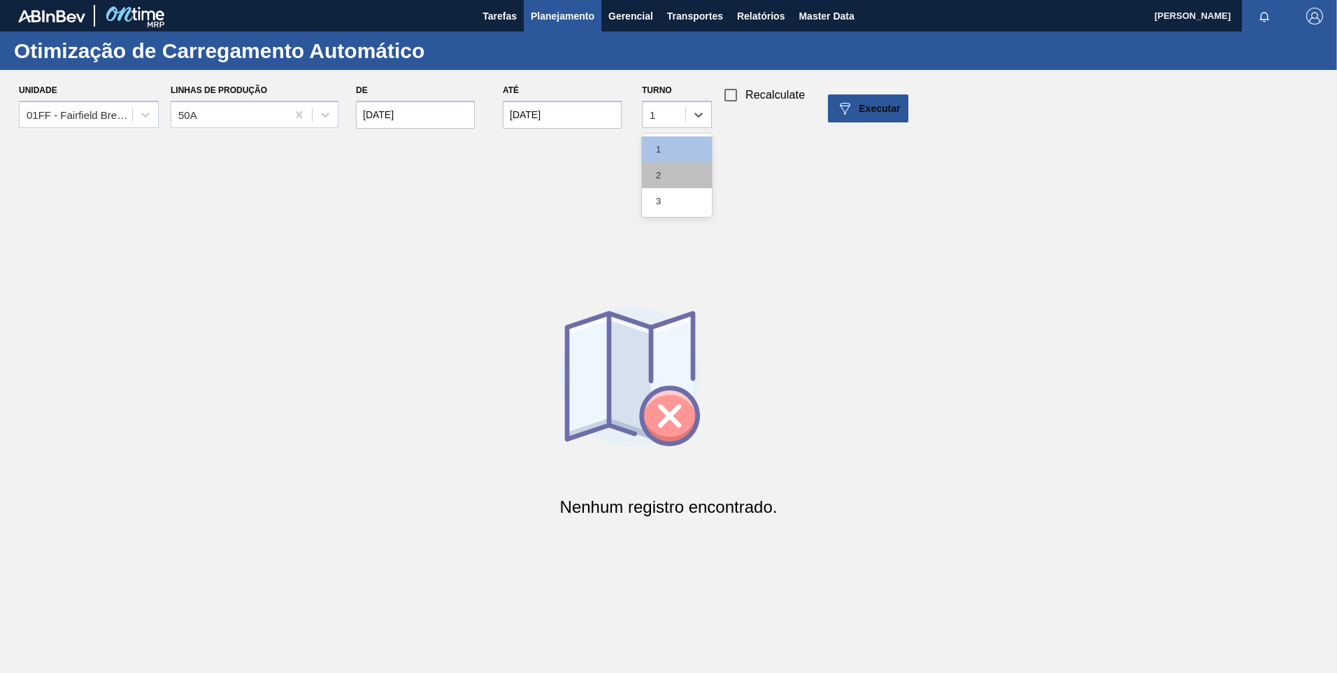
click at [663, 171] on div "2" at bounding box center [677, 175] width 70 height 26
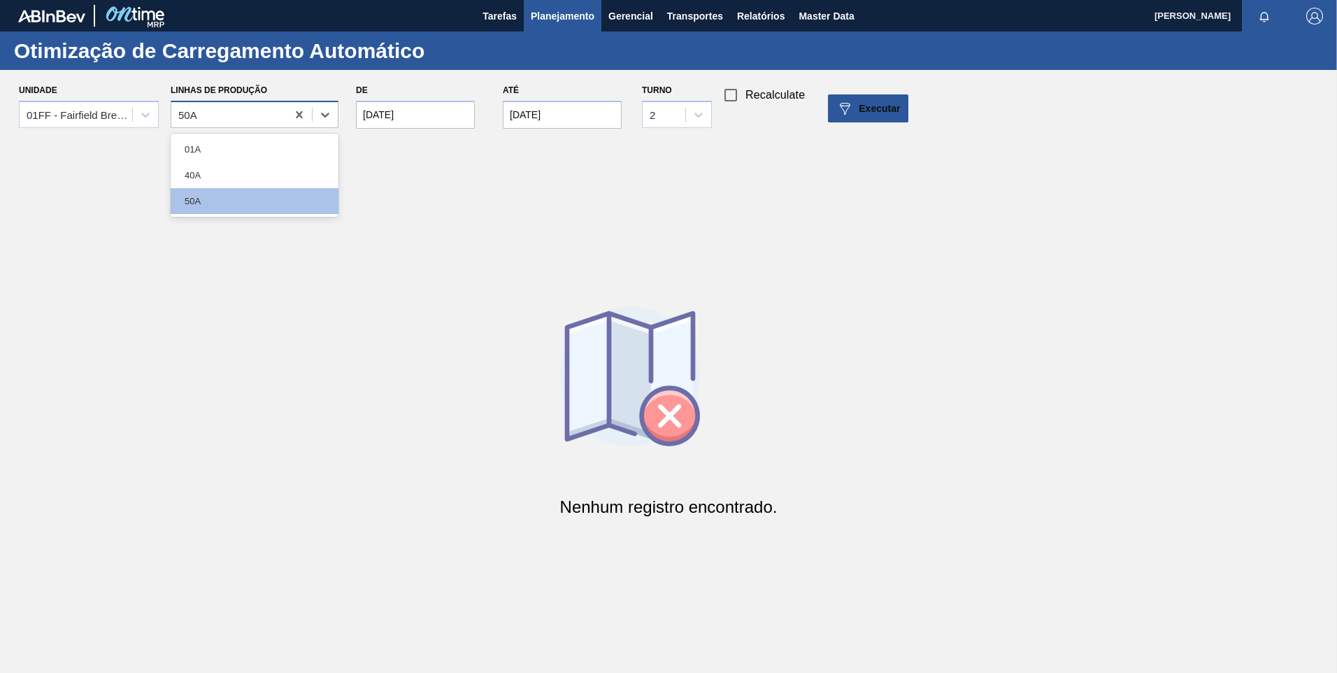
click at [242, 111] on div "50A" at bounding box center [228, 114] width 115 height 20
click at [224, 153] on div "01A" at bounding box center [255, 149] width 168 height 26
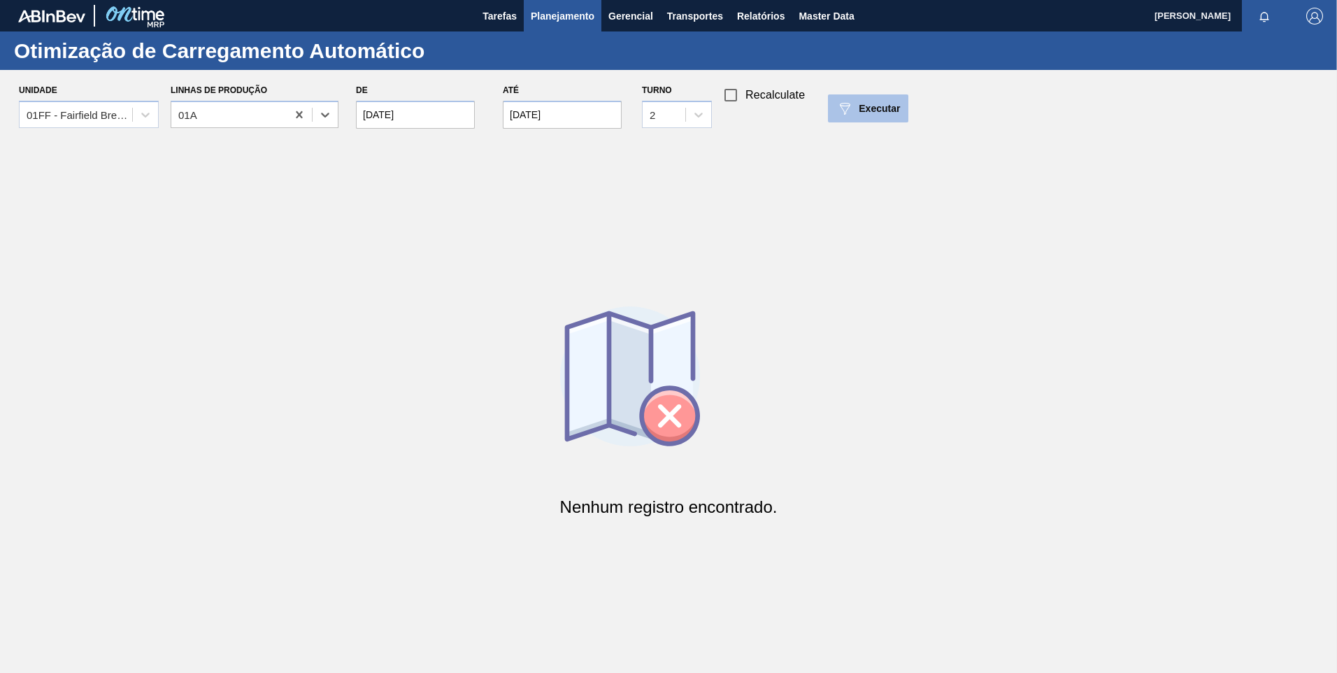
click at [840, 115] on img at bounding box center [844, 108] width 17 height 17
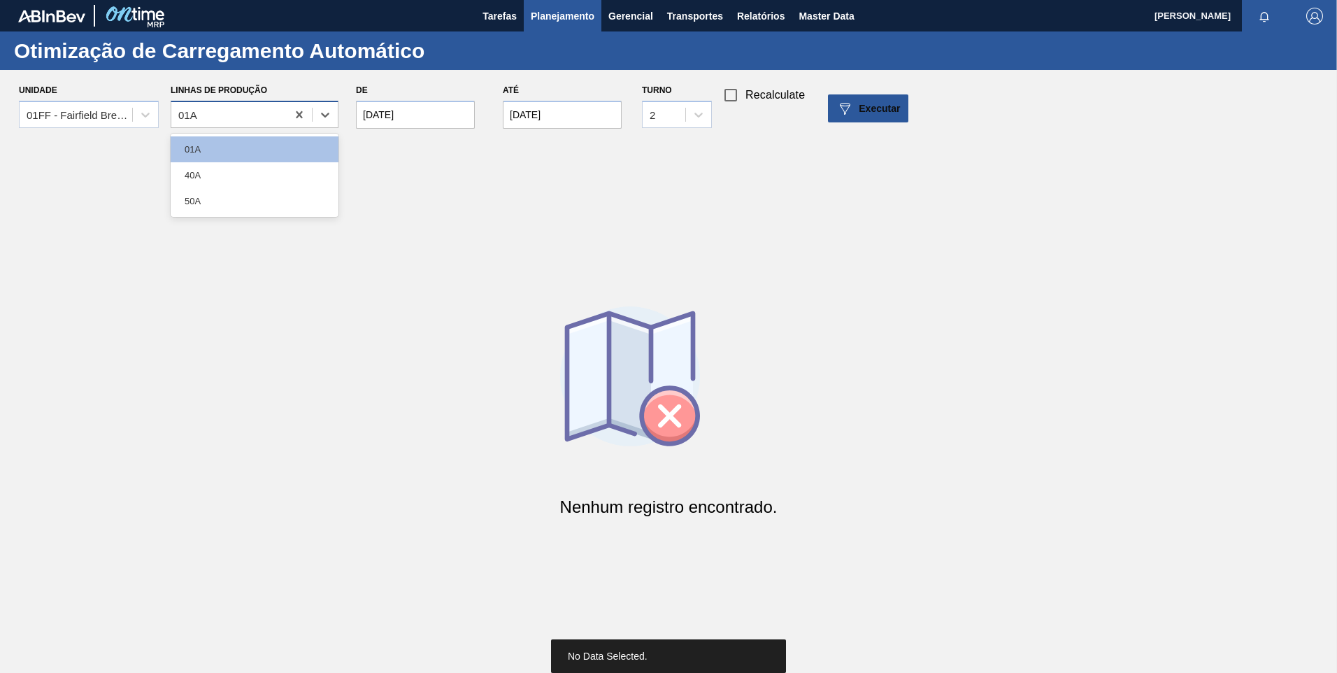
click at [285, 117] on div "01A" at bounding box center [228, 114] width 115 height 20
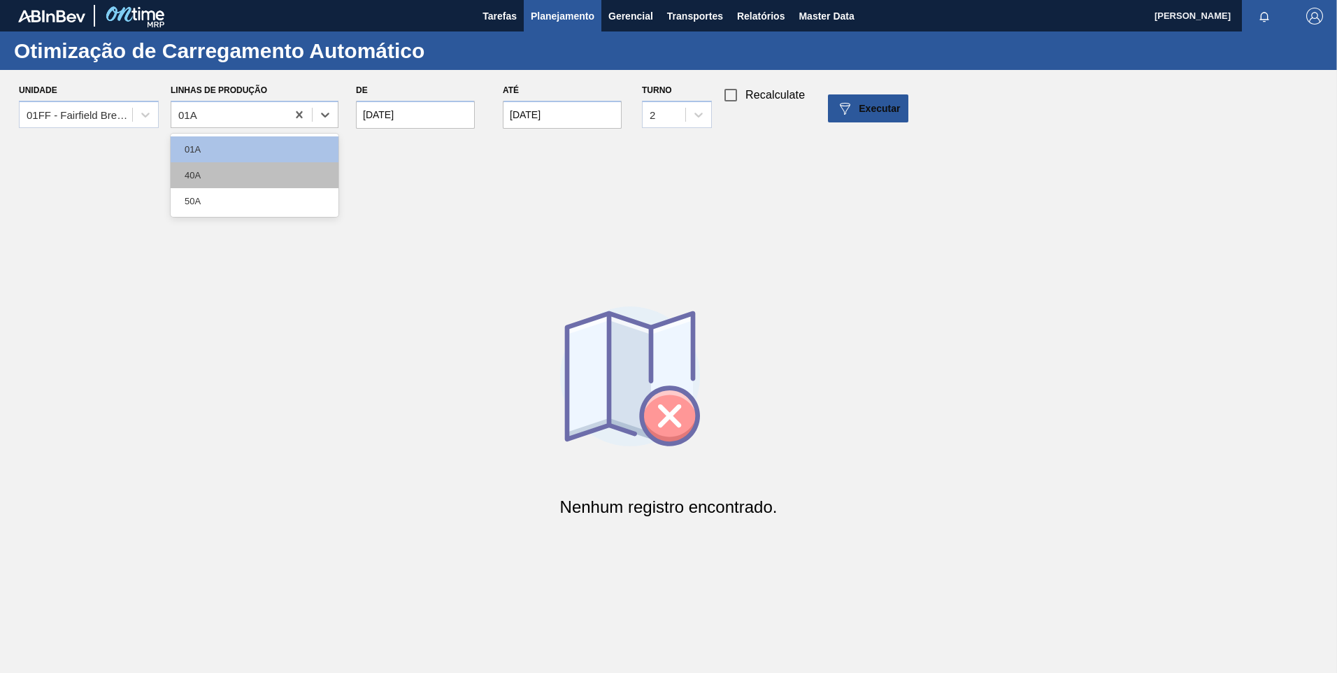
click at [220, 173] on div "40A" at bounding box center [255, 175] width 168 height 26
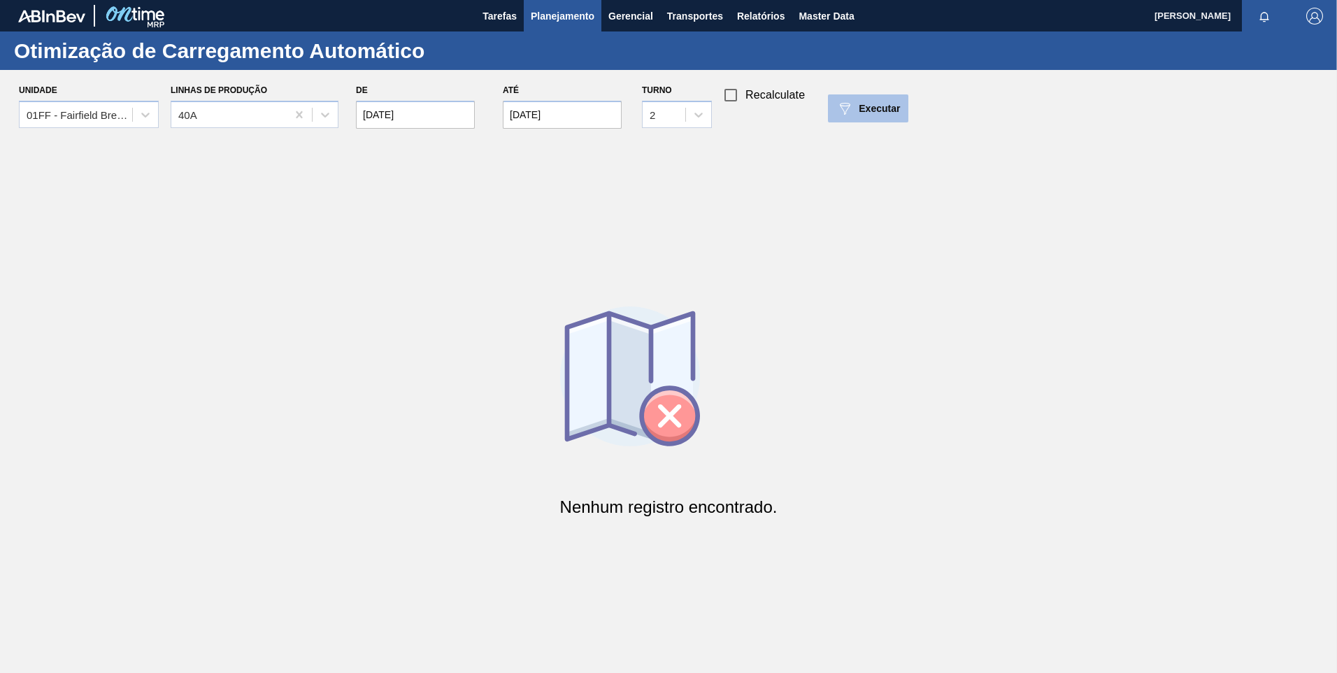
click at [859, 111] on span "Executar" at bounding box center [879, 108] width 41 height 11
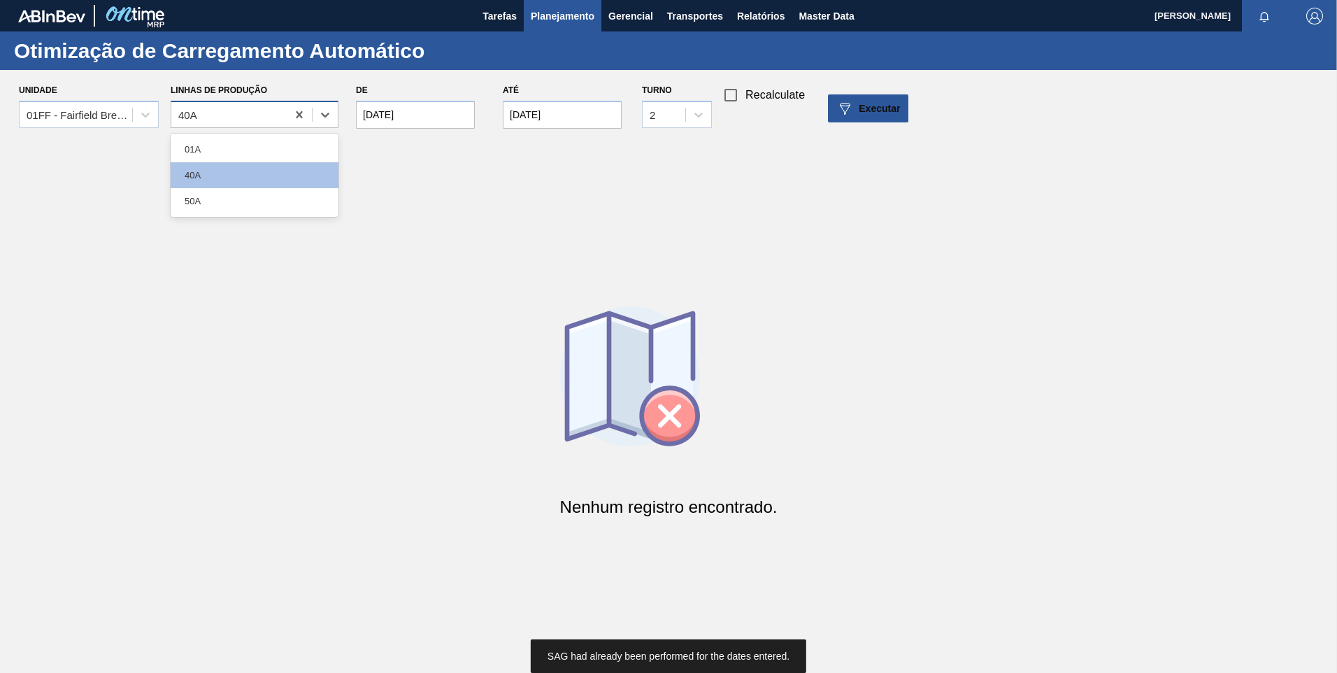
click at [282, 117] on div "40A" at bounding box center [228, 114] width 115 height 20
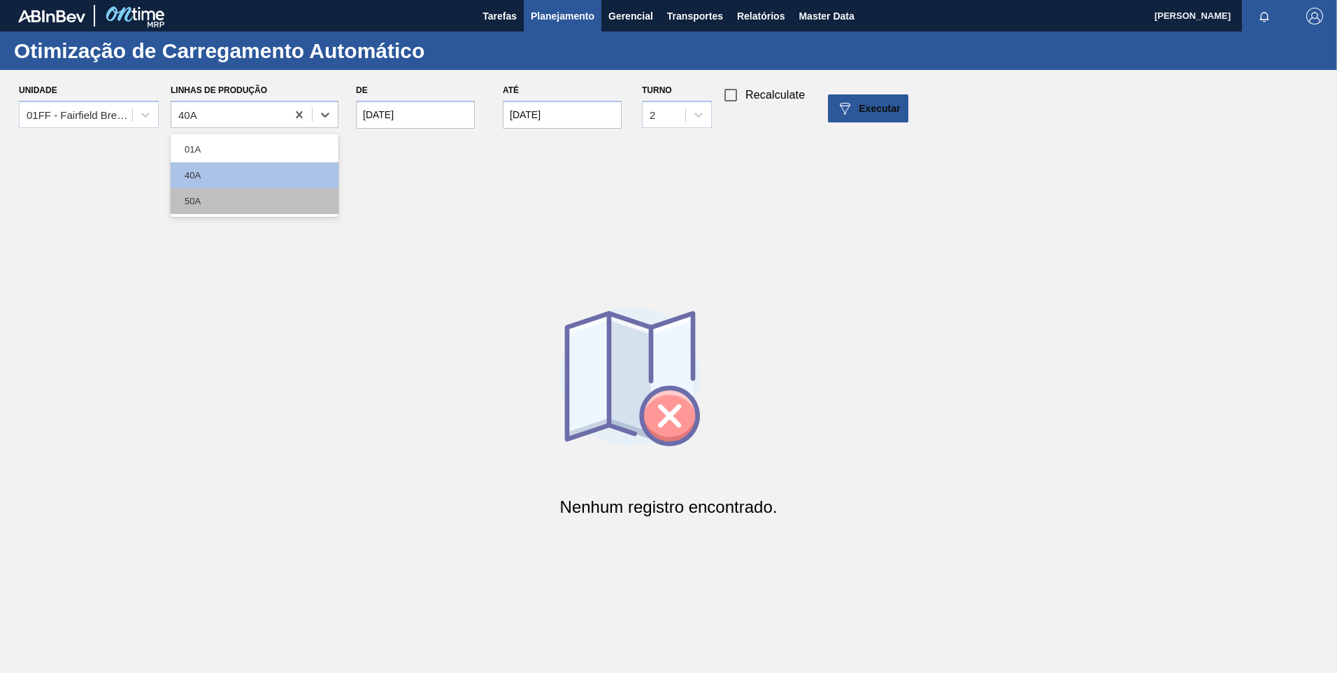
click at [211, 197] on div "50A" at bounding box center [255, 201] width 168 height 26
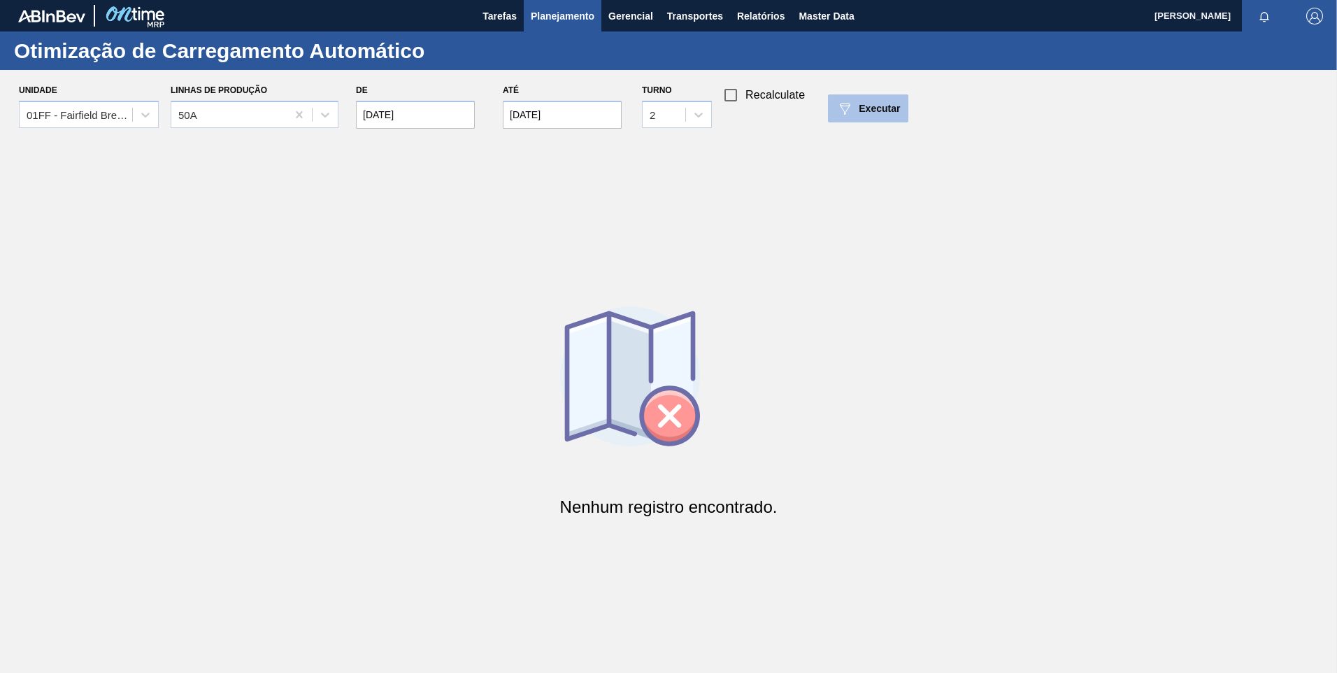
click at [882, 115] on div "Executar" at bounding box center [868, 108] width 64 height 17
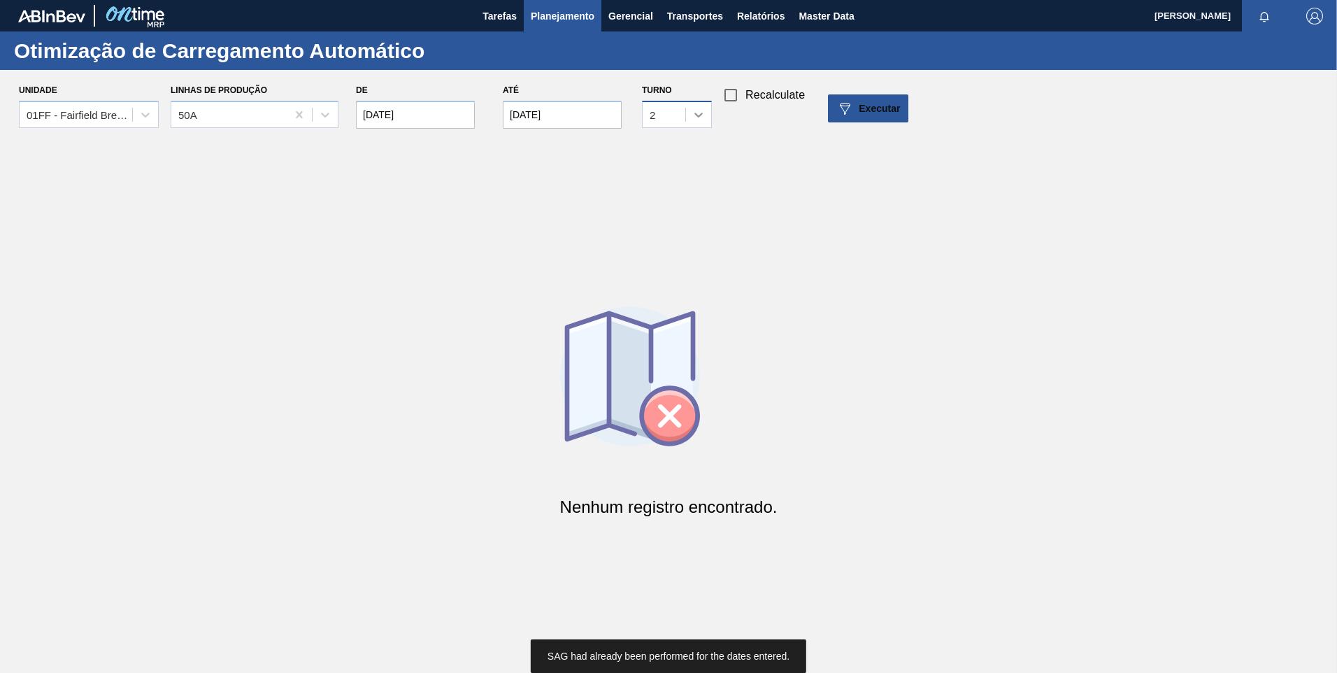
click at [694, 122] on div at bounding box center [698, 114] width 25 height 25
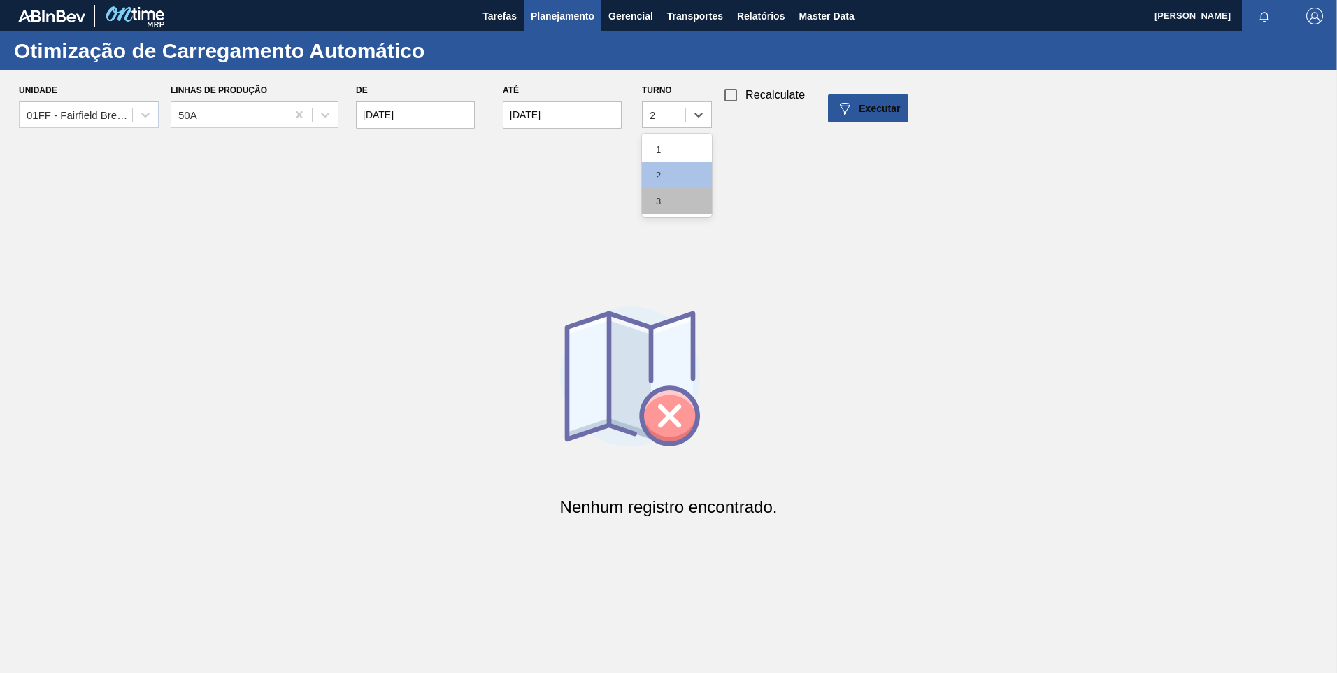
click at [664, 200] on div "3" at bounding box center [677, 201] width 70 height 26
click at [866, 115] on div "Executar" at bounding box center [868, 108] width 64 height 17
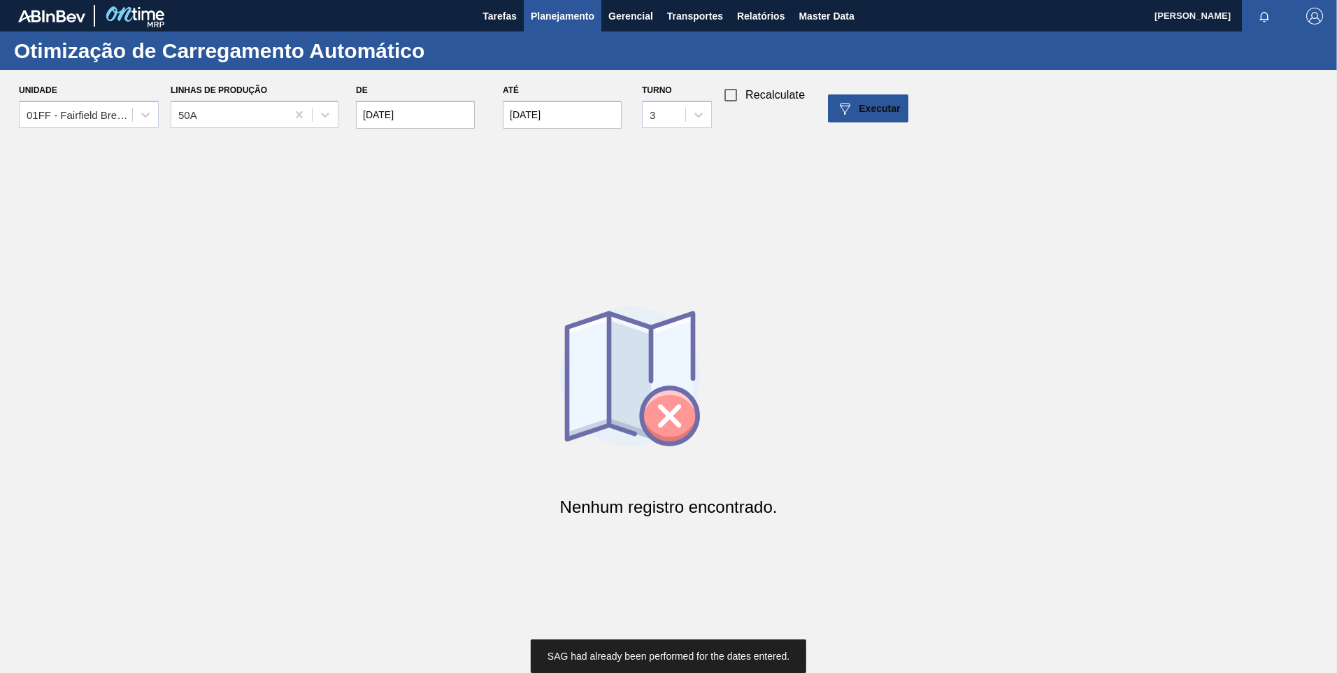
click at [287, 98] on div "Linhas de Produção 50A" at bounding box center [255, 108] width 168 height 56
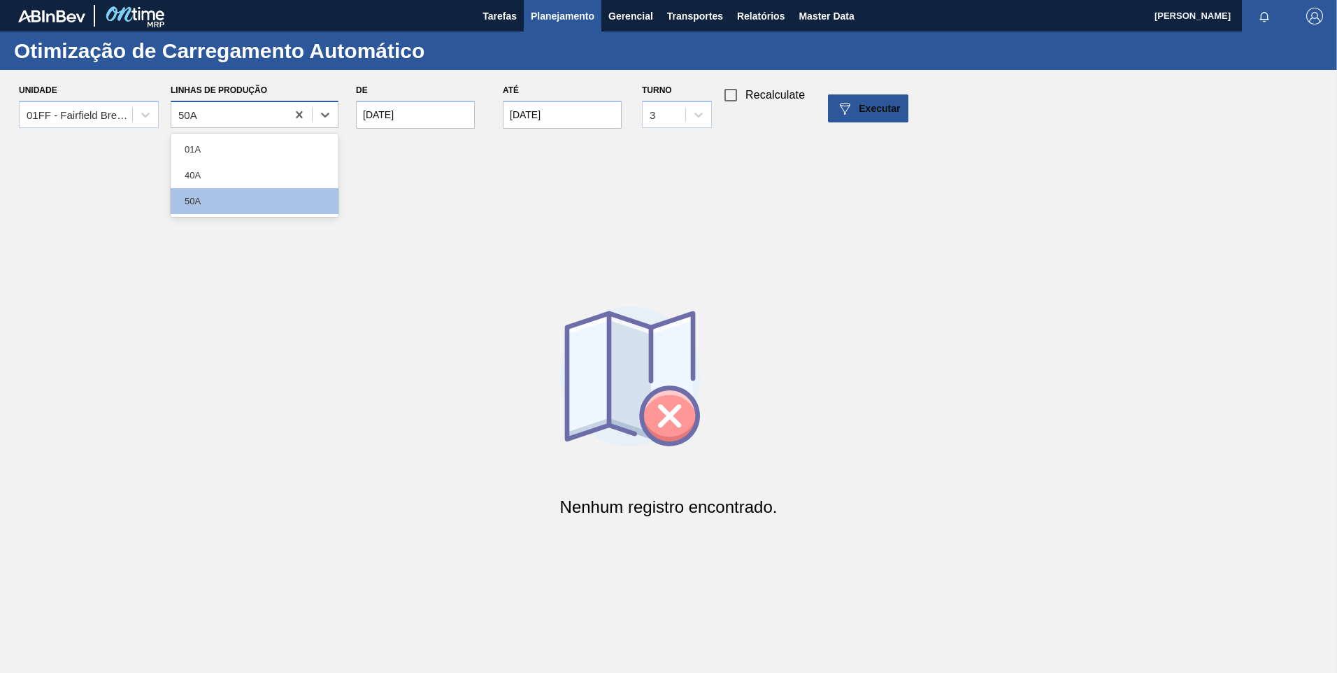
click at [219, 115] on div "50A" at bounding box center [228, 114] width 115 height 20
click at [212, 143] on div "01A" at bounding box center [255, 149] width 168 height 26
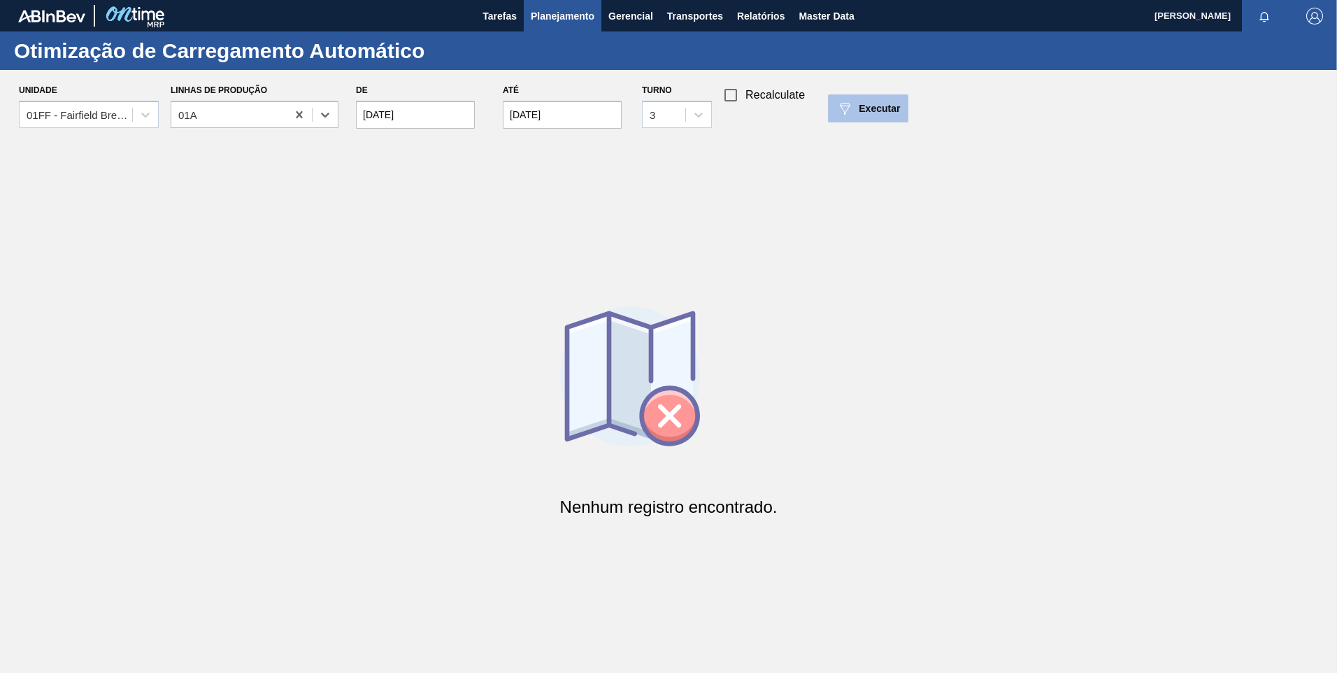
click at [899, 110] on span "Executar" at bounding box center [879, 108] width 41 height 11
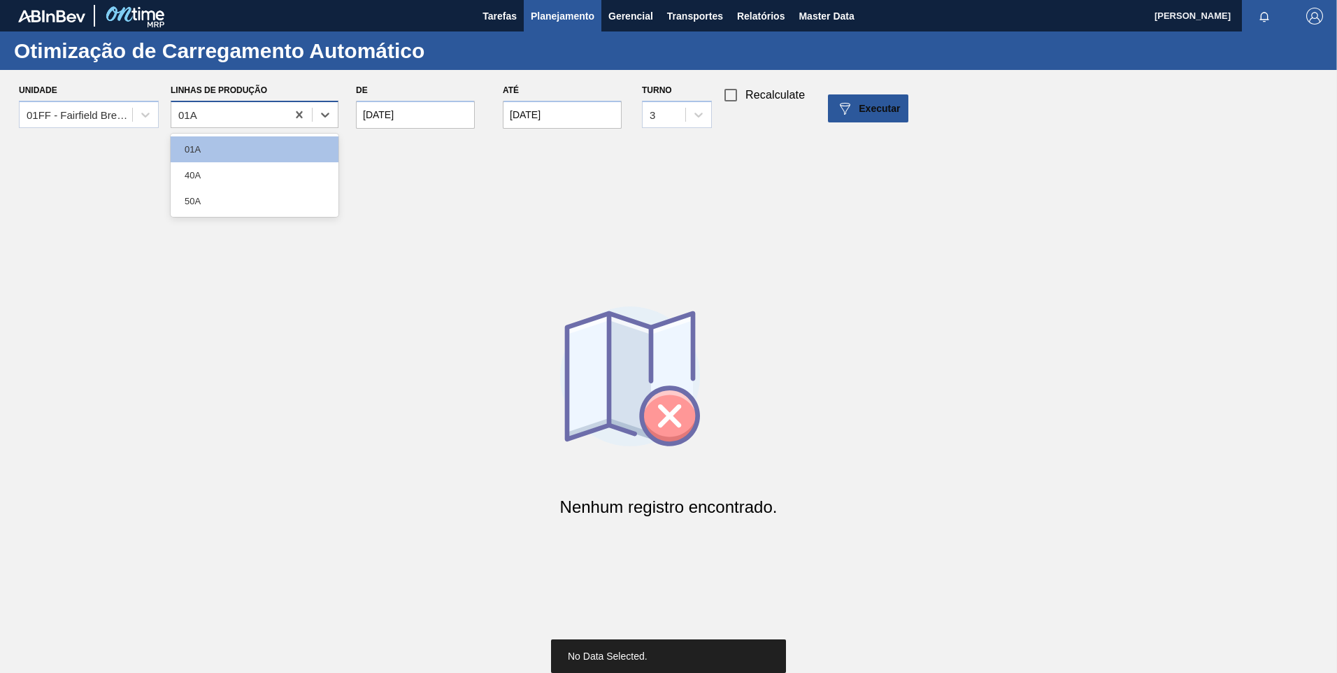
click at [234, 106] on div "01A" at bounding box center [228, 114] width 115 height 20
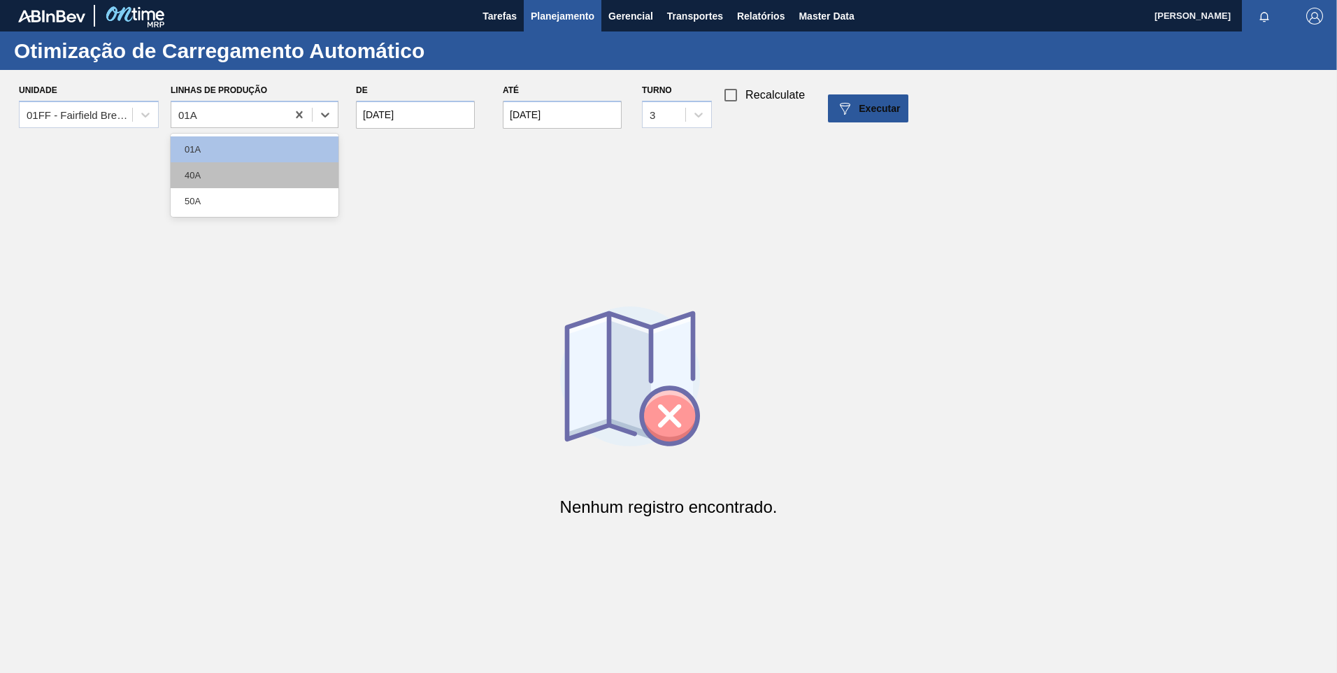
click at [218, 174] on div "40A" at bounding box center [255, 175] width 168 height 26
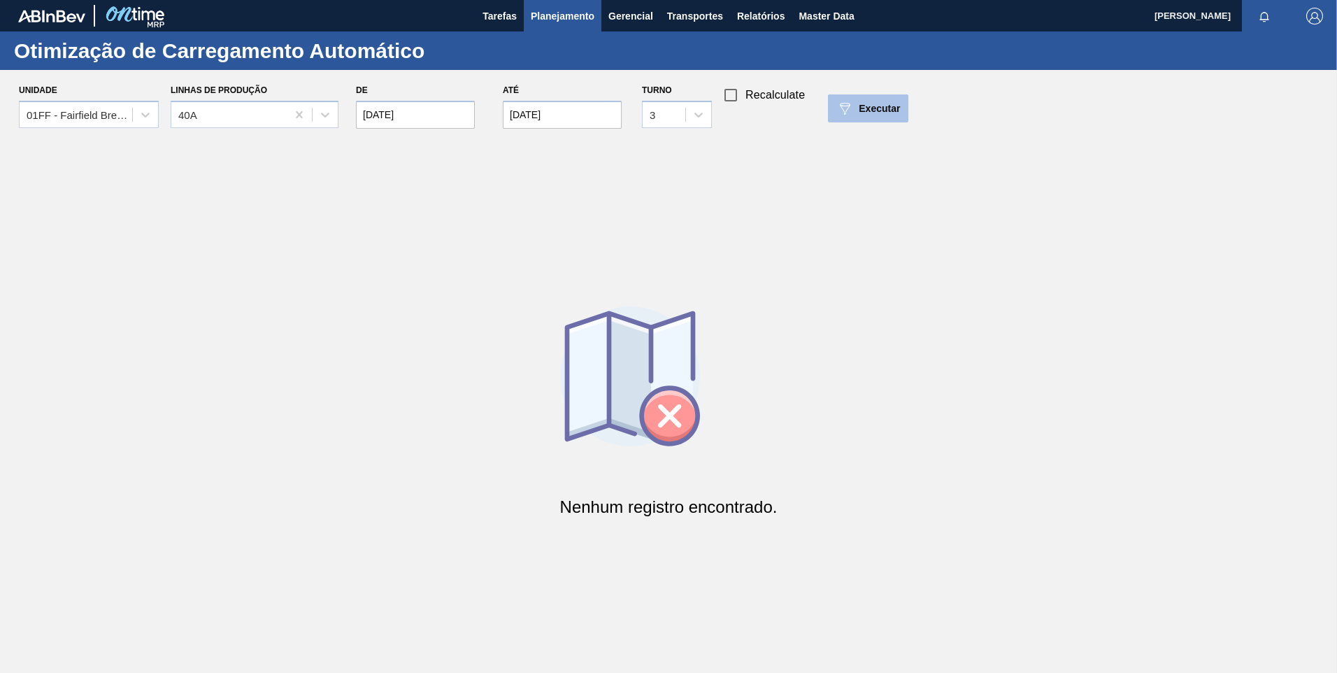
click at [862, 106] on span "Executar" at bounding box center [879, 108] width 41 height 11
click at [145, 115] on icon at bounding box center [145, 115] width 14 height 14
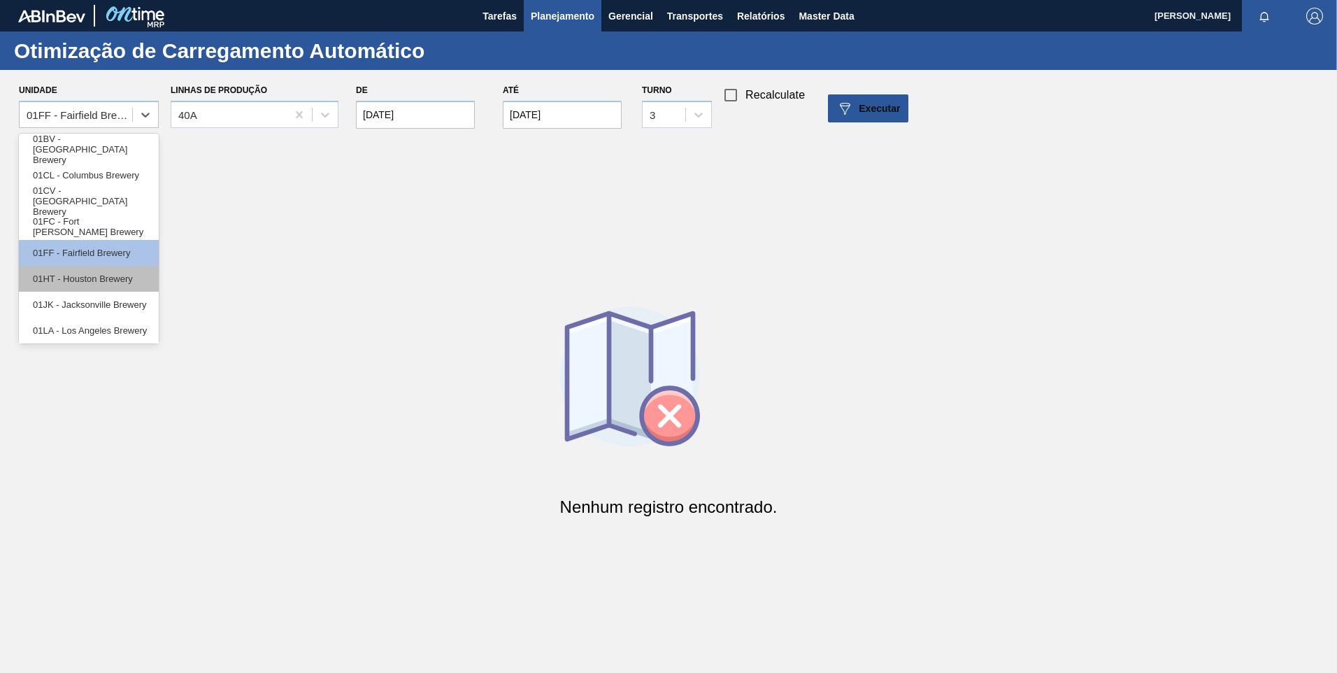
click at [91, 282] on div "01HT - Houston Brewery" at bounding box center [89, 279] width 140 height 26
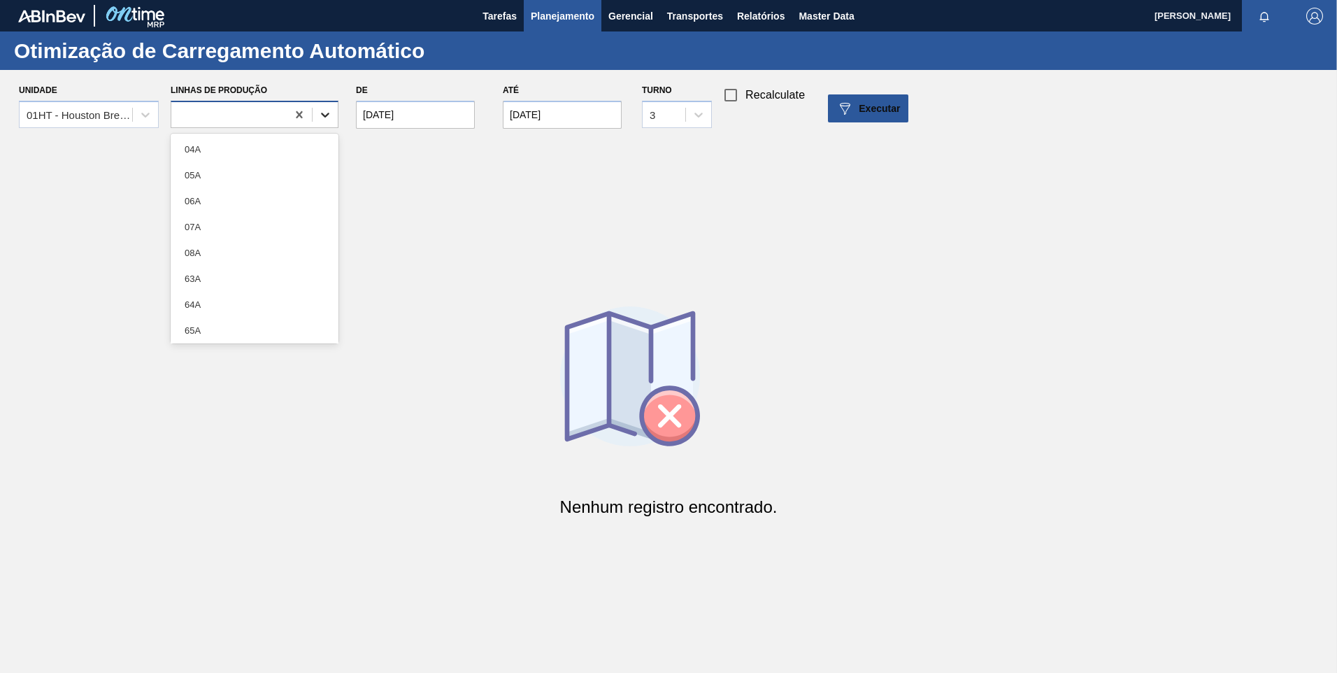
click at [335, 107] on div at bounding box center [325, 114] width 25 height 25
click at [262, 145] on div "04A" at bounding box center [255, 149] width 168 height 26
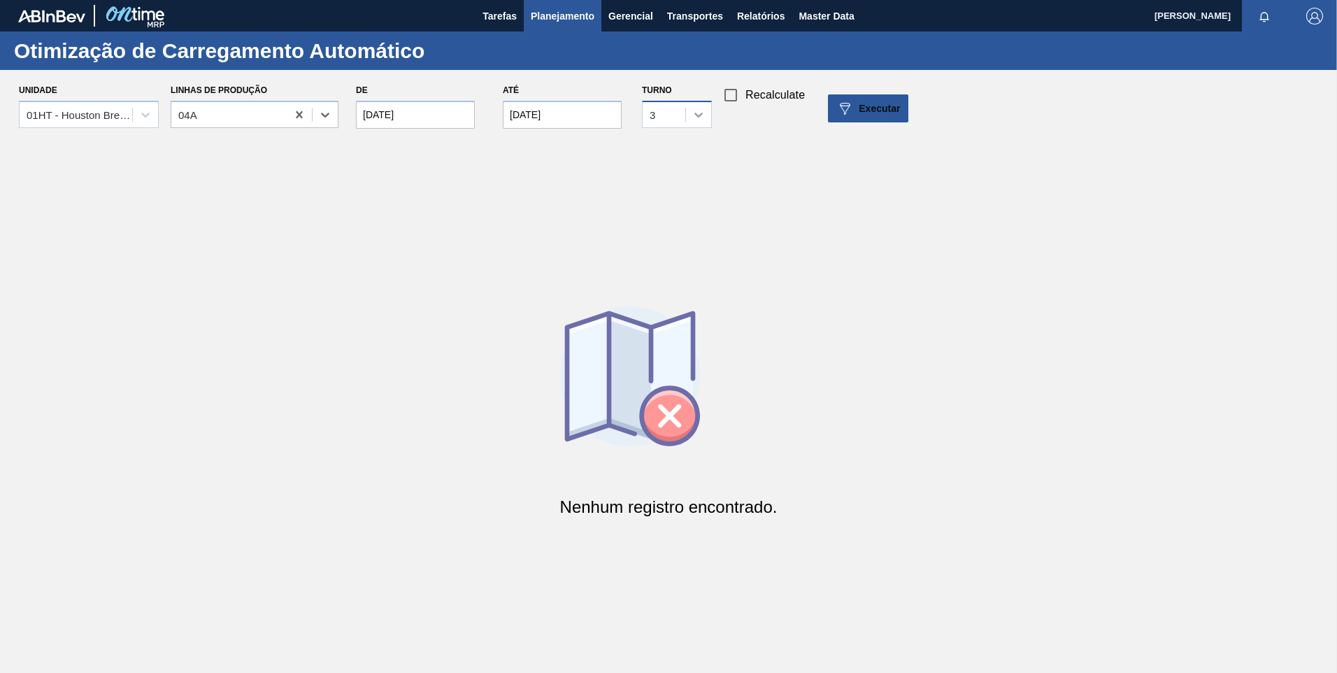
click at [699, 108] on icon at bounding box center [699, 115] width 14 height 14
click at [664, 143] on div "1" at bounding box center [677, 149] width 70 height 26
click at [897, 97] on button "Executar" at bounding box center [868, 108] width 80 height 28
click at [141, 115] on icon at bounding box center [145, 115] width 14 height 14
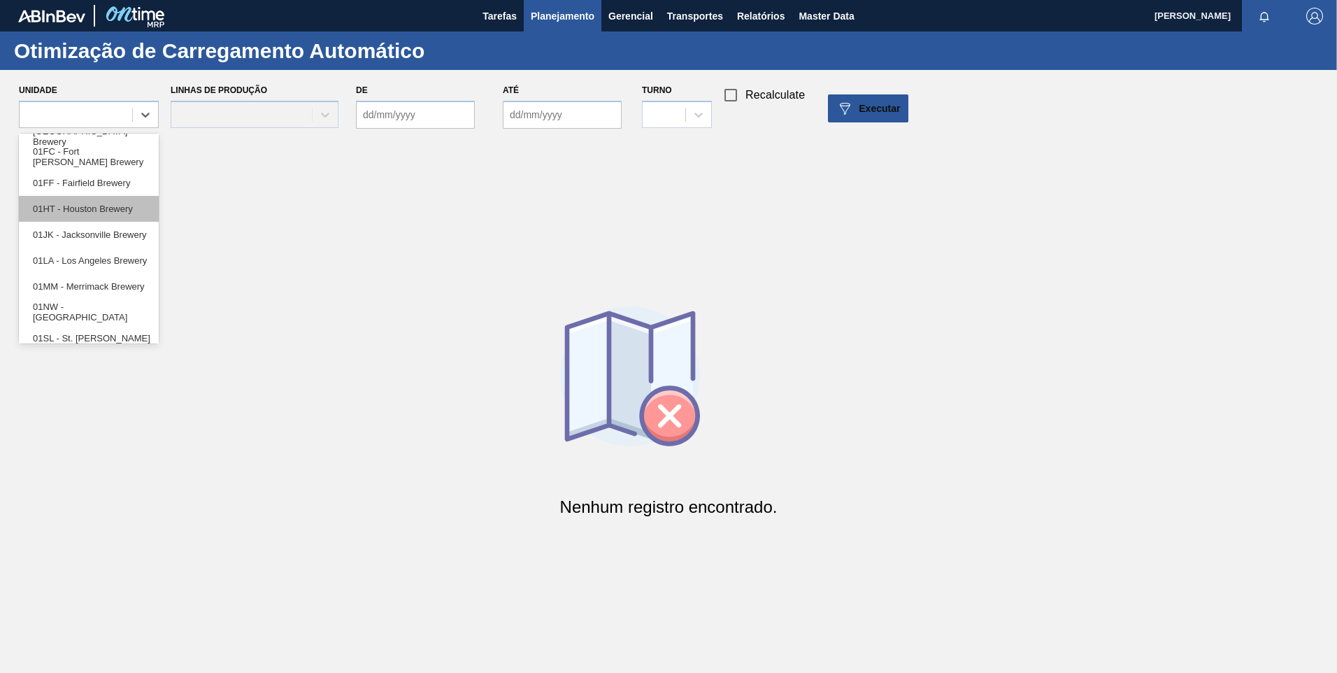
scroll to position [106, 0]
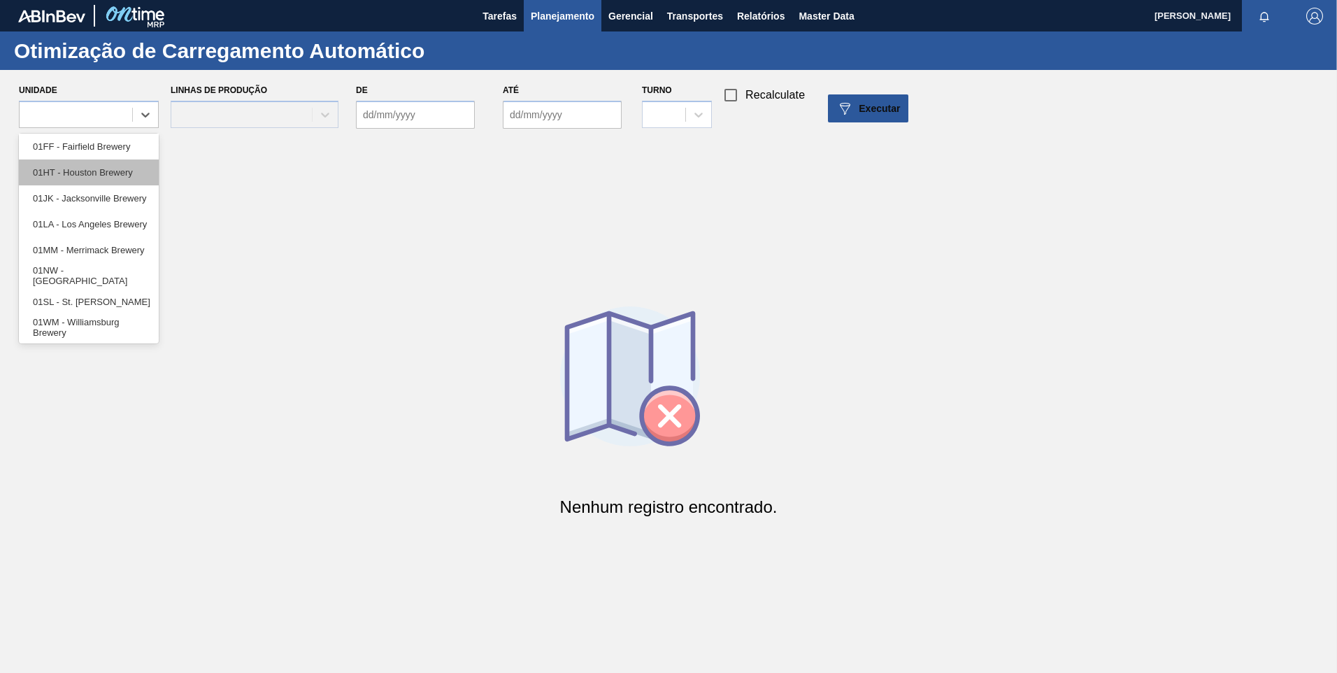
click at [84, 176] on div "01HT - Houston Brewery" at bounding box center [89, 172] width 140 height 26
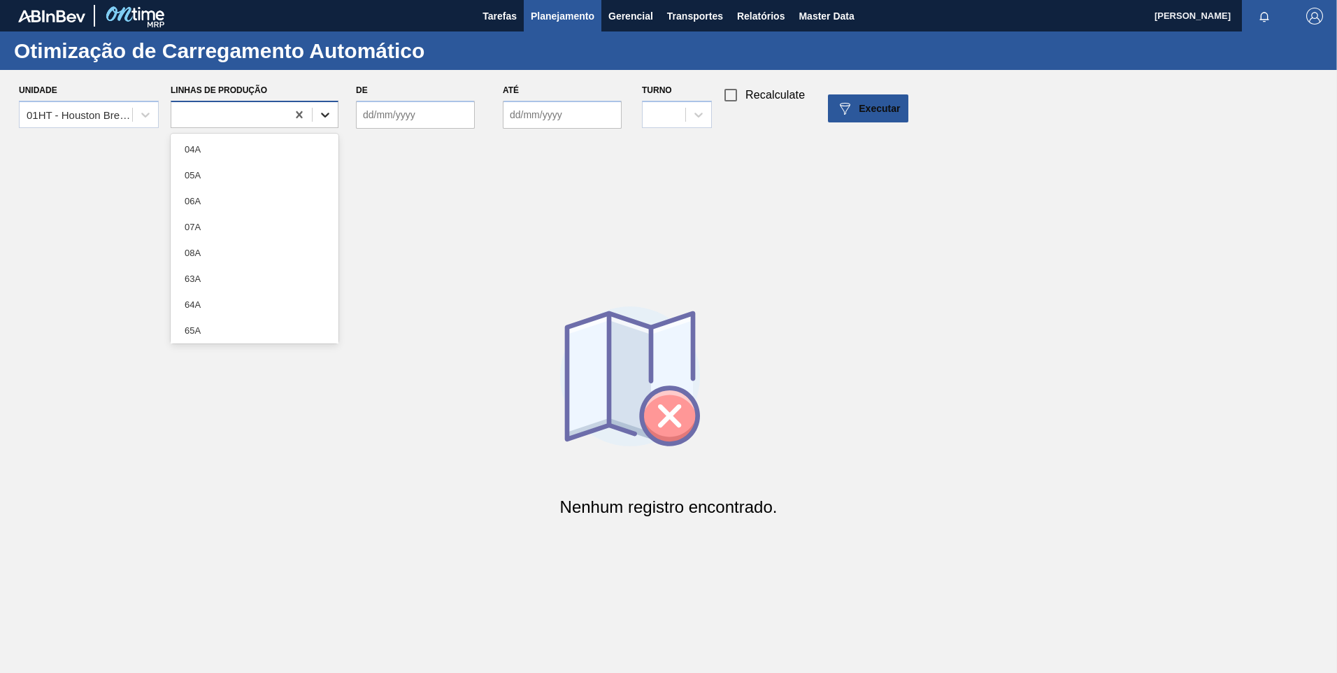
click at [331, 110] on icon at bounding box center [325, 115] width 14 height 14
click at [272, 142] on div "04A" at bounding box center [255, 149] width 168 height 26
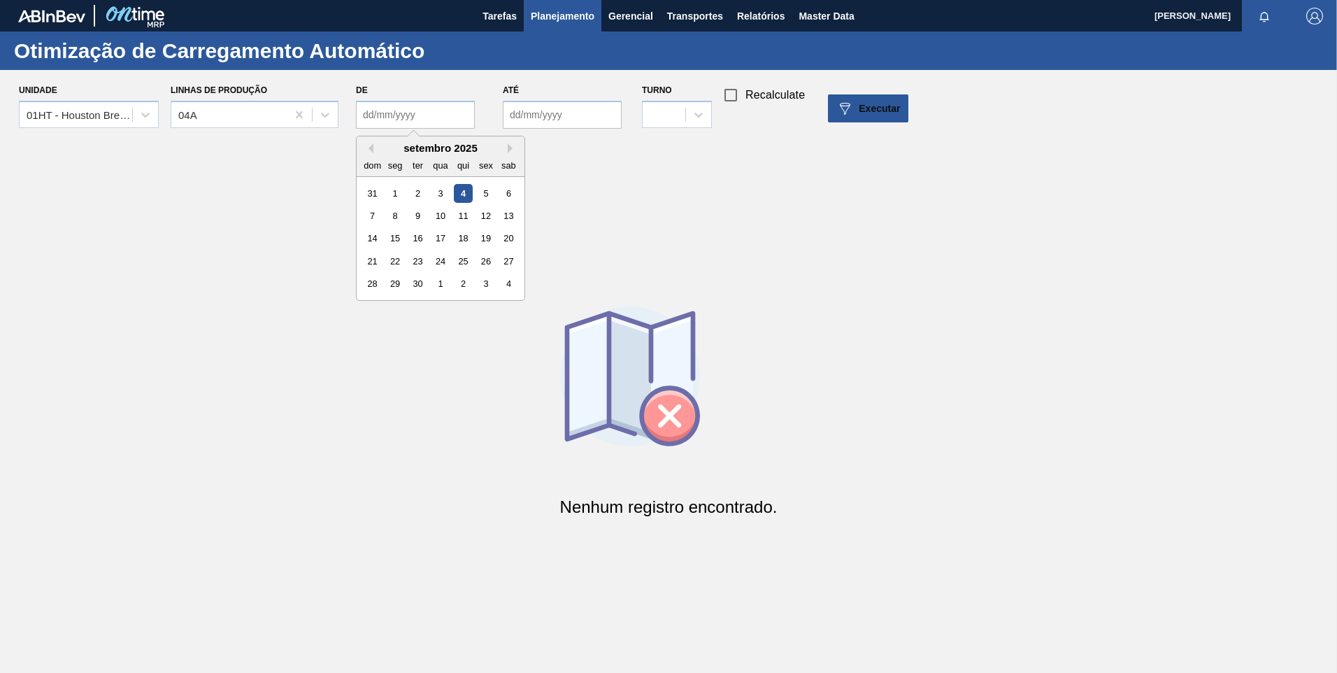
click at [411, 108] on input "De" at bounding box center [415, 115] width 119 height 28
click at [391, 213] on div "8" at bounding box center [395, 215] width 19 height 19
type input "[DATE]"
click at [590, 117] on input "Até" at bounding box center [562, 115] width 119 height 28
click at [657, 287] on div "4" at bounding box center [655, 283] width 19 height 19
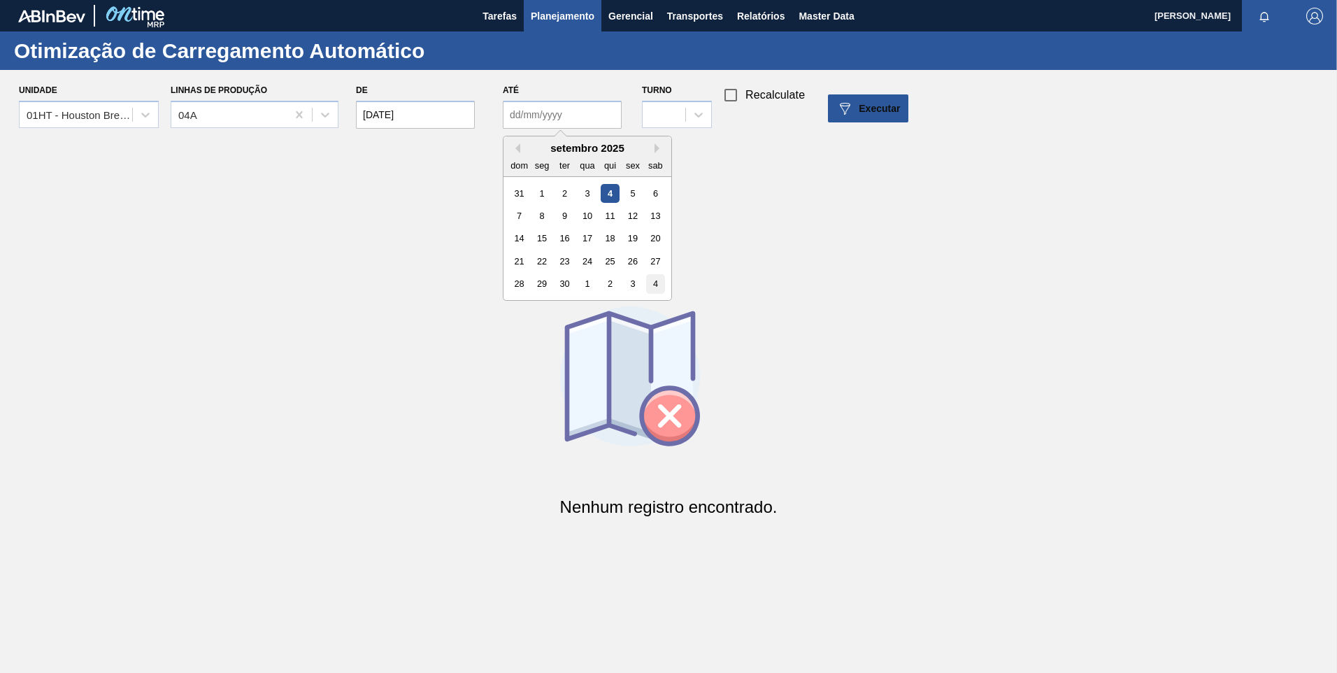
type input "[DATE]"
click at [669, 118] on div at bounding box center [664, 114] width 43 height 20
click at [670, 141] on div "1 2 3" at bounding box center [677, 175] width 70 height 83
click at [670, 141] on div "1" at bounding box center [677, 149] width 70 height 26
click at [864, 108] on span "Executar" at bounding box center [879, 108] width 41 height 11
